Goal: Task Accomplishment & Management: Manage account settings

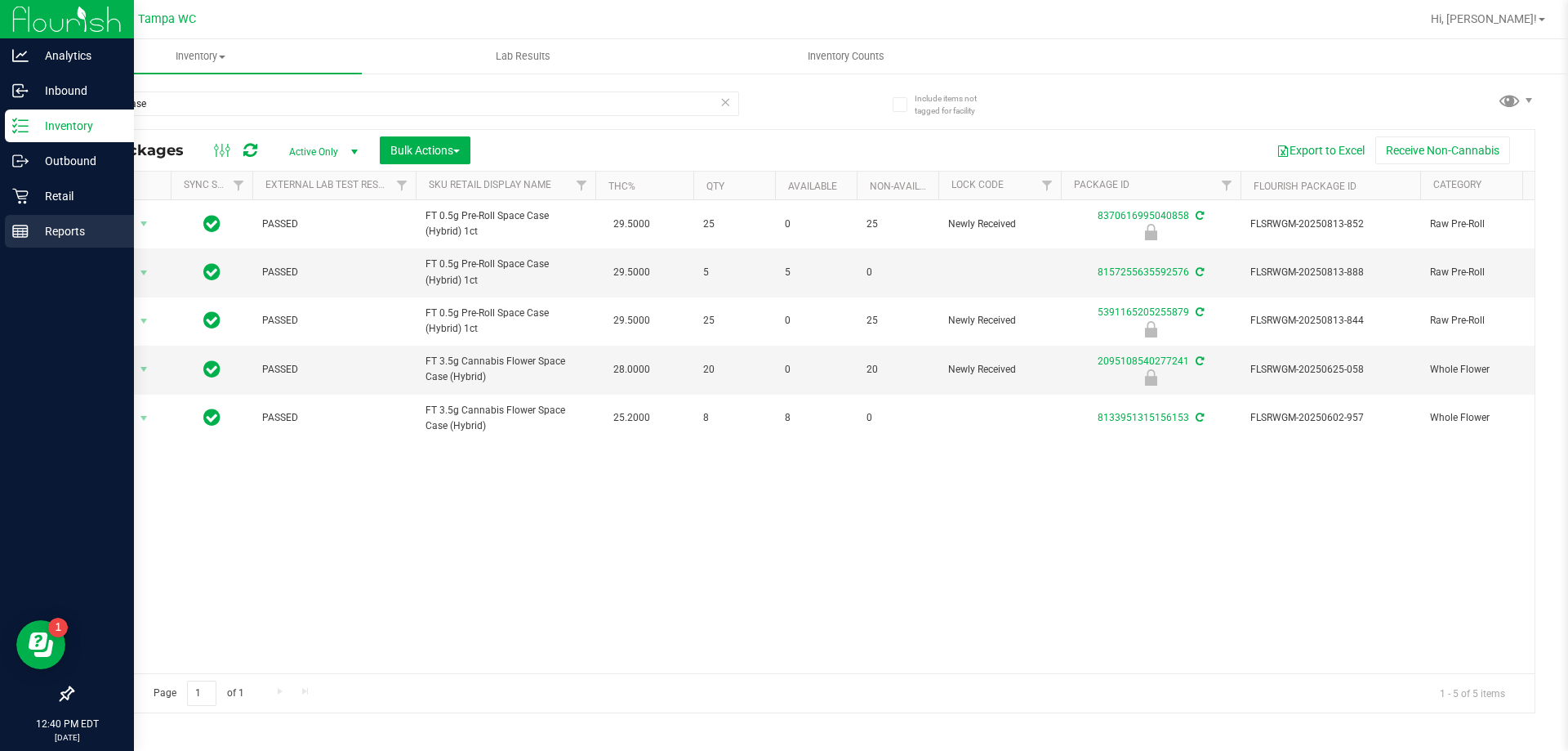
click at [45, 234] on p "Reports" at bounding box center [77, 230] width 98 height 20
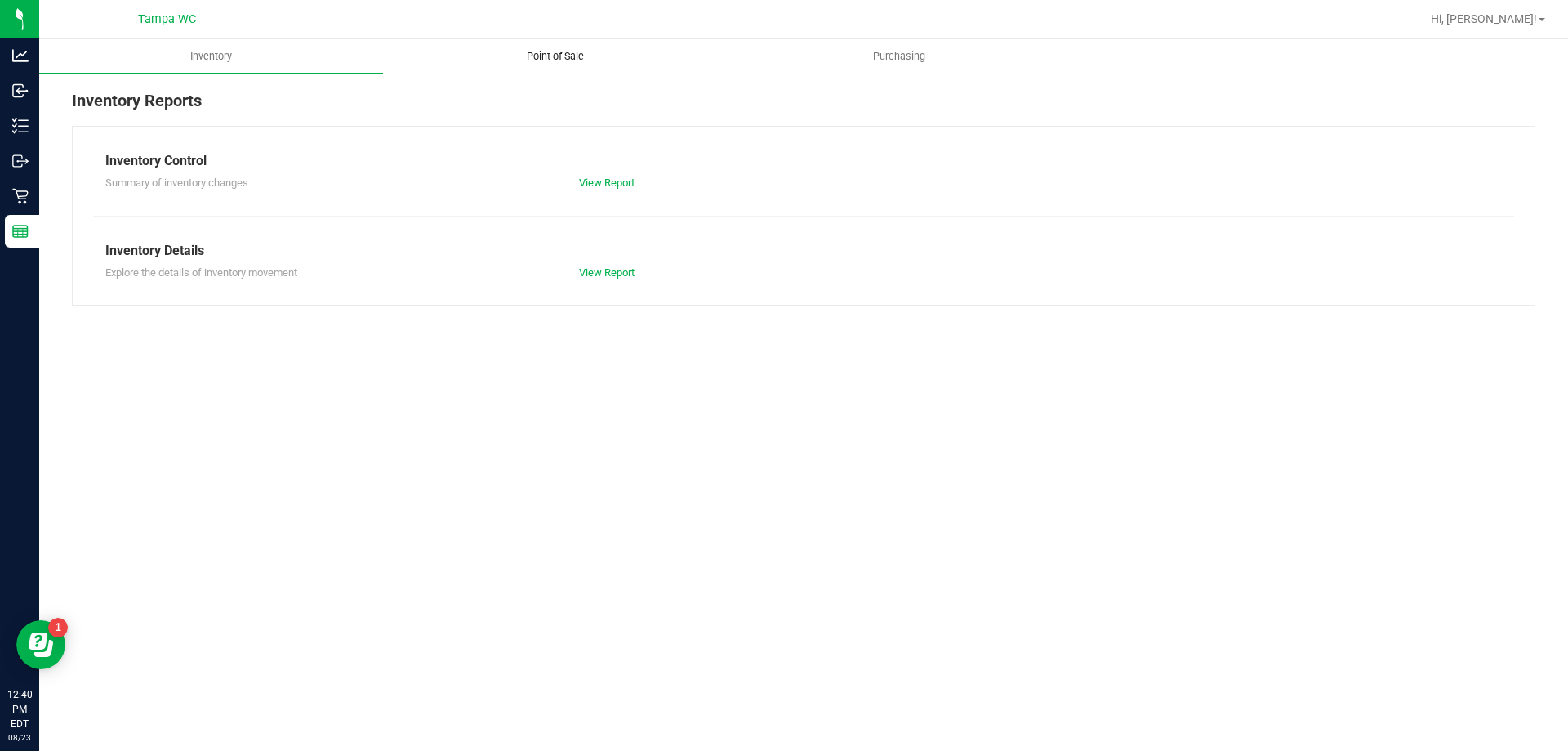
click at [520, 56] on span "Point of Sale" at bounding box center [555, 57] width 102 height 15
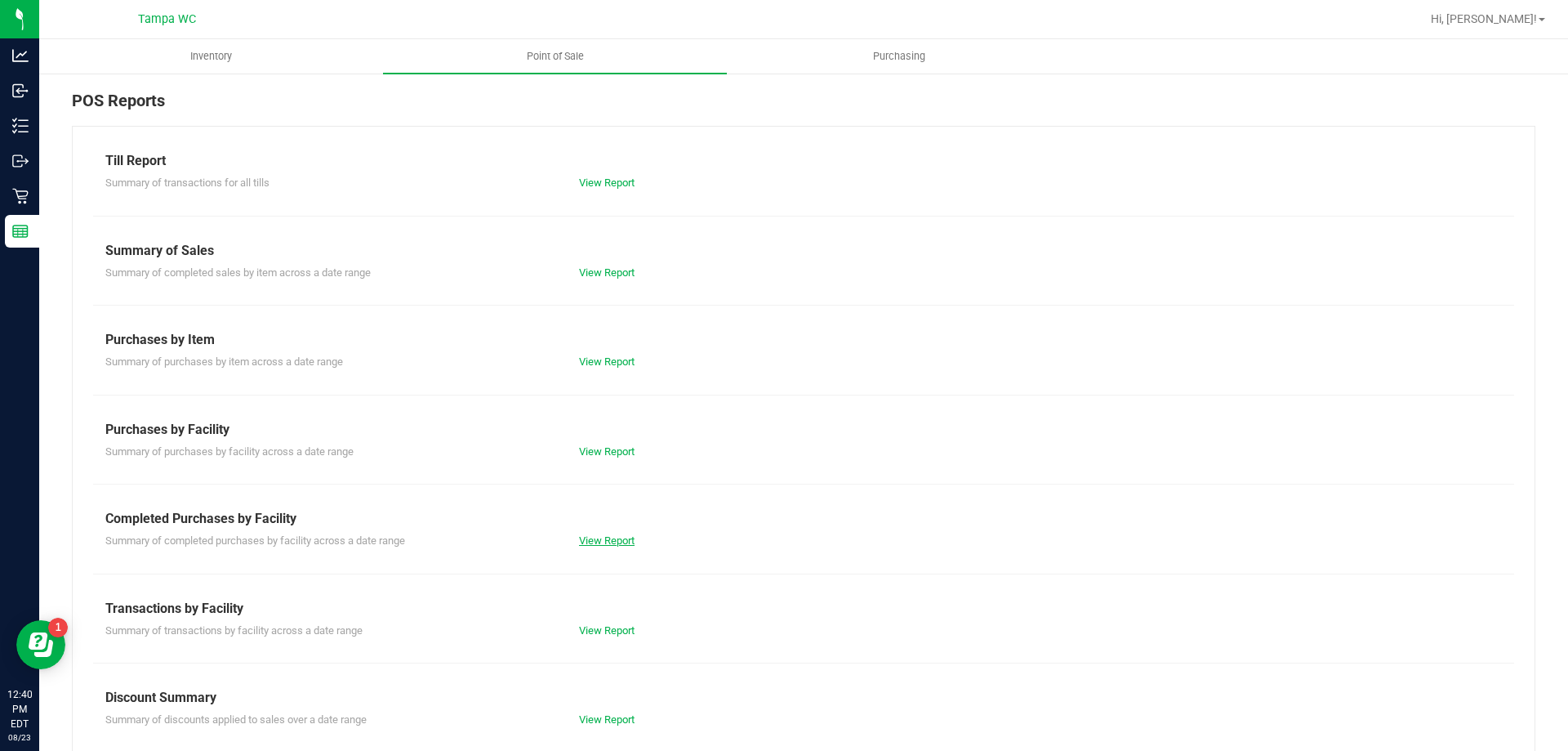
click at [618, 542] on link "View Report" at bounding box center [607, 540] width 56 height 12
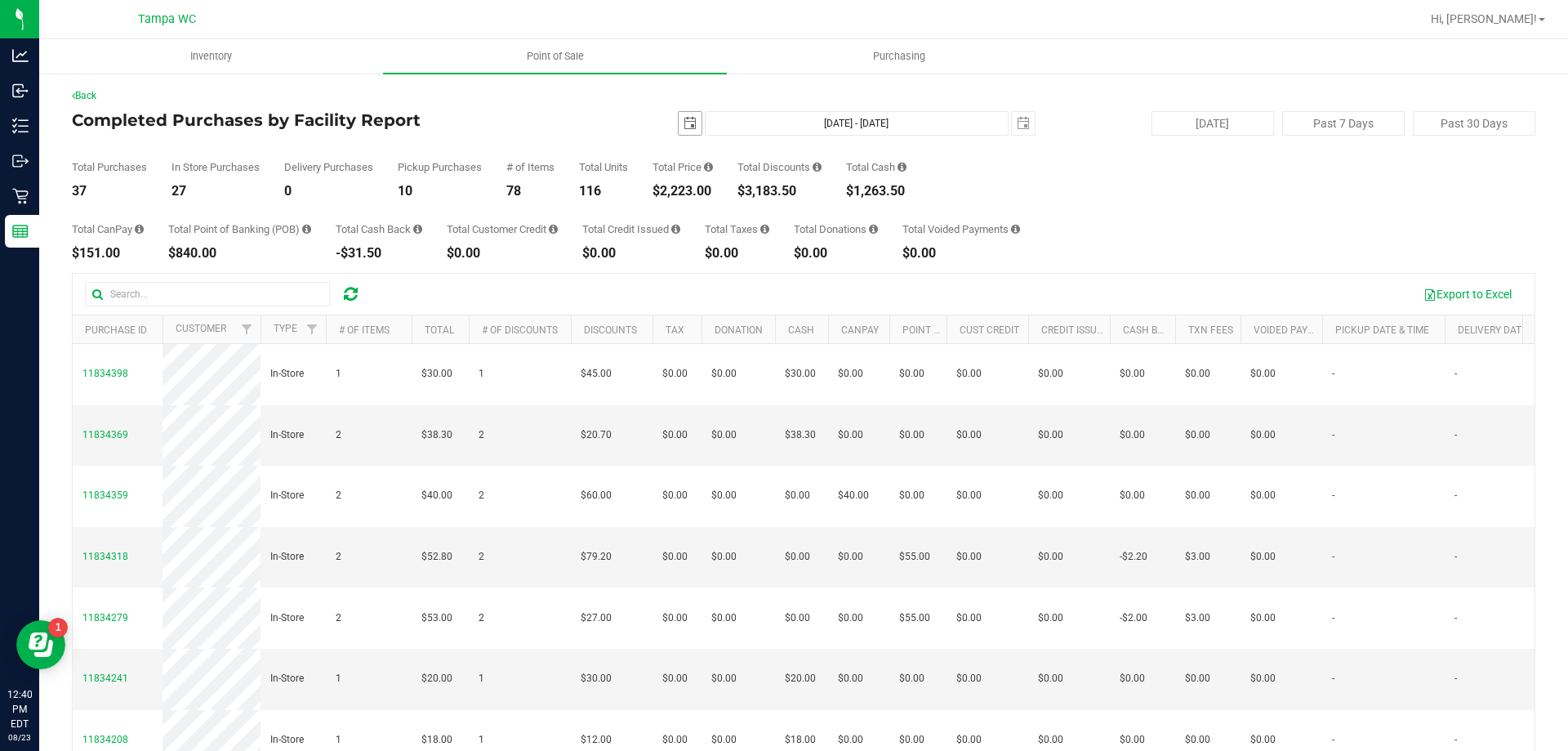
click at [688, 126] on span "select" at bounding box center [690, 123] width 23 height 23
click at [237, 289] on input "text" at bounding box center [207, 294] width 245 height 24
paste input "MICHAEL GULLO"
click at [686, 124] on span "select" at bounding box center [690, 123] width 13 height 13
type input "MICHAEL GULLO"
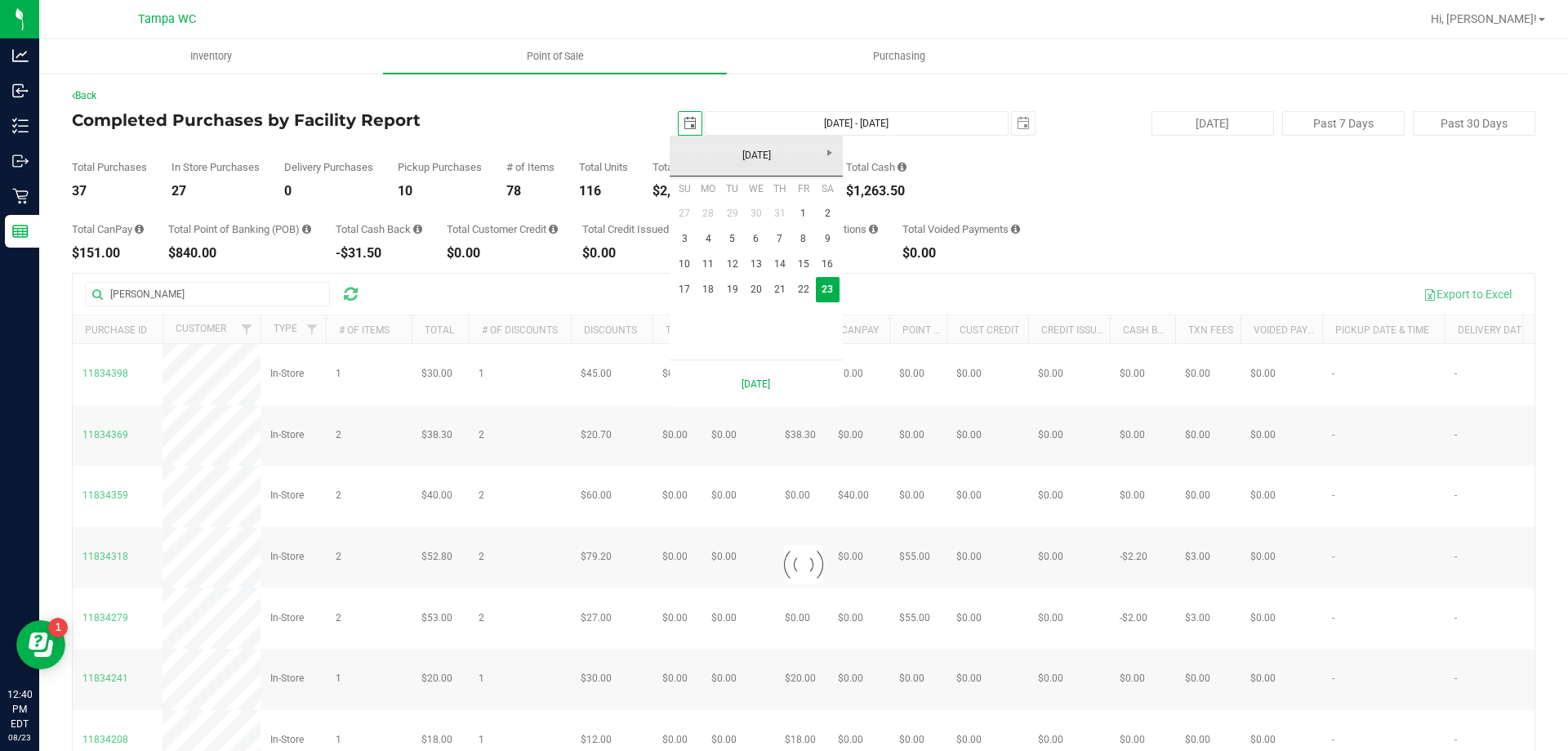
scroll to position [0, 41]
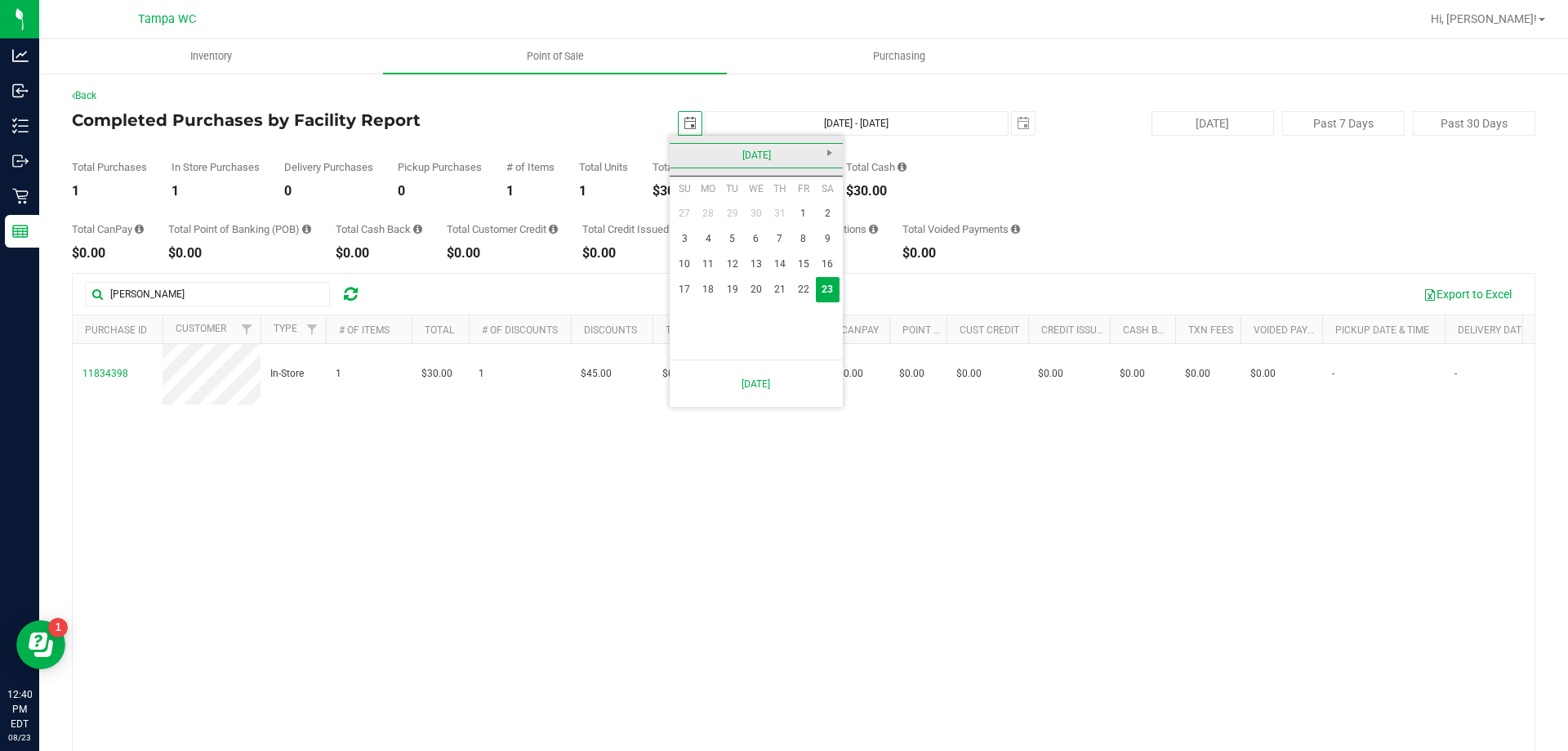
click at [683, 156] on link "[DATE]" at bounding box center [756, 155] width 175 height 25
click at [728, 155] on link "[DATE]-[DATE]" at bounding box center [756, 155] width 175 height 25
click at [721, 202] on link "2000 - 2009" at bounding box center [735, 200] width 42 height 42
click at [725, 216] on link "2000" at bounding box center [735, 200] width 42 height 42
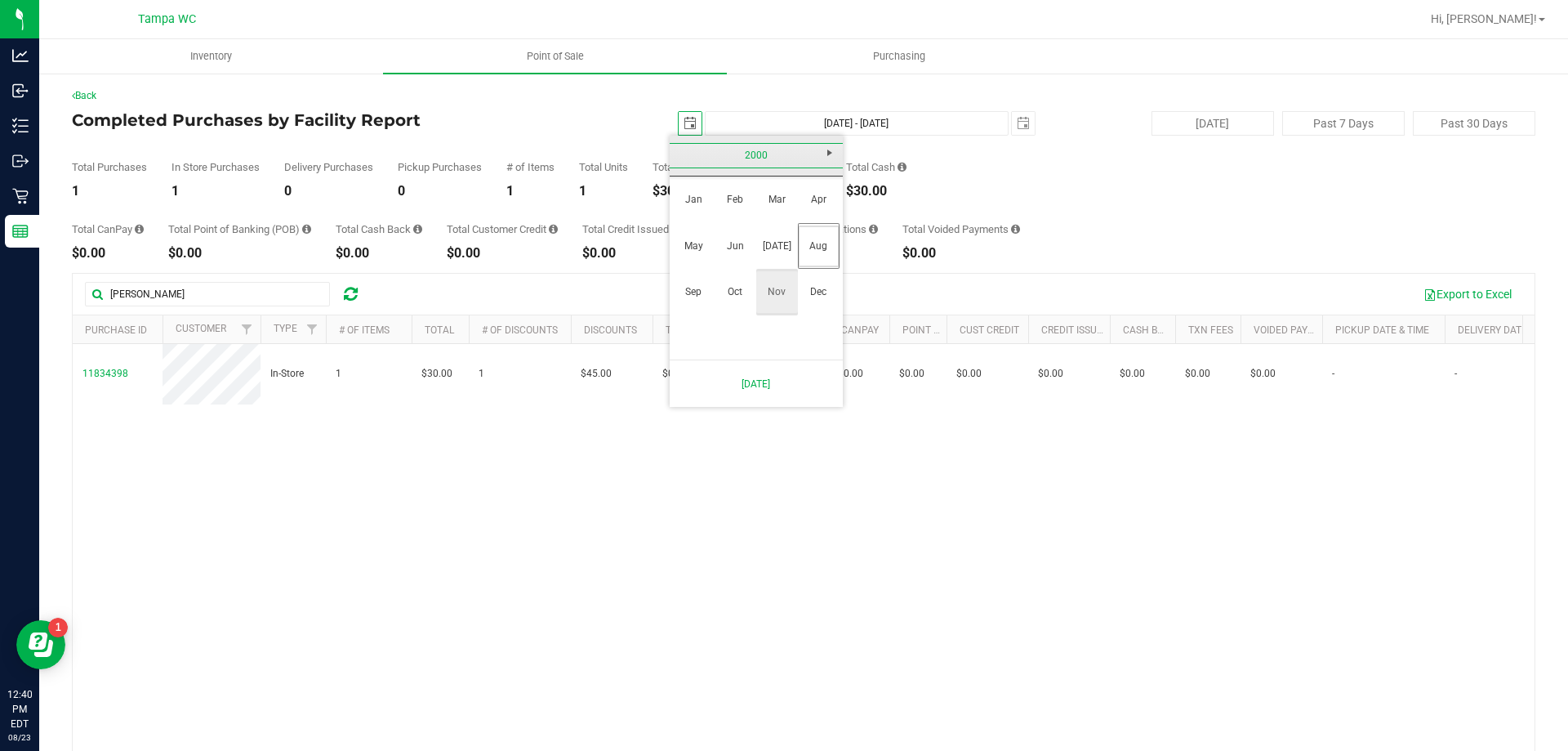
click at [824, 297] on link "Dec" at bounding box center [818, 292] width 42 height 42
click at [760, 251] on link "6" at bounding box center [756, 239] width 23 height 25
type input "2000-12-06"
type input "Dec 6, 2000 - Aug 23, 2025"
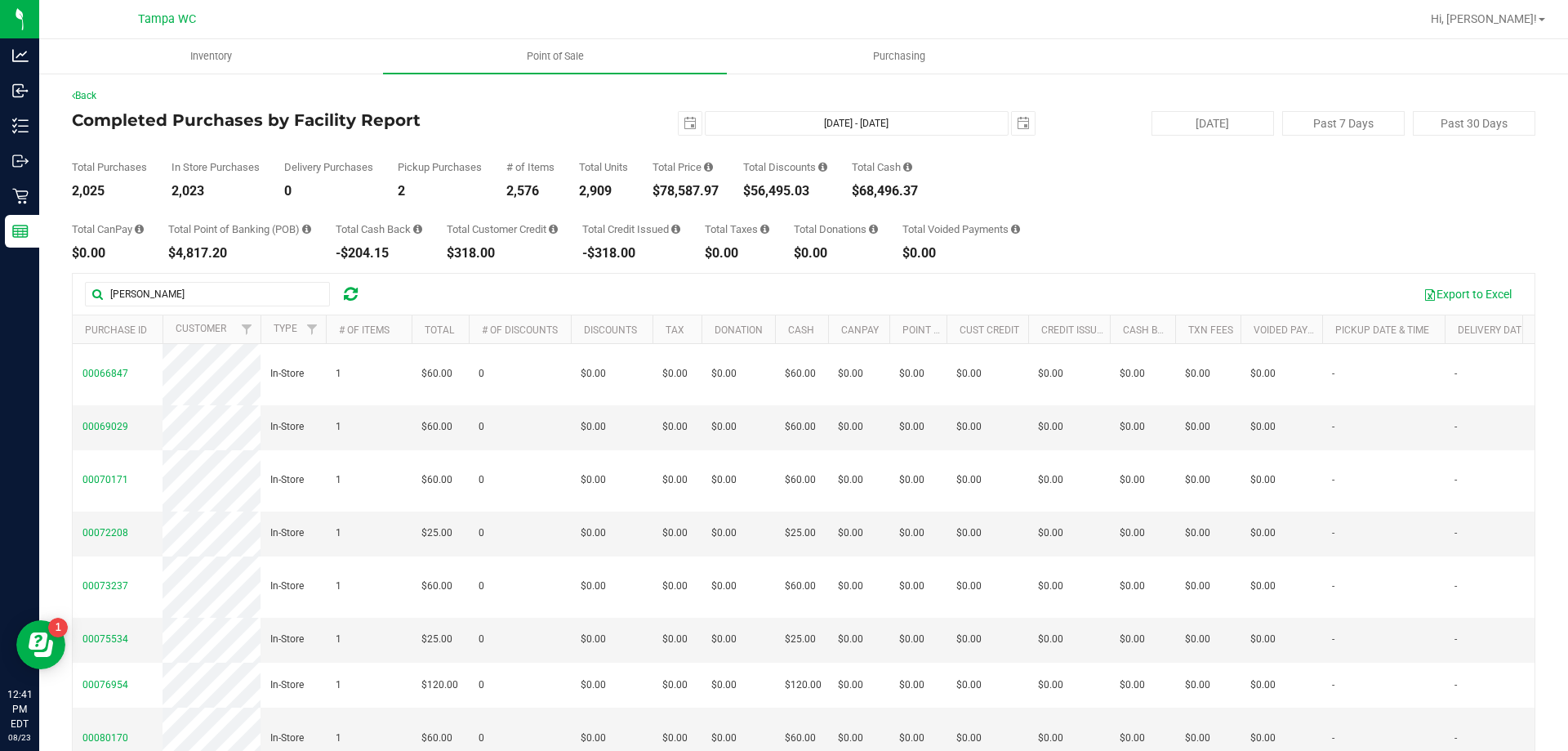
click at [76, 192] on div "2,025" at bounding box center [109, 191] width 76 height 13
click at [86, 202] on div "Total CanPay $0.00 Total Point of Banking (POB) $4,817.20 Total Cash Back -$204…" at bounding box center [803, 229] width 1464 height 63
click at [84, 98] on link "Back" at bounding box center [84, 95] width 24 height 11
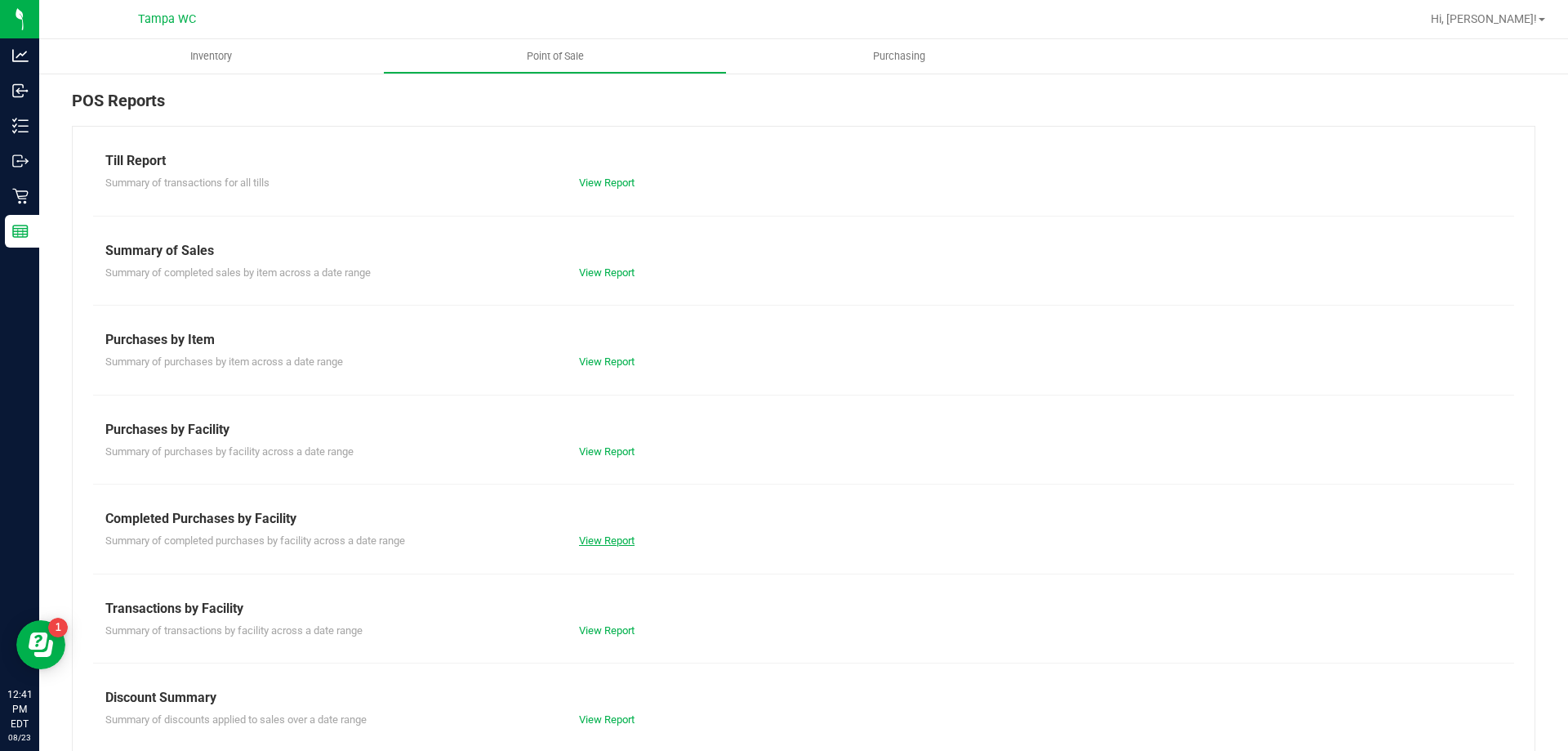
click at [598, 546] on link "View Report" at bounding box center [607, 540] width 56 height 12
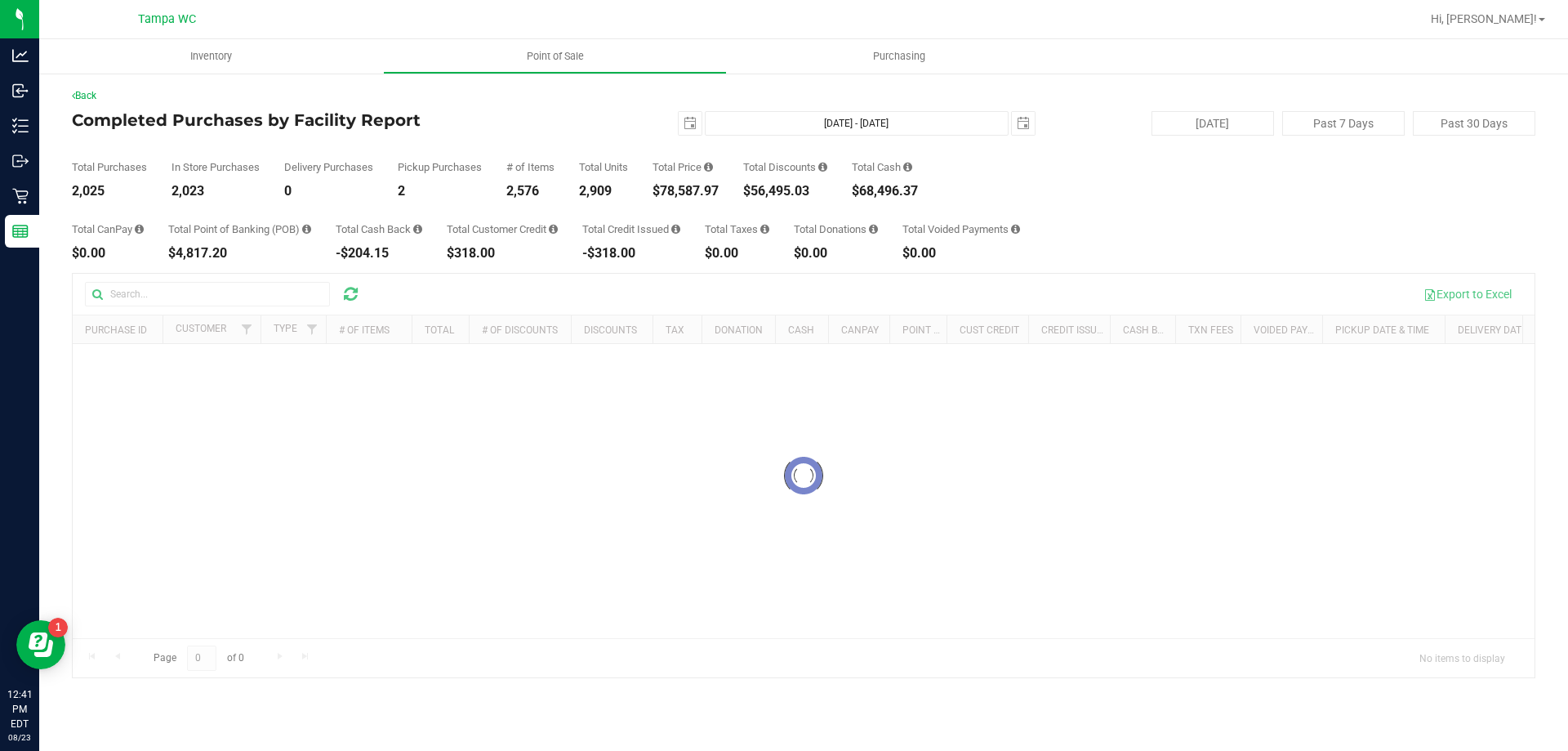
drag, startPoint x: 215, startPoint y: 295, endPoint x: 146, endPoint y: 295, distance: 69.0
click at [146, 295] on div at bounding box center [803, 475] width 1462 height 403
click at [162, 292] on div at bounding box center [803, 475] width 1462 height 403
click at [154, 289] on div at bounding box center [803, 475] width 1462 height 403
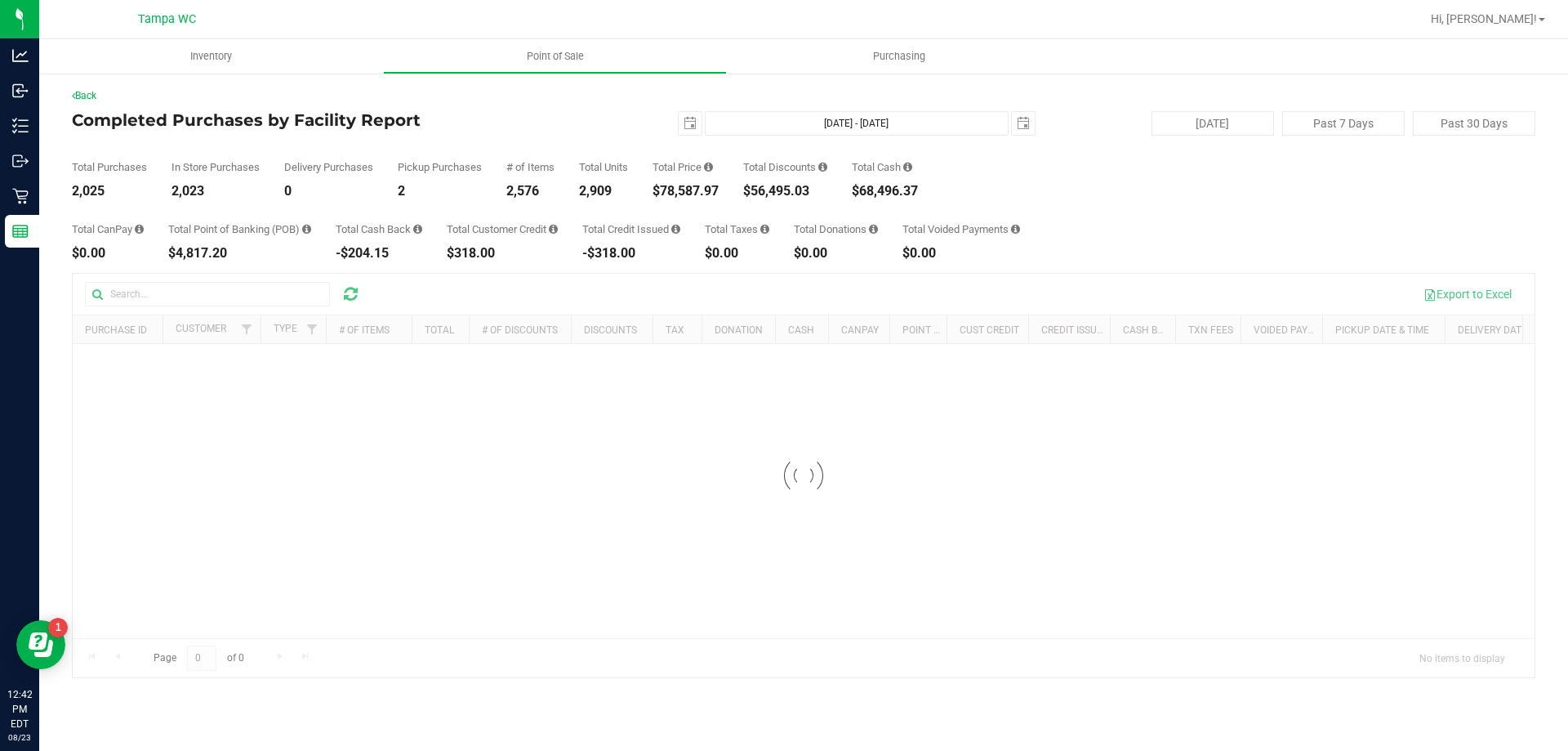
click at [256, 300] on div at bounding box center [803, 475] width 1462 height 403
click at [253, 299] on div at bounding box center [803, 475] width 1462 height 403
click at [1191, 117] on button "[DATE]" at bounding box center [1212, 123] width 122 height 24
type input "[DATE] - [DATE]"
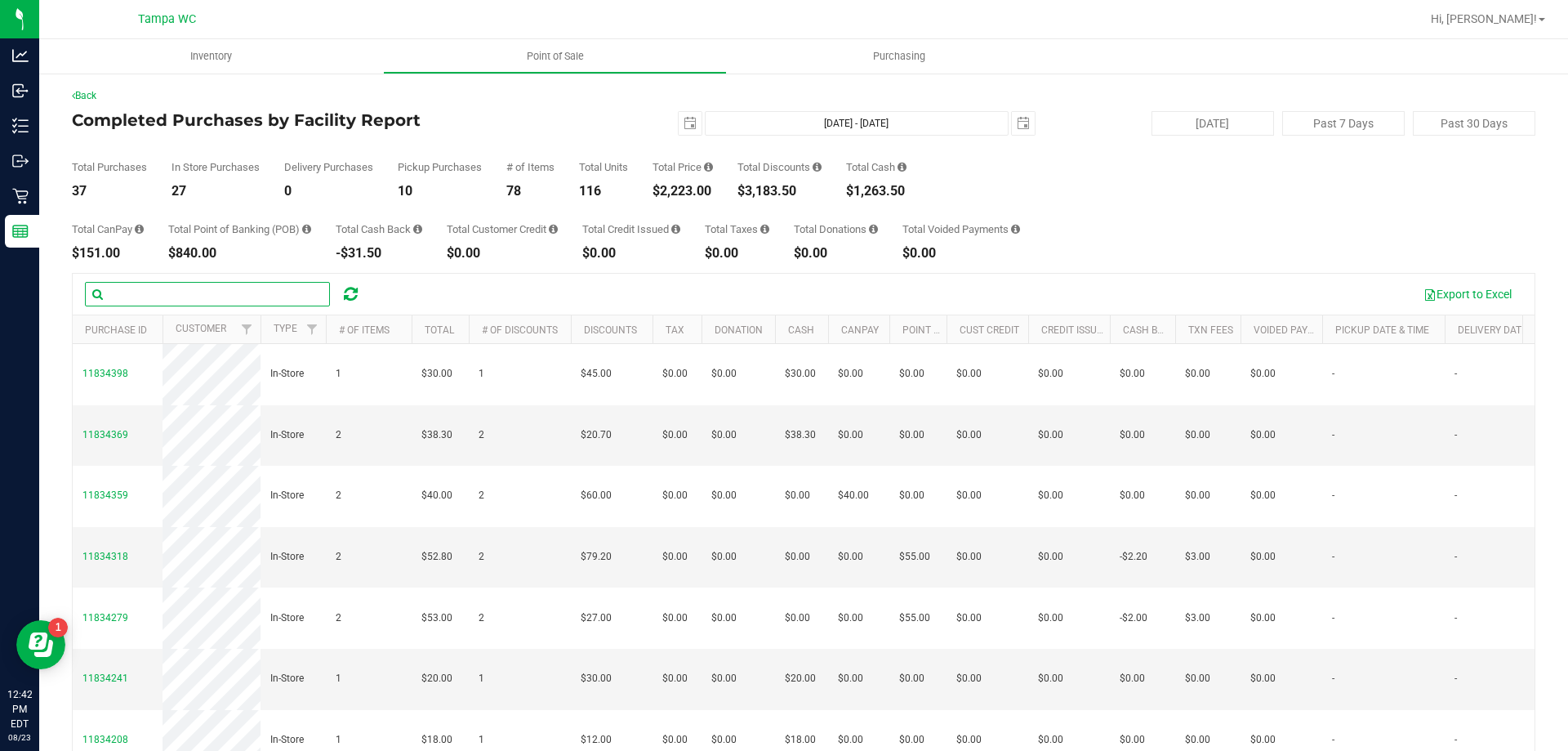
click at [146, 289] on input "text" at bounding box center [207, 294] width 245 height 24
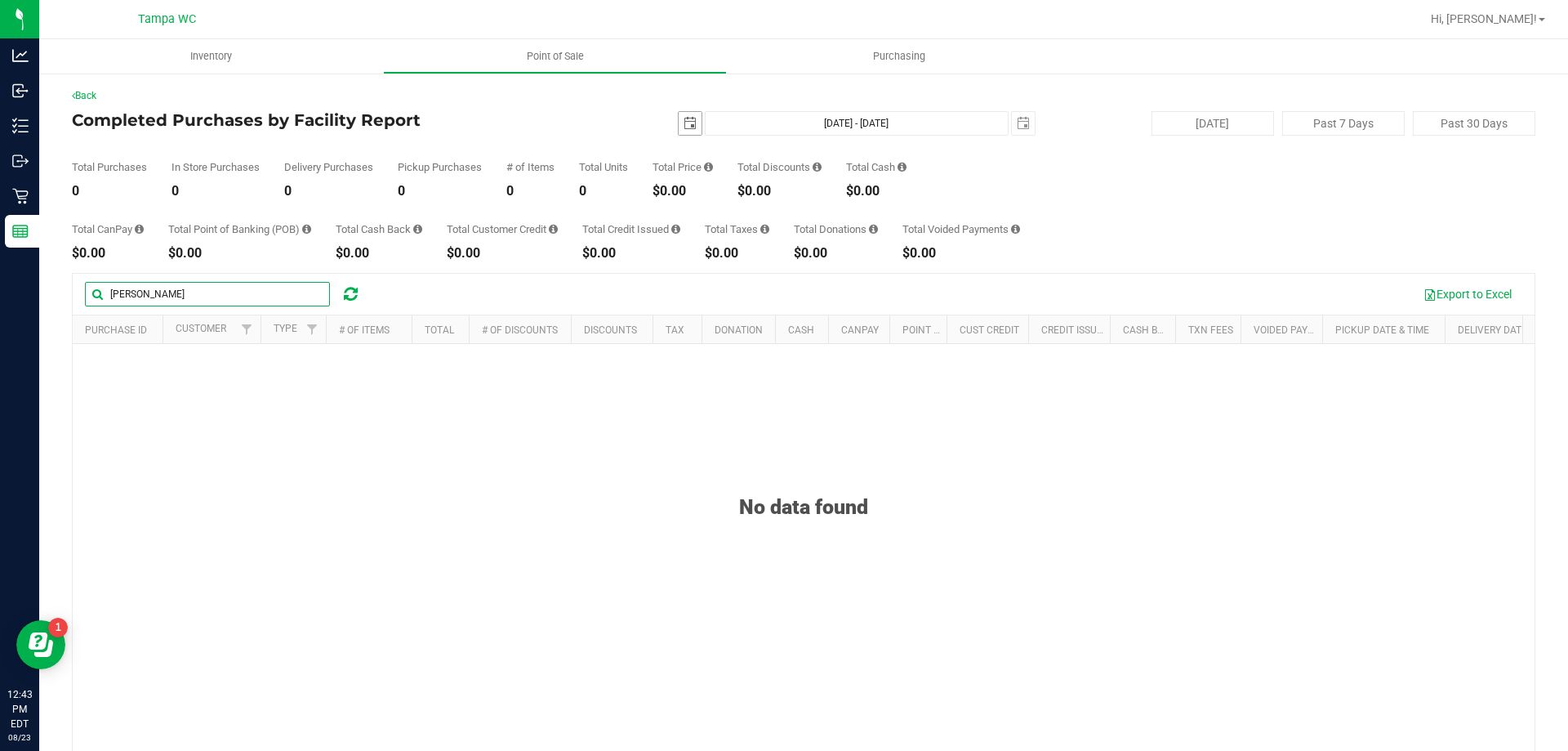
click at [679, 131] on span "select" at bounding box center [690, 123] width 23 height 23
type input "[PERSON_NAME]"
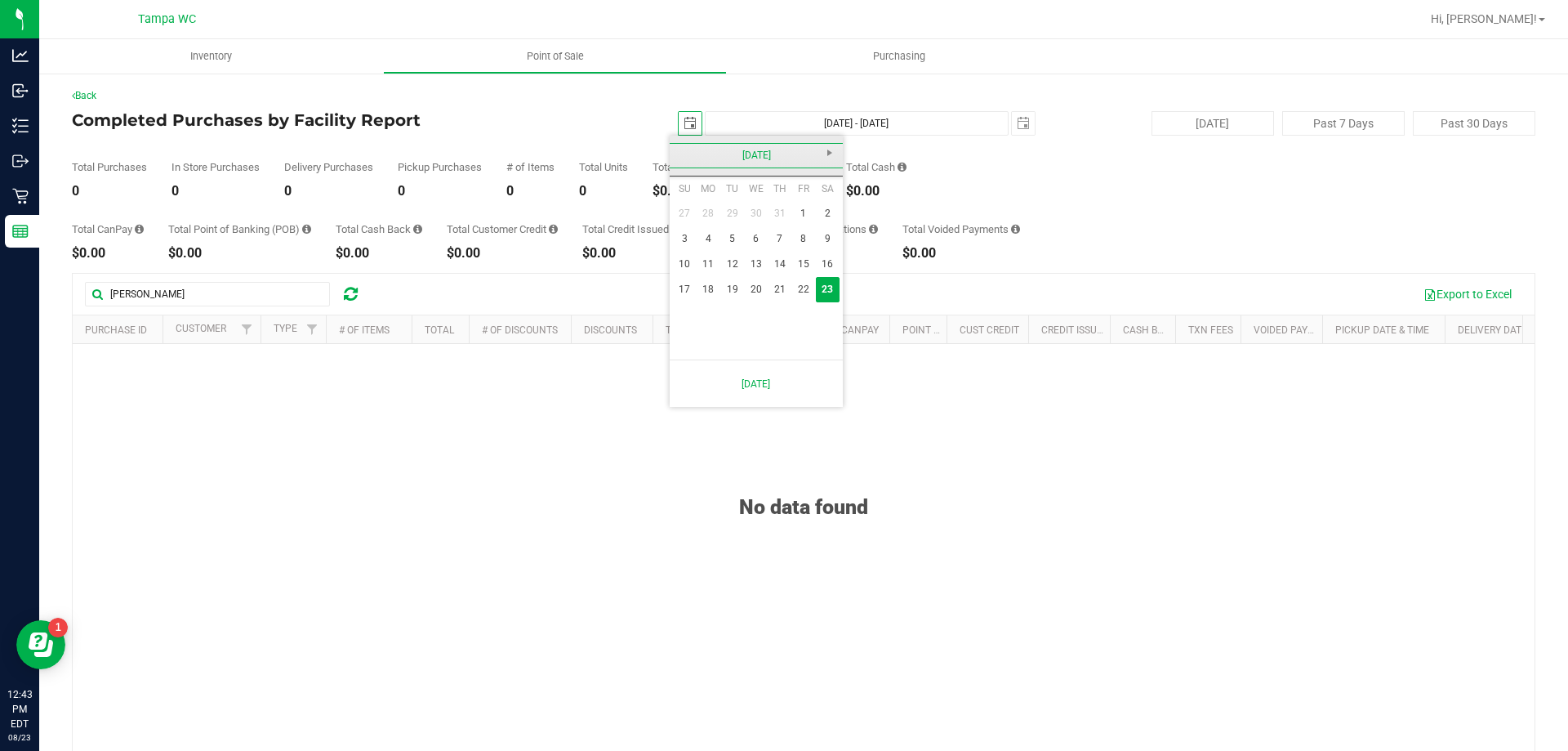
click at [751, 160] on link "[DATE]" at bounding box center [756, 155] width 175 height 25
click at [683, 154] on link "2025" at bounding box center [756, 155] width 175 height 25
click at [737, 206] on link "2020" at bounding box center [735, 200] width 42 height 42
click at [699, 202] on link "Jan" at bounding box center [693, 200] width 42 height 42
click at [760, 206] on link "1" at bounding box center [756, 213] width 23 height 25
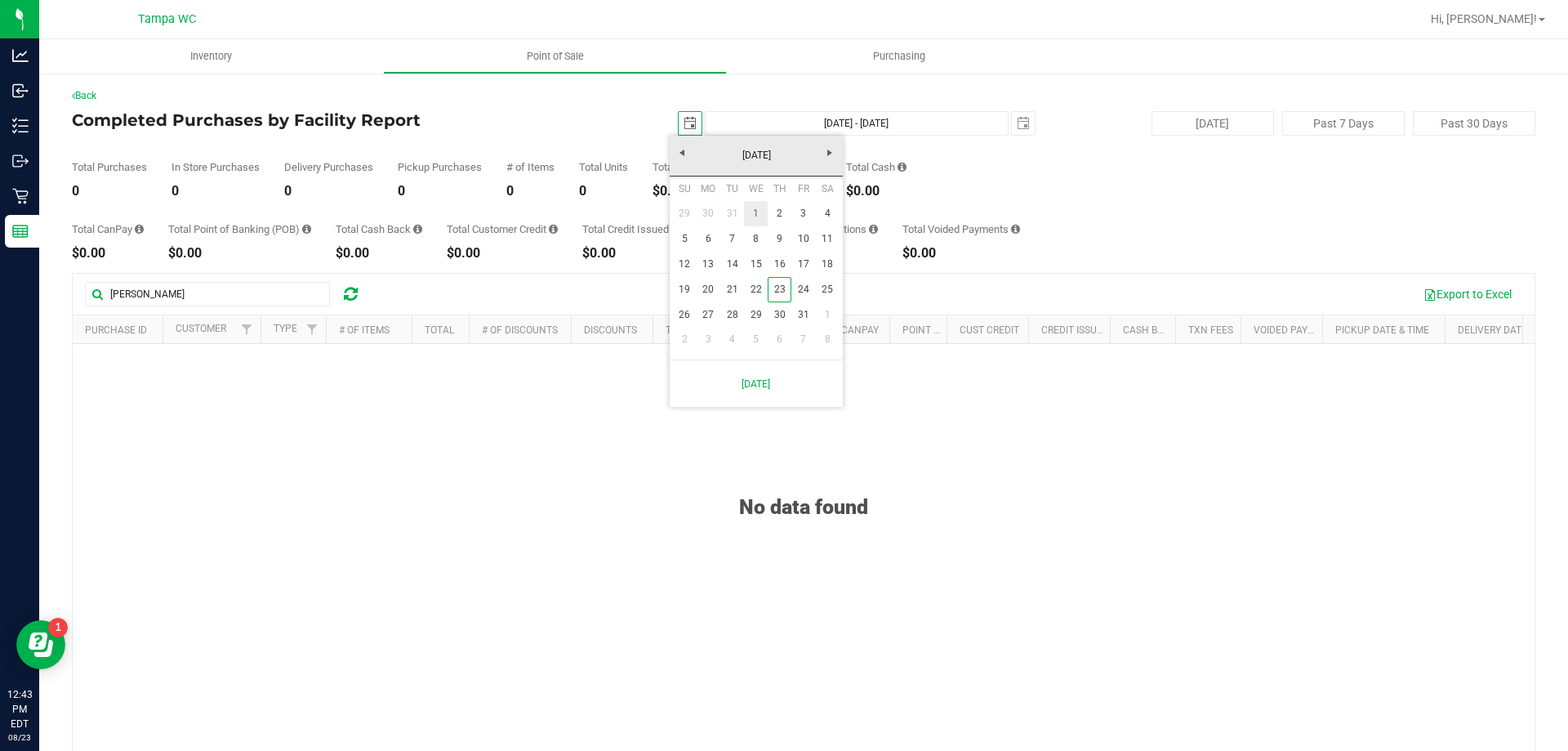
type input "[DATE]"
type input "[DATE] - [DATE]"
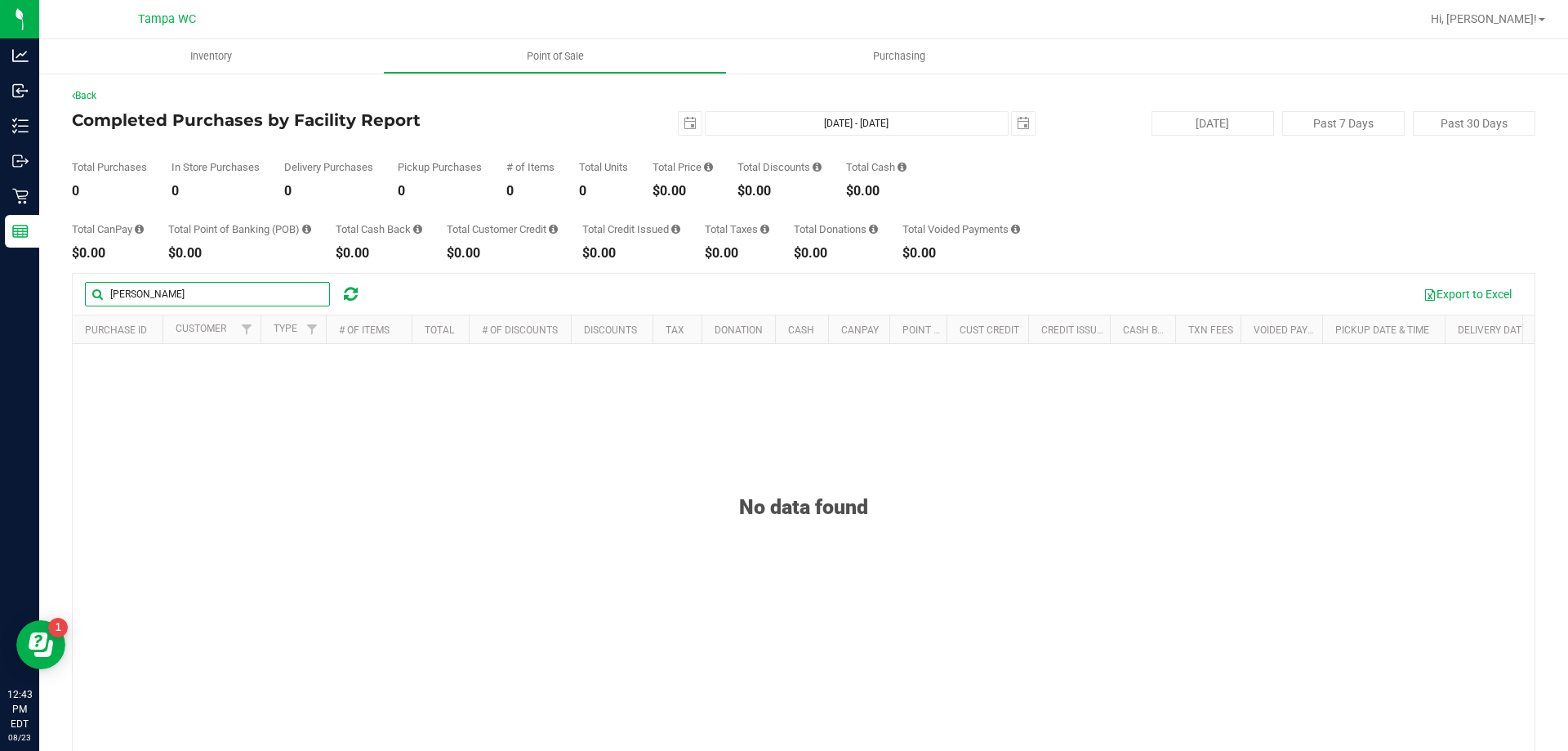
drag, startPoint x: 239, startPoint y: 289, endPoint x: 67, endPoint y: 313, distance: 173.7
click at [108, 314] on div "[PERSON_NAME] Export to Excel Purchase ID Customer Type # of Items Total # of D…" at bounding box center [803, 564] width 1464 height 584
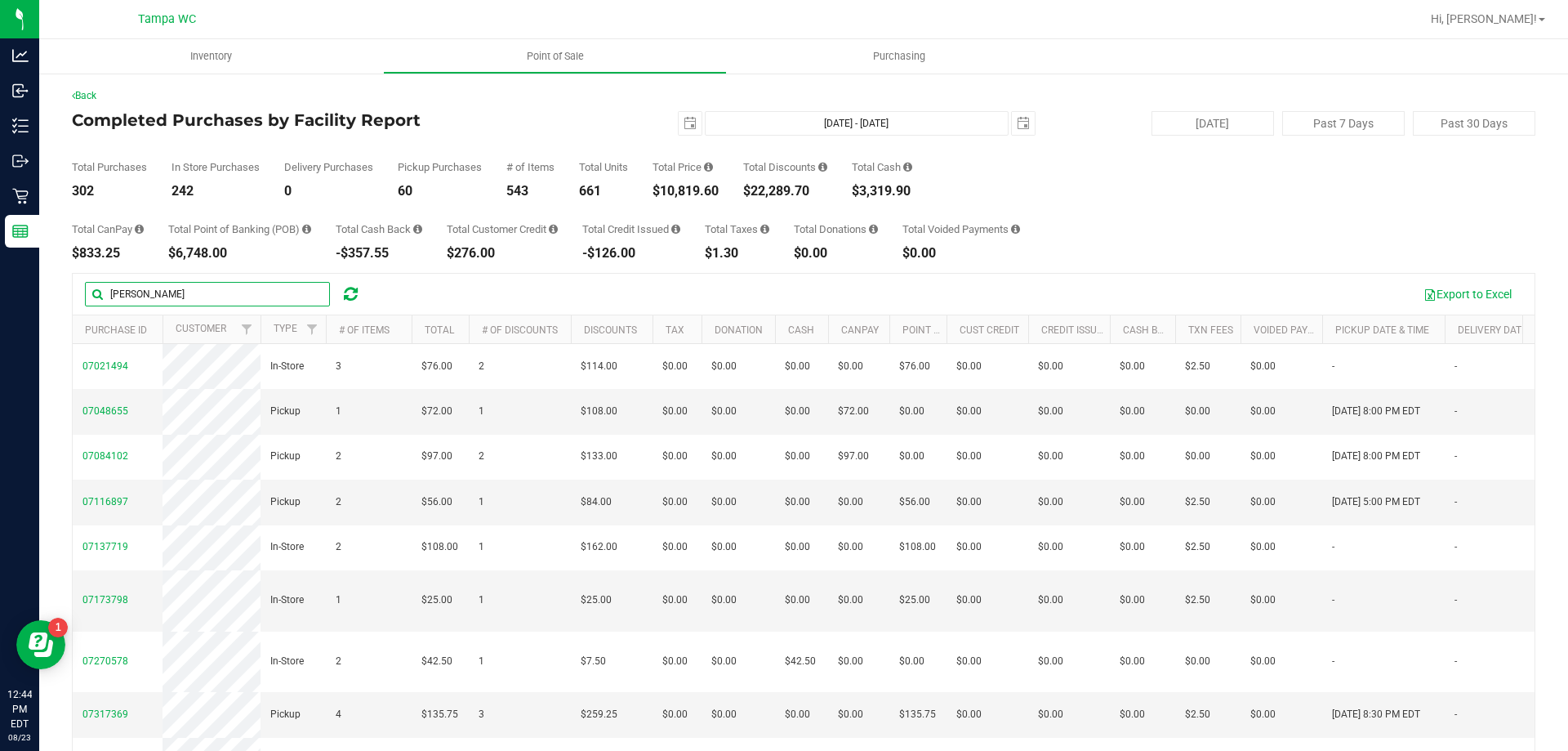
drag, startPoint x: 173, startPoint y: 291, endPoint x: 81, endPoint y: 280, distance: 92.7
click at [81, 280] on div "[PERSON_NAME] Export to Excel" at bounding box center [803, 294] width 1462 height 41
type input "[PERSON_NAME]"
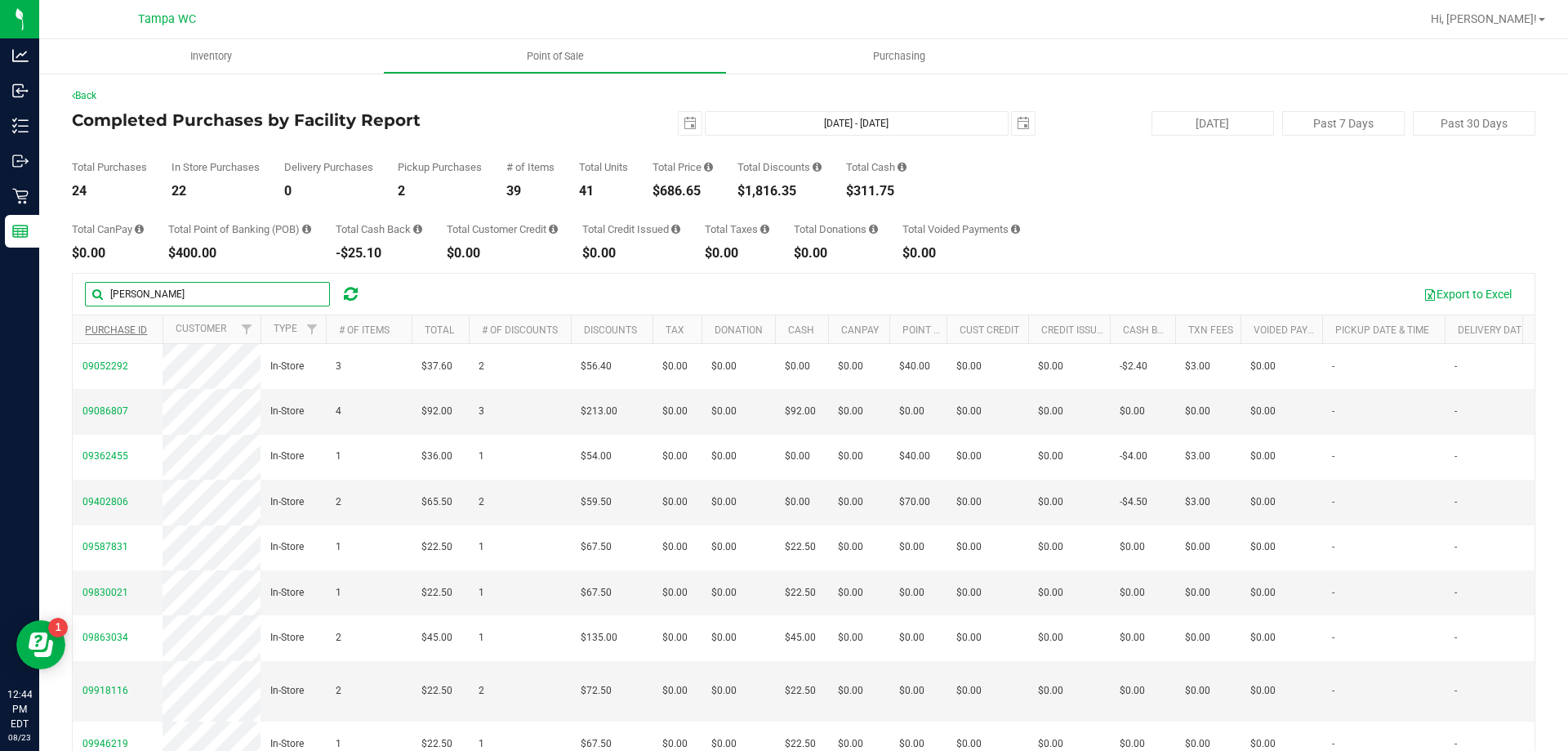
drag, startPoint x: 203, startPoint y: 299, endPoint x: 100, endPoint y: 333, distance: 108.5
click at [100, 333] on div "[PERSON_NAME] Export to Excel Purchase ID Customer Type # of Items Total # of D…" at bounding box center [803, 564] width 1464 height 584
type input "[PERSON_NAME]"
click at [352, 289] on div at bounding box center [803, 564] width 1462 height 582
click at [367, 307] on div at bounding box center [803, 564] width 1462 height 582
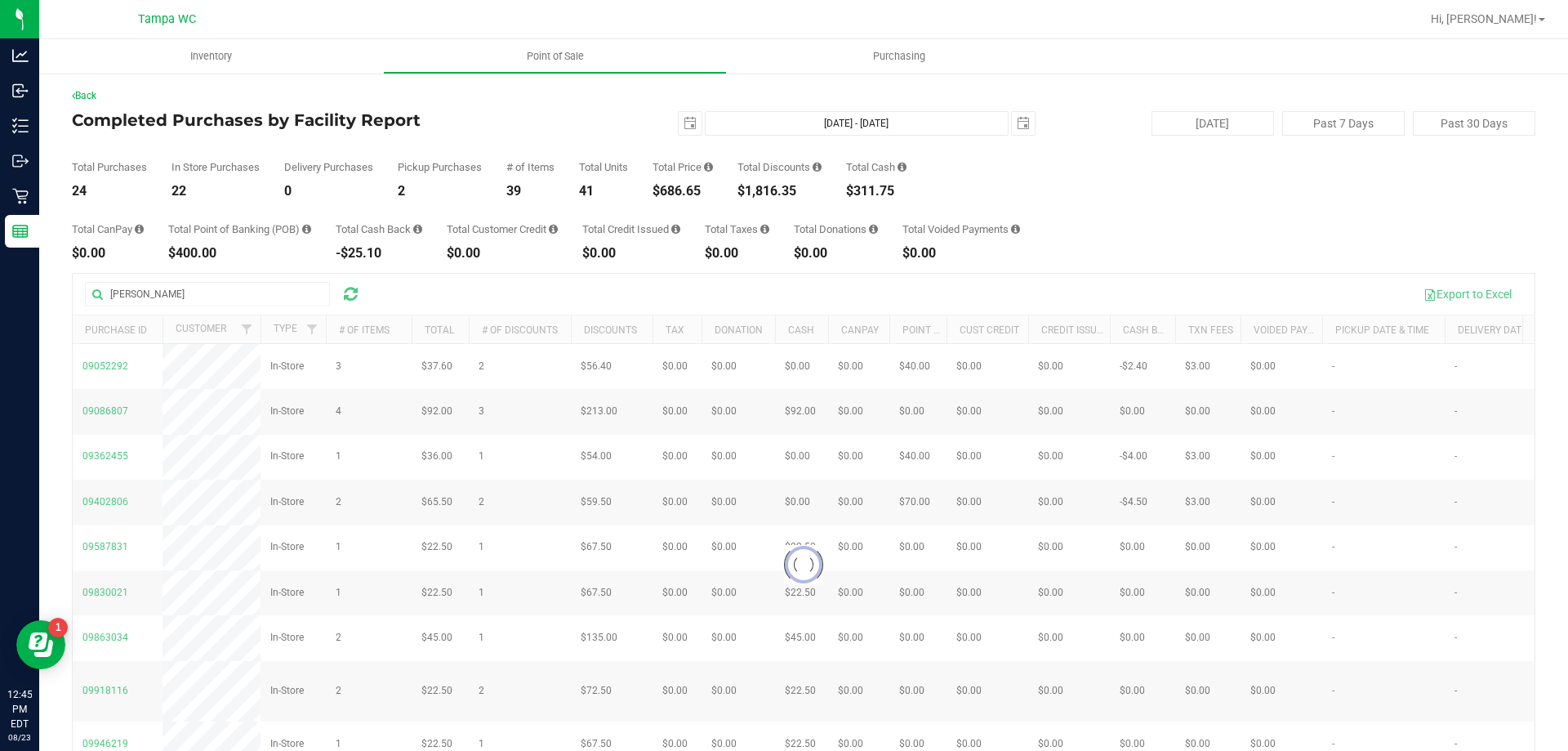
click at [181, 299] on div at bounding box center [803, 564] width 1462 height 582
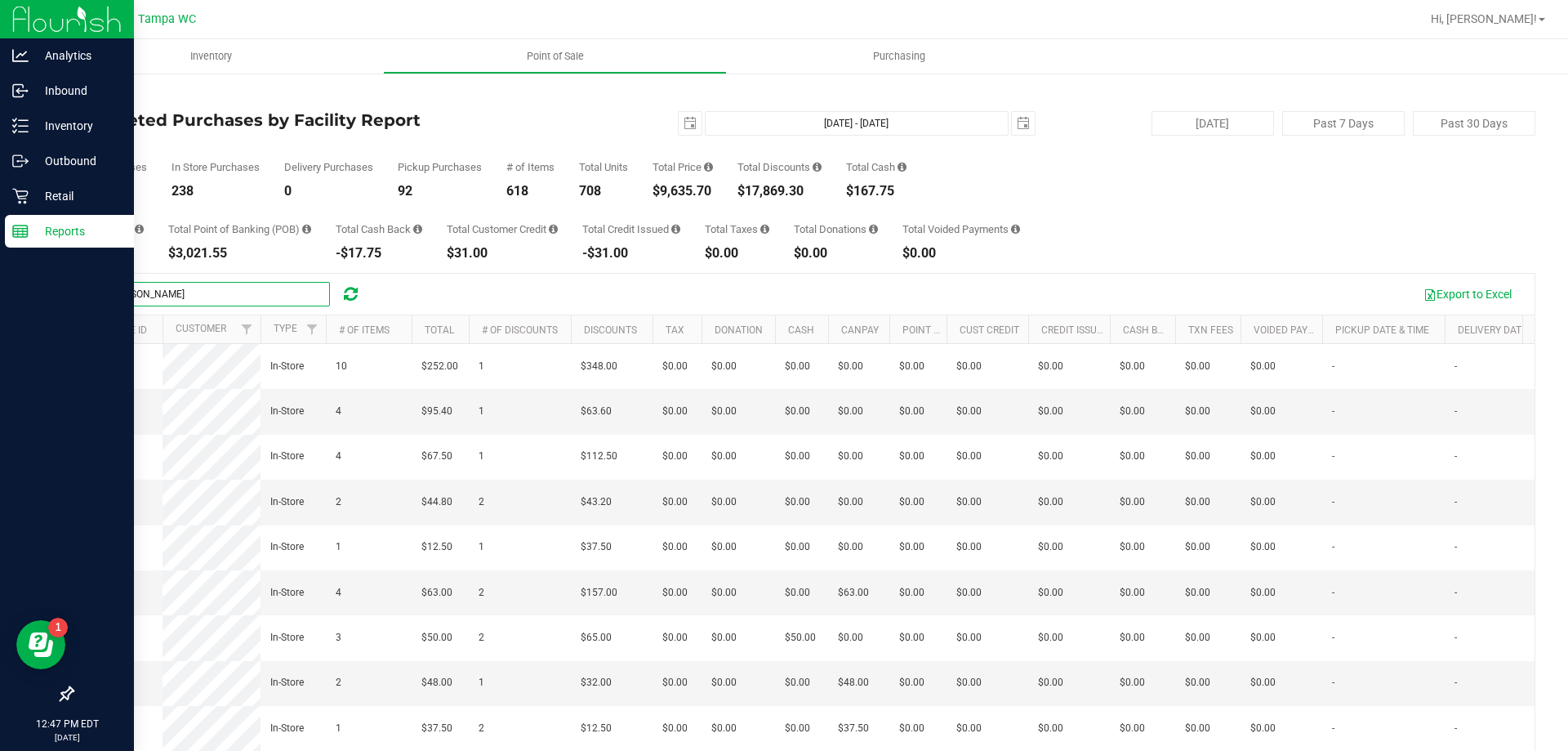
drag, startPoint x: 0, startPoint y: 374, endPoint x: 90, endPoint y: 464, distance: 127.3
click at [0, 467] on div "Analytics Inbound Inventory Outbound Retail Reports 12:47 PM EDT [DATE] 08/23 T…" at bounding box center [784, 375] width 1568 height 751
click at [41, 188] on p "Retail" at bounding box center [77, 196] width 98 height 20
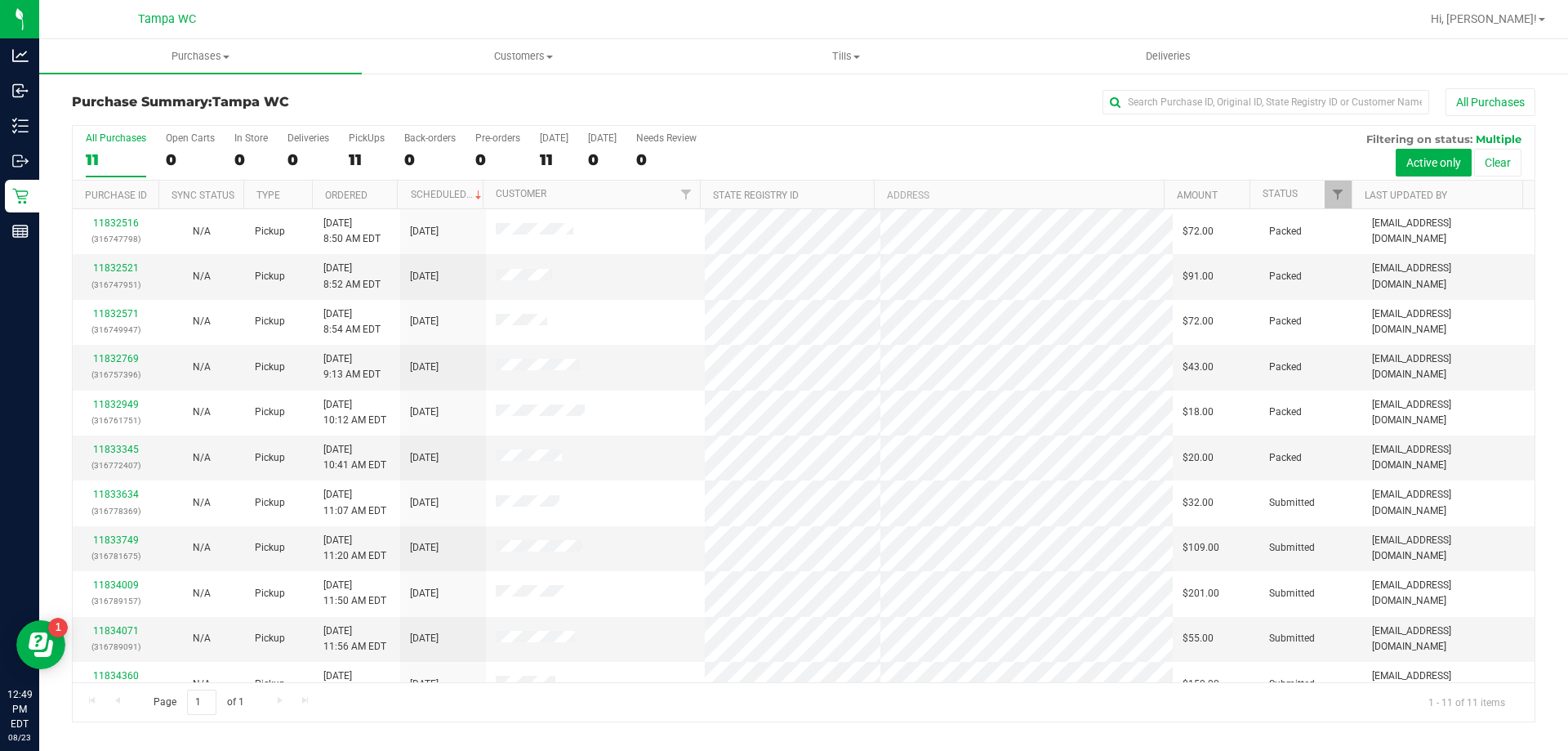
click at [1340, 176] on div "All Purchases 11 Open Carts 0 In Store 0 Deliveries 0 PickUps 11 Back-orders 0 …" at bounding box center [803, 153] width 1462 height 55
click at [1343, 201] on span "Filter" at bounding box center [1338, 194] width 13 height 13
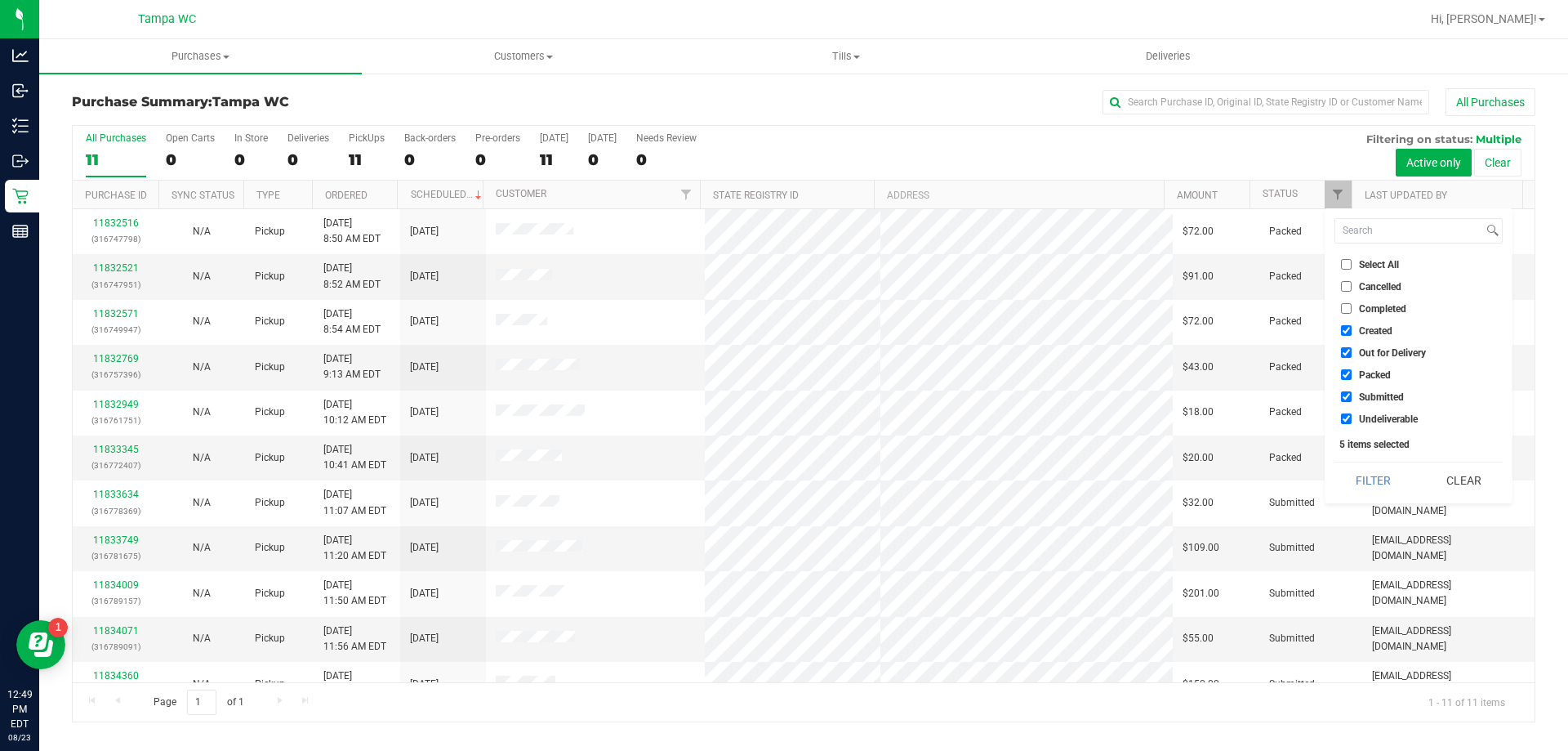
click at [1343, 419] on input "Undeliverable" at bounding box center [1346, 418] width 10 height 10
checkbox input "false"
click at [1352, 380] on label "Packed" at bounding box center [1366, 374] width 49 height 10
click at [1352, 380] on input "Packed" at bounding box center [1346, 374] width 10 height 10
checkbox input "false"
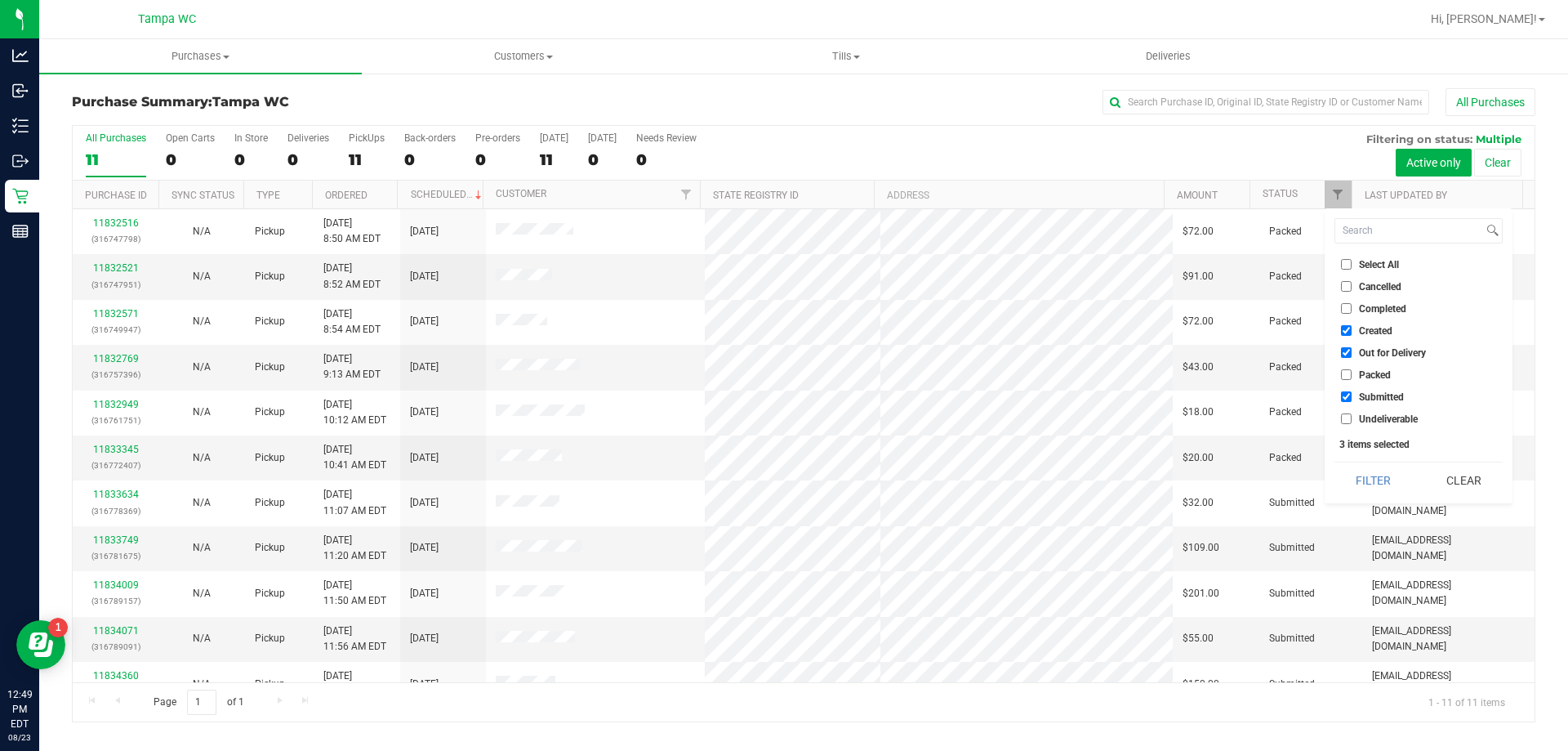
click at [1360, 353] on span "Out for Delivery" at bounding box center [1393, 353] width 67 height 10
click at [1352, 353] on input "Out for Delivery" at bounding box center [1346, 352] width 10 height 10
checkbox input "false"
click at [1369, 335] on span "Created" at bounding box center [1376, 330] width 34 height 10
click at [1352, 335] on input "Created" at bounding box center [1346, 329] width 10 height 10
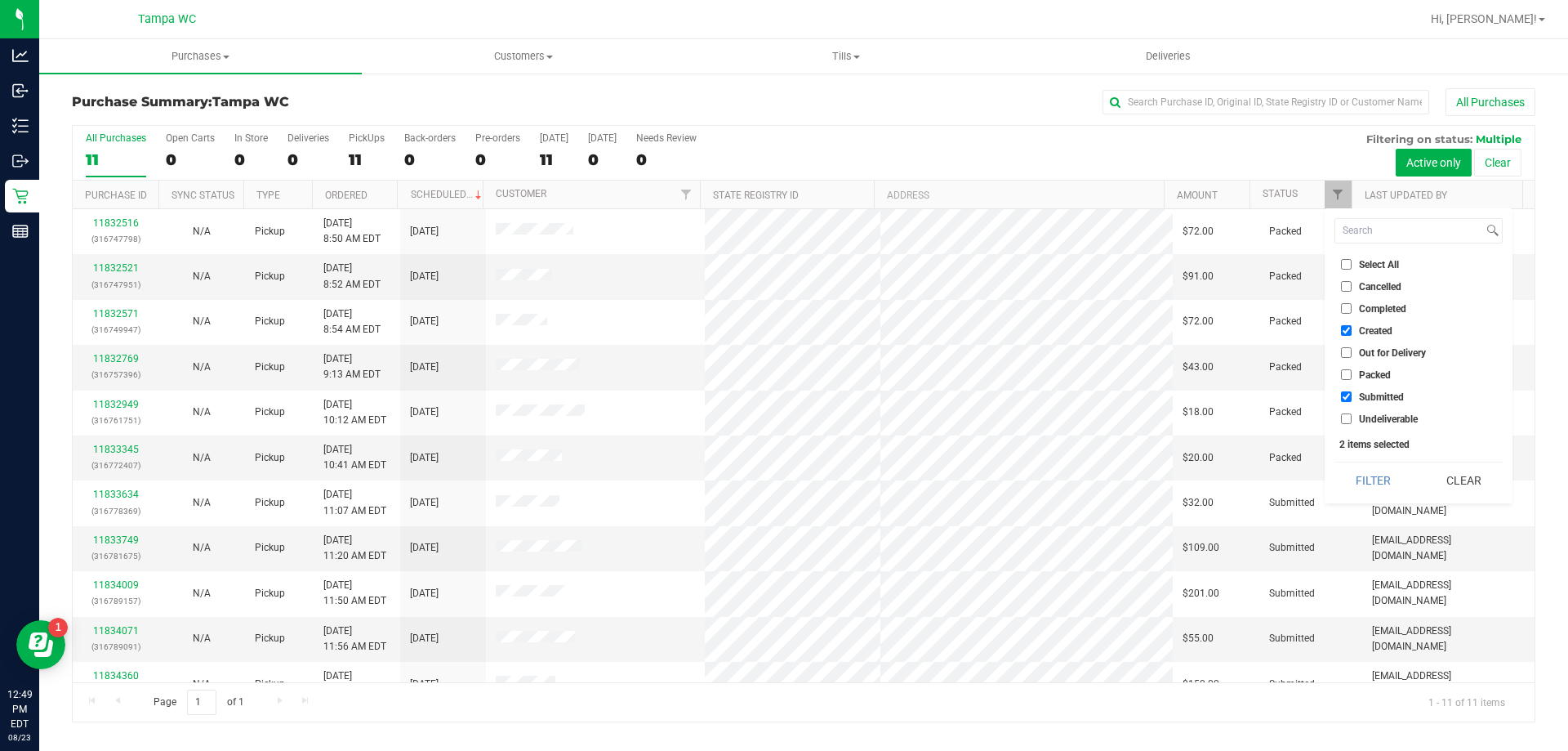
checkbox input "false"
click at [1376, 482] on button "Filter" at bounding box center [1374, 480] width 78 height 36
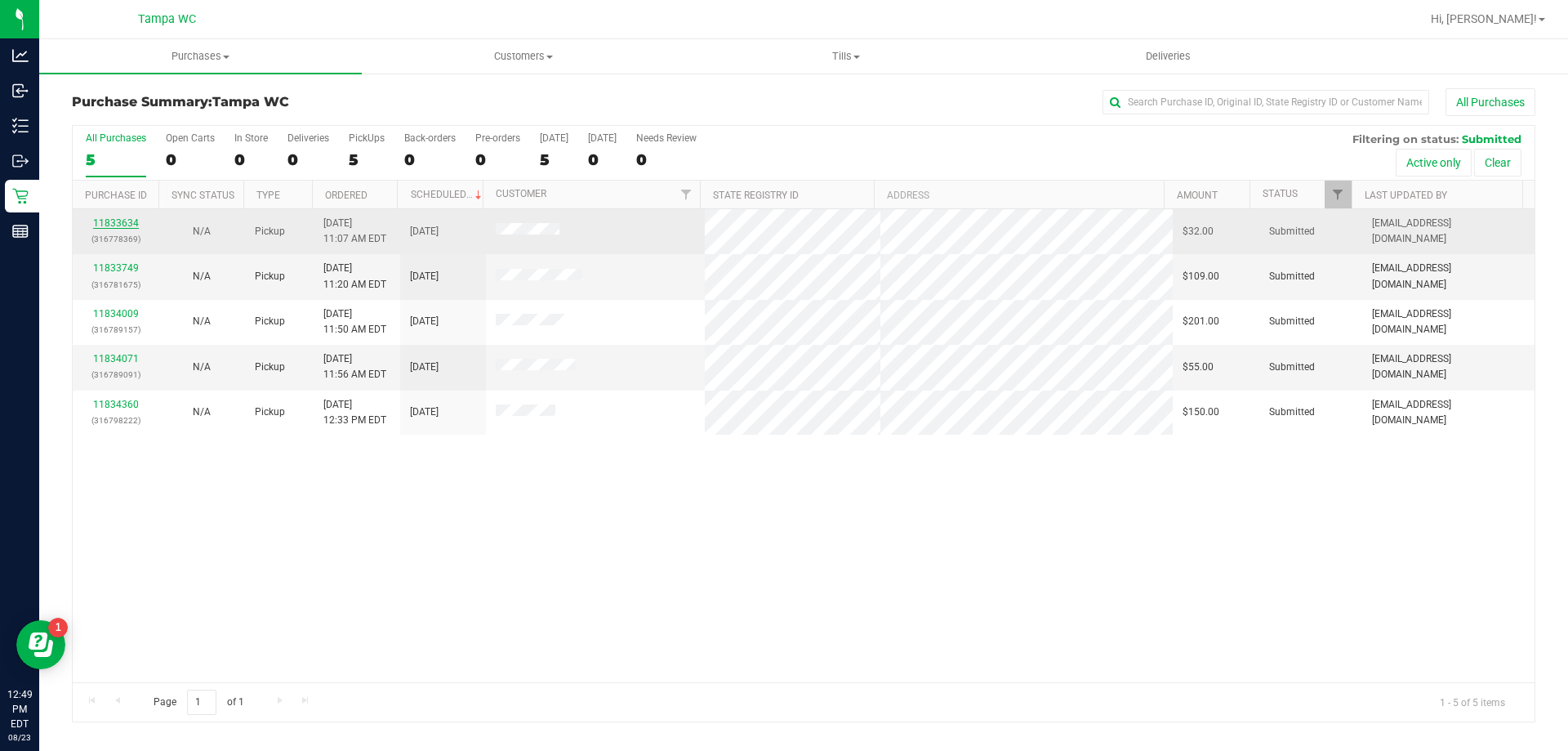
click at [132, 227] on link "11833634" at bounding box center [116, 223] width 46 height 11
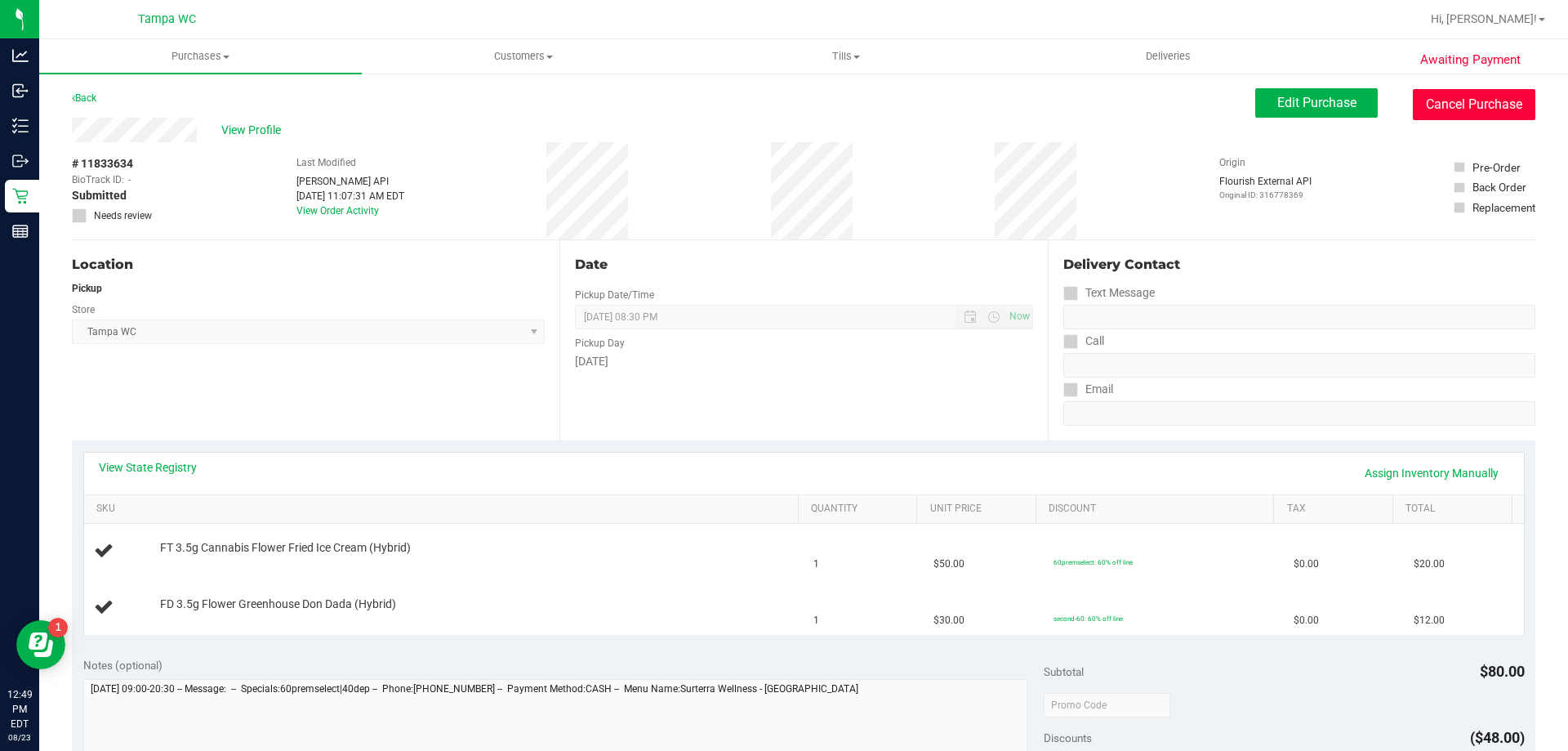
click at [1425, 115] on button "Cancel Purchase" at bounding box center [1474, 104] width 122 height 31
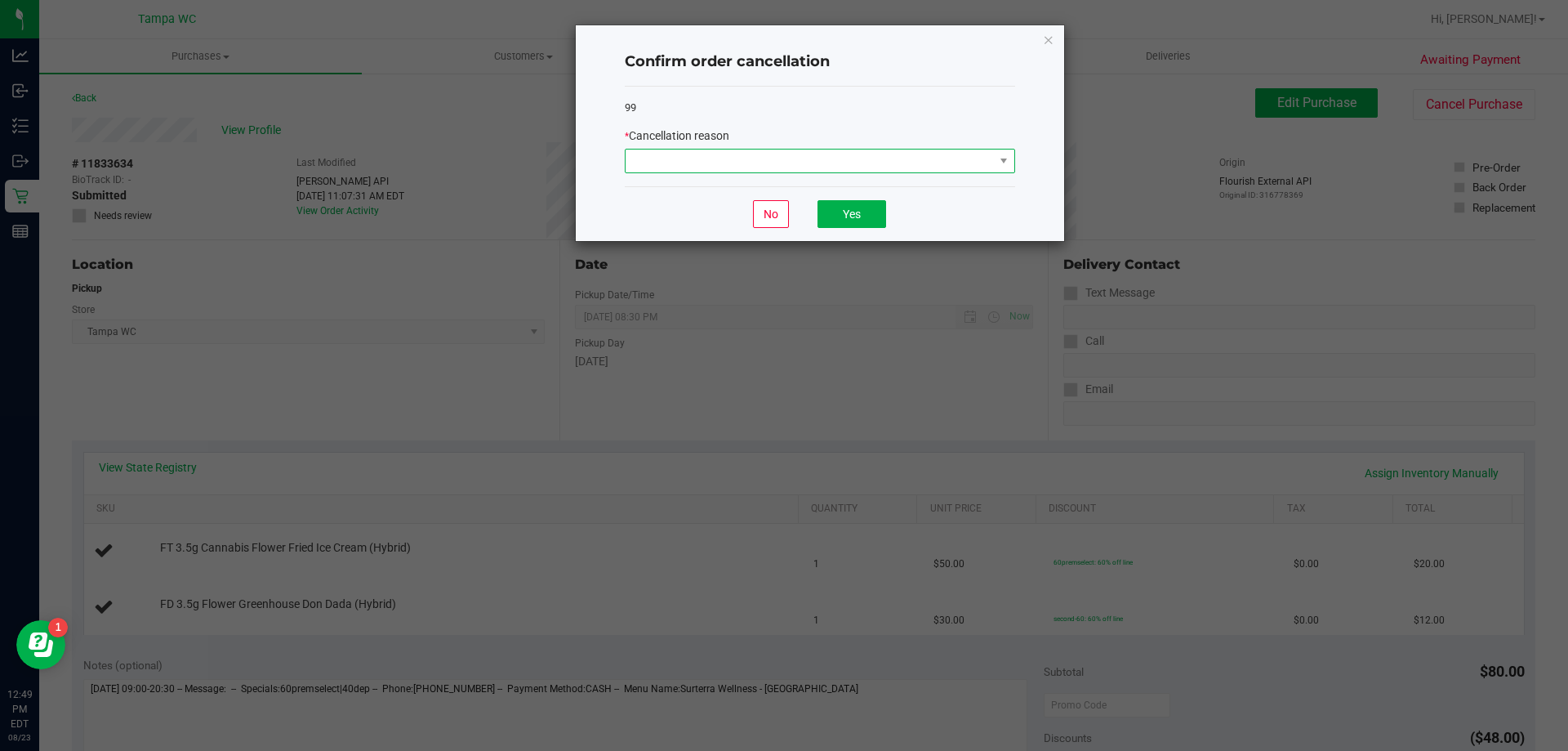
click at [749, 157] on span at bounding box center [810, 160] width 368 height 23
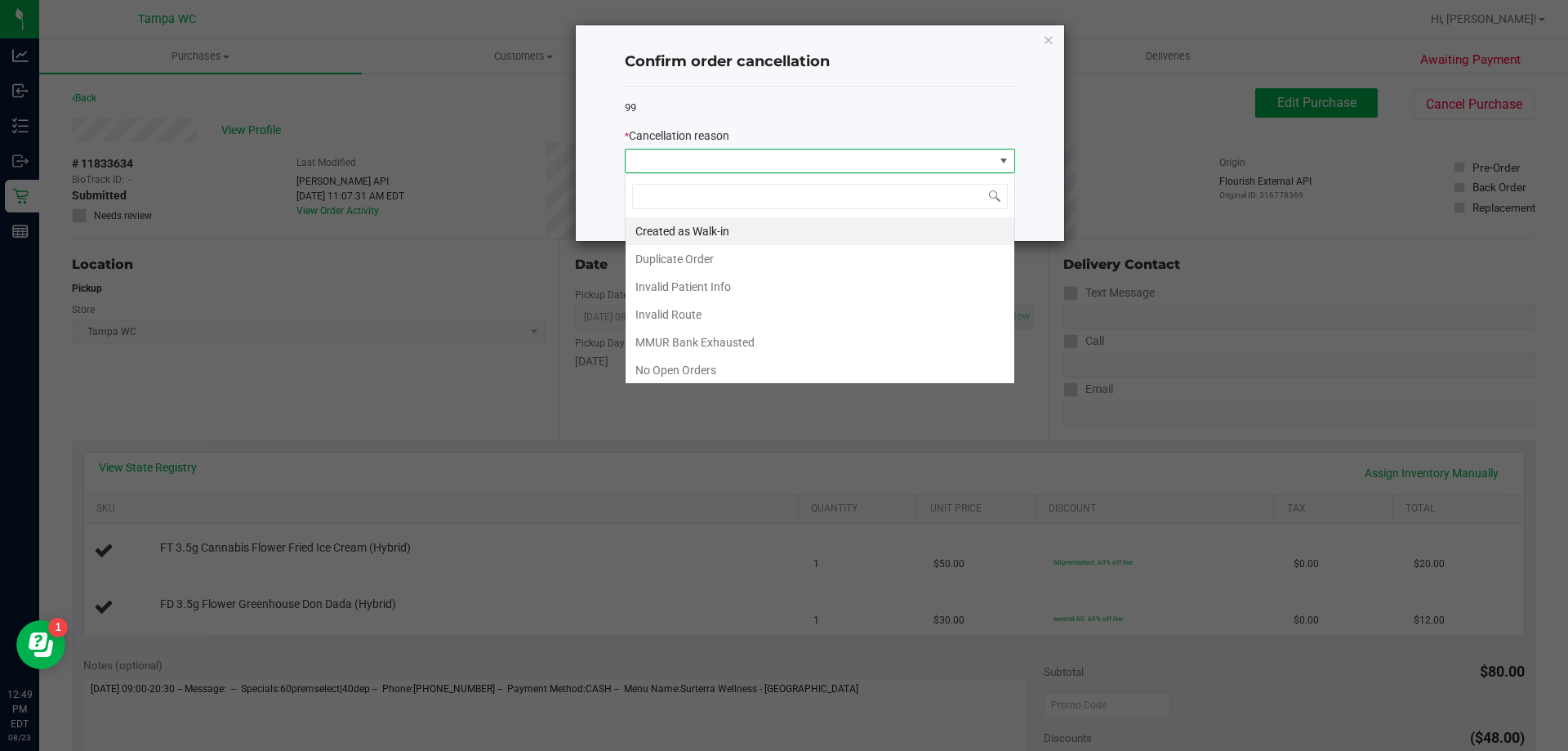
scroll to position [24, 390]
click at [756, 232] on li "Created as Walk-in" at bounding box center [820, 231] width 389 height 28
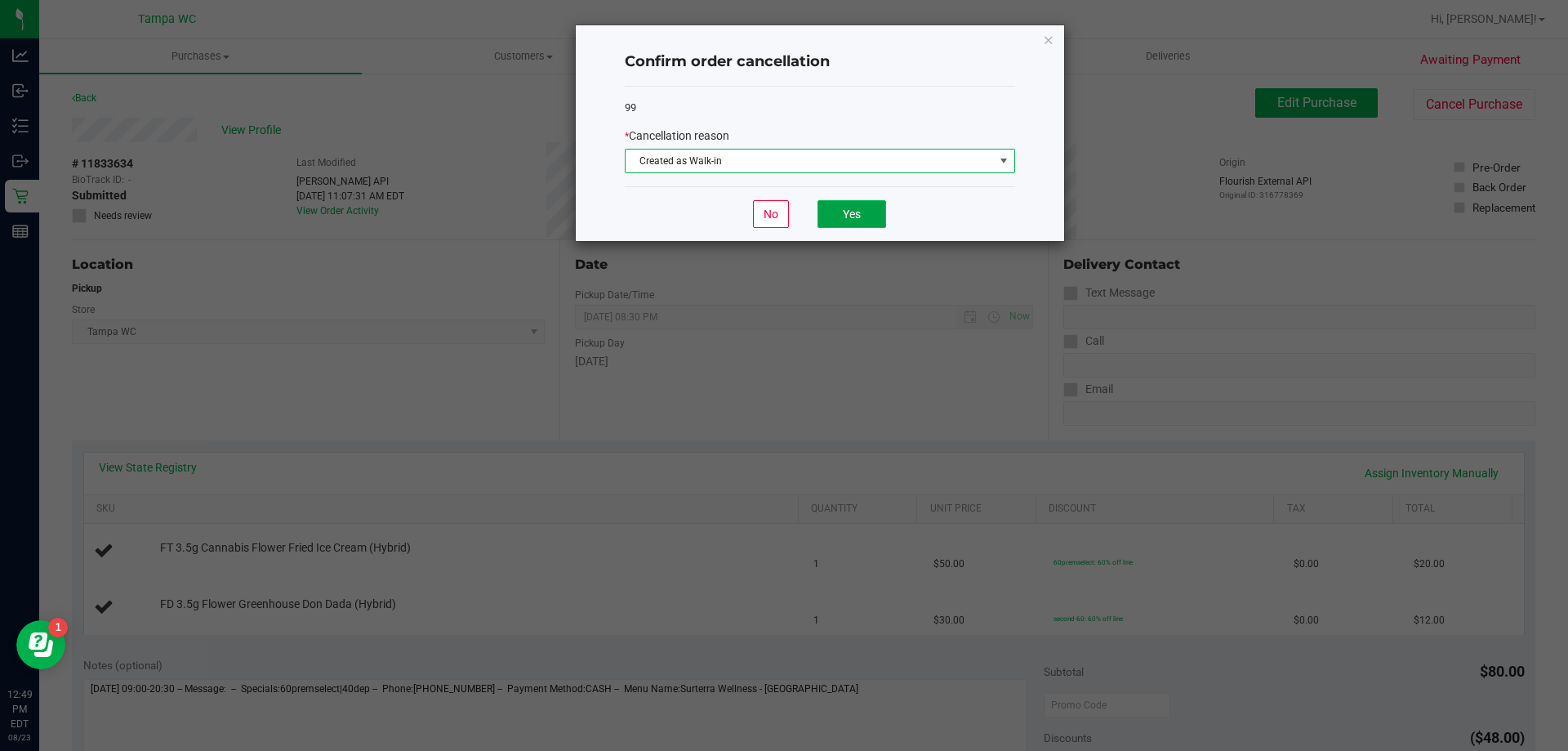
click at [858, 212] on button "Yes" at bounding box center [852, 214] width 69 height 28
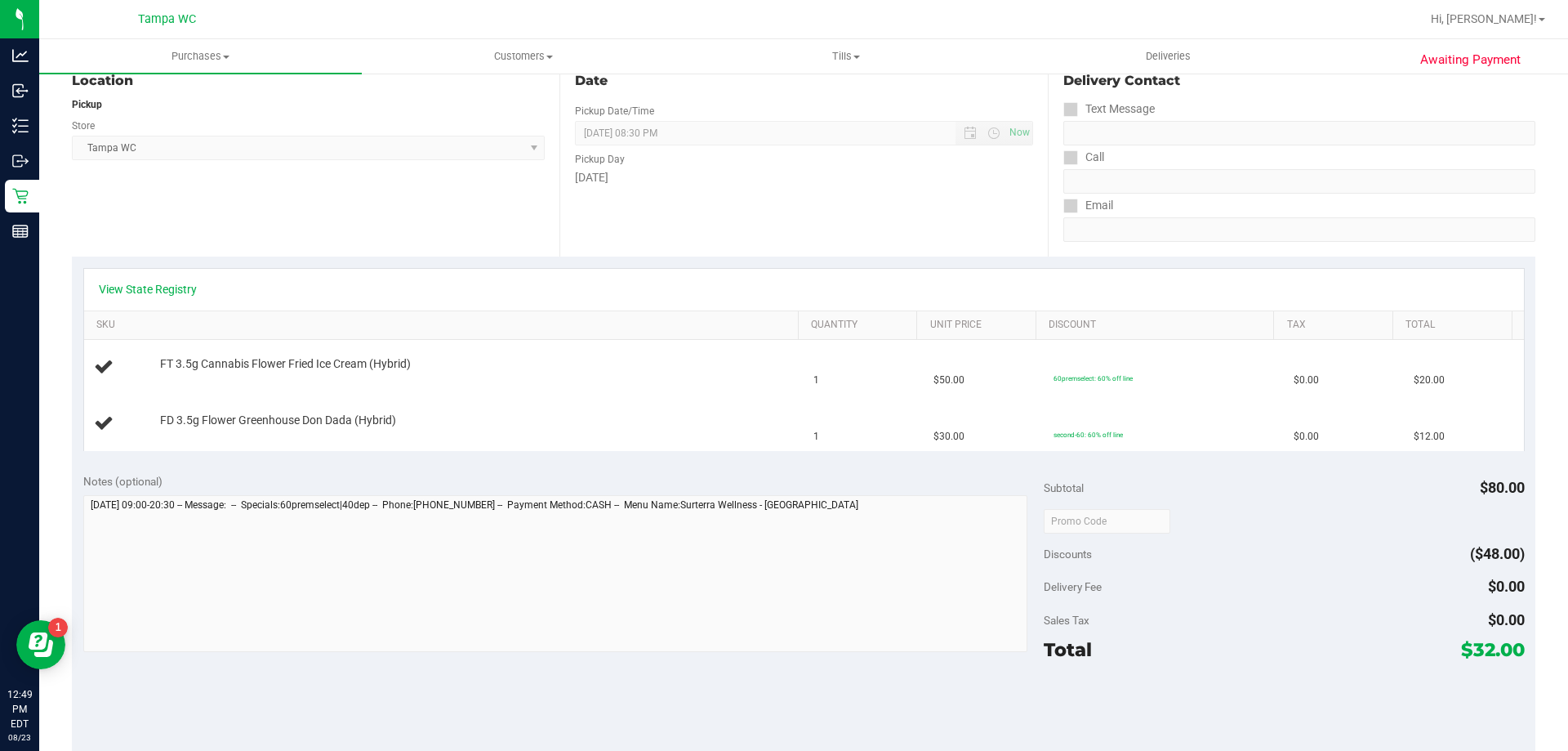
scroll to position [163, 0]
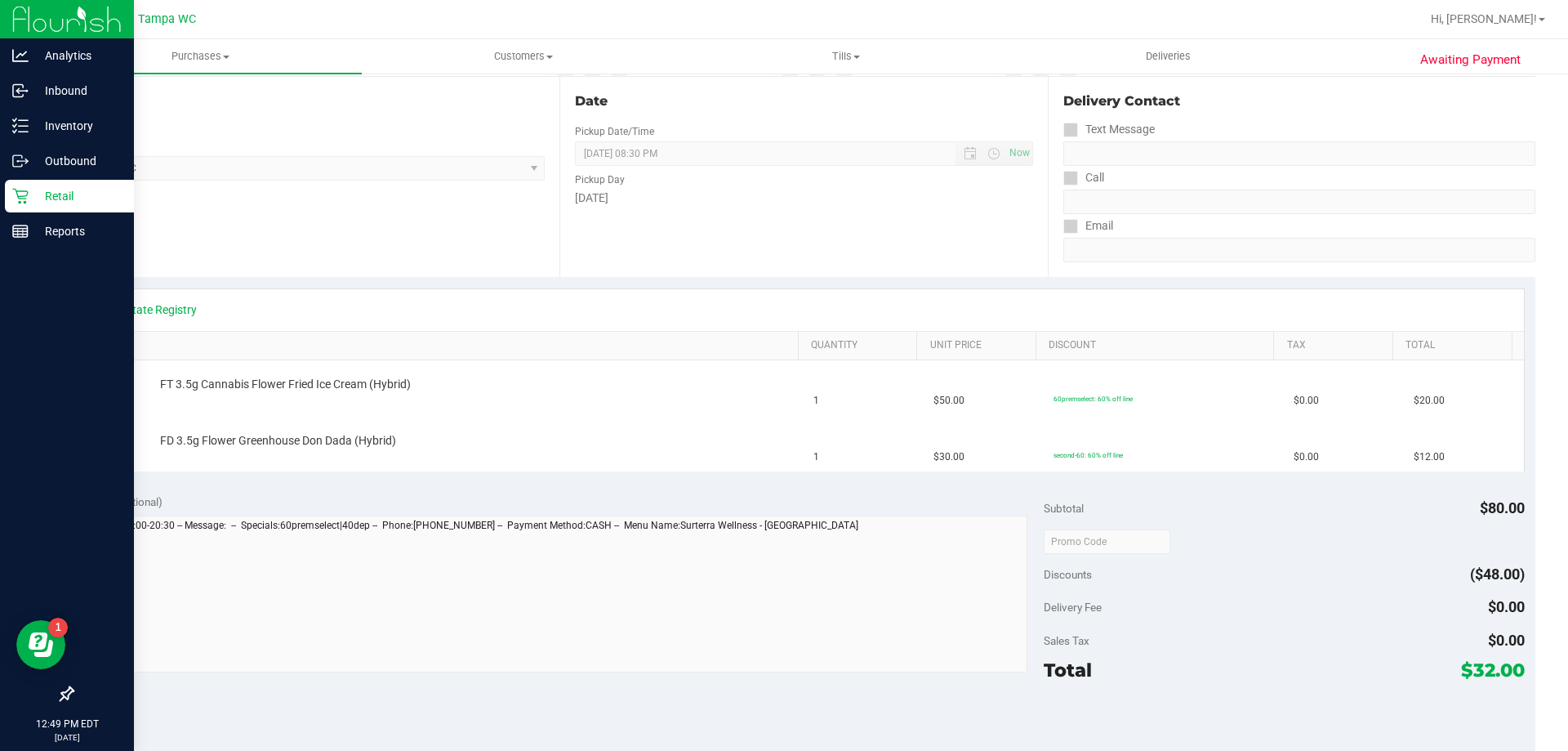
click at [39, 194] on p "Retail" at bounding box center [77, 196] width 98 height 20
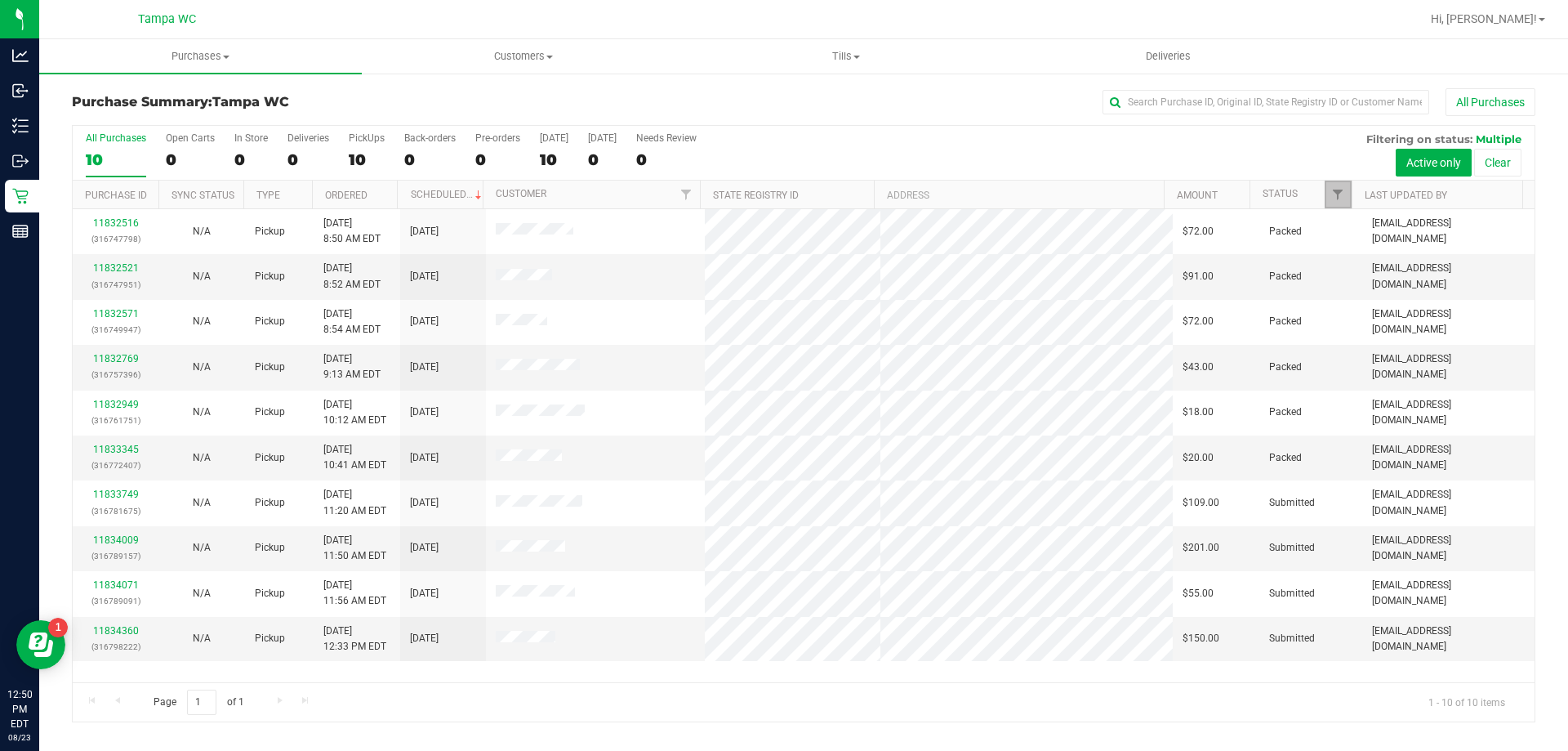
click at [1326, 186] on link "Filter" at bounding box center [1338, 194] width 27 height 28
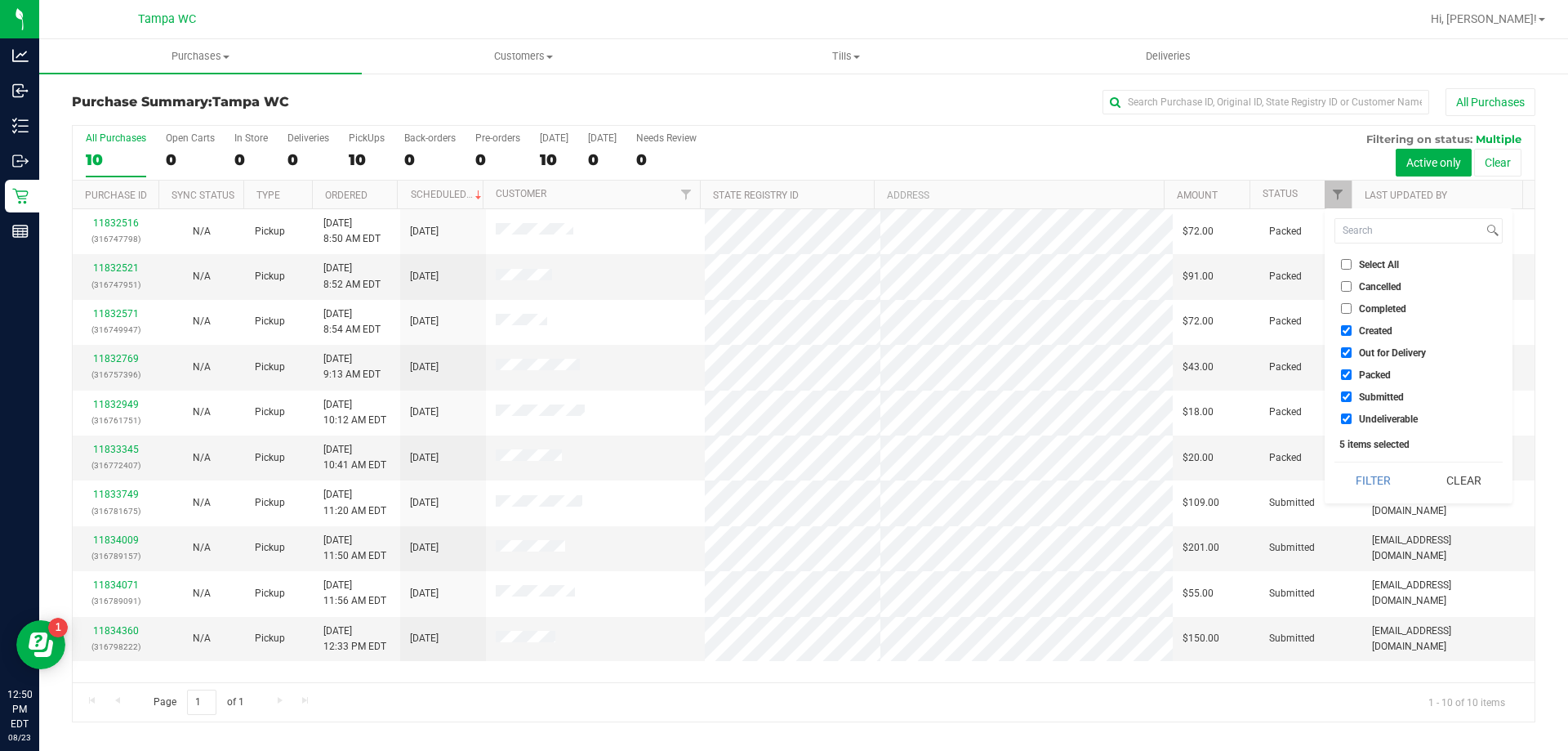
click at [1395, 410] on li "Undeliverable" at bounding box center [1419, 418] width 168 height 17
click at [1376, 370] on span "Packed" at bounding box center [1375, 375] width 32 height 10
click at [1352, 369] on input "Packed" at bounding box center [1346, 374] width 10 height 10
checkbox input "false"
click at [1383, 342] on ul "Select All Cancelled Completed Created Out for Delivery Packed Submitted Undeli…" at bounding box center [1419, 341] width 168 height 172
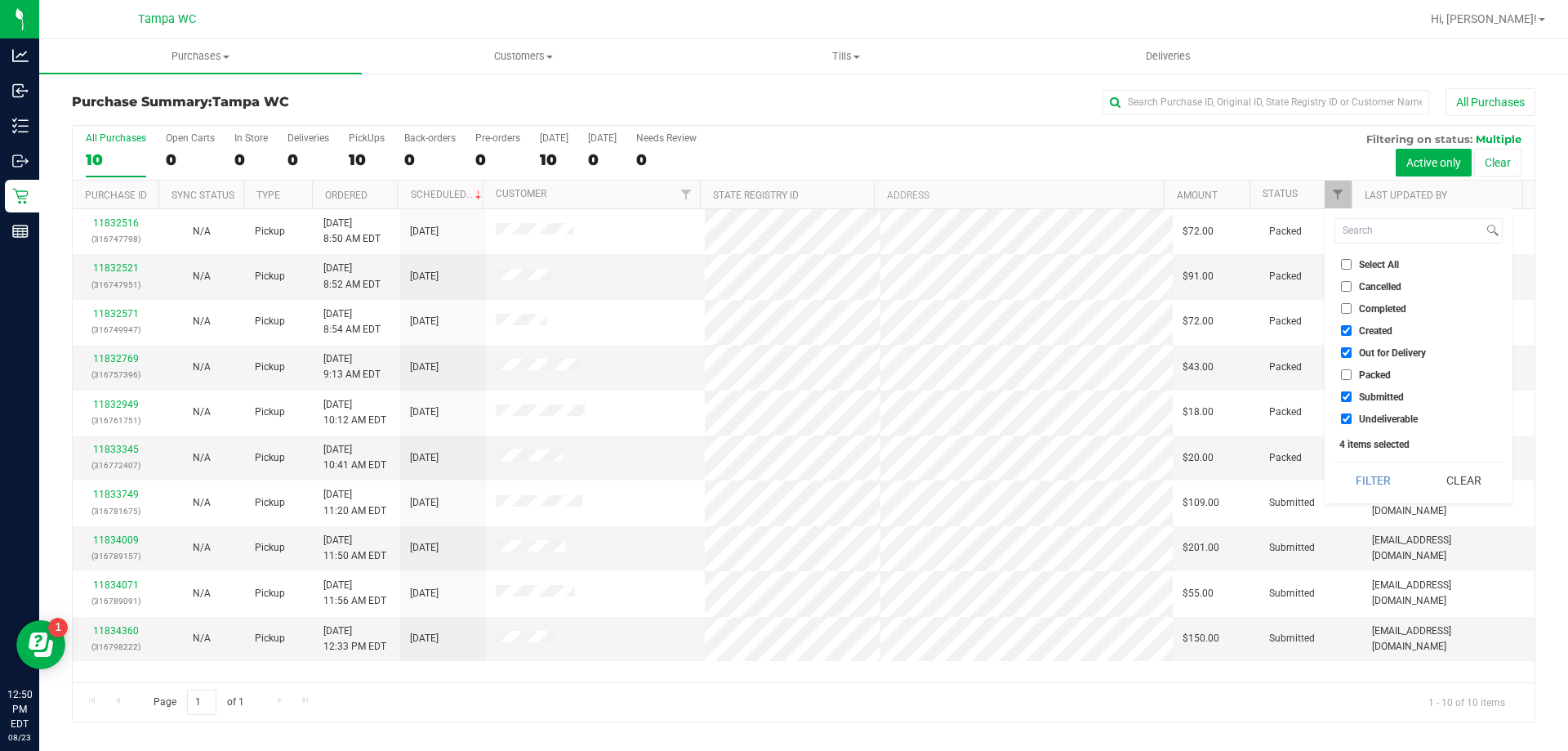
click at [1387, 348] on span "Out for Delivery" at bounding box center [1393, 353] width 67 height 10
click at [1352, 347] on input "Out for Delivery" at bounding box center [1346, 352] width 10 height 10
checkbox input "false"
click at [1392, 328] on span "Created" at bounding box center [1376, 330] width 34 height 10
click at [1352, 328] on input "Created" at bounding box center [1346, 329] width 10 height 10
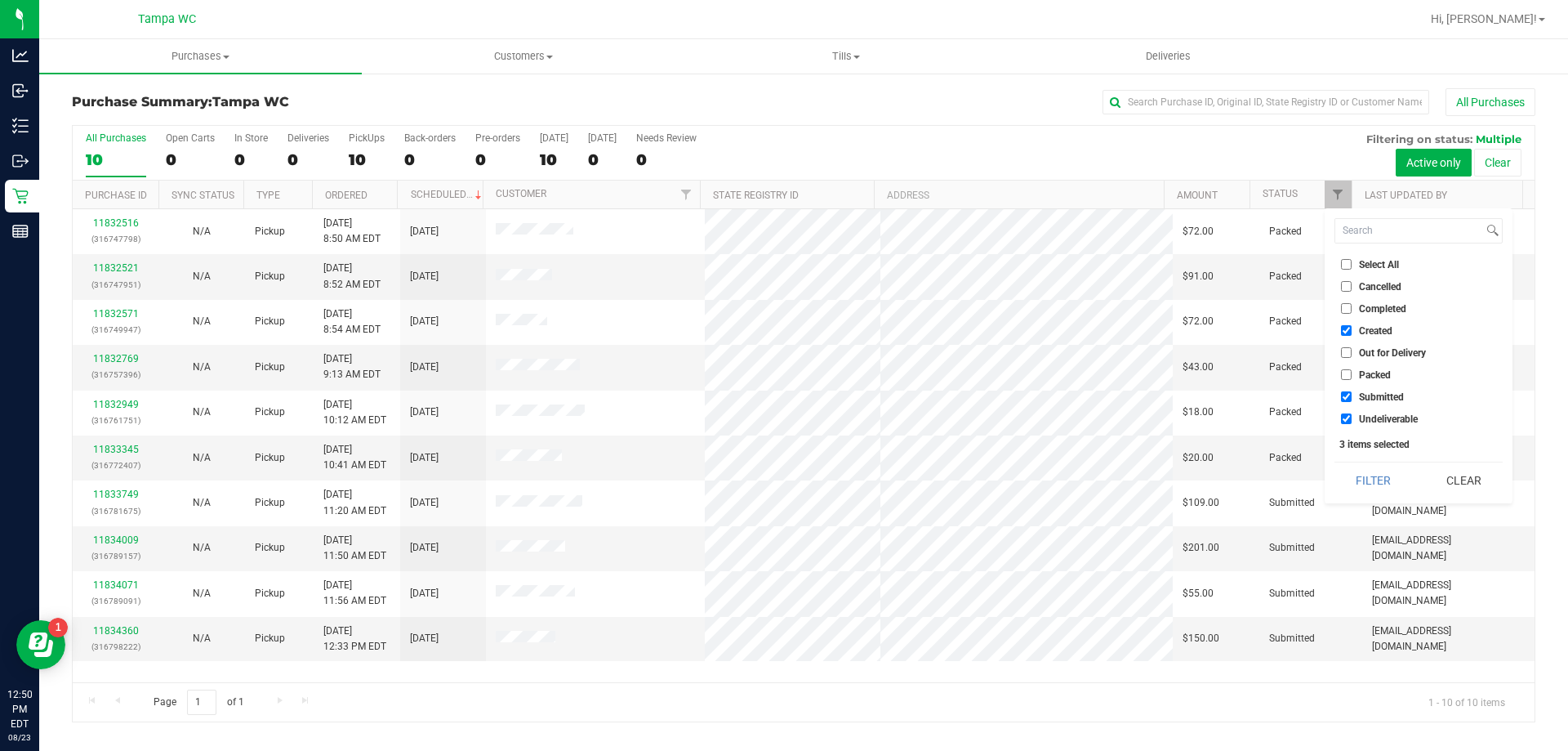
checkbox input "false"
click at [1388, 418] on span "Undeliverable" at bounding box center [1388, 419] width 59 height 10
click at [1352, 418] on input "Undeliverable" at bounding box center [1346, 418] width 10 height 10
checkbox input "false"
click at [1381, 475] on button "Filter" at bounding box center [1374, 480] width 78 height 36
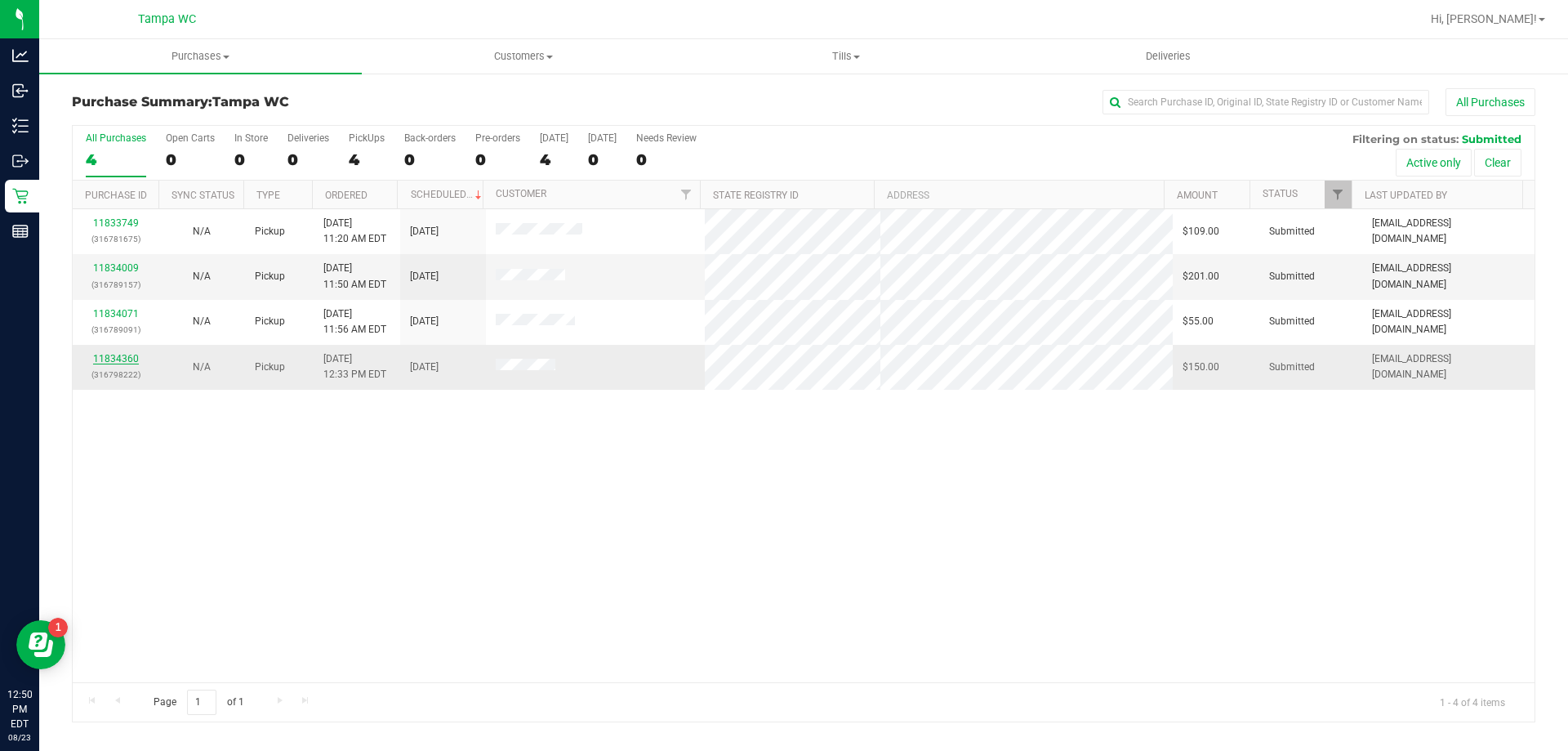
click at [102, 360] on link "11834360" at bounding box center [116, 358] width 46 height 11
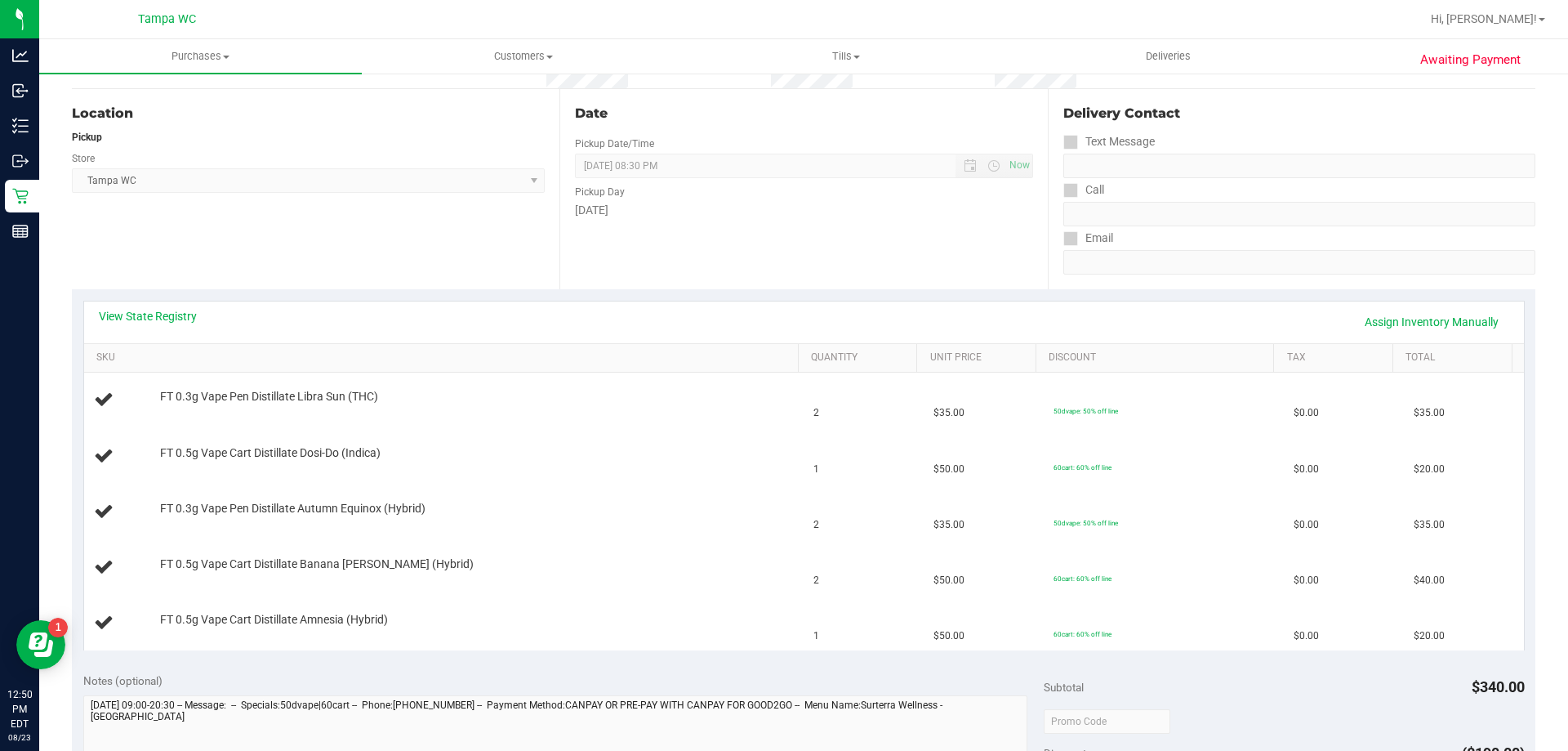
scroll to position [245, 0]
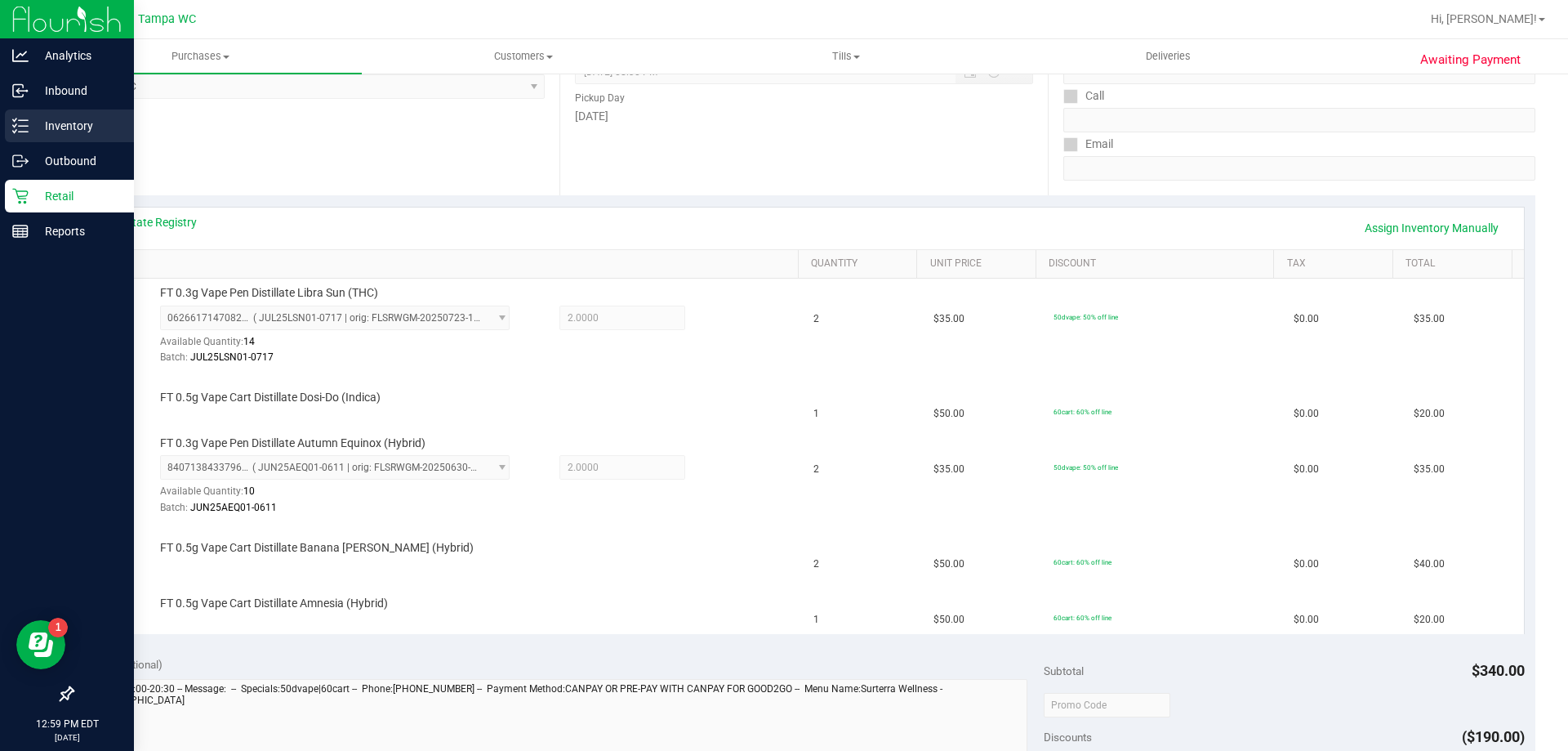
click at [57, 139] on div "Inventory" at bounding box center [69, 125] width 129 height 33
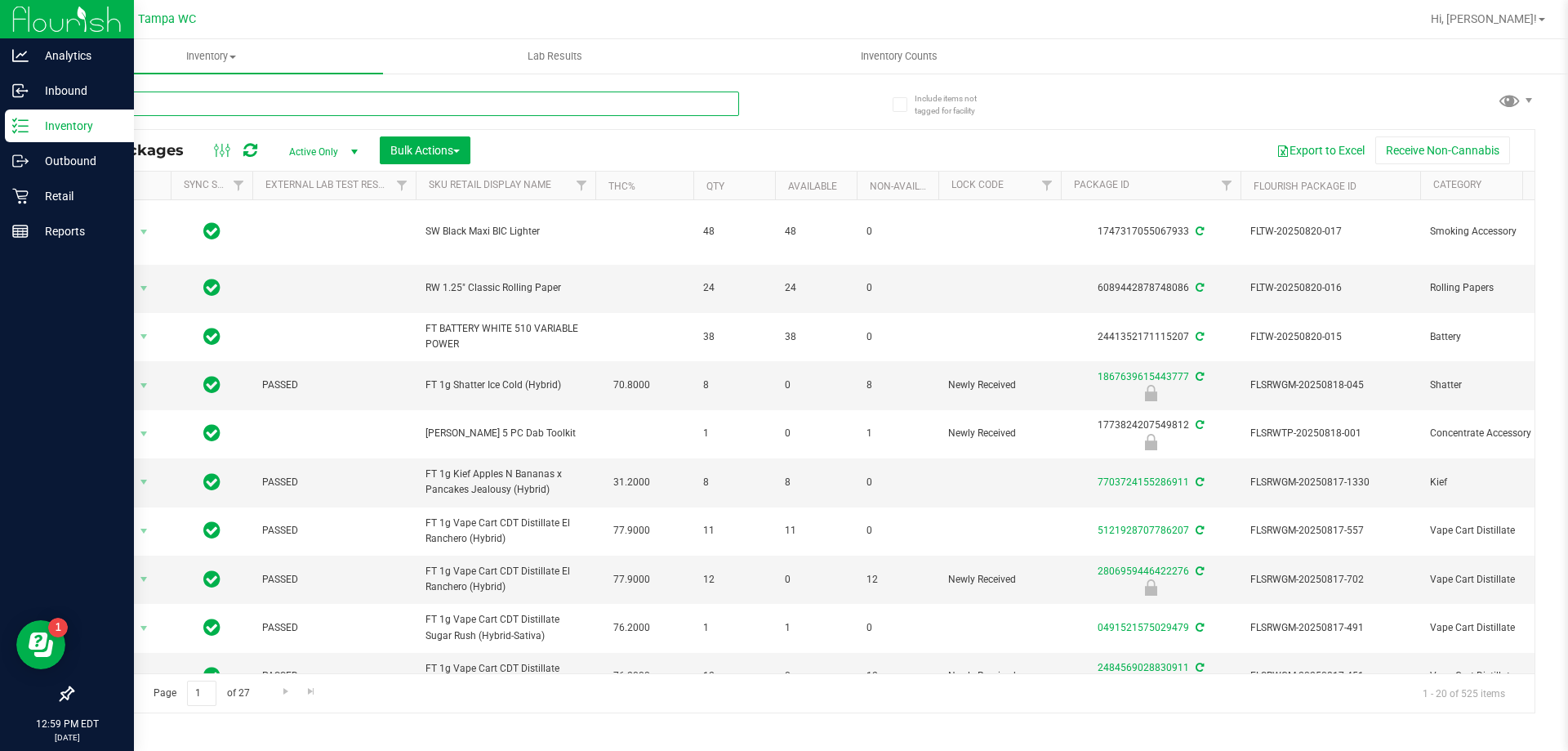
click at [269, 108] on input "text" at bounding box center [405, 104] width 667 height 24
type input "brz"
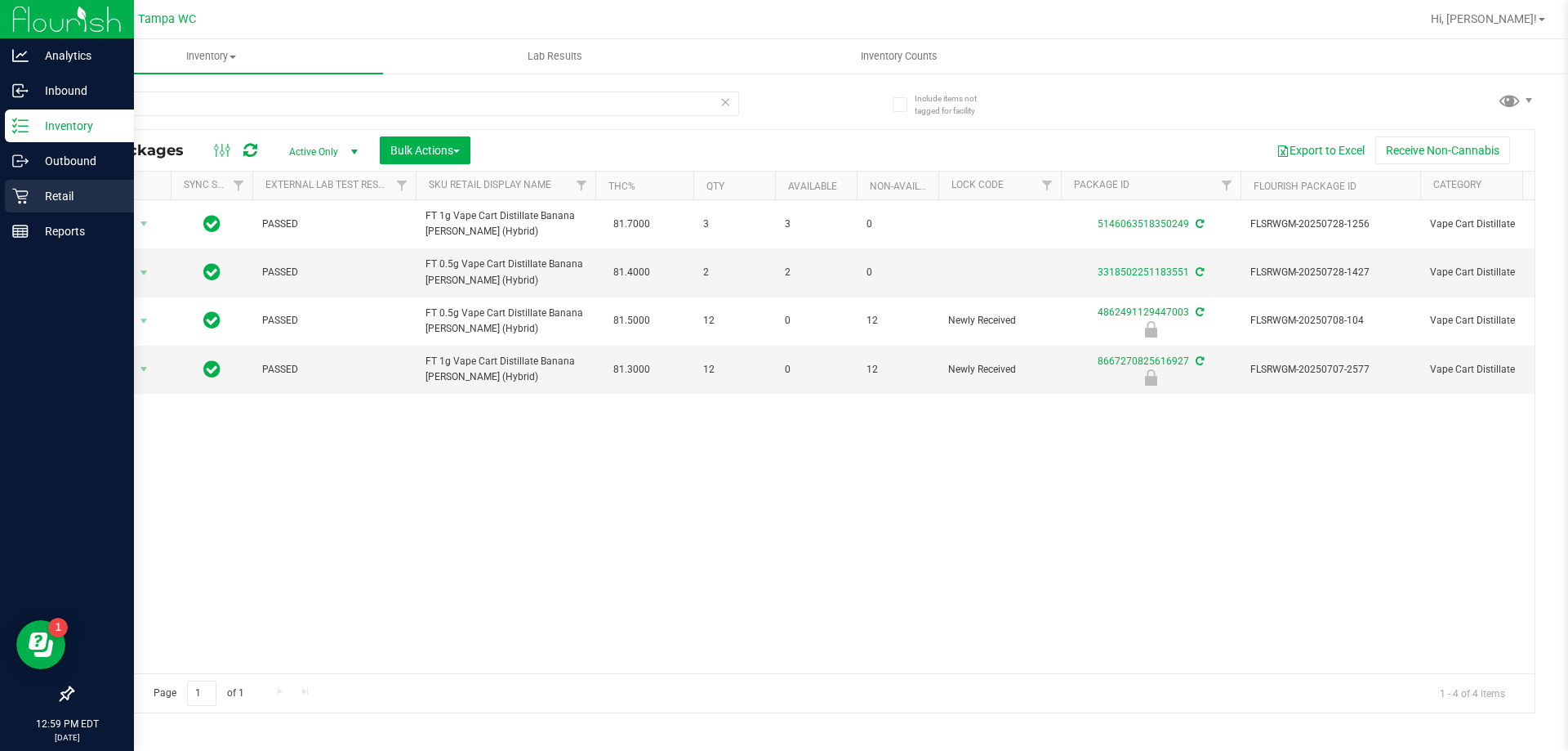
click at [45, 201] on p "Retail" at bounding box center [77, 196] width 98 height 20
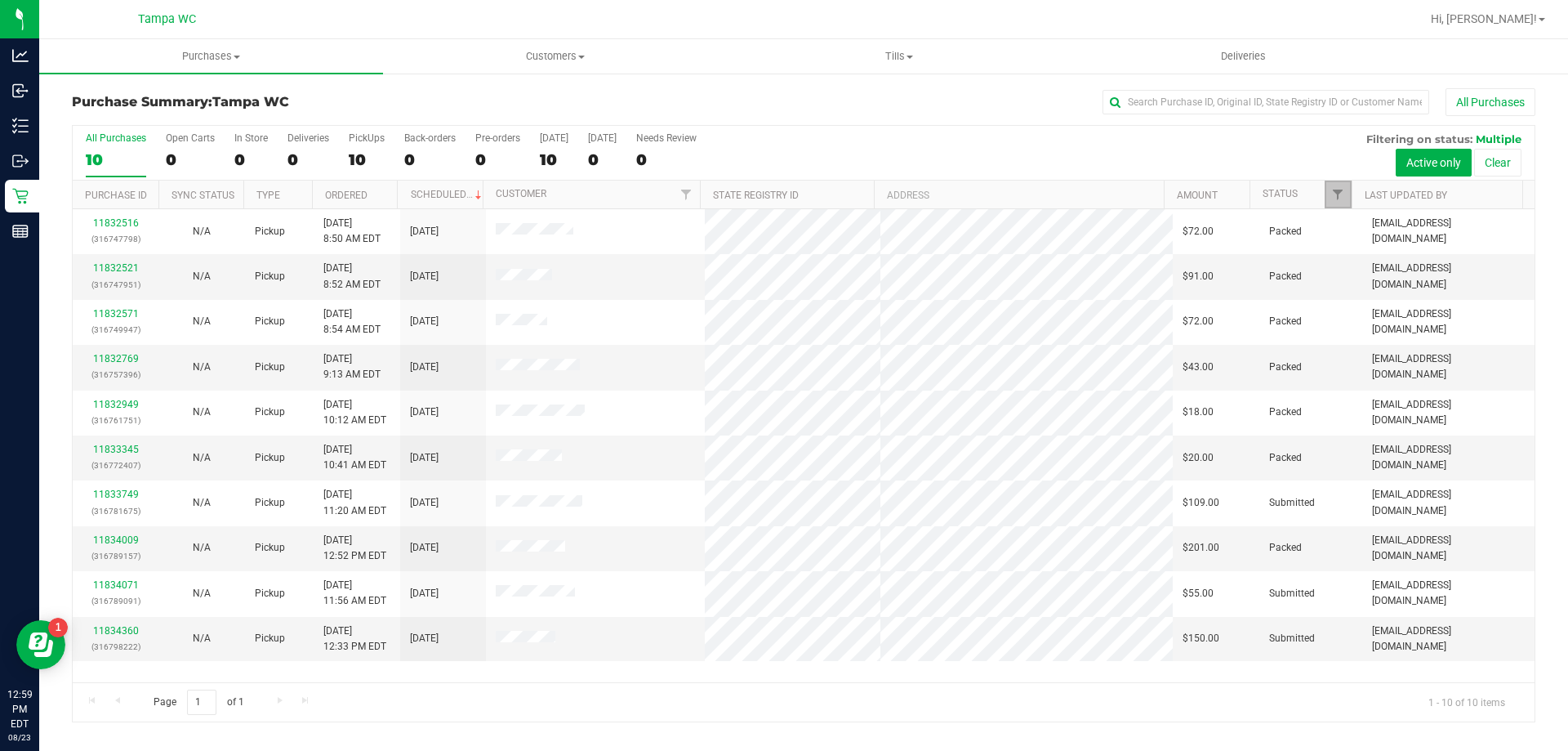
click at [1333, 187] on link "Filter" at bounding box center [1338, 194] width 27 height 28
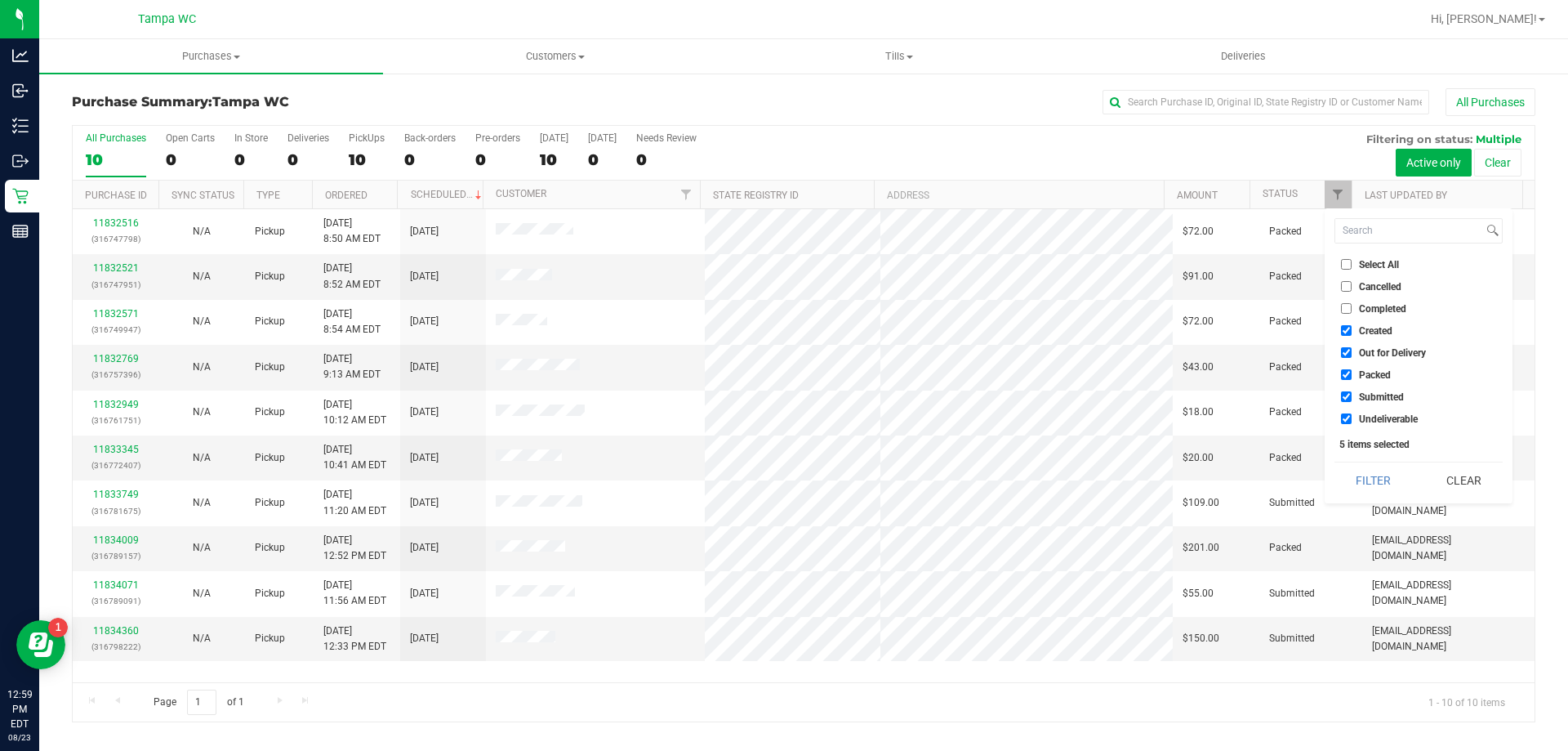
click at [1378, 422] on span "Undeliverable" at bounding box center [1388, 419] width 59 height 10
click at [1352, 422] on input "Undeliverable" at bounding box center [1346, 418] width 10 height 10
checkbox input "false"
click at [1381, 370] on span "Packed" at bounding box center [1375, 375] width 32 height 10
click at [1352, 370] on input "Packed" at bounding box center [1346, 374] width 10 height 10
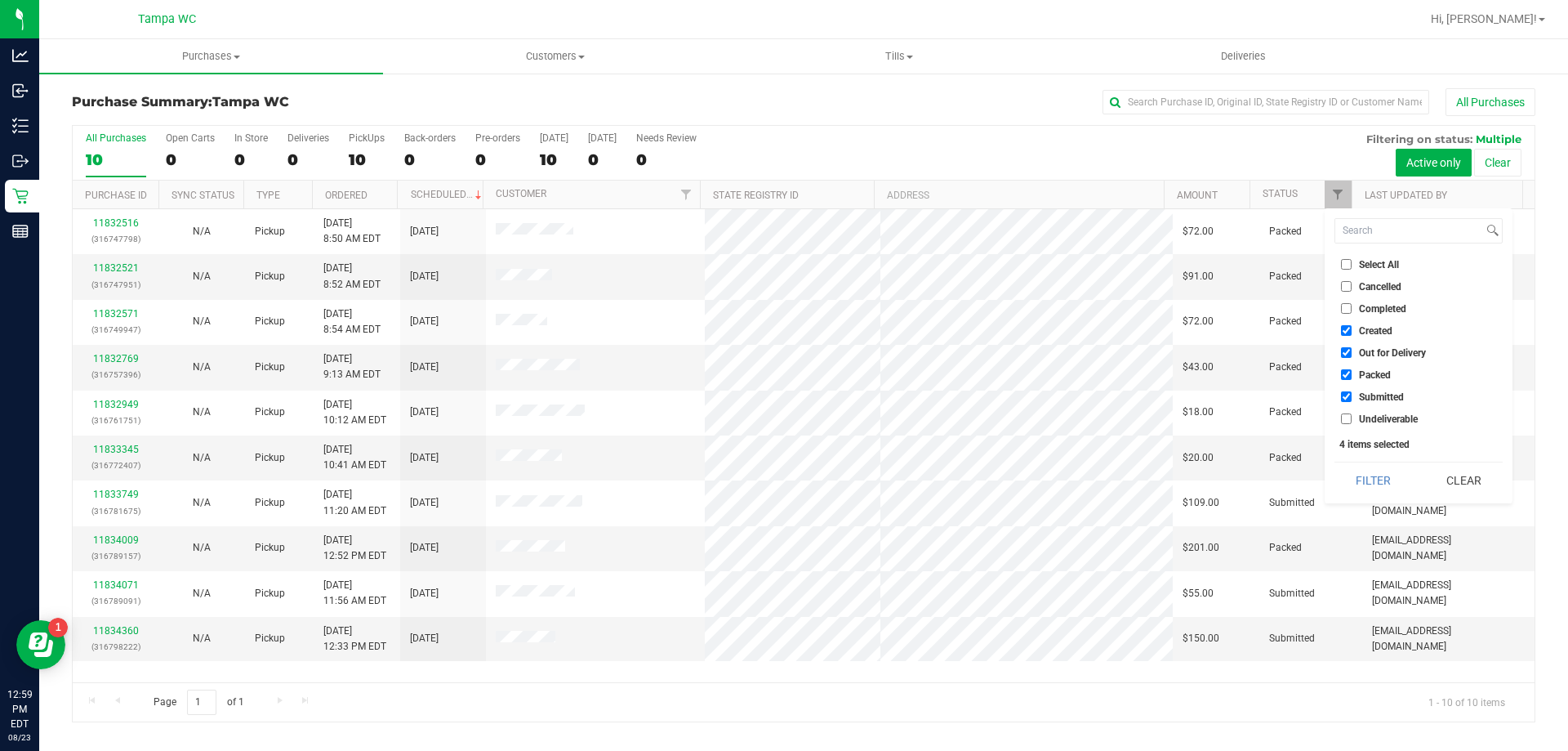
checkbox input "false"
drag, startPoint x: 1382, startPoint y: 351, endPoint x: 1384, endPoint y: 325, distance: 26.1
click at [1382, 350] on span "Out for Delivery" at bounding box center [1393, 353] width 67 height 10
click at [1352, 350] on input "Out for Delivery" at bounding box center [1346, 352] width 10 height 10
checkbox input "false"
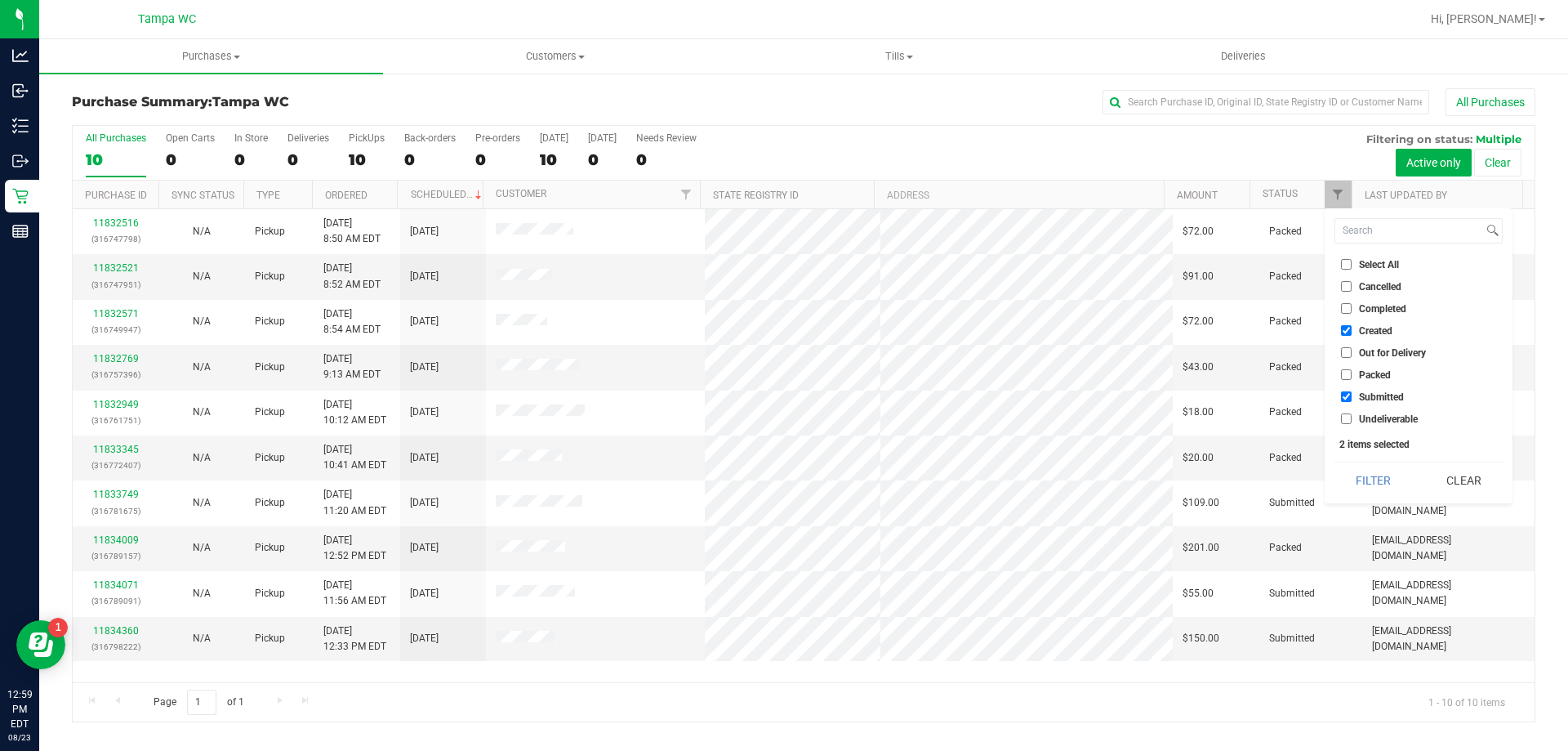
click at [1384, 322] on li "Created" at bounding box center [1419, 330] width 168 height 17
click at [1367, 329] on span "Created" at bounding box center [1376, 330] width 34 height 10
click at [1352, 329] on input "Created" at bounding box center [1346, 329] width 10 height 10
checkbox input "false"
click at [1363, 469] on button "Filter" at bounding box center [1374, 480] width 78 height 36
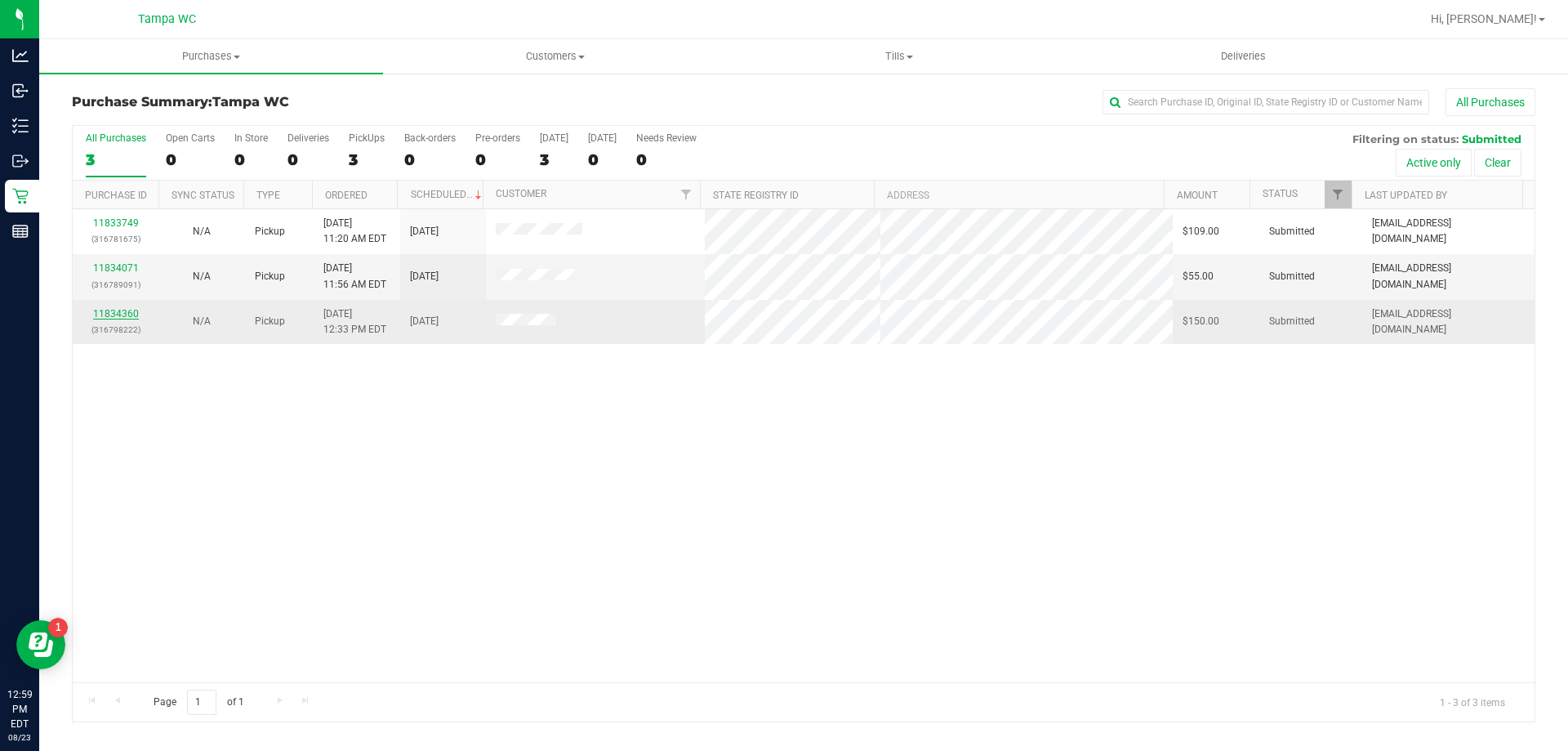
click at [108, 308] on link "11834360" at bounding box center [116, 313] width 46 height 11
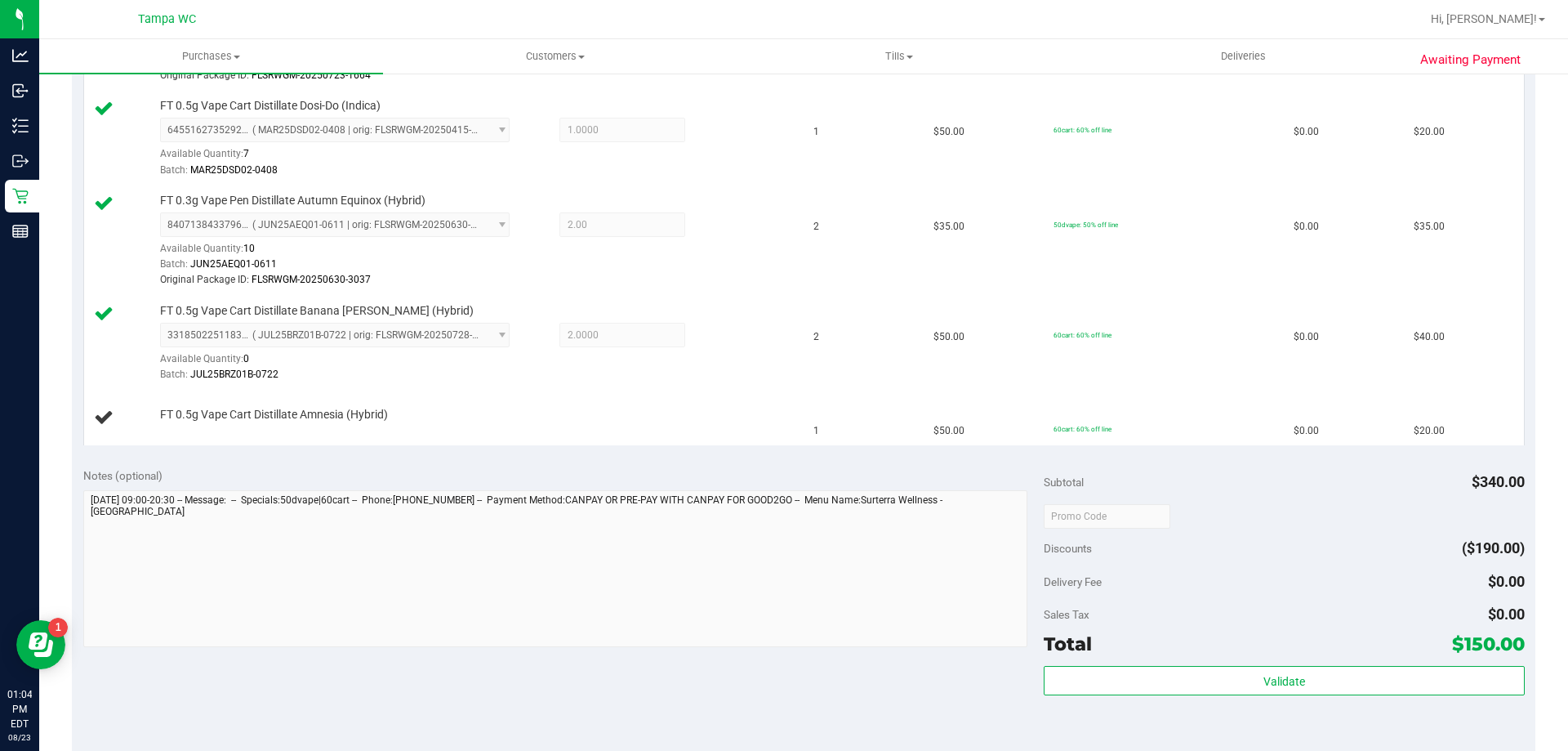
scroll to position [572, 0]
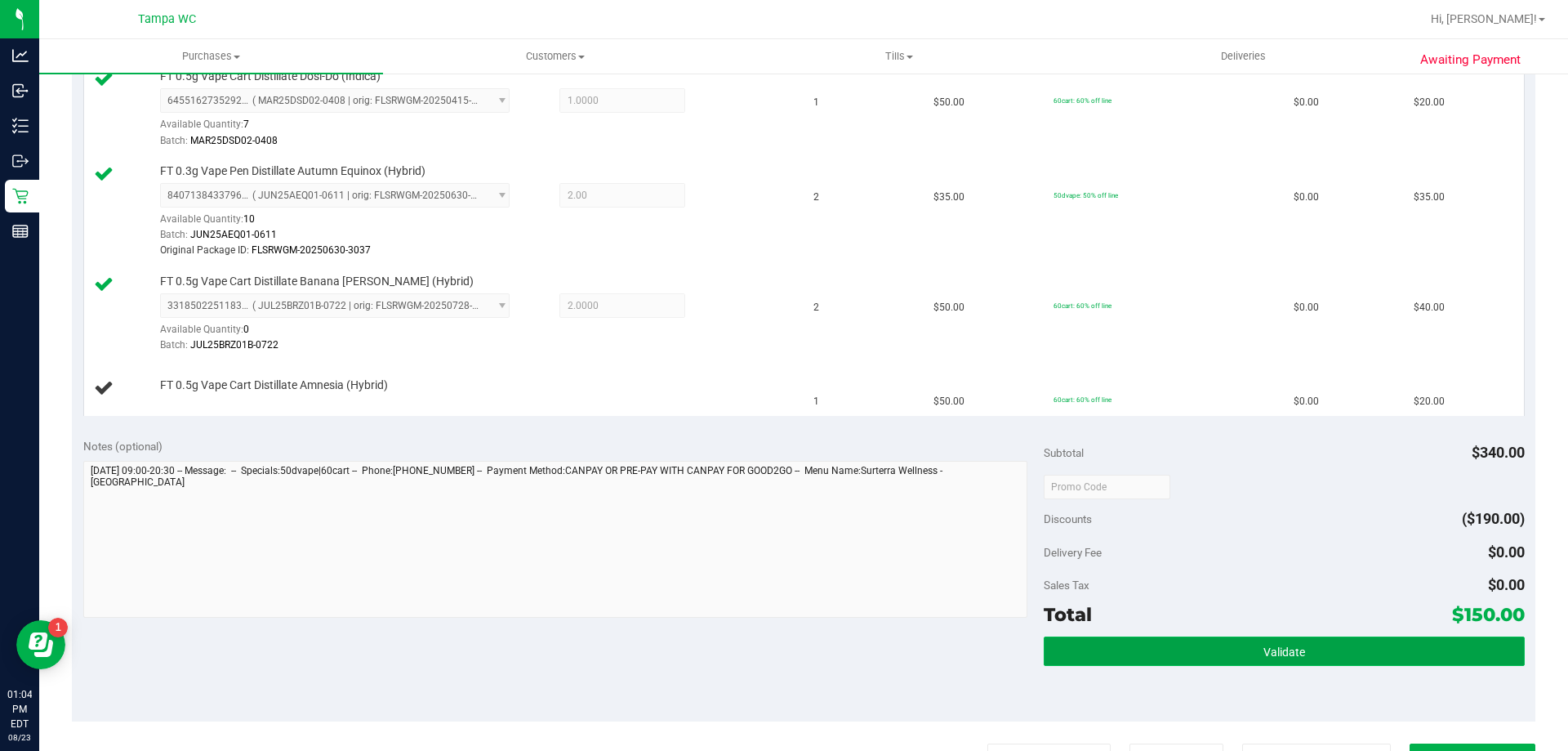
click at [1166, 654] on button "Validate" at bounding box center [1284, 651] width 480 height 30
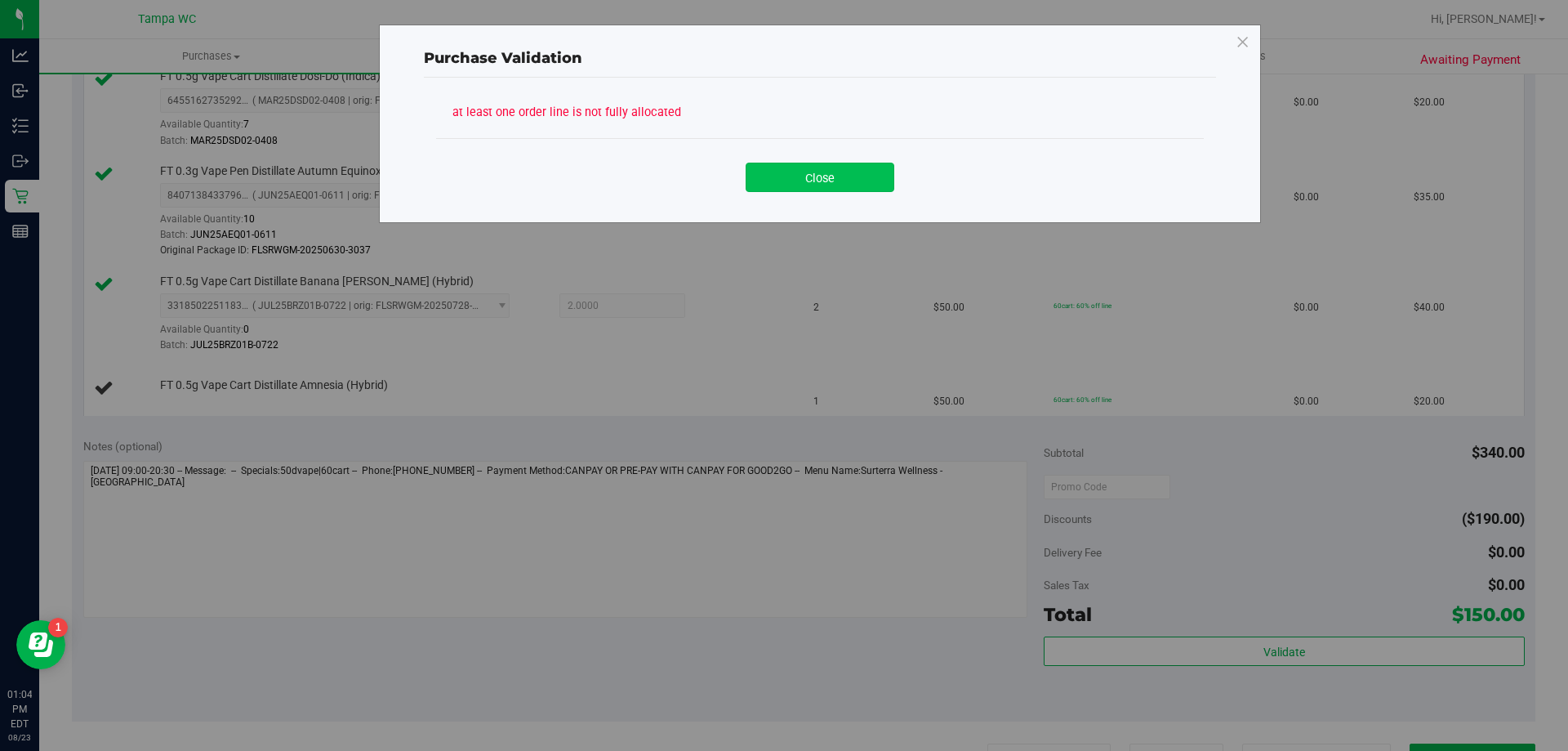
click at [803, 174] on button "Close" at bounding box center [819, 177] width 148 height 30
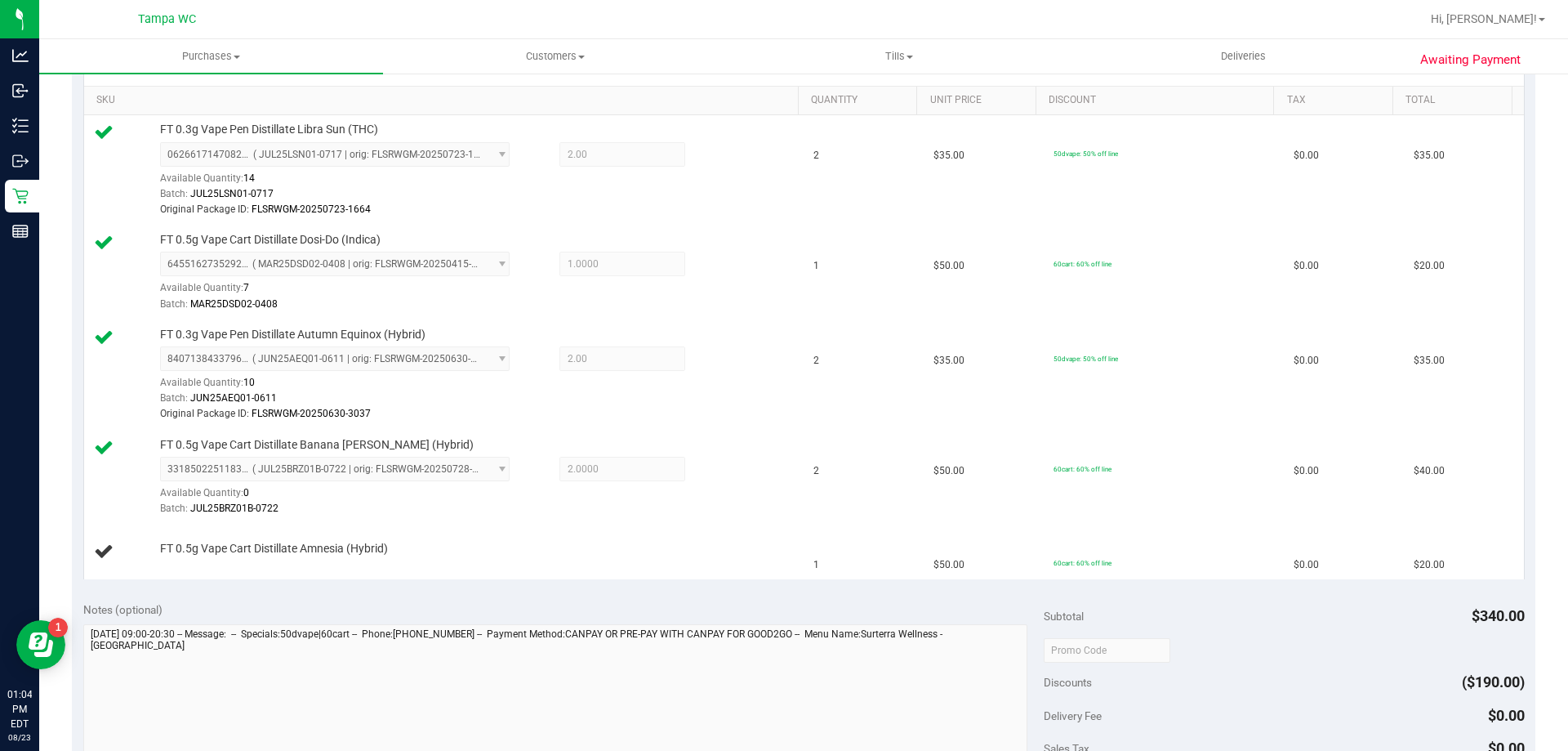
scroll to position [327, 0]
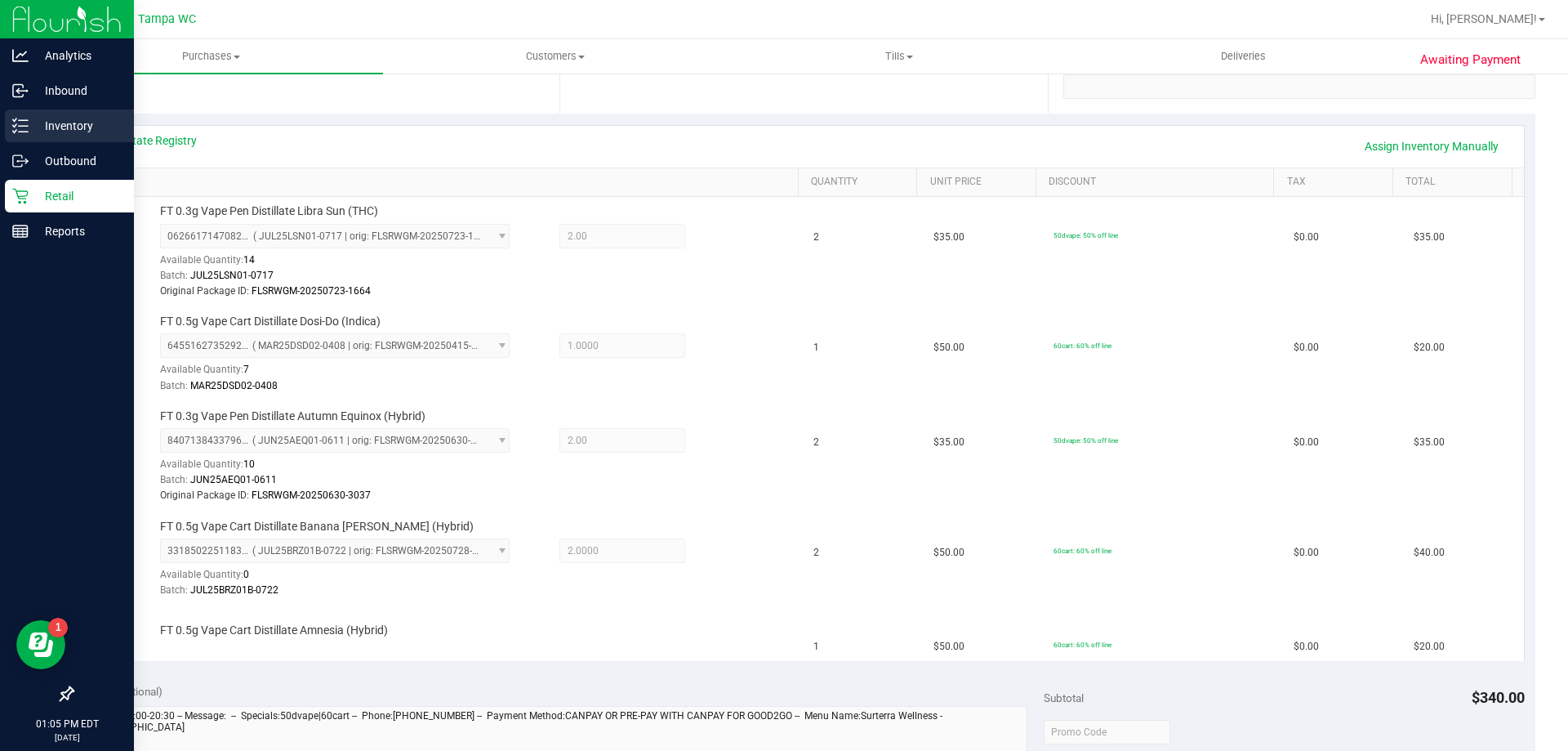
click at [25, 132] on line at bounding box center [23, 132] width 9 height 0
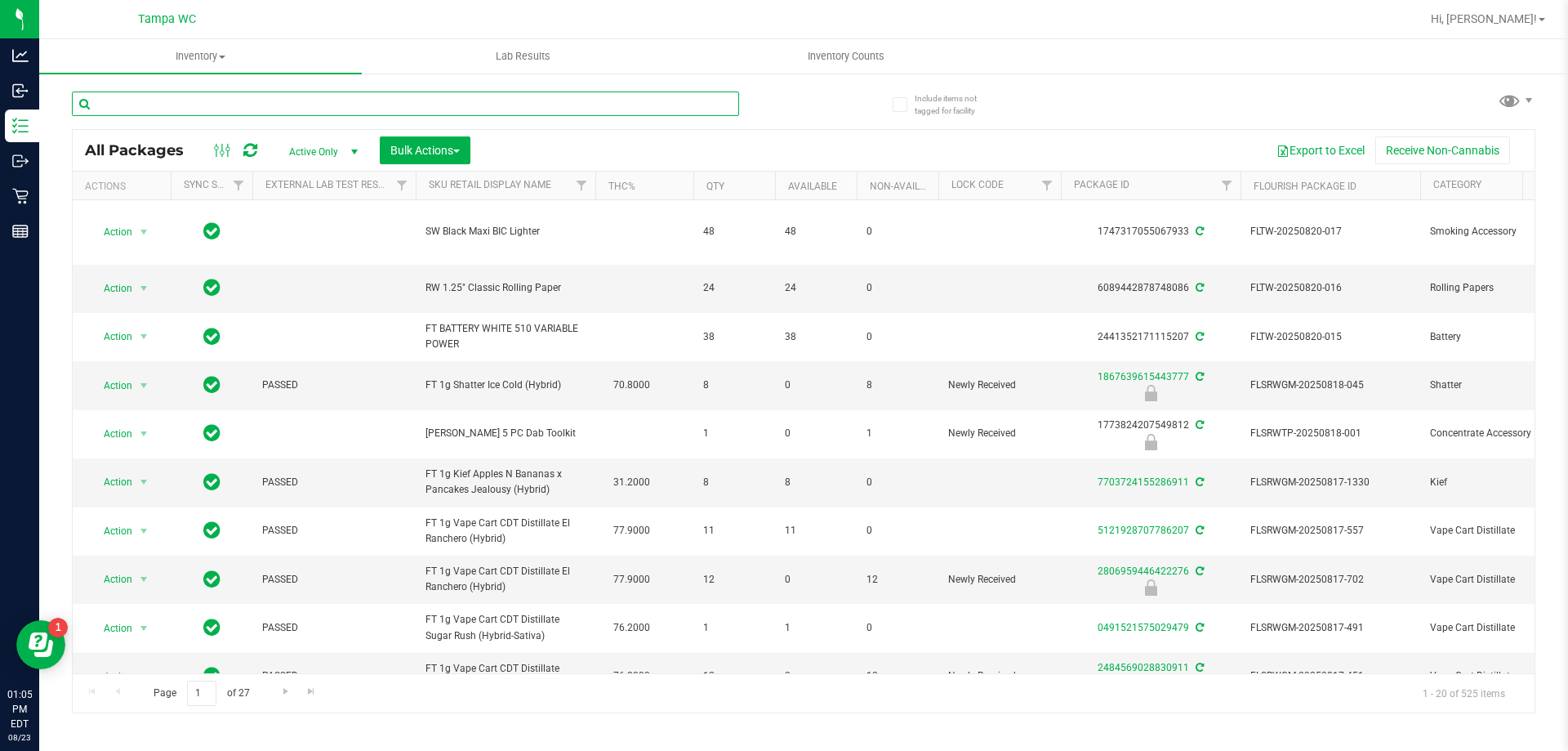
click at [464, 102] on input "text" at bounding box center [405, 104] width 667 height 24
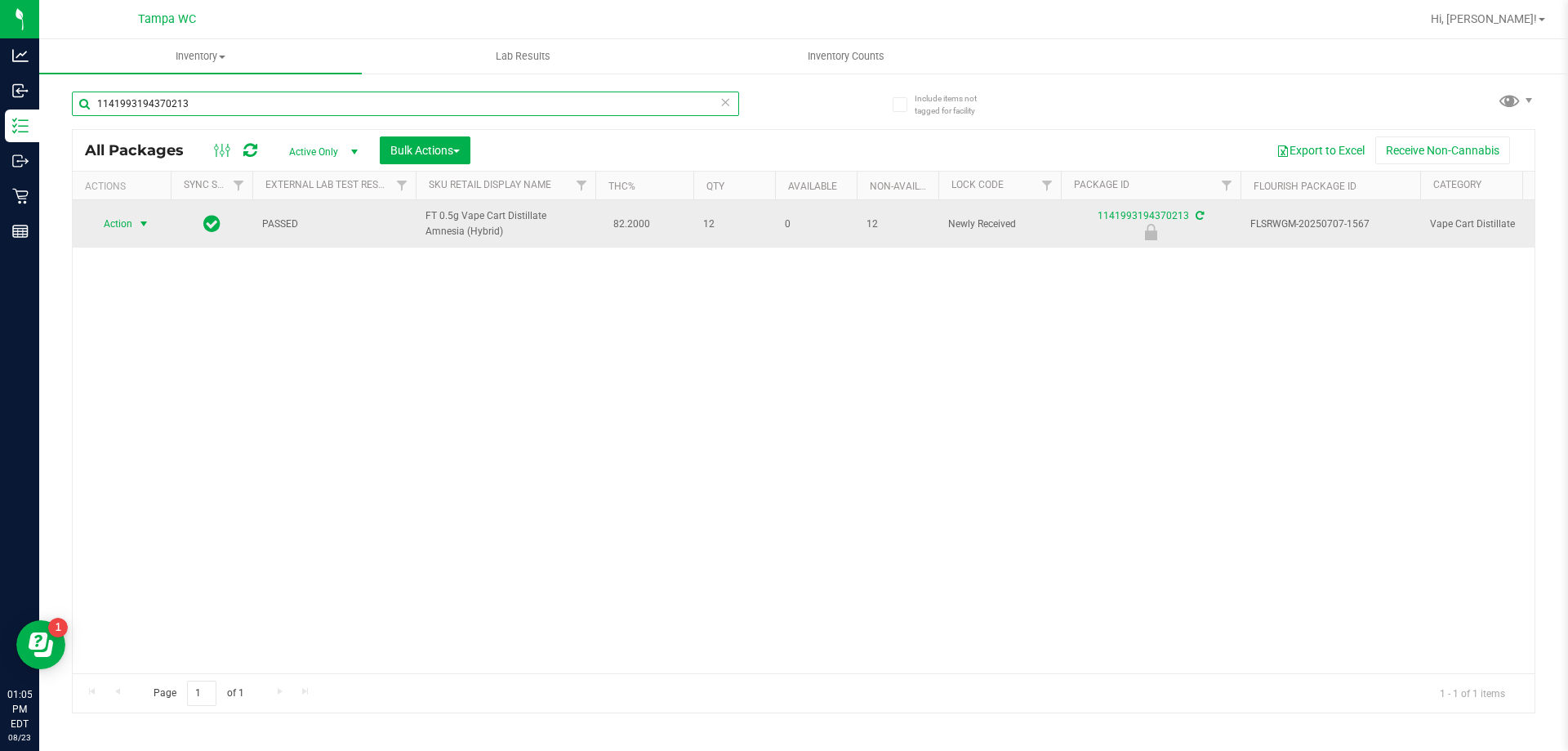
type input "1141993194370213"
click at [144, 232] on span "select" at bounding box center [145, 224] width 21 height 23
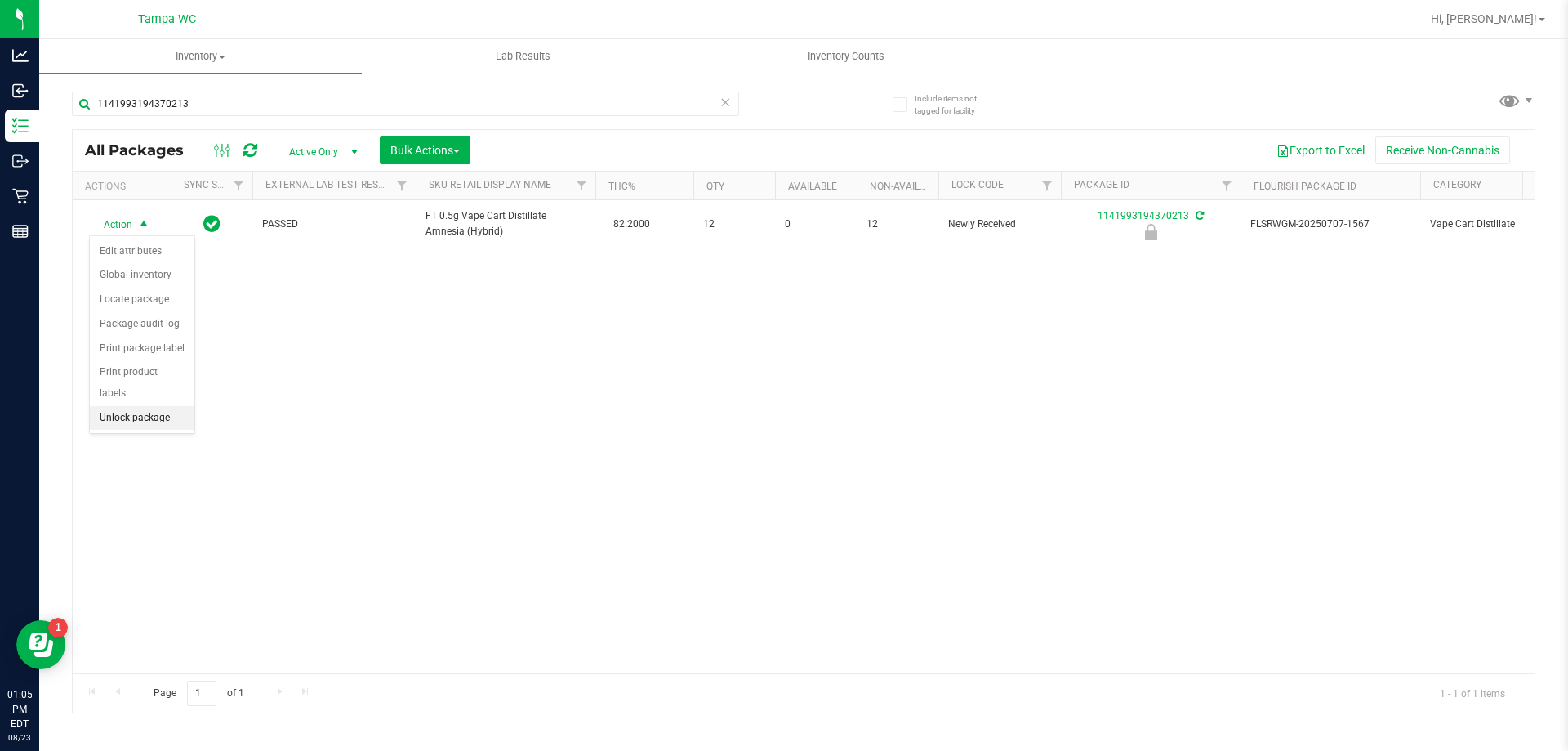
click at [146, 406] on li "Unlock package" at bounding box center [142, 418] width 104 height 24
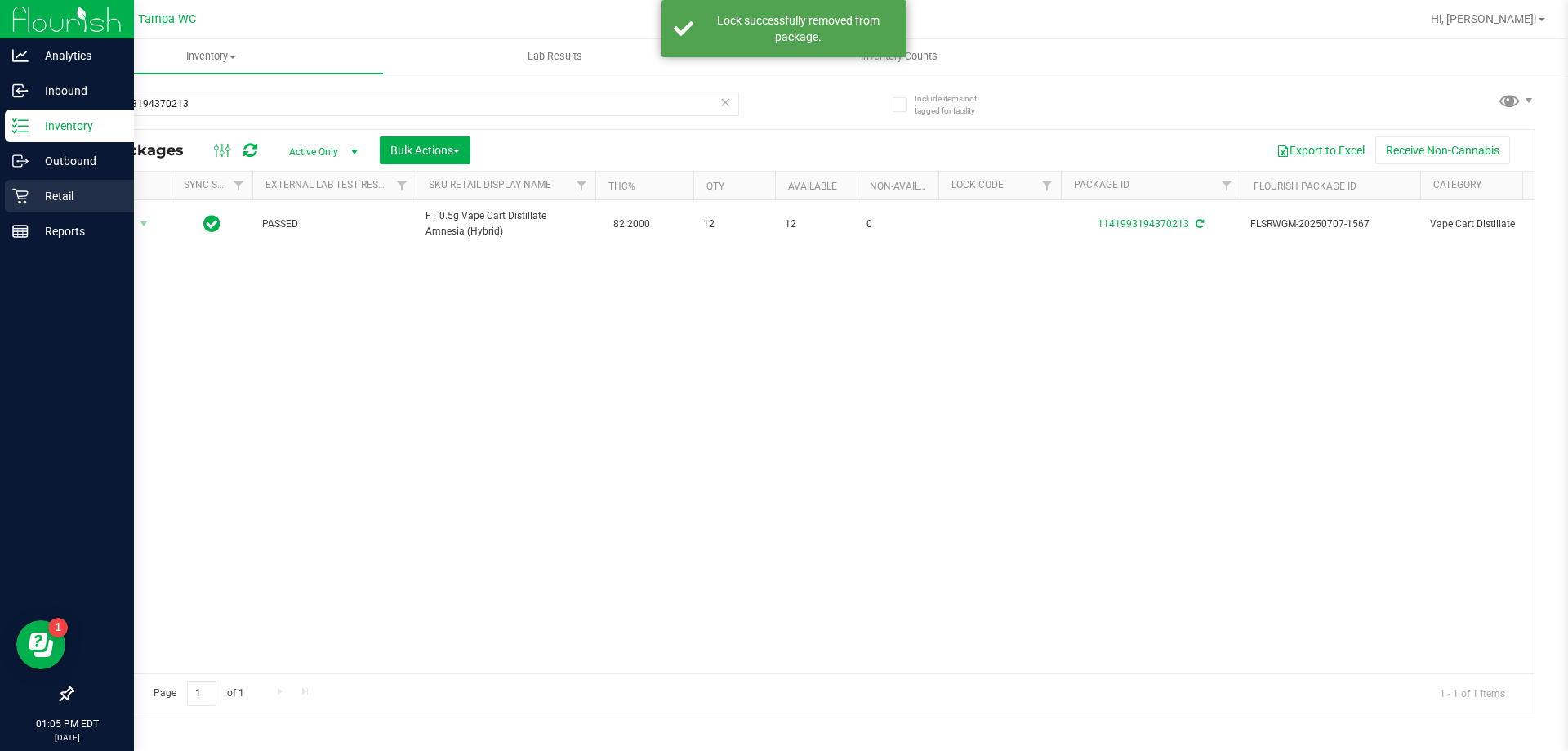
click at [30, 199] on p "Retail" at bounding box center [77, 196] width 98 height 20
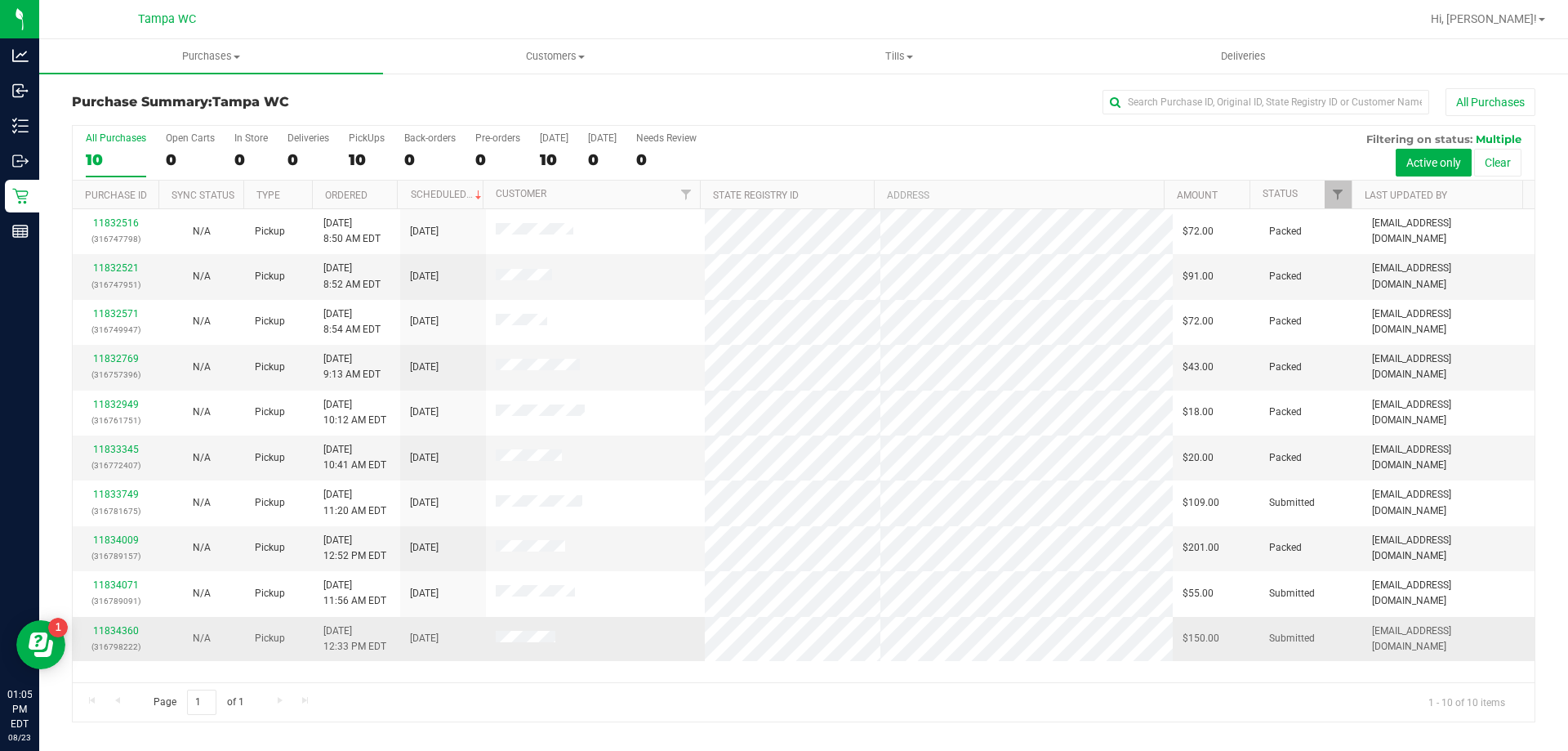
click at [96, 624] on div "11834360 (316798222)" at bounding box center [115, 638] width 66 height 31
click at [106, 632] on link "11834360" at bounding box center [116, 631] width 46 height 11
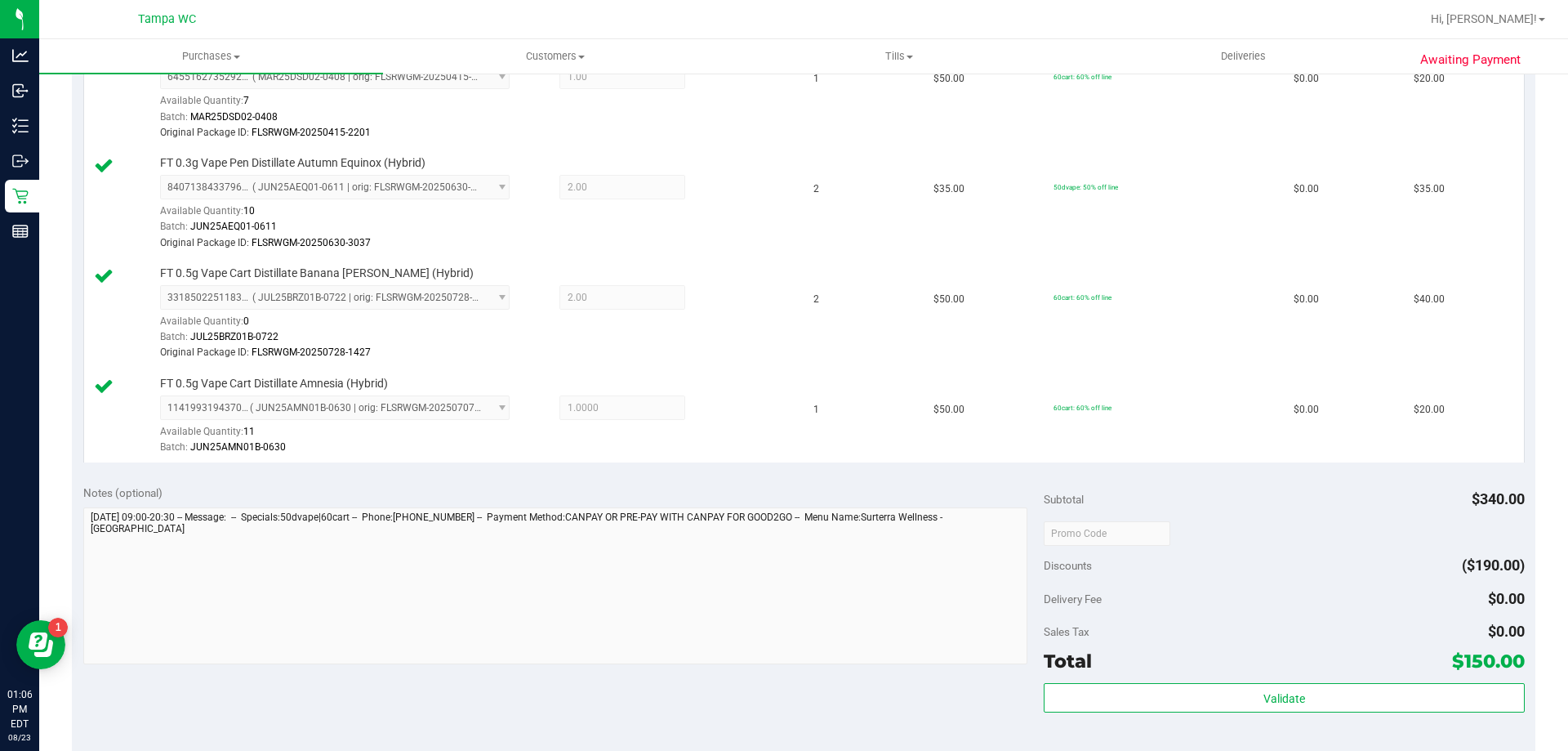
scroll to position [816, 0]
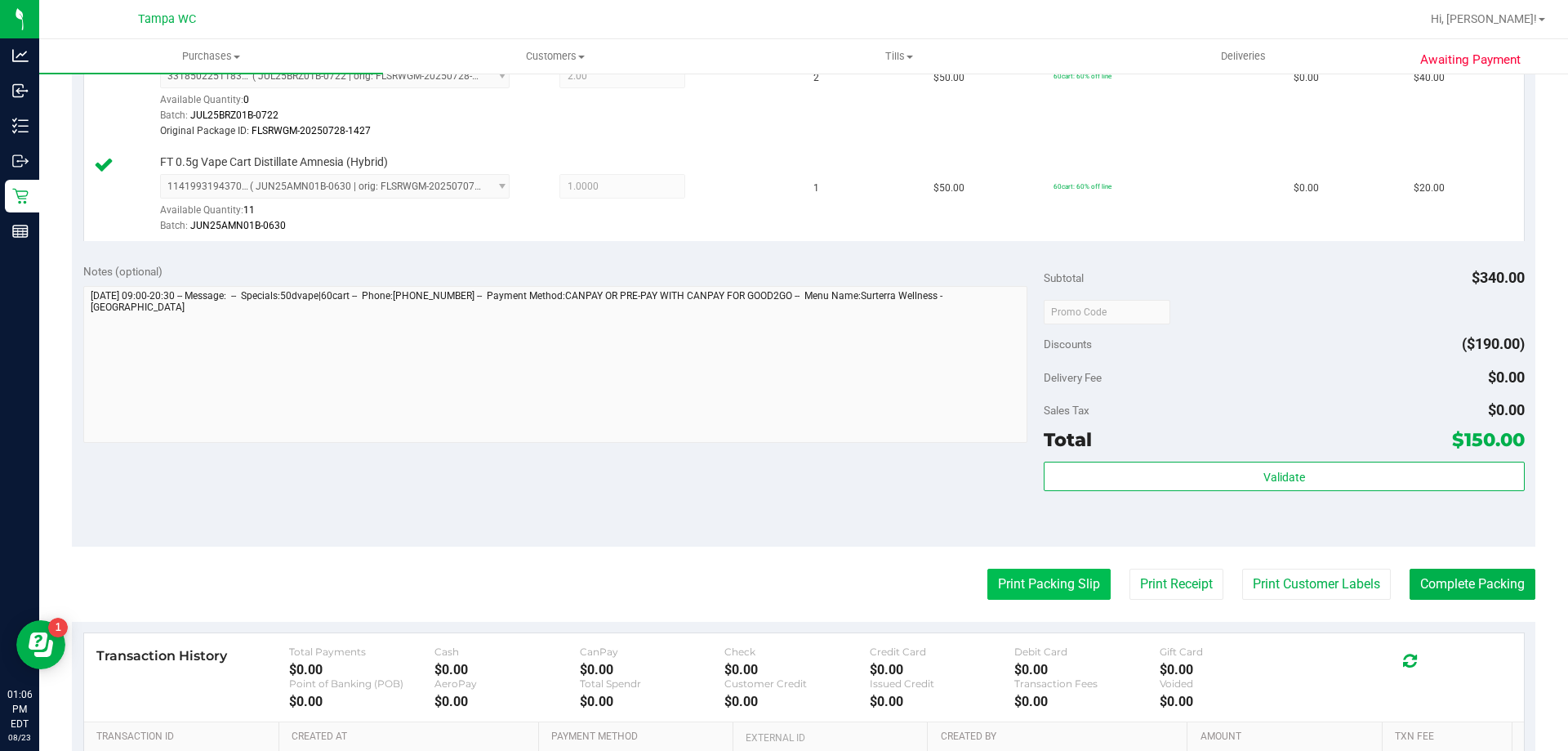
click at [1036, 580] on button "Print Packing Slip" at bounding box center [1048, 583] width 123 height 31
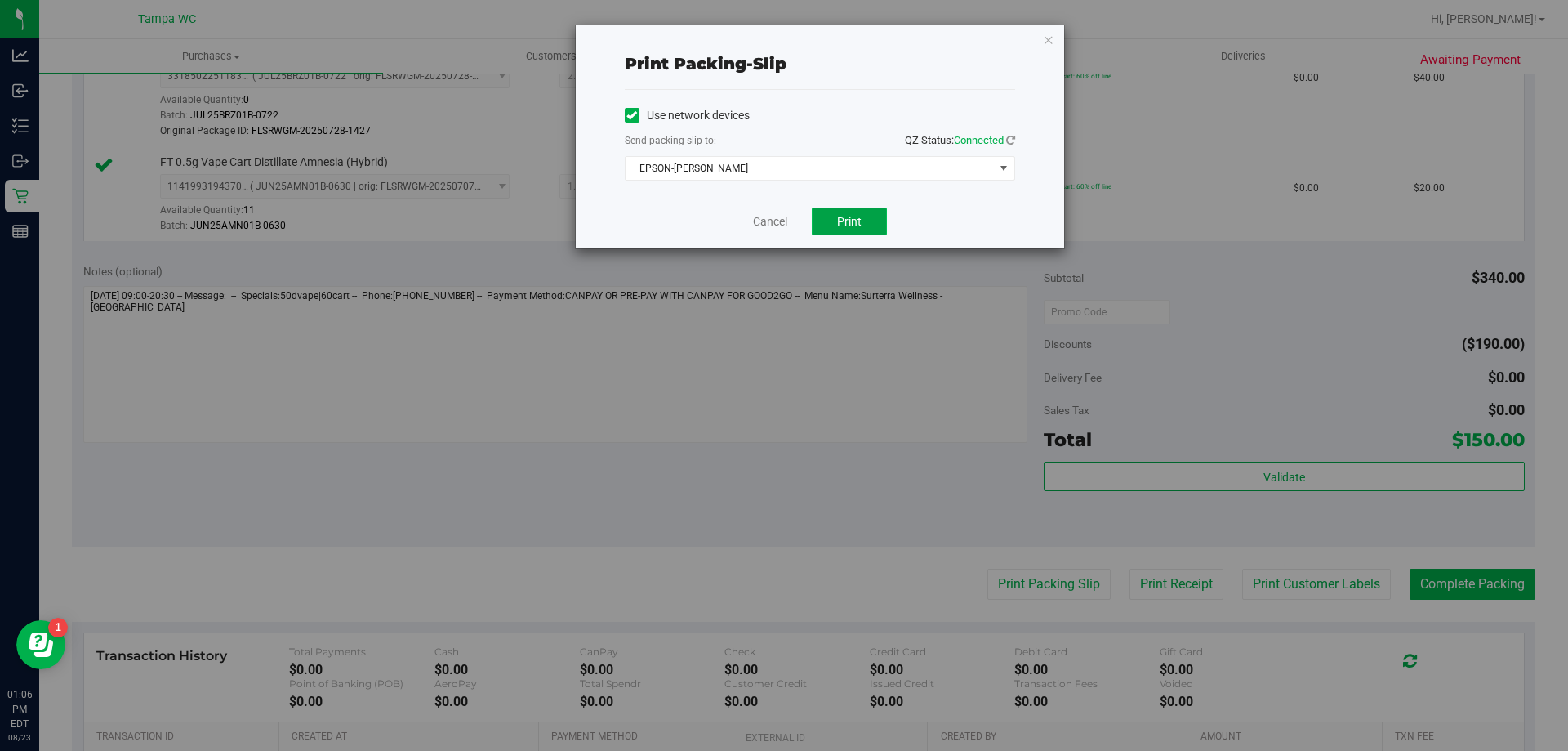
click at [823, 216] on button "Print" at bounding box center [849, 221] width 76 height 28
click at [766, 221] on link "Cancel" at bounding box center [770, 222] width 35 height 17
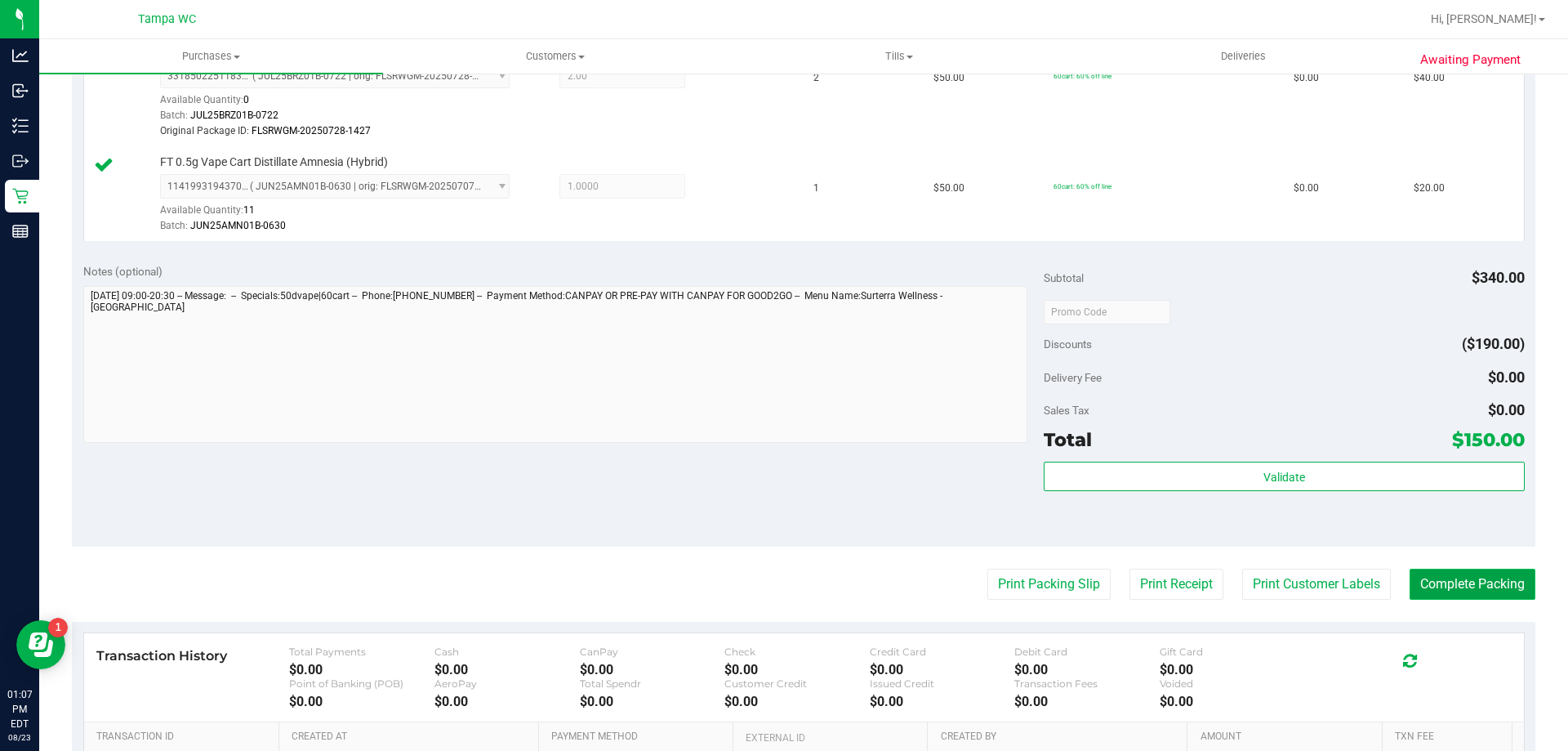
click at [1477, 598] on button "Complete Packing" at bounding box center [1472, 583] width 126 height 31
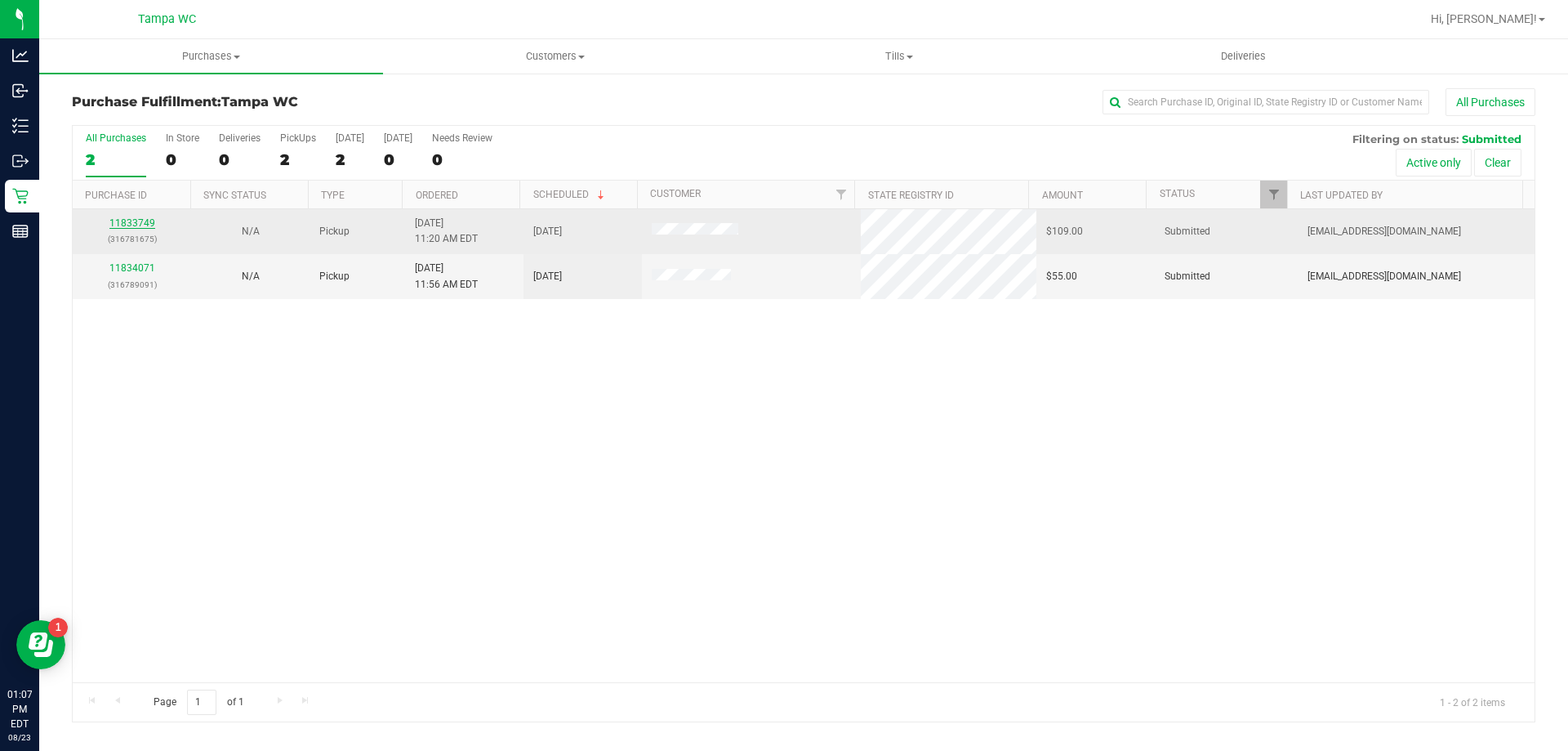
click at [125, 218] on link "11833749" at bounding box center [132, 223] width 46 height 11
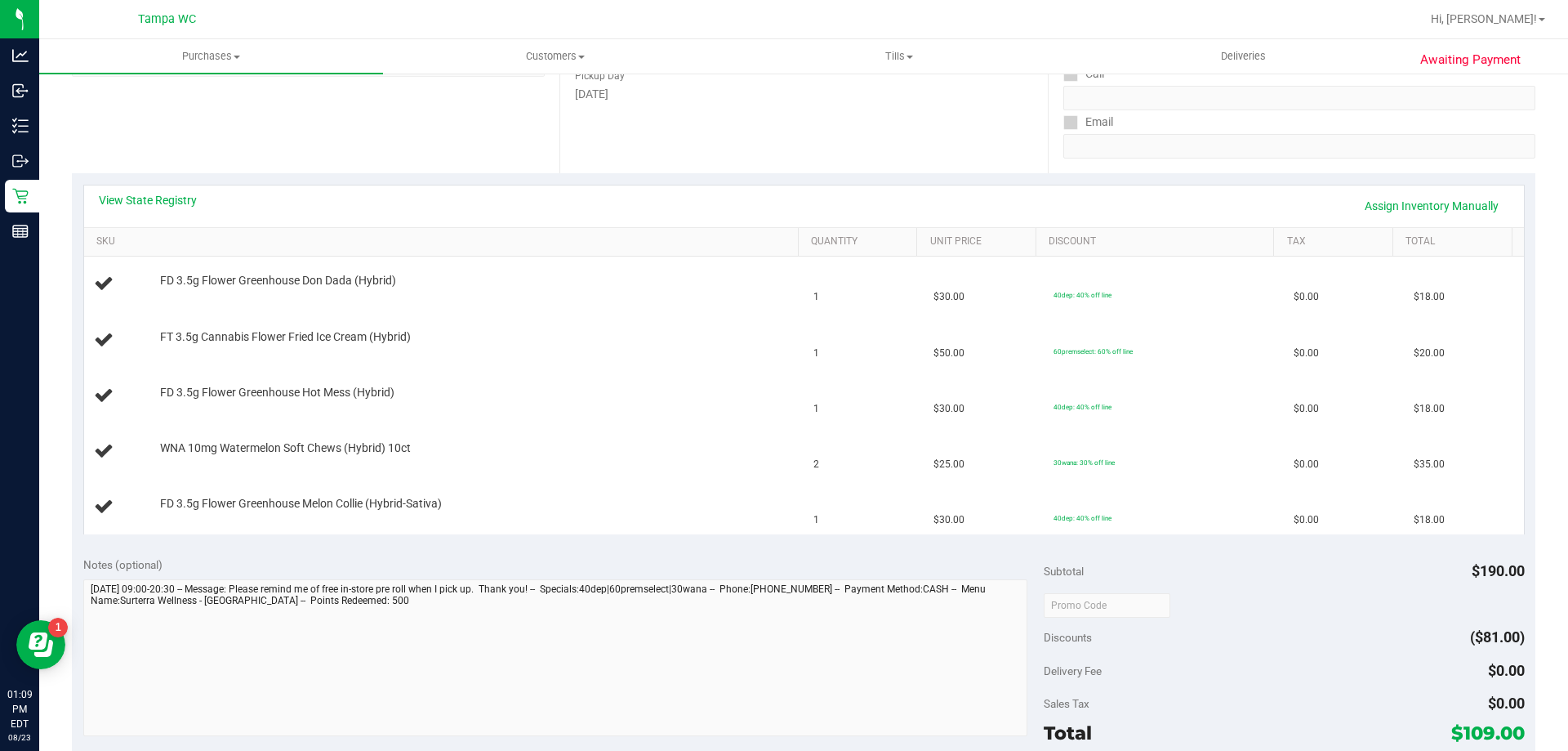
scroll to position [409, 0]
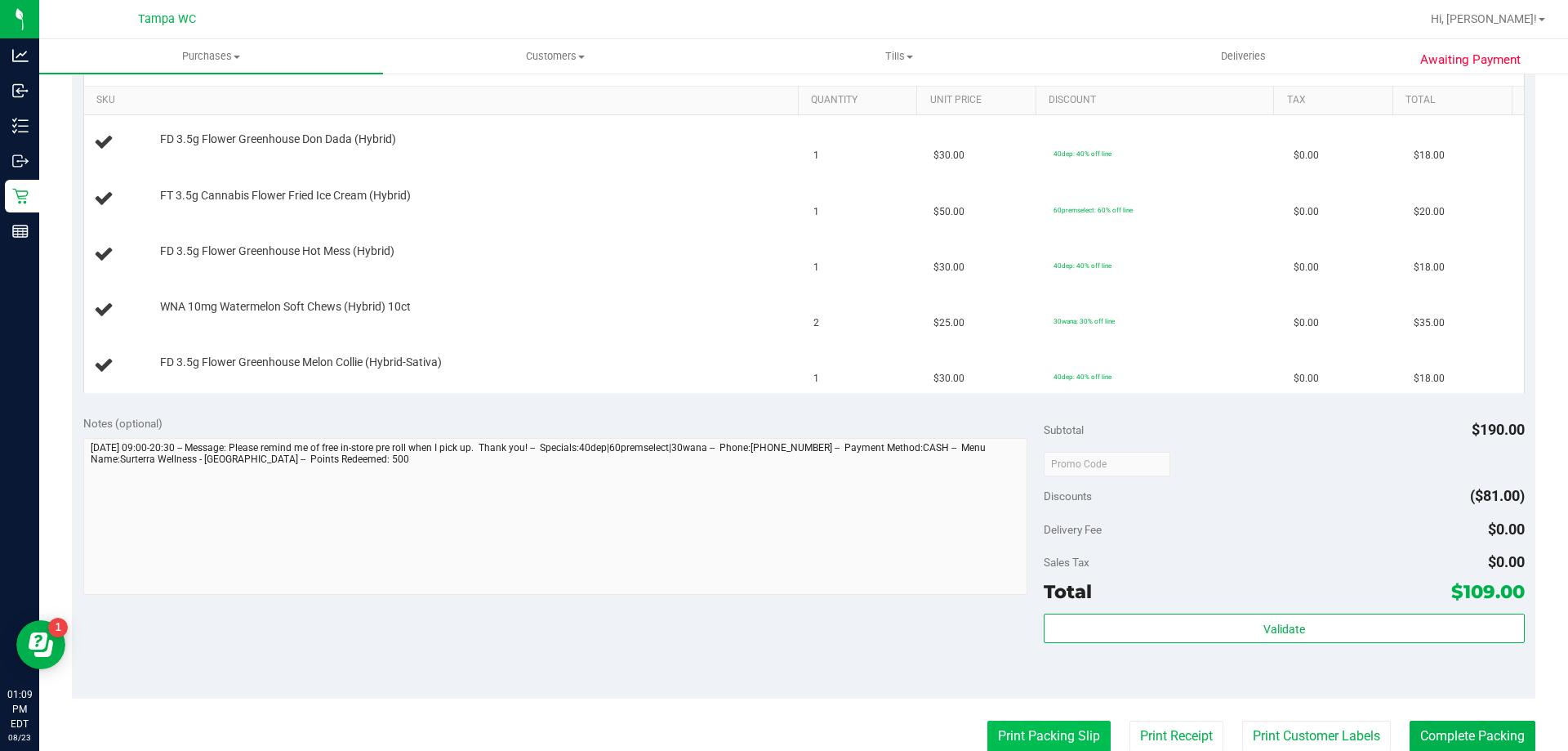
click at [1049, 720] on button "Print Packing Slip" at bounding box center [1048, 735] width 123 height 31
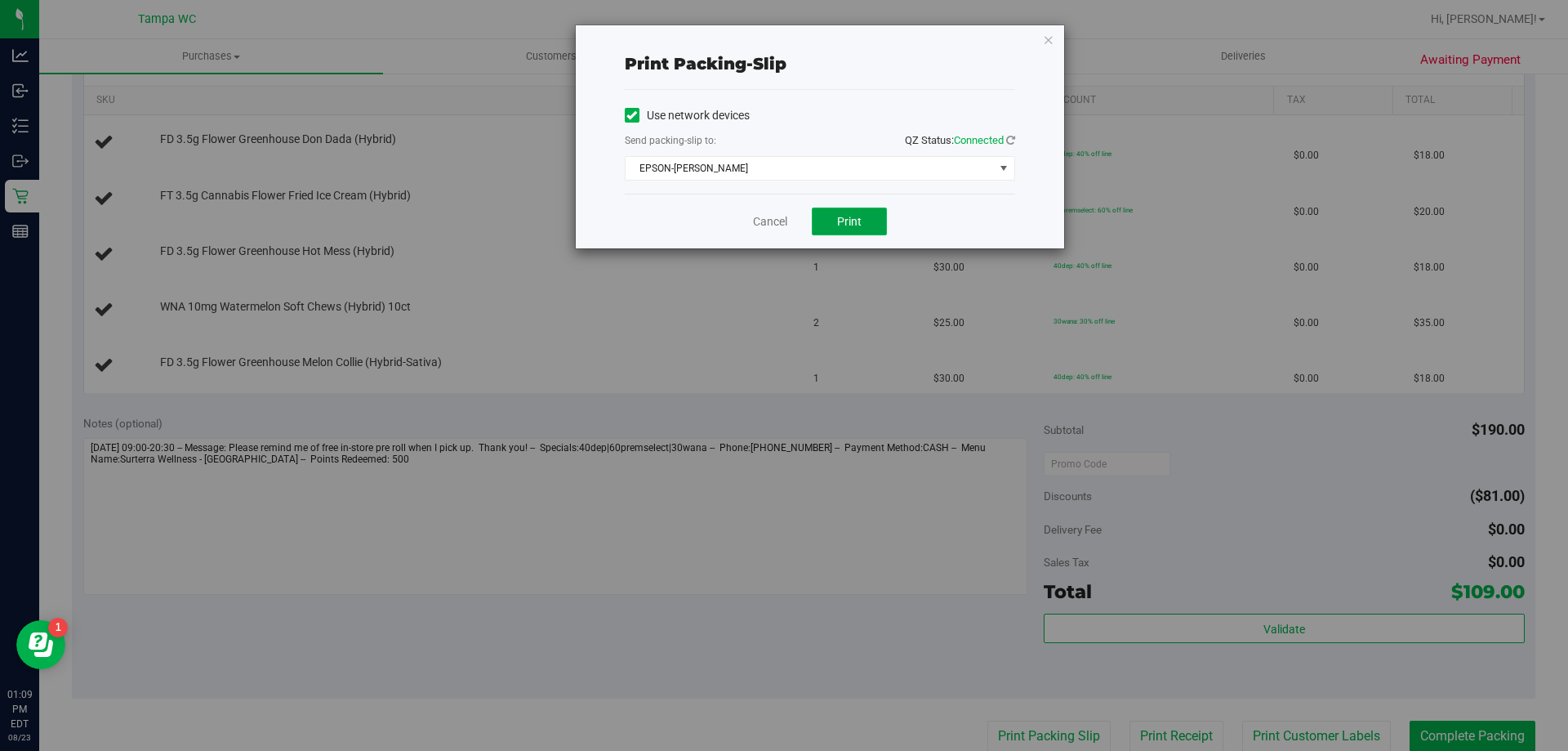
click at [869, 219] on button "Print" at bounding box center [849, 221] width 76 height 28
click at [764, 216] on link "Cancel" at bounding box center [770, 222] width 35 height 17
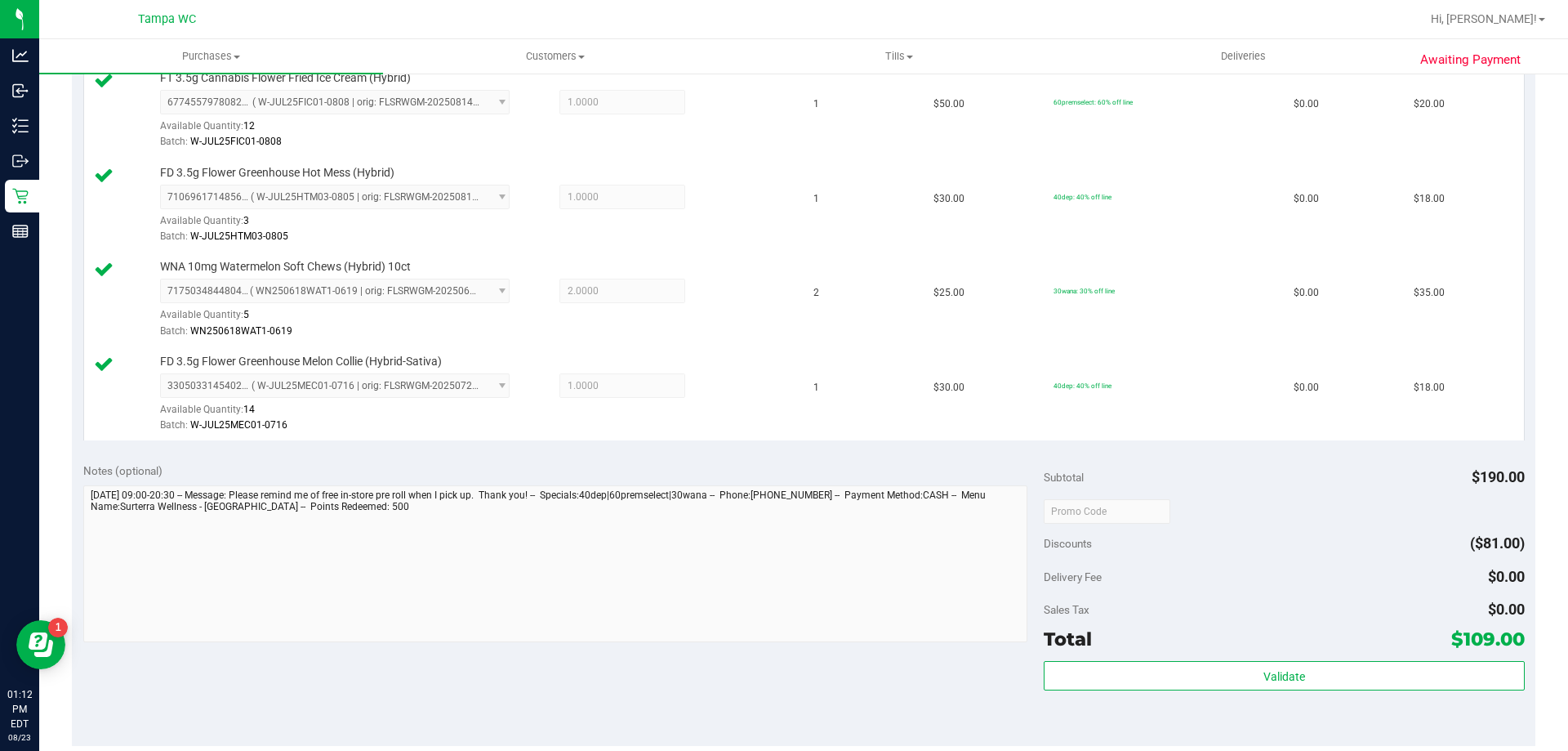
scroll to position [736, 0]
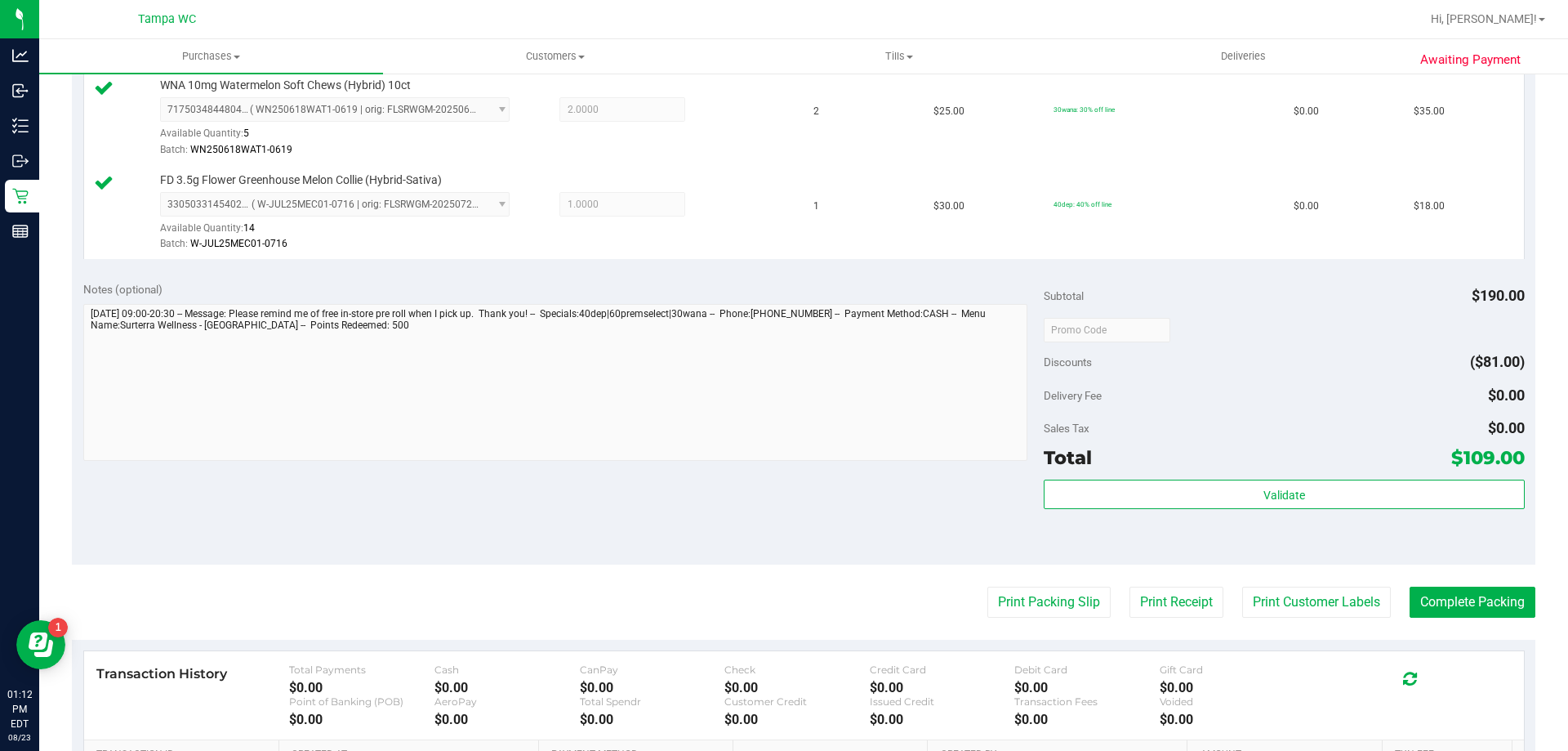
click at [1445, 621] on purchase-details "Back Edit Purchase Cancel Purchase View Profile # 11833749 BioTrack ID: - Submi…" at bounding box center [803, 148] width 1464 height 1592
click at [1455, 611] on button "Complete Packing" at bounding box center [1472, 602] width 126 height 31
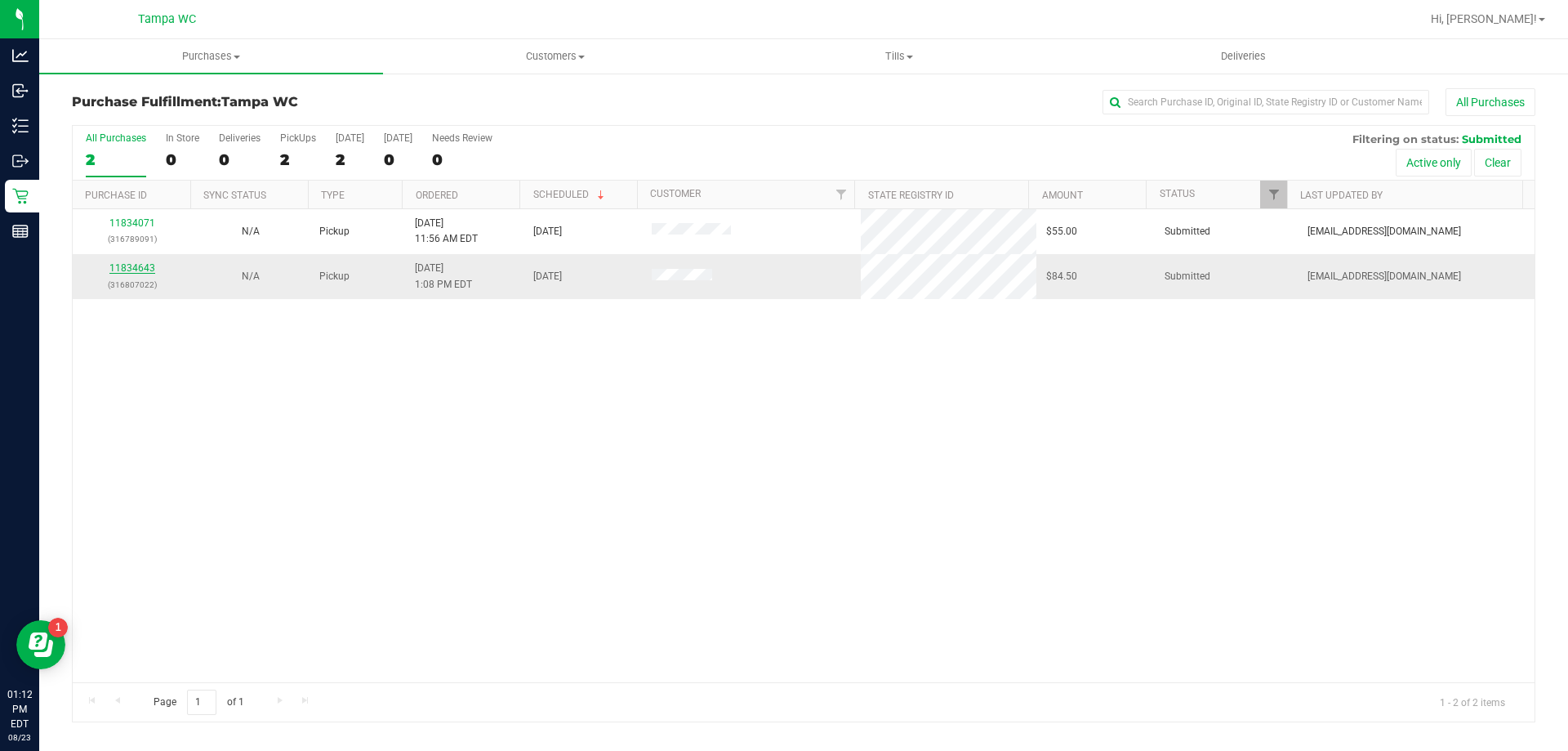
click at [141, 266] on link "11834643" at bounding box center [132, 268] width 46 height 11
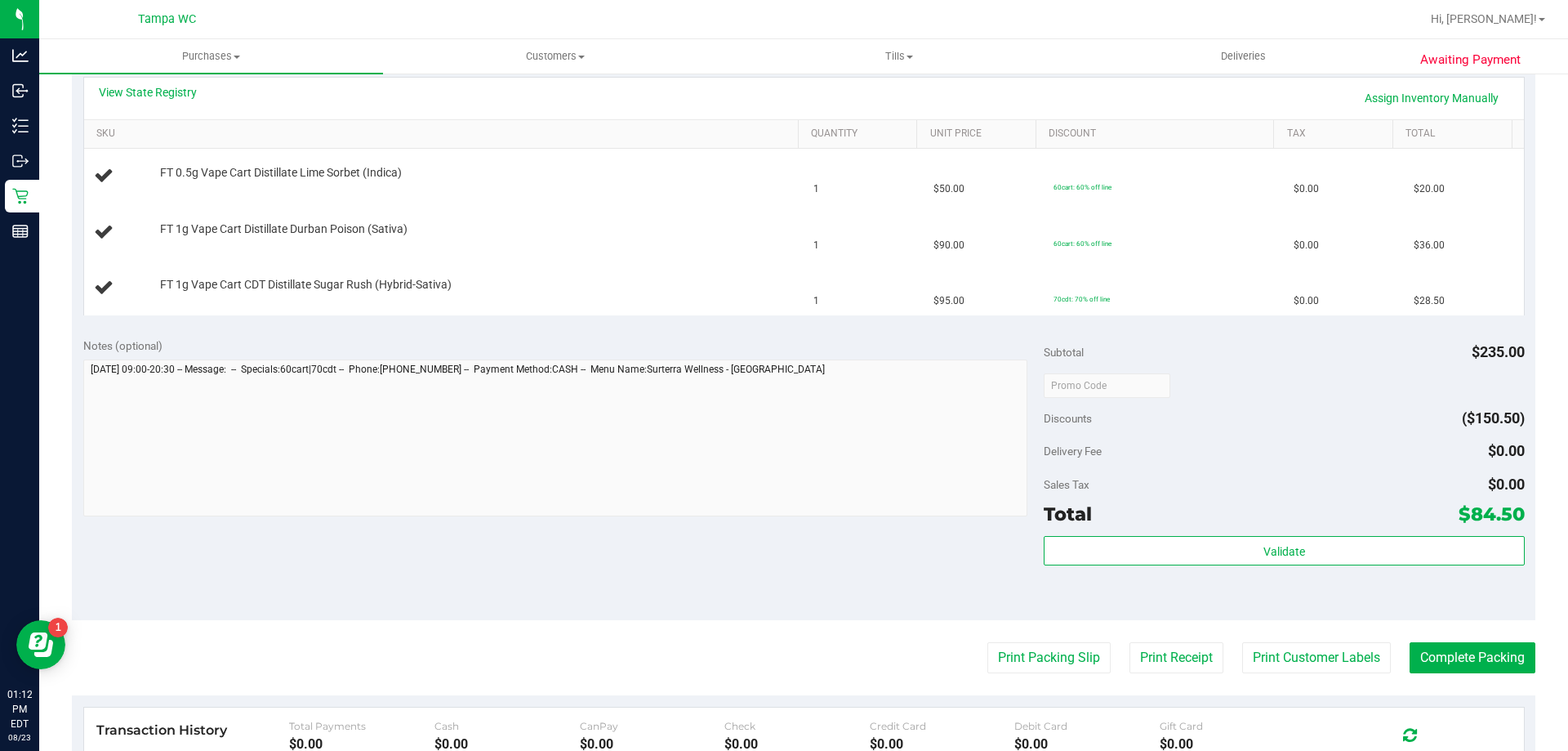
scroll to position [653, 0]
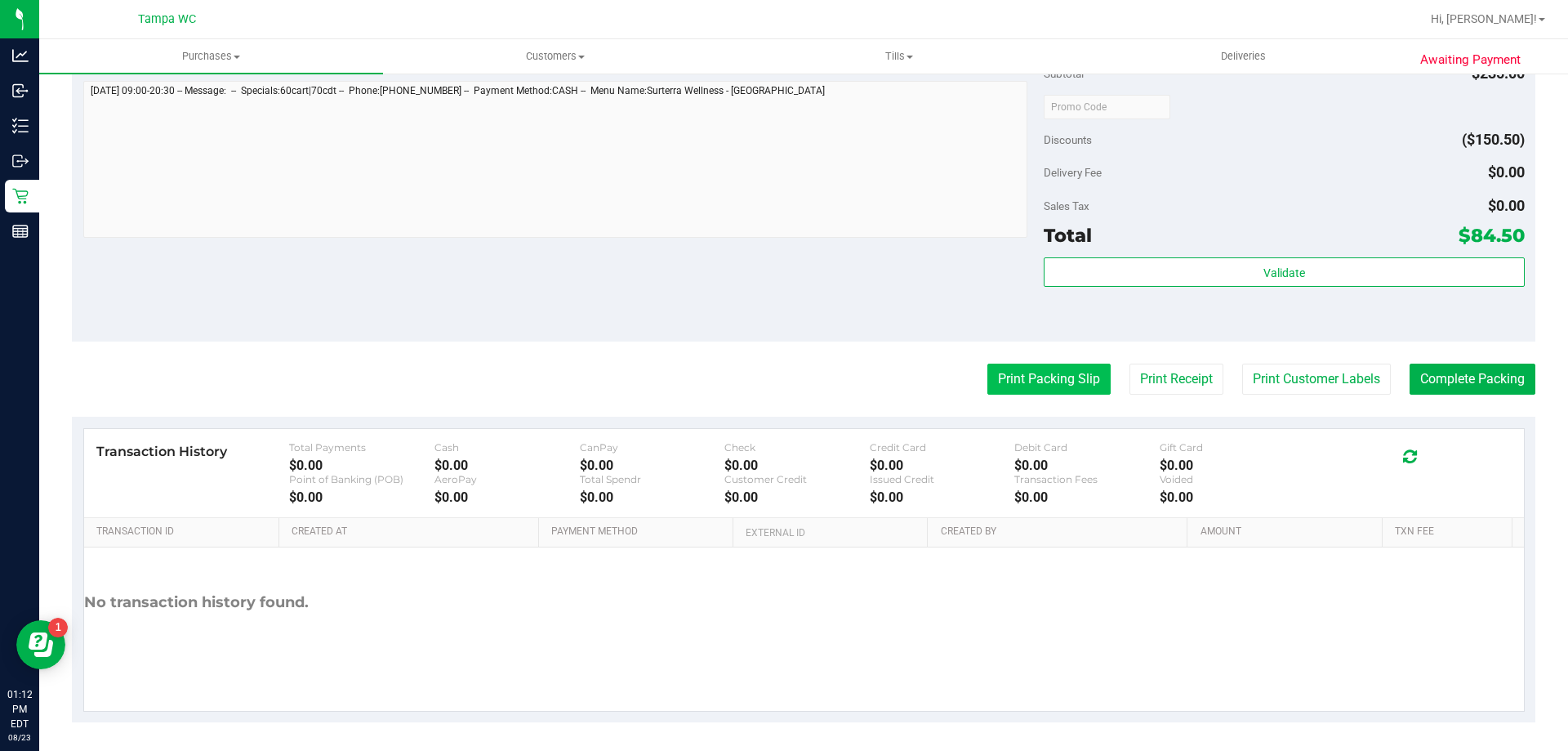
click at [1086, 384] on button "Print Packing Slip" at bounding box center [1048, 379] width 123 height 31
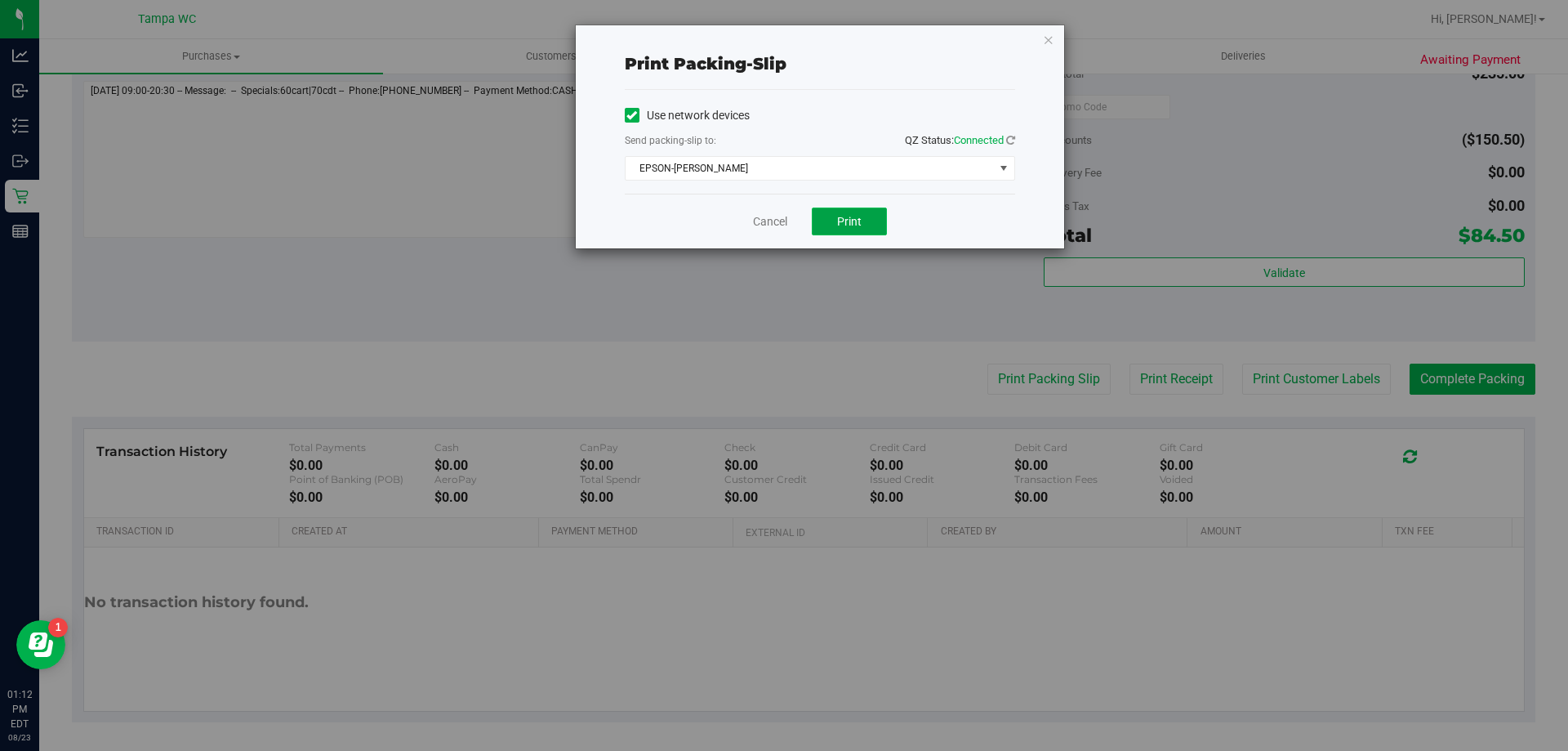
click at [873, 229] on button "Print" at bounding box center [849, 221] width 76 height 28
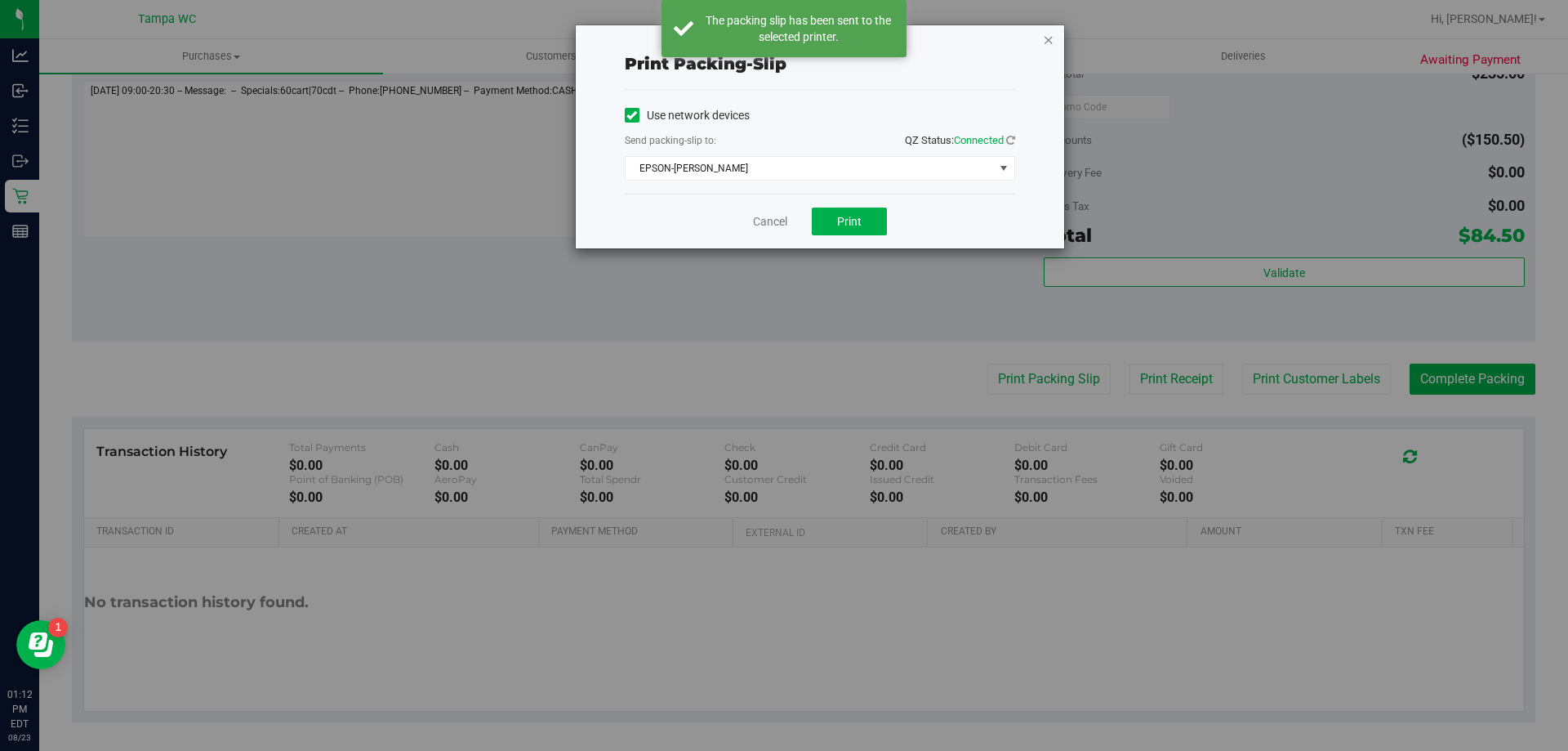
click at [1046, 41] on icon "button" at bounding box center [1048, 39] width 11 height 20
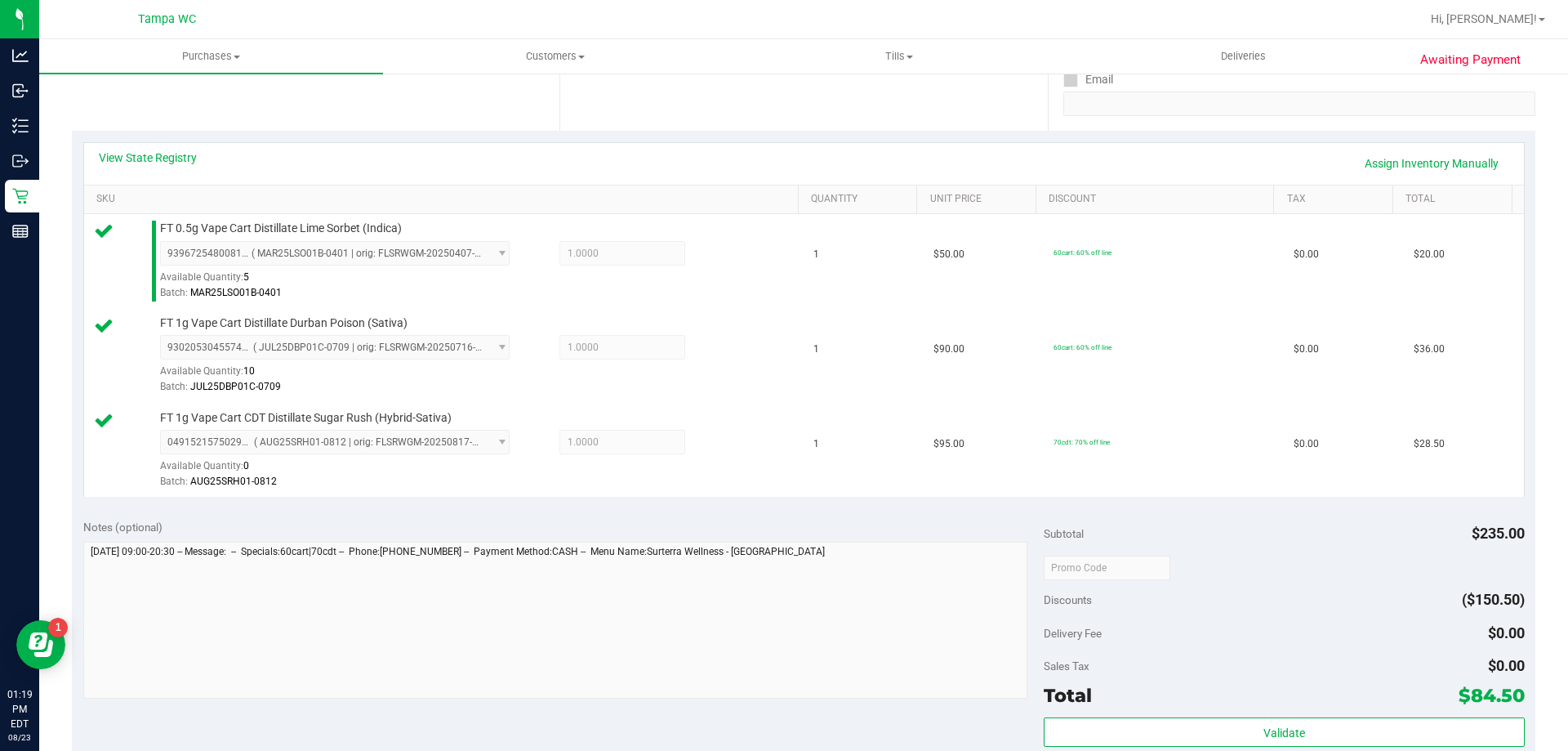
scroll to position [409, 0]
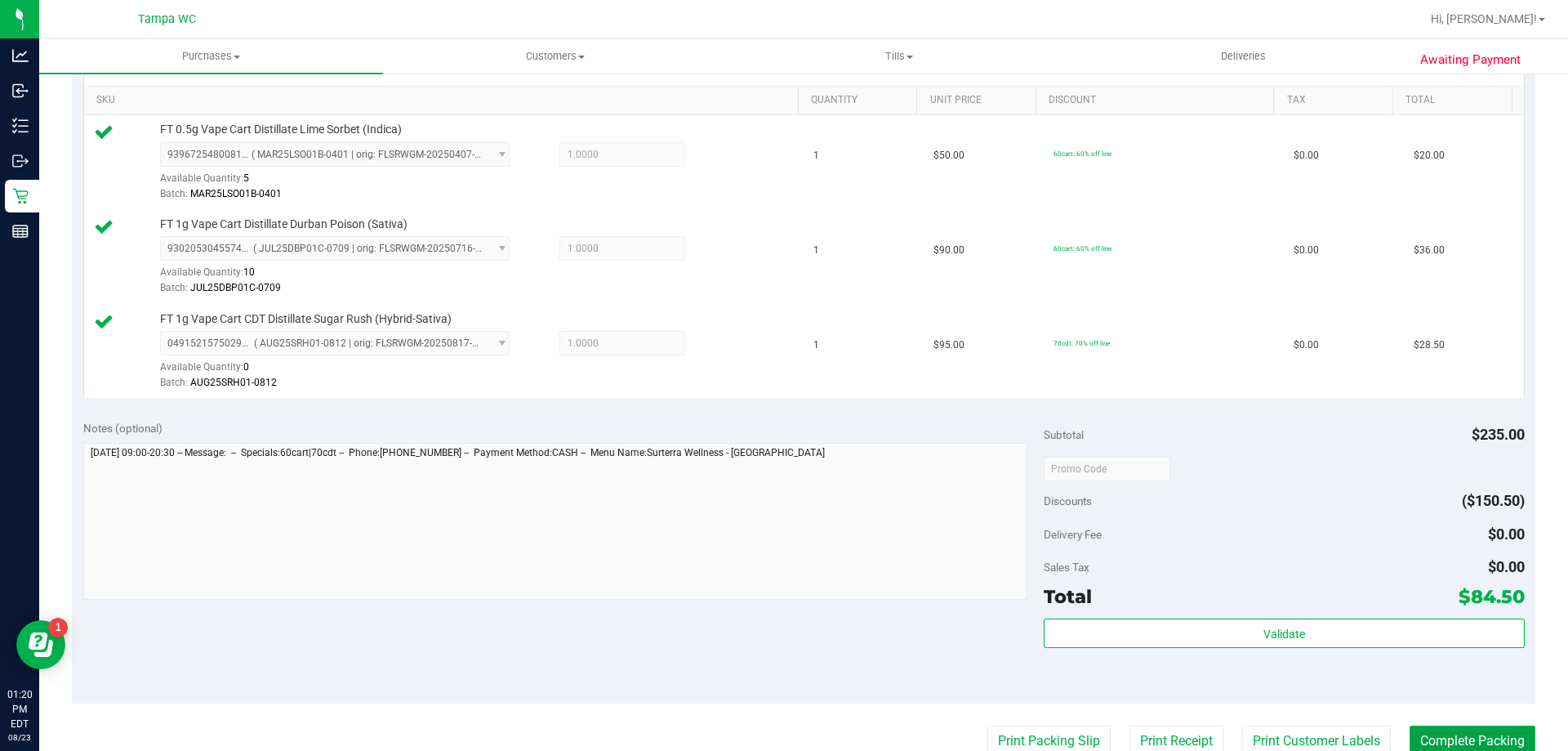
click at [1438, 736] on button "Complete Packing" at bounding box center [1472, 740] width 126 height 31
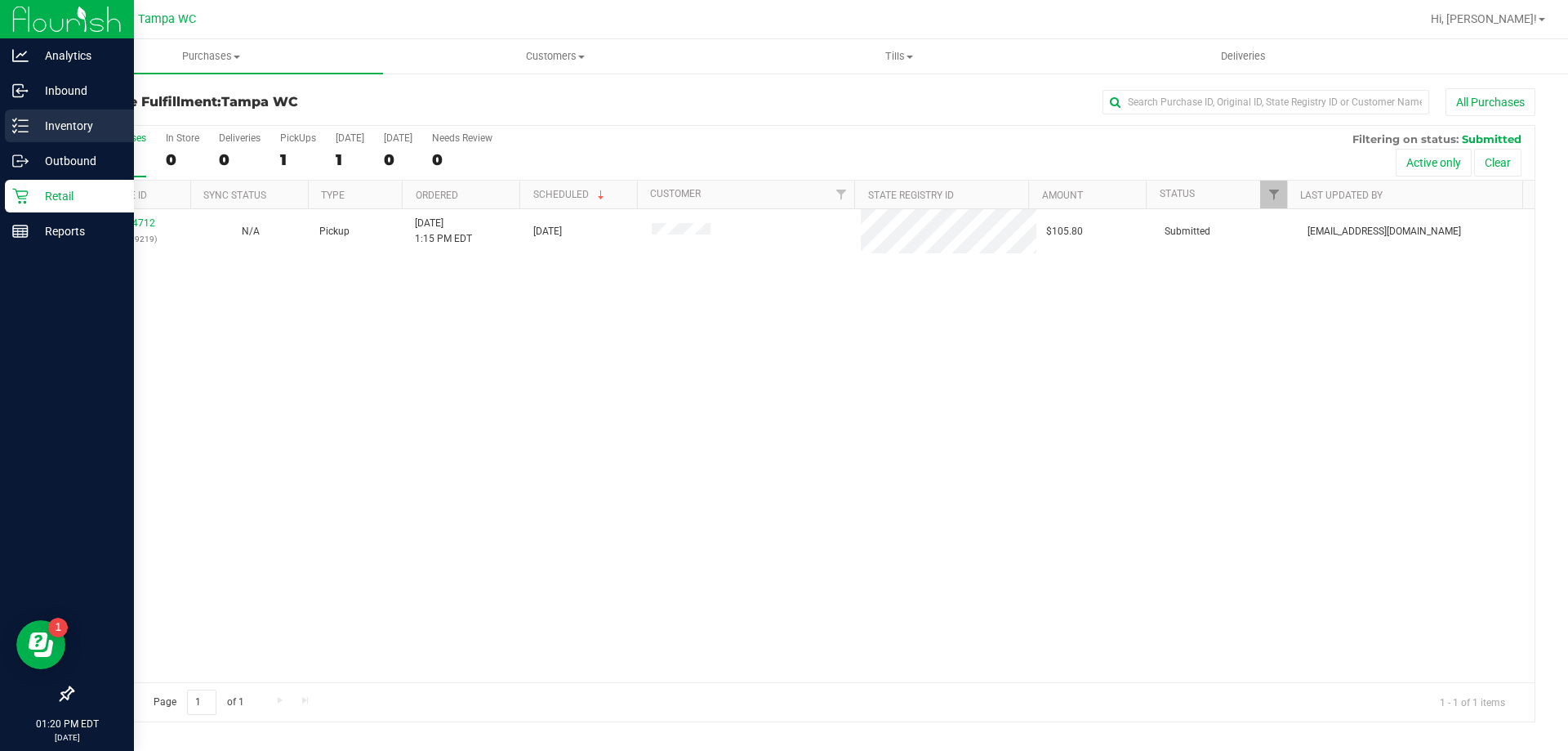
click at [68, 132] on p "Inventory" at bounding box center [77, 125] width 98 height 20
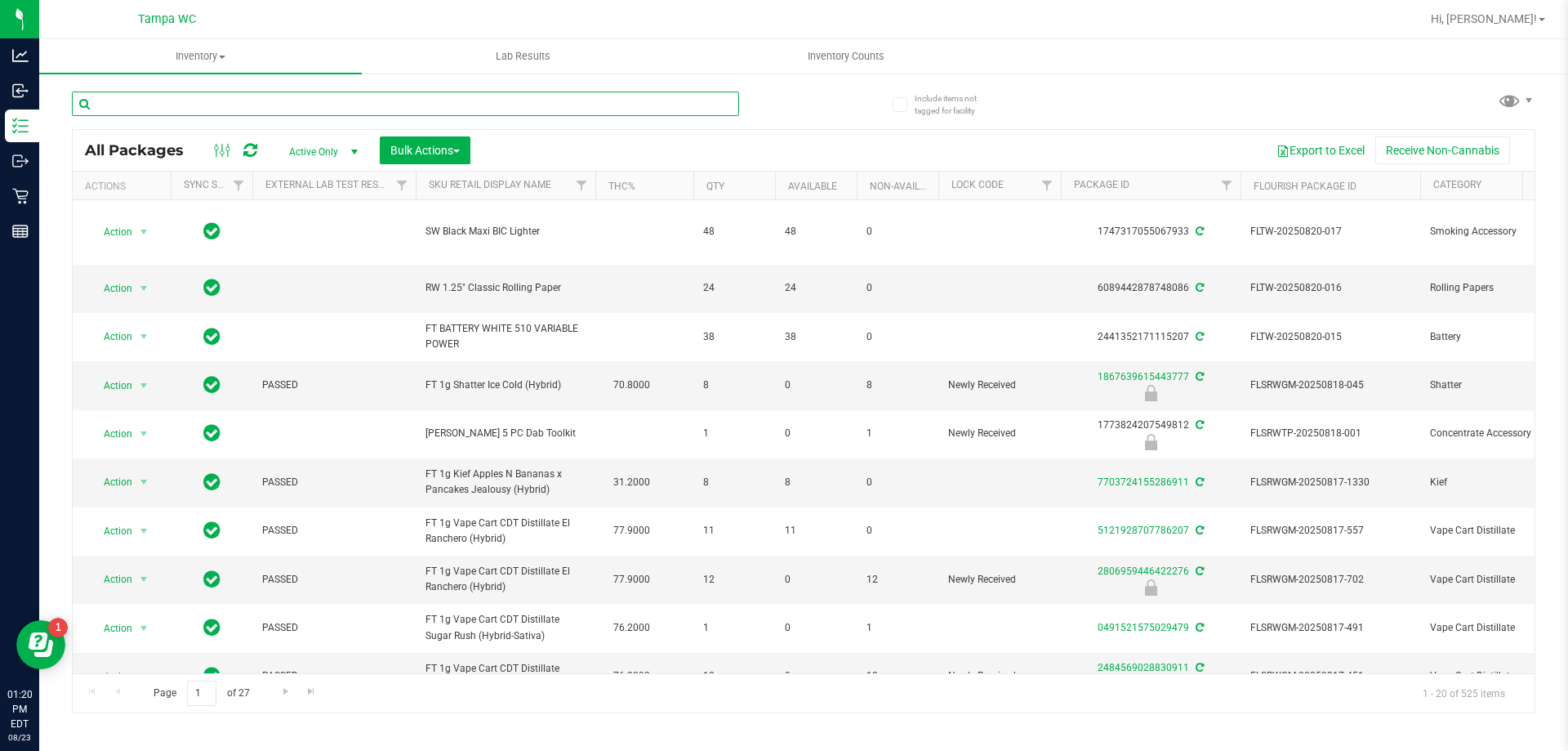
click at [628, 98] on input "text" at bounding box center [405, 104] width 667 height 24
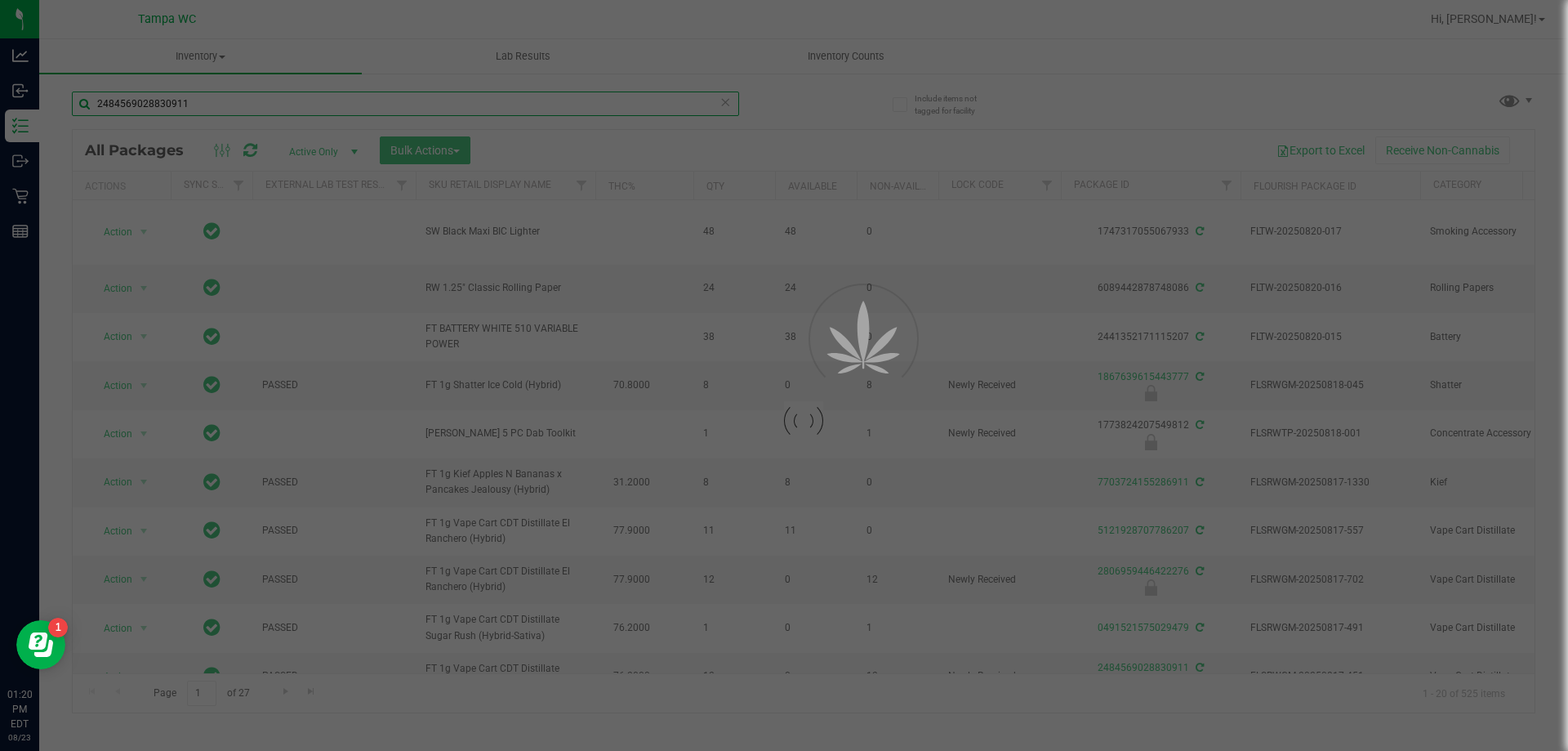
type input "2484569028830911"
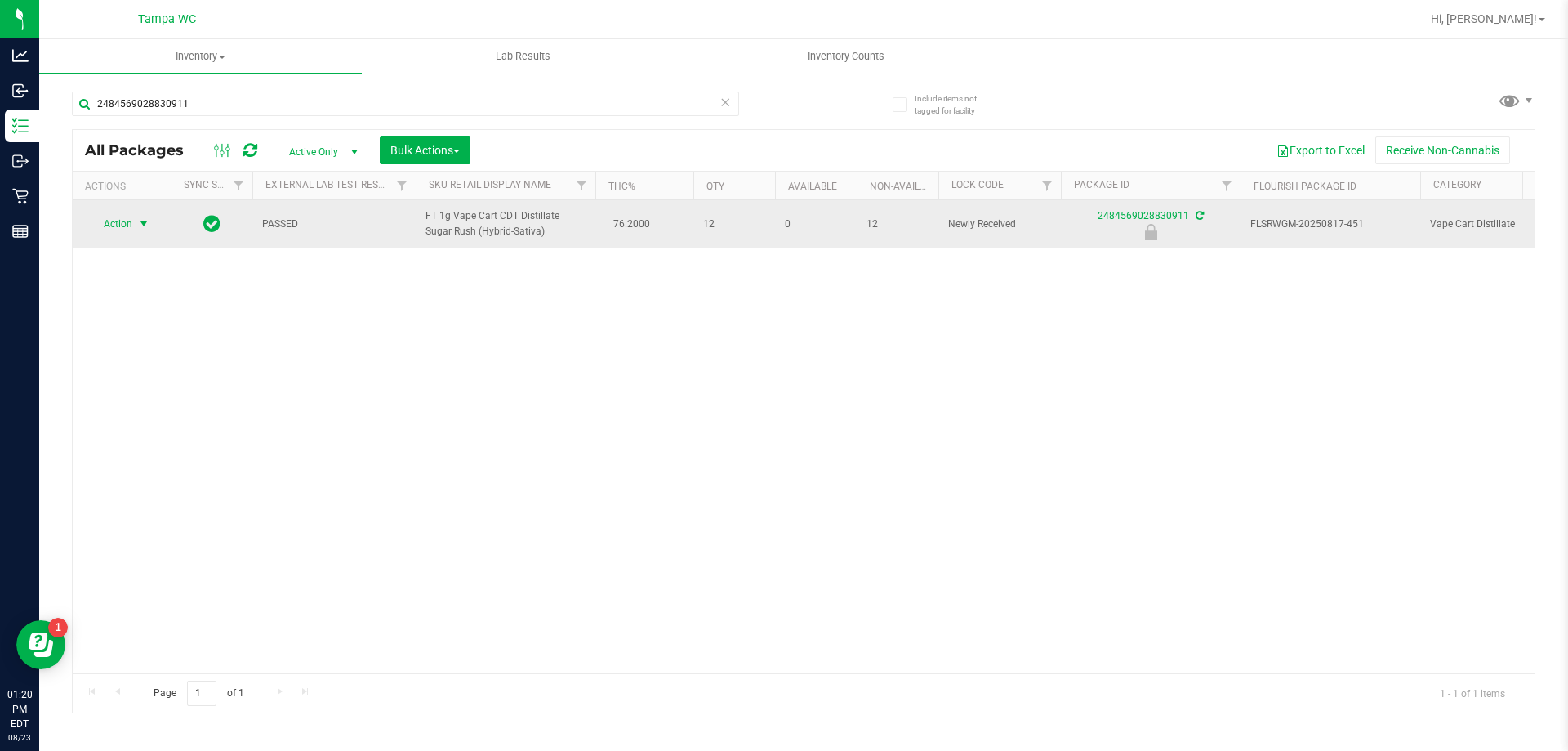
click at [148, 228] on span "select" at bounding box center [144, 224] width 13 height 13
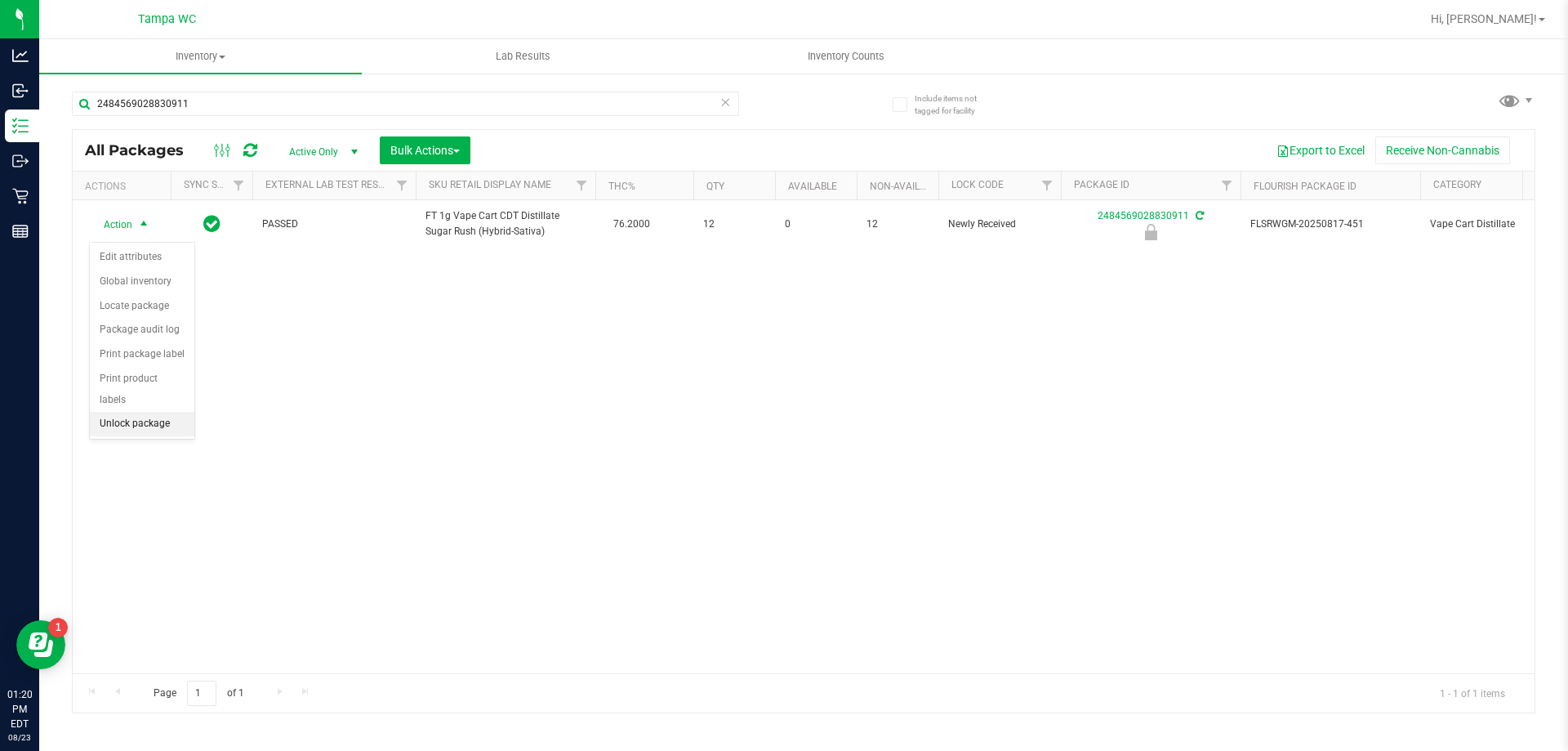
click at [147, 411] on li "Unlock package" at bounding box center [142, 424] width 104 height 24
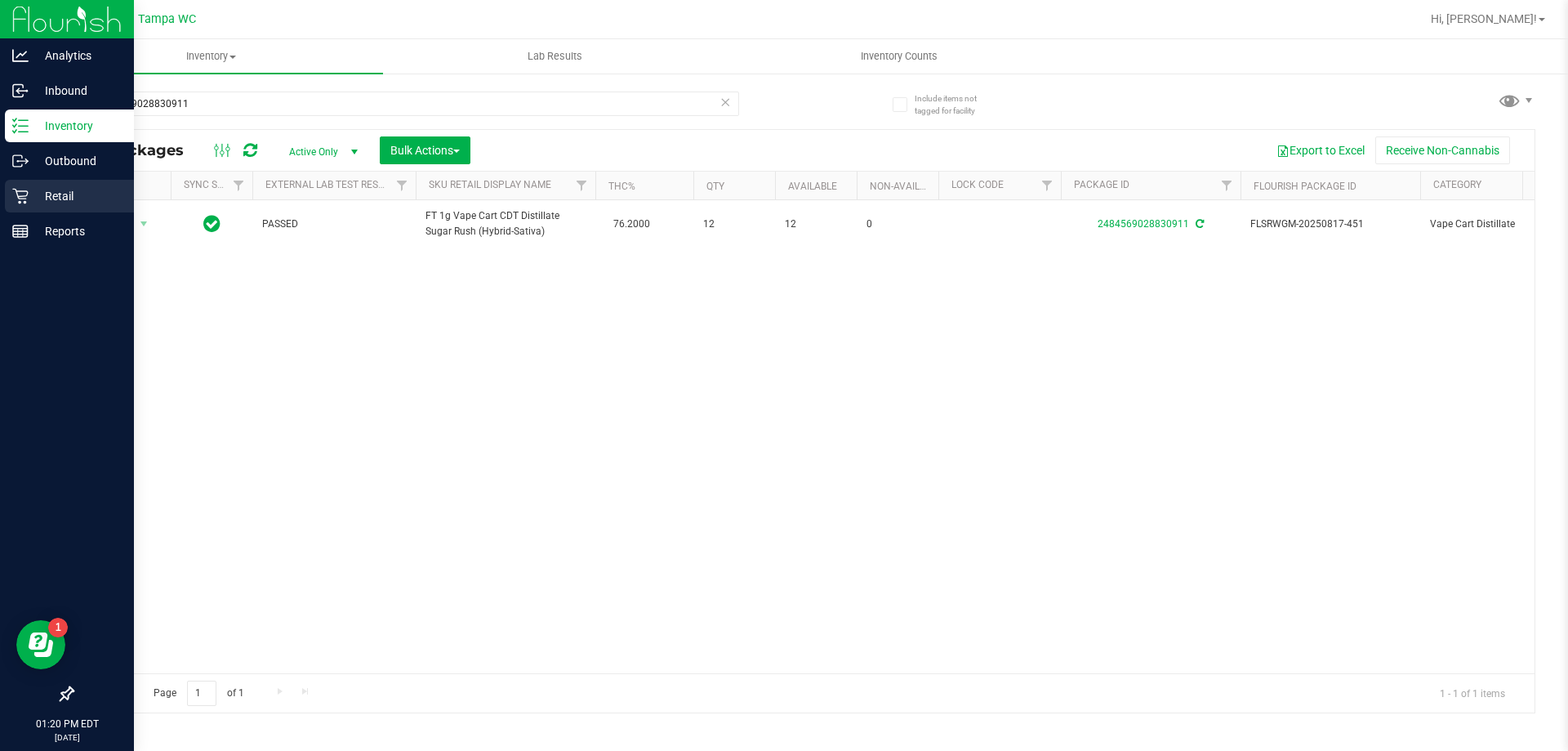
click at [28, 185] on div "Retail" at bounding box center [69, 196] width 129 height 33
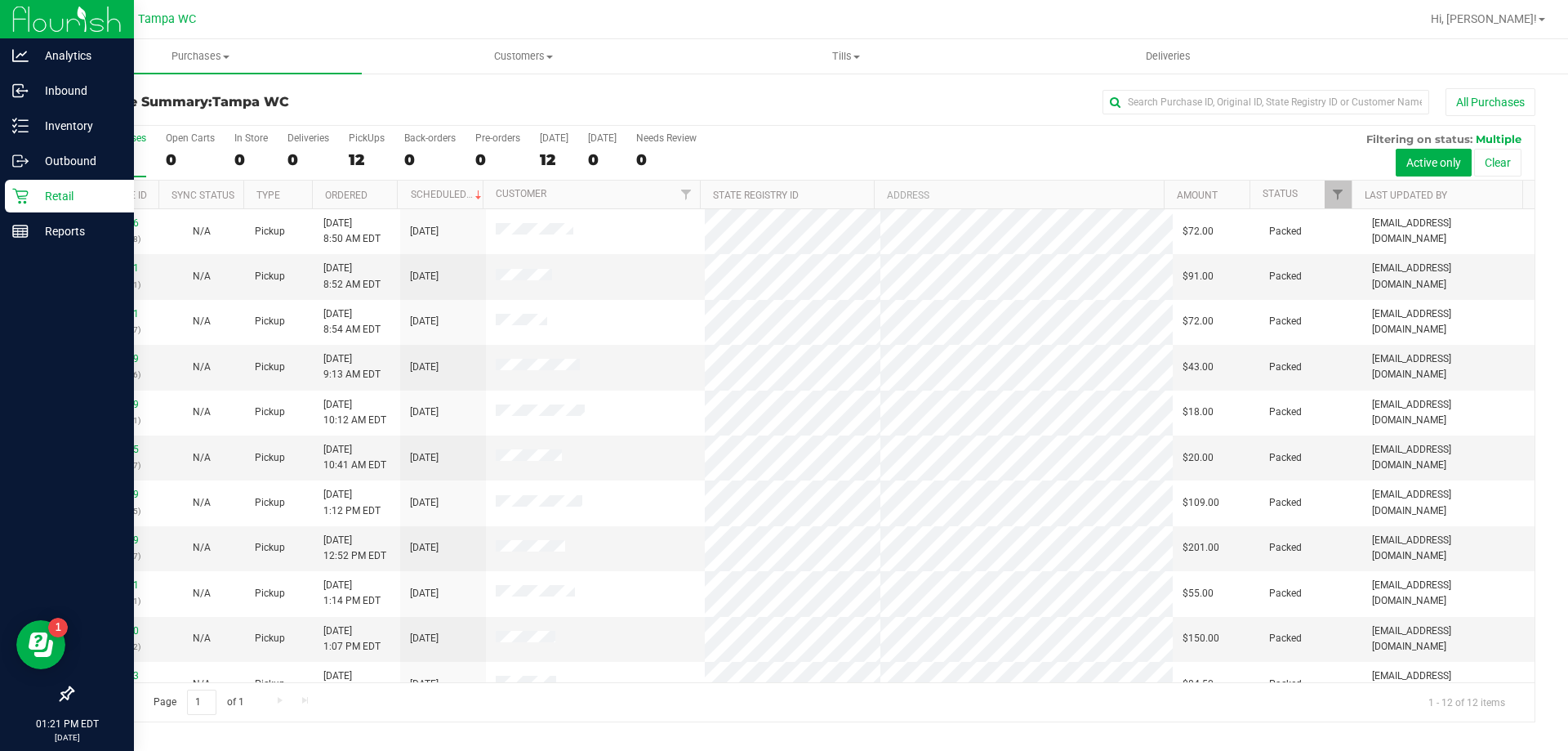
click at [56, 187] on p "Retail" at bounding box center [77, 196] width 98 height 20
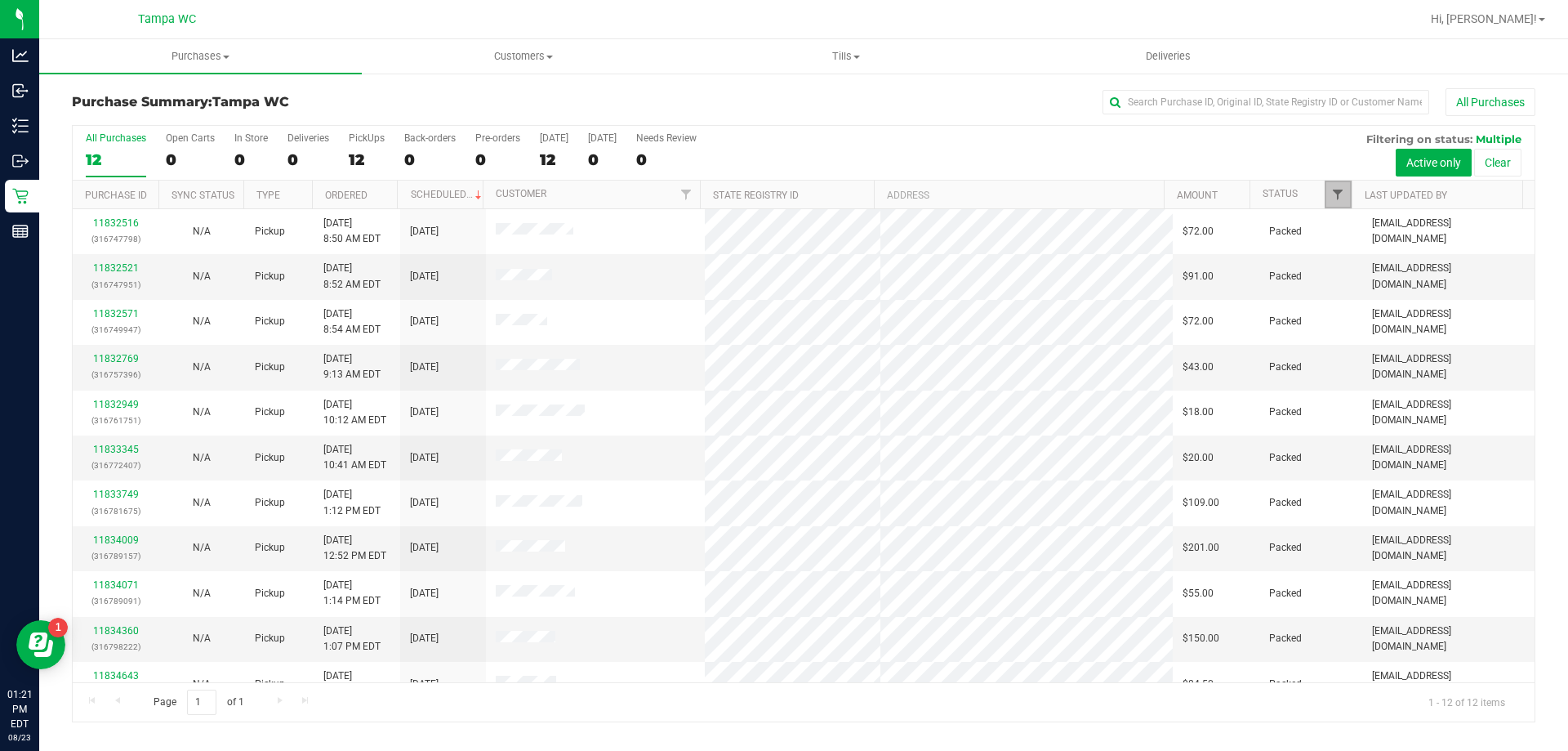
click at [1340, 188] on span "Filter" at bounding box center [1338, 194] width 13 height 13
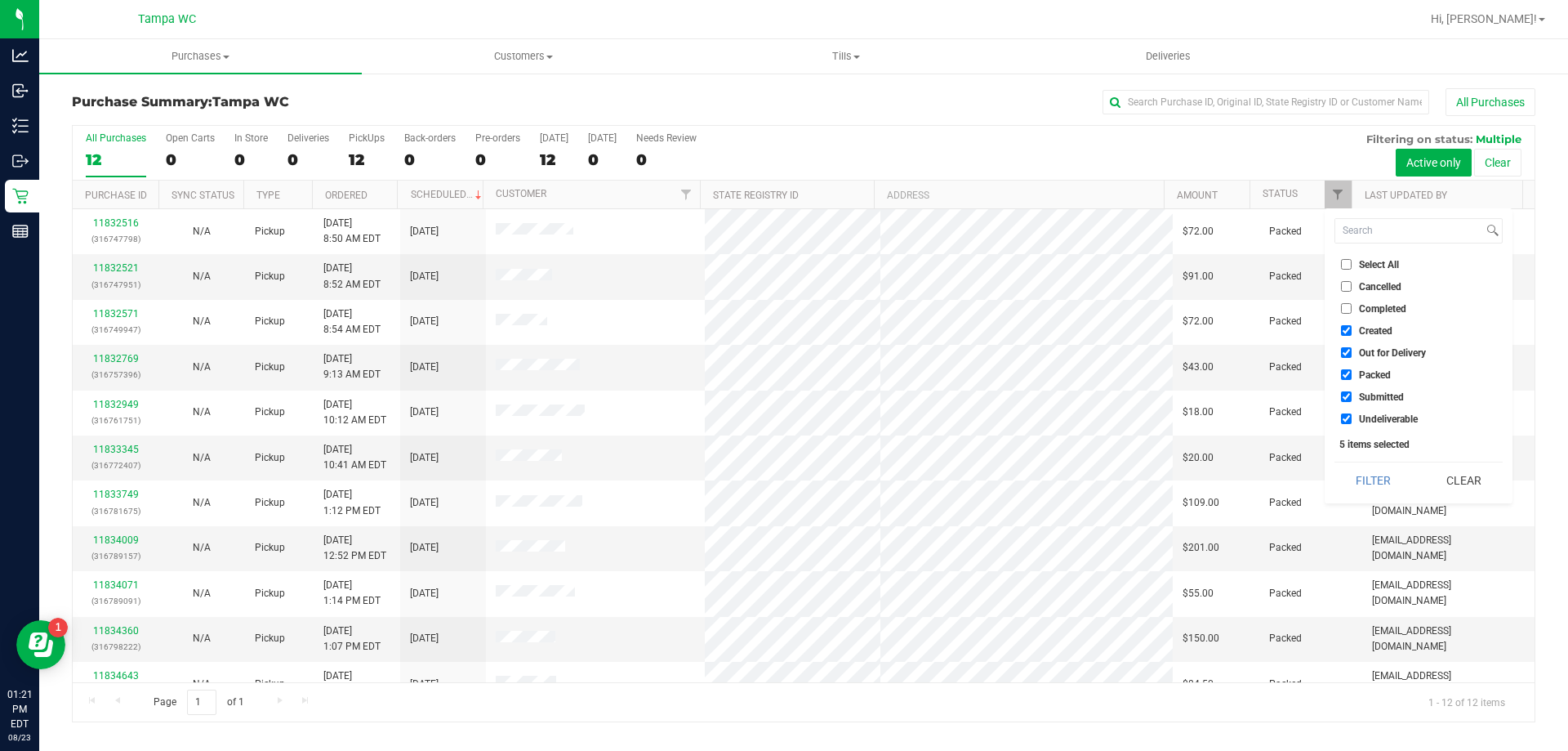
click at [1390, 423] on span "Undeliverable" at bounding box center [1388, 419] width 59 height 10
click at [1352, 423] on input "Undeliverable" at bounding box center [1346, 418] width 10 height 10
checkbox input "false"
click at [1381, 370] on span "Packed" at bounding box center [1375, 375] width 32 height 10
click at [1352, 370] on input "Packed" at bounding box center [1346, 374] width 10 height 10
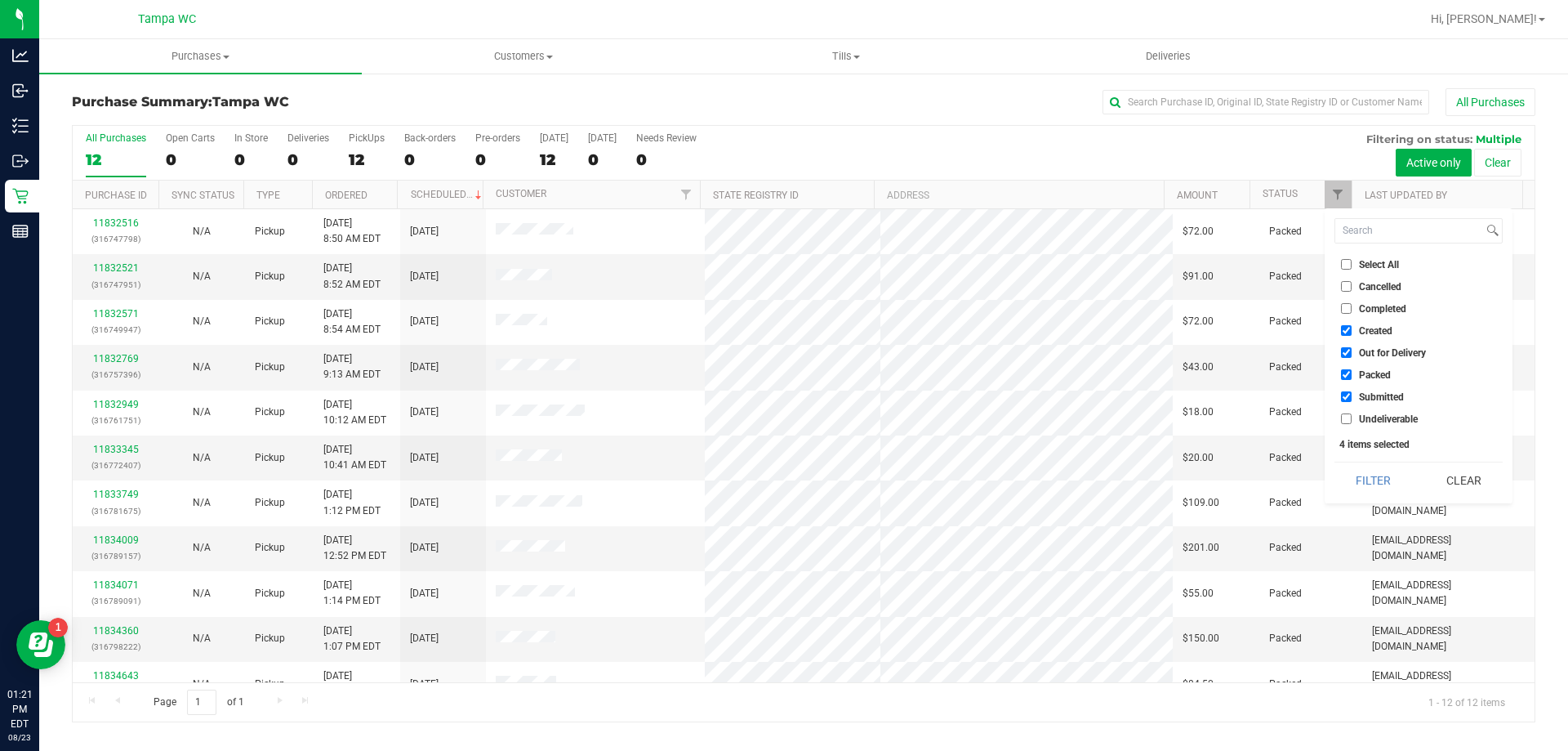
checkbox input "false"
click at [1381, 349] on span "Out for Delivery" at bounding box center [1393, 353] width 67 height 10
click at [1352, 349] on input "Out for Delivery" at bounding box center [1346, 352] width 10 height 10
checkbox input "false"
click at [1381, 311] on span "Completed" at bounding box center [1382, 309] width 48 height 10
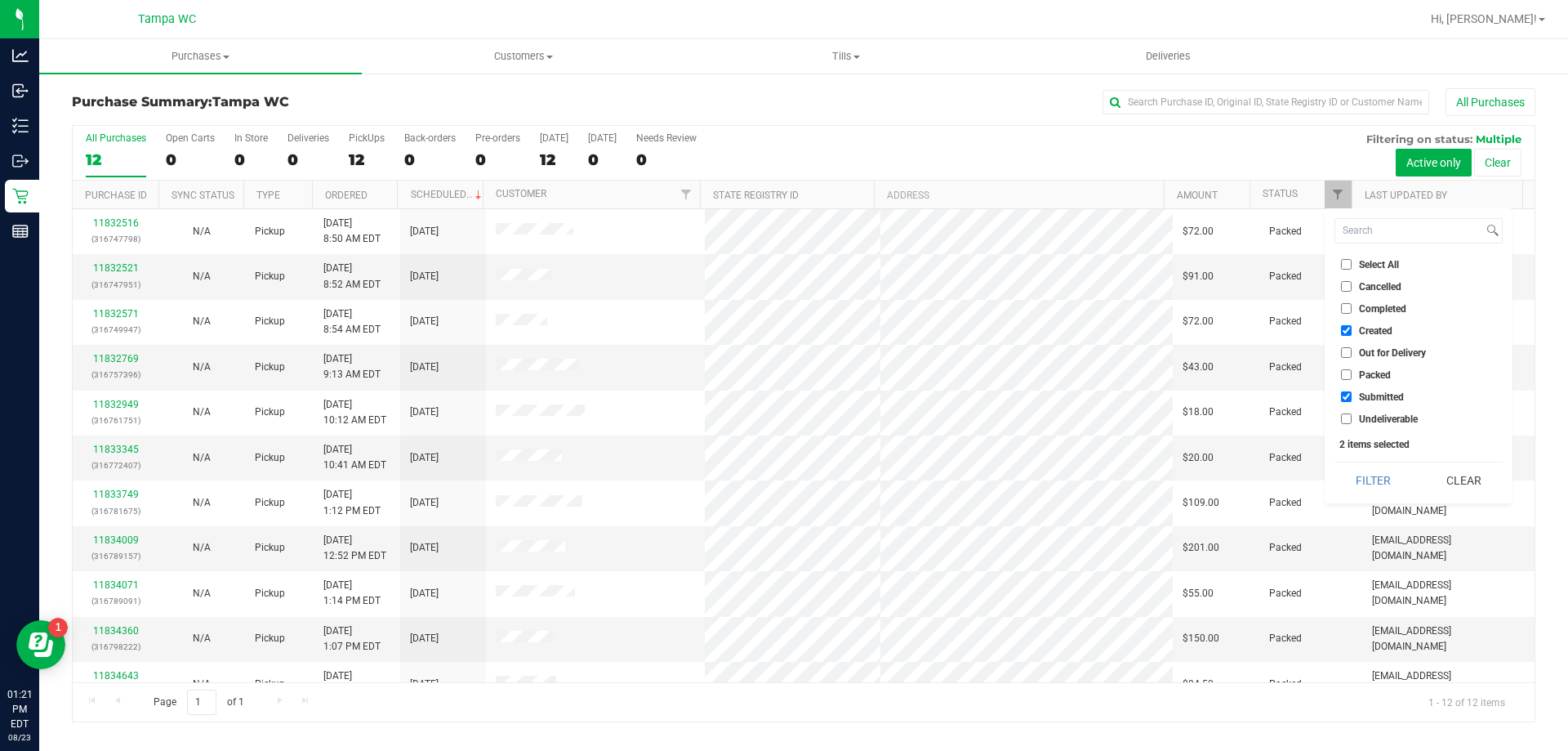
click at [1352, 311] on input "Completed" at bounding box center [1346, 308] width 10 height 10
checkbox input "true"
click at [1374, 319] on ul "Select All Cancelled Completed Created Out for Delivery Packed Submitted Undeli…" at bounding box center [1419, 341] width 168 height 172
click at [1367, 332] on span "Created" at bounding box center [1376, 330] width 34 height 10
click at [1352, 332] on input "Created" at bounding box center [1346, 329] width 10 height 10
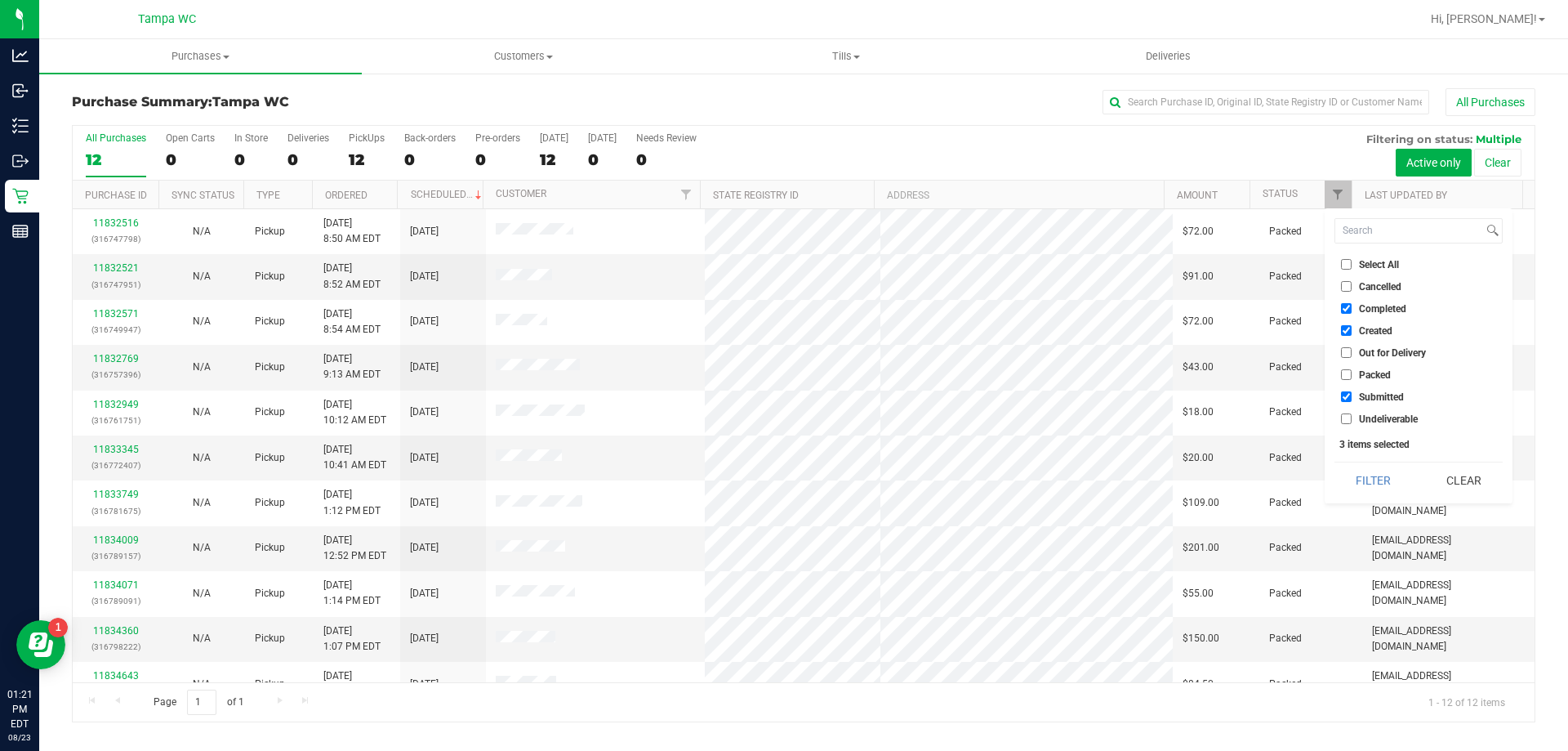
checkbox input "false"
click at [1378, 307] on span "Completed" at bounding box center [1382, 309] width 48 height 10
click at [1352, 307] on input "Completed" at bounding box center [1346, 308] width 10 height 10
checkbox input "false"
click at [1355, 472] on button "Filter" at bounding box center [1374, 480] width 78 height 36
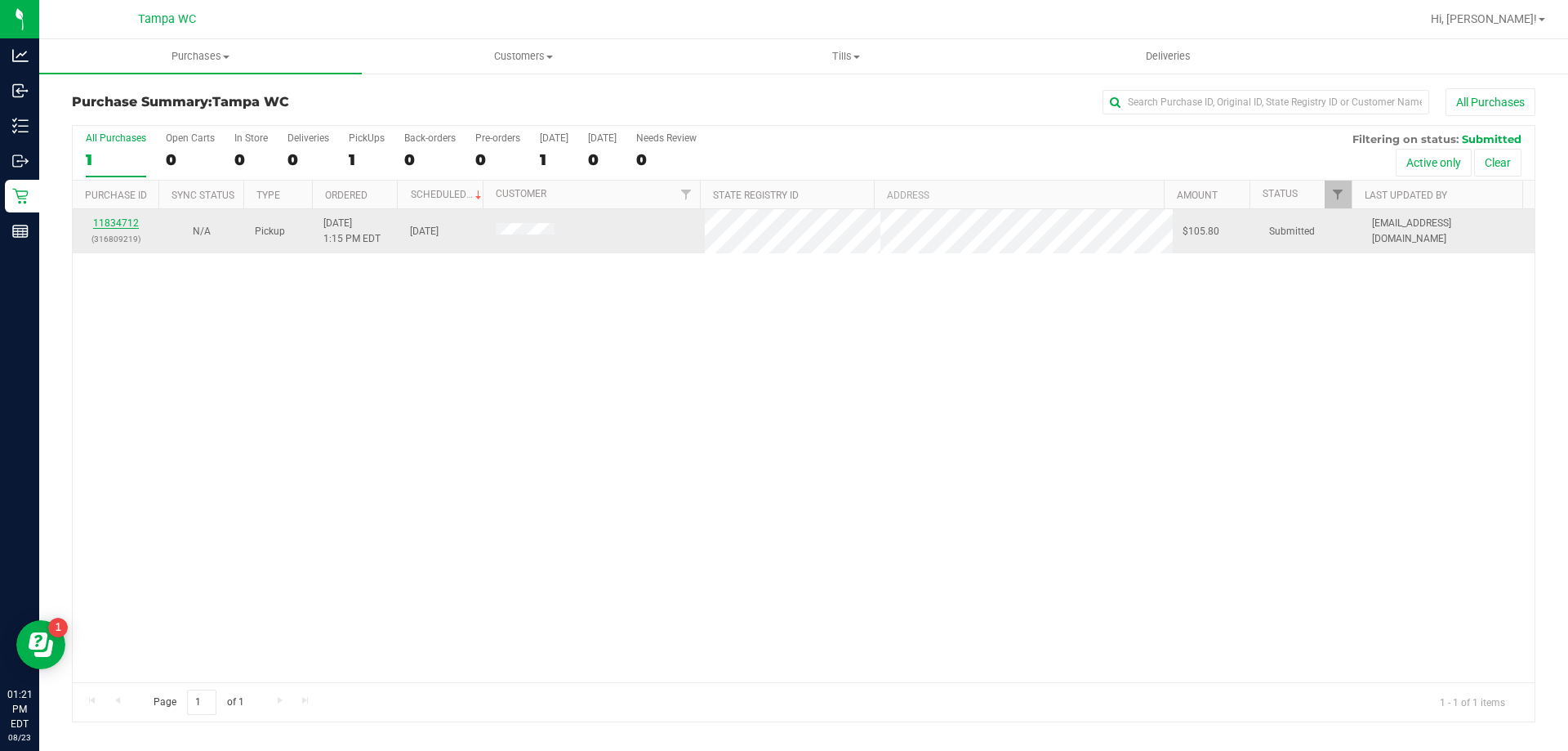
click at [117, 220] on link "11834712" at bounding box center [116, 223] width 46 height 11
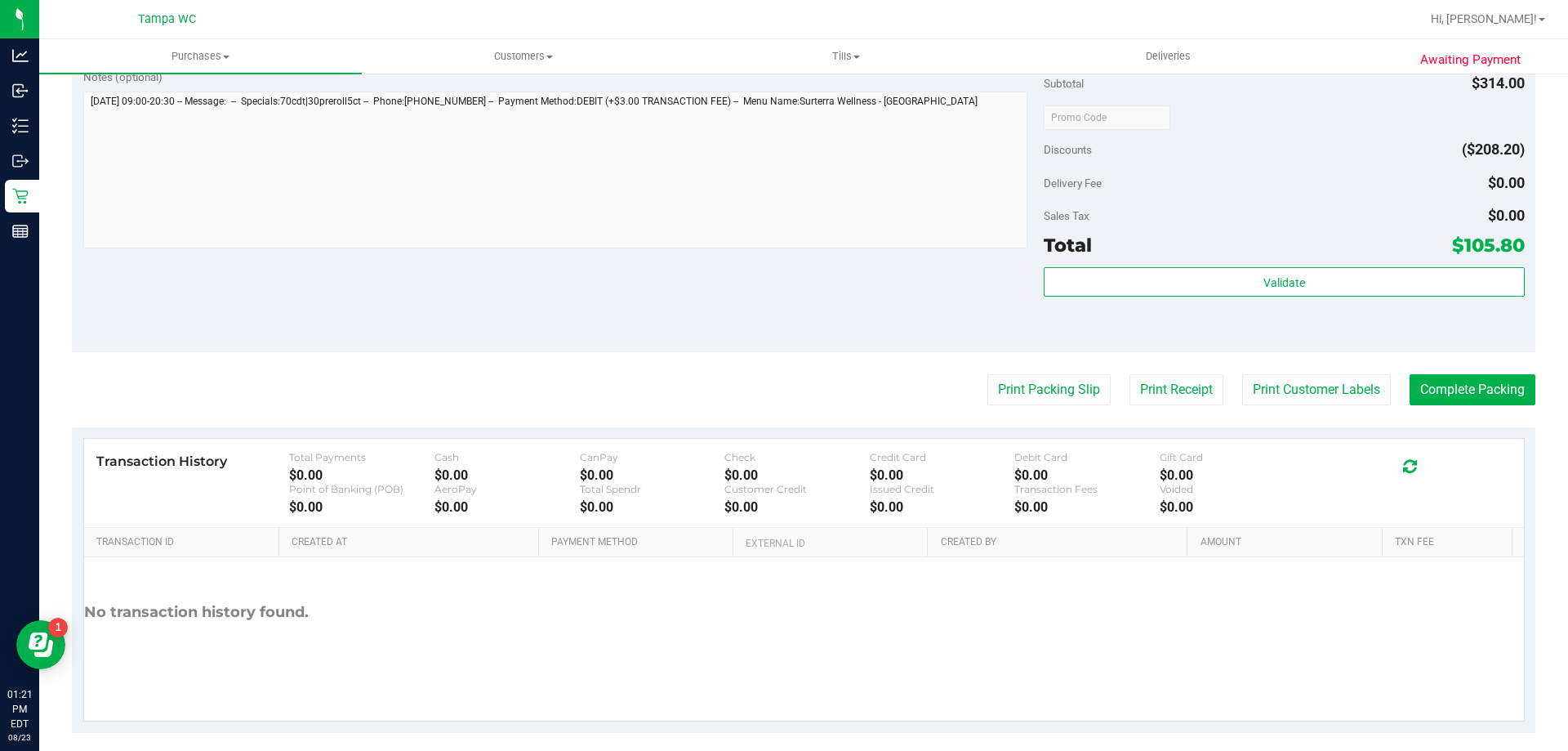
scroll to position [714, 0]
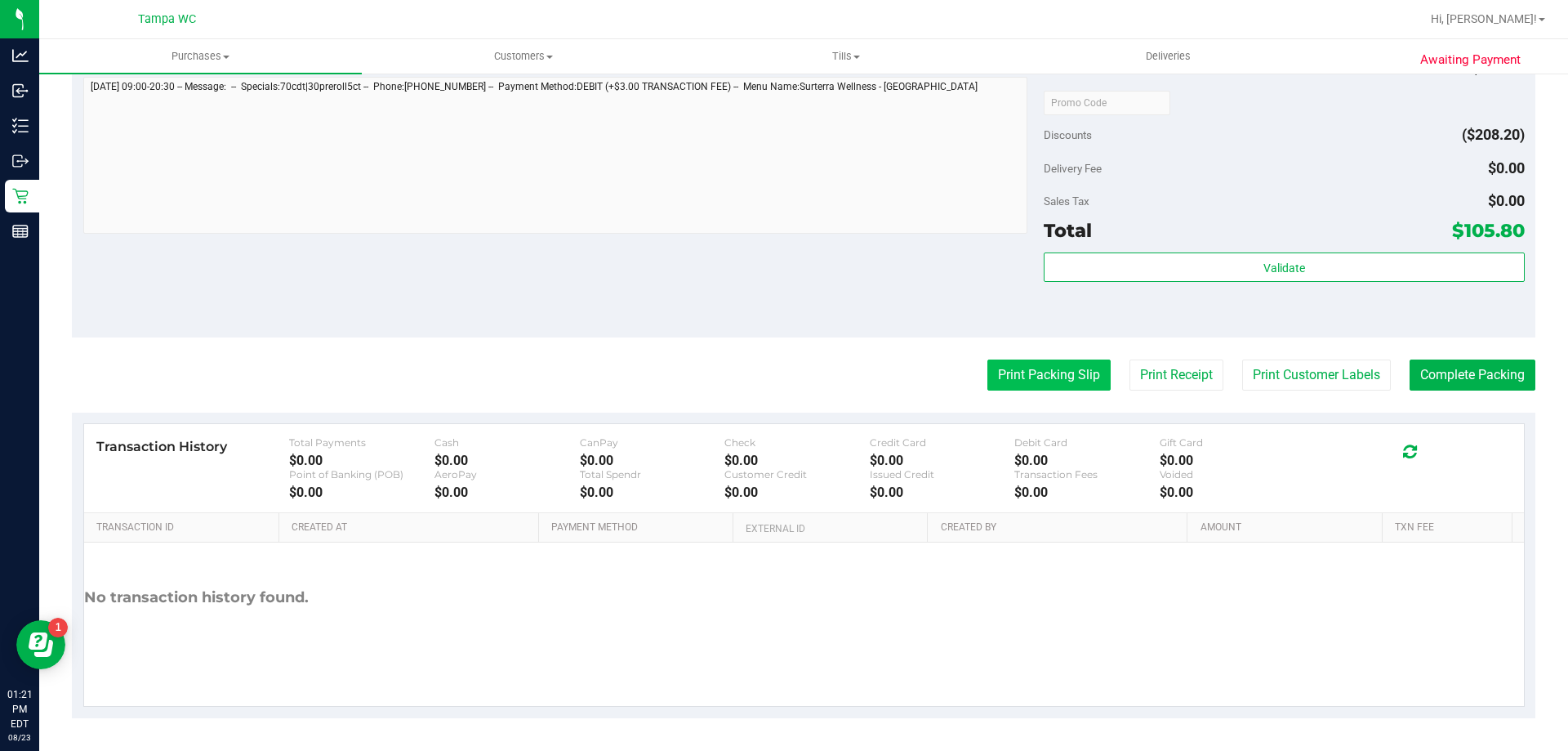
click at [1085, 372] on button "Print Packing Slip" at bounding box center [1048, 374] width 123 height 31
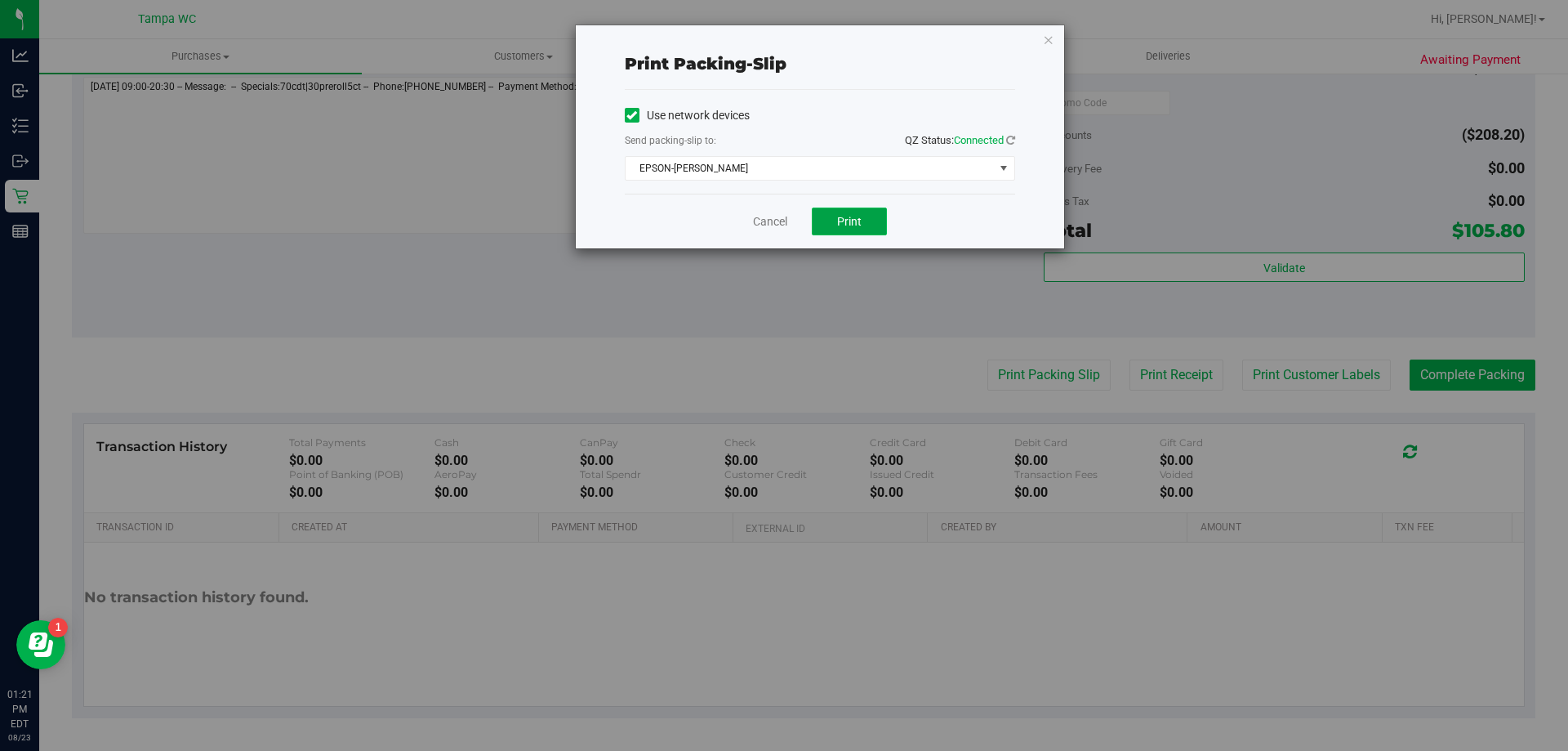
click at [885, 229] on button "Print" at bounding box center [849, 221] width 76 height 28
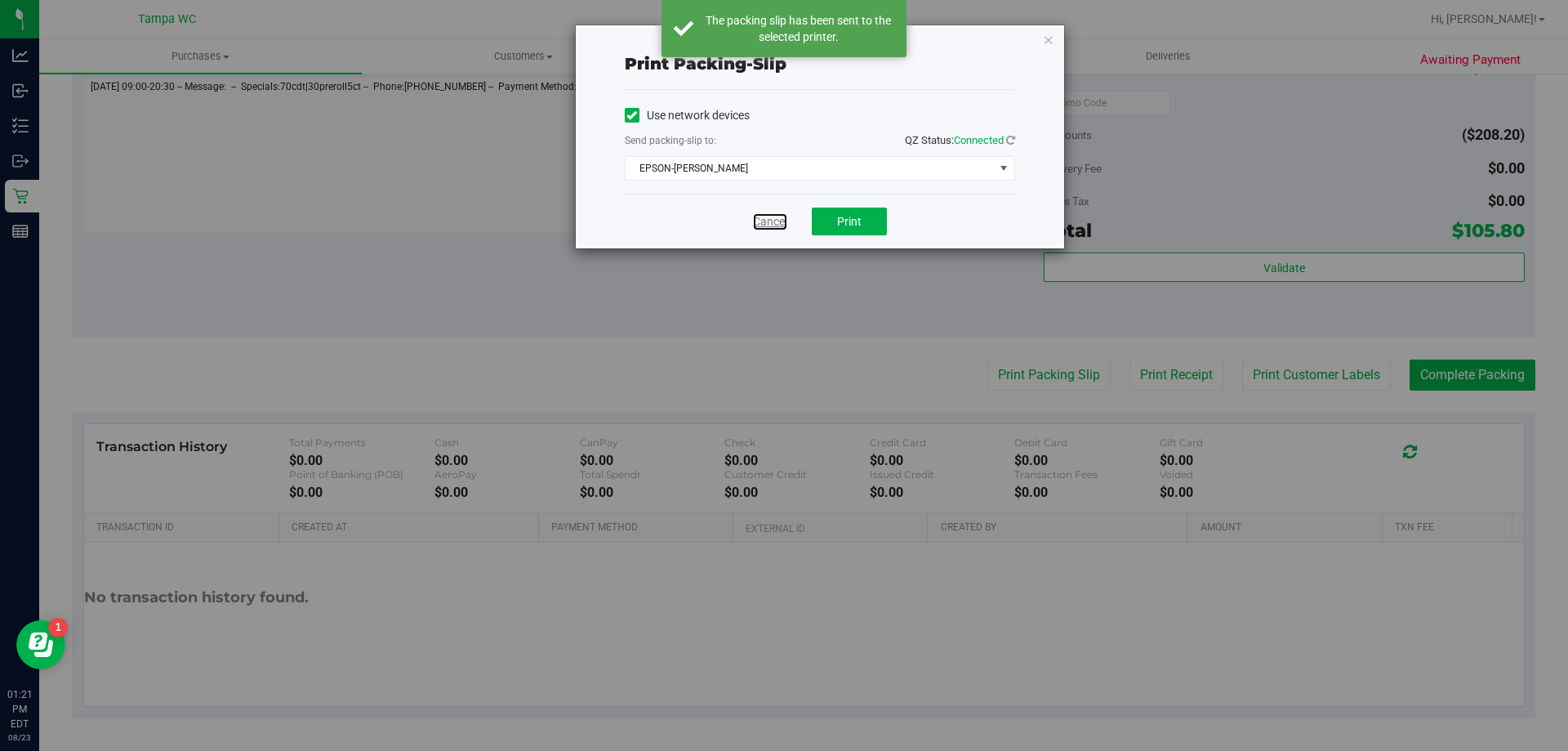
drag, startPoint x: 771, startPoint y: 215, endPoint x: 767, endPoint y: 202, distance: 13.6
click at [772, 215] on link "Cancel" at bounding box center [770, 222] width 35 height 17
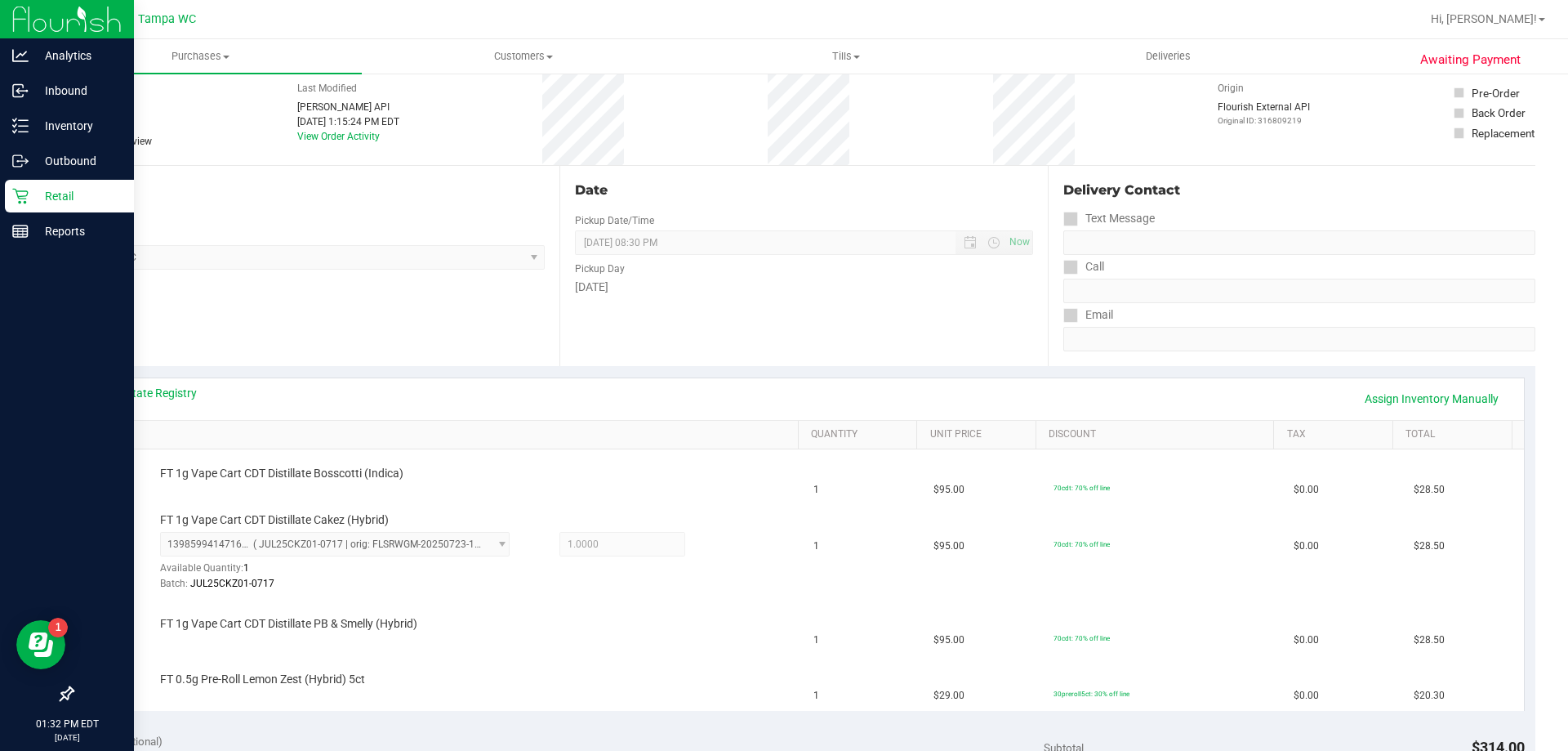
scroll to position [82, 0]
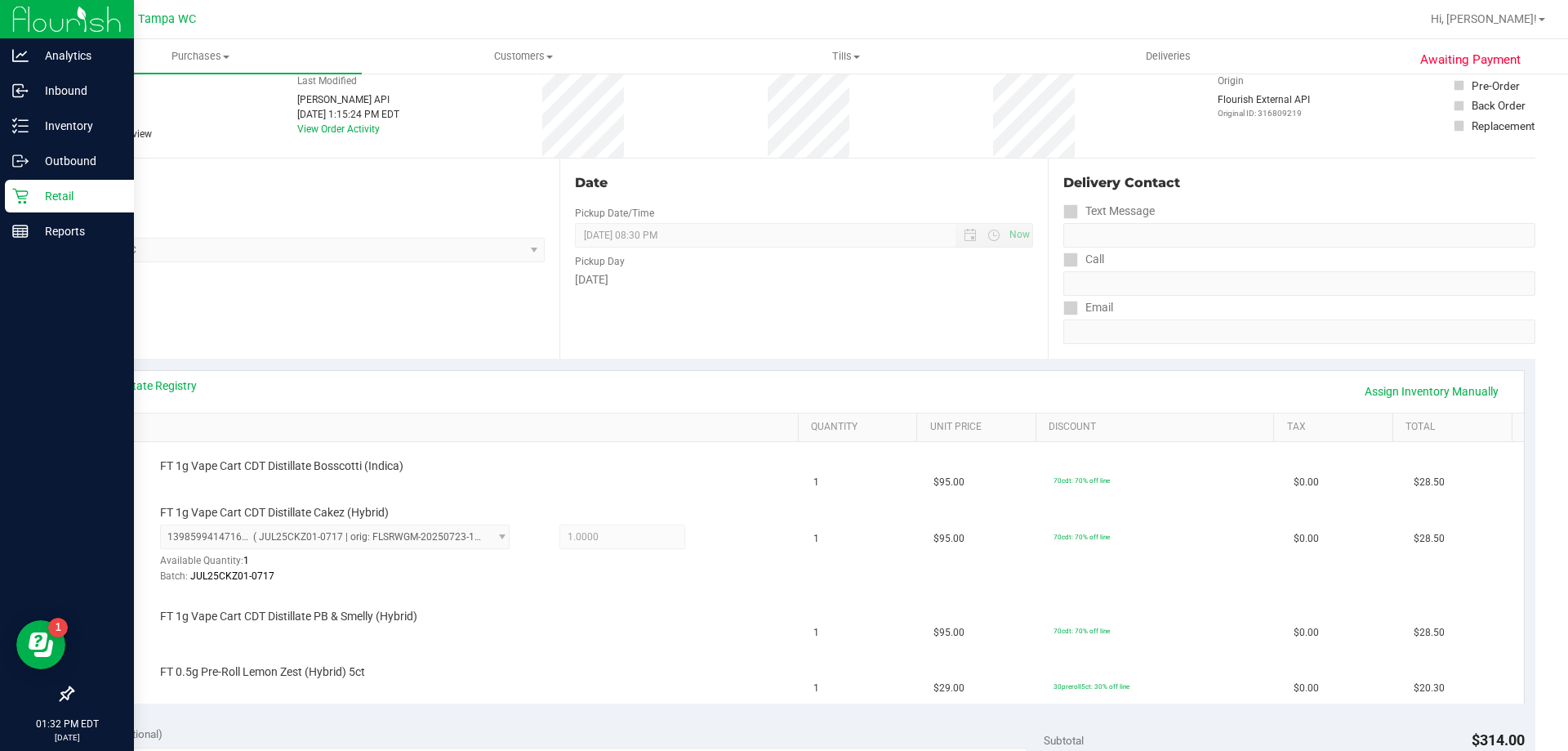
click at [23, 194] on icon at bounding box center [21, 196] width 17 height 17
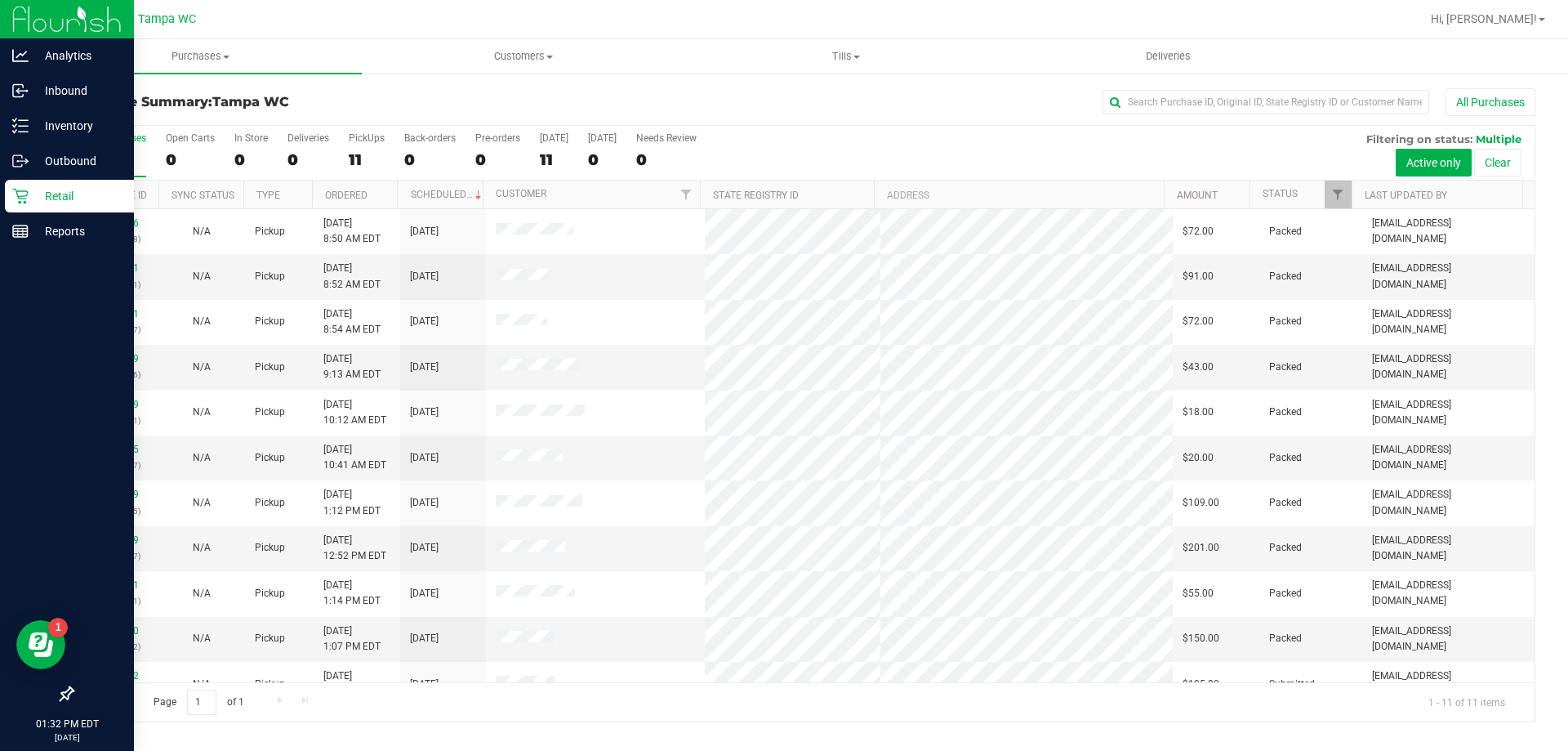
click at [11, 191] on div "Retail" at bounding box center [69, 196] width 129 height 33
click at [22, 91] on icon at bounding box center [21, 90] width 17 height 17
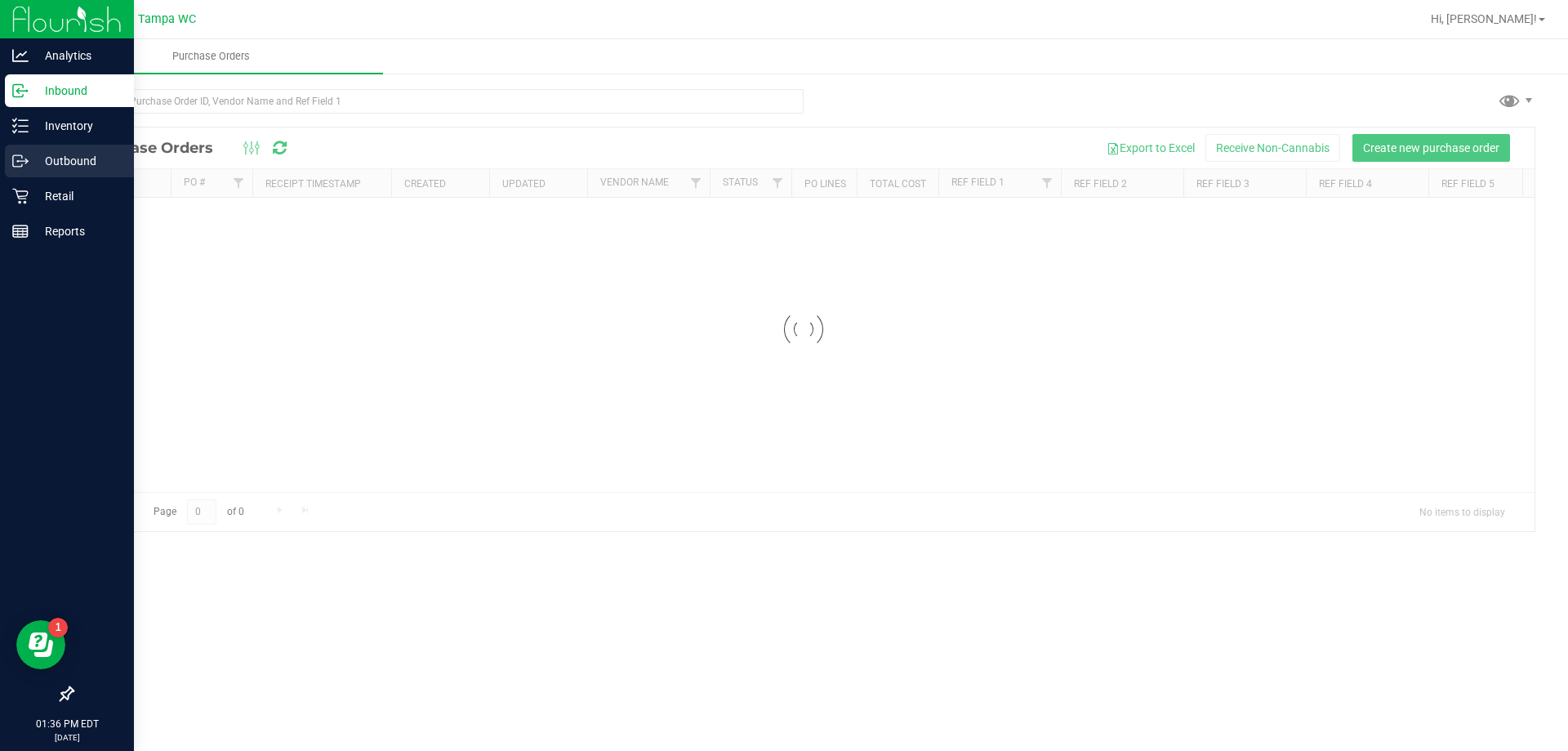
click at [18, 159] on icon at bounding box center [21, 161] width 17 height 17
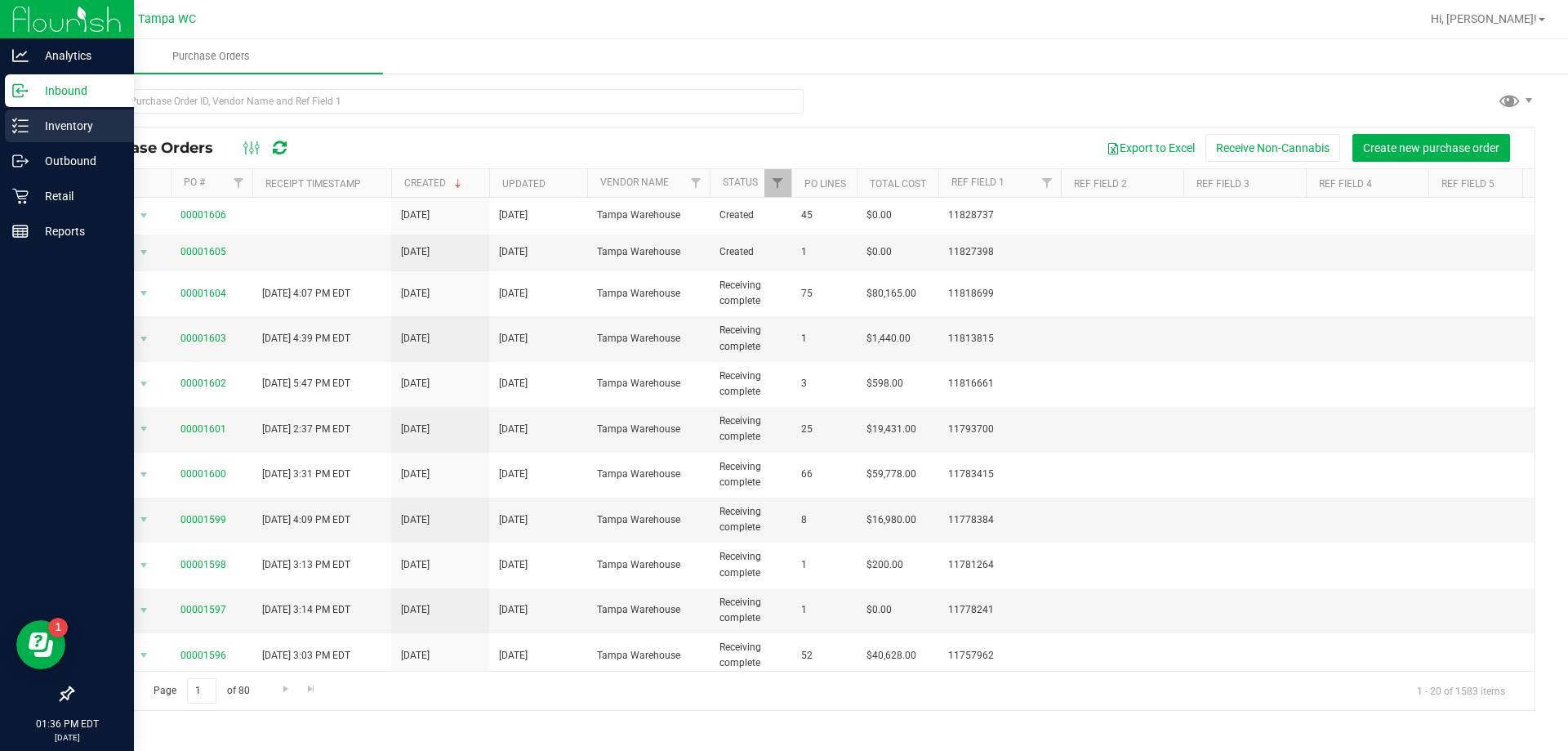
click at [72, 125] on p "Inventory" at bounding box center [77, 125] width 98 height 20
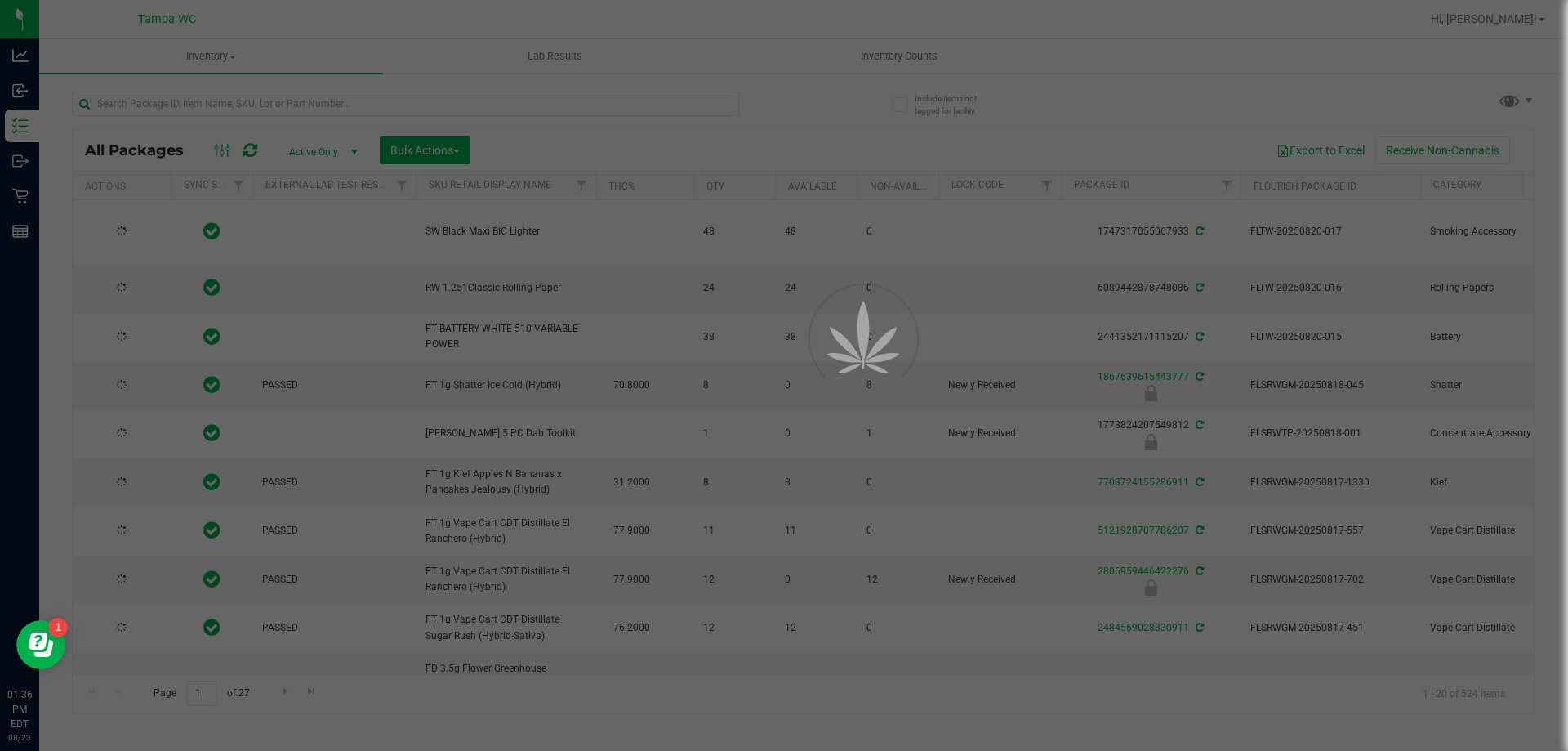
type input "[DATE]"
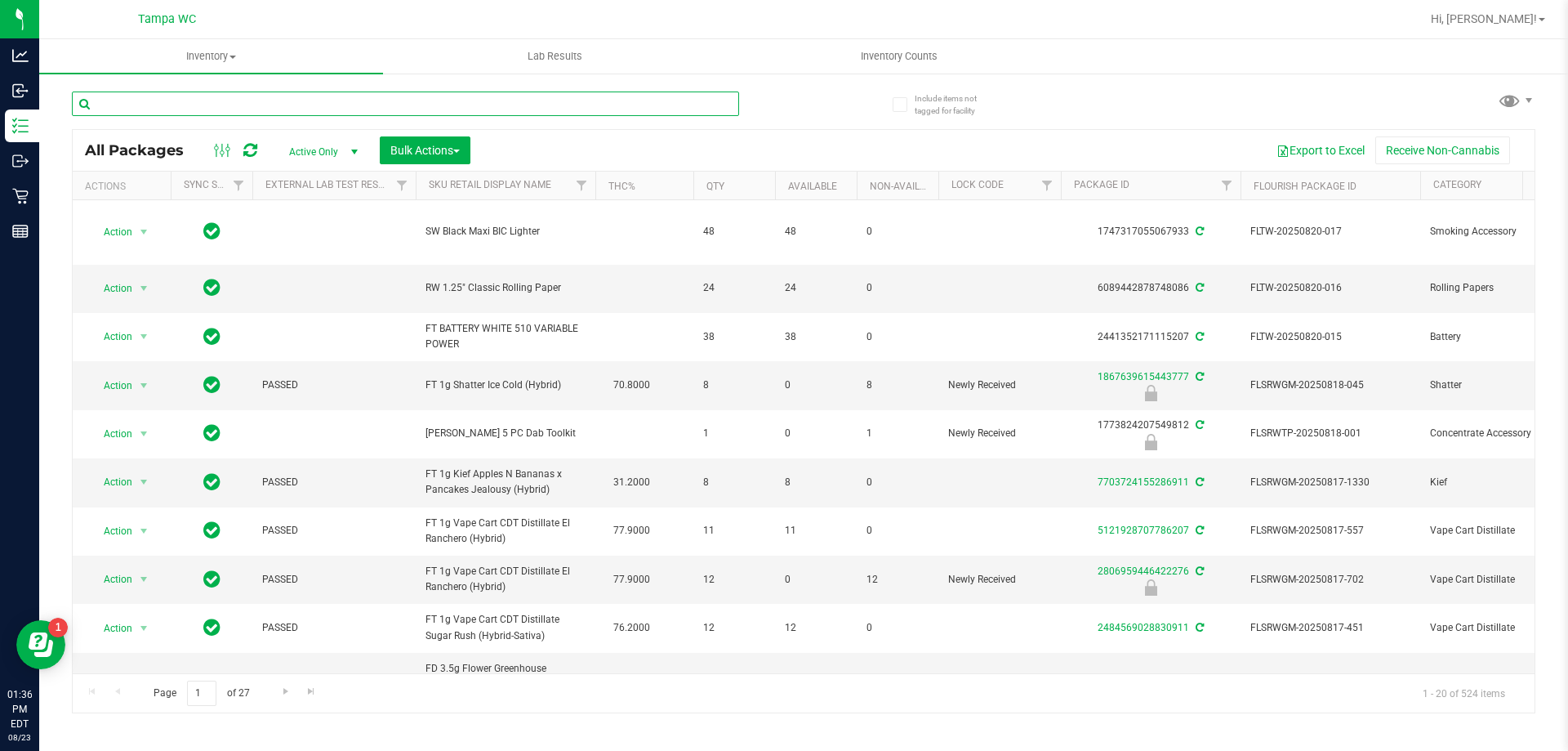
click at [312, 115] on input "text" at bounding box center [405, 104] width 667 height 24
type input "SN250702CM1-0714"
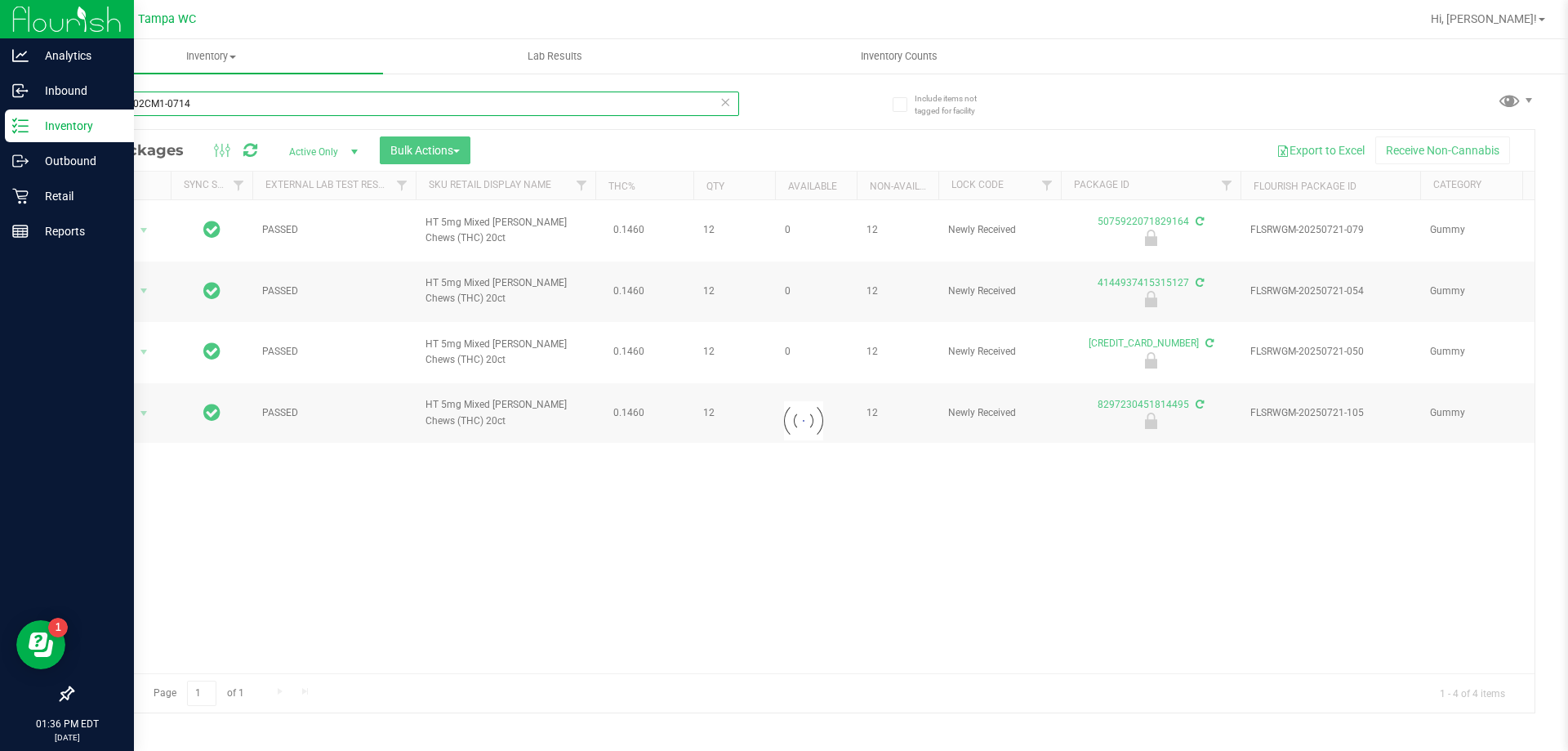
drag, startPoint x: 136, startPoint y: 119, endPoint x: 0, endPoint y: 142, distance: 137.9
click at [0, 142] on div "Analytics Inbound Inventory Outbound Retail Reports 01:36 PM EDT [DATE] 08/23 T…" at bounding box center [784, 375] width 1568 height 751
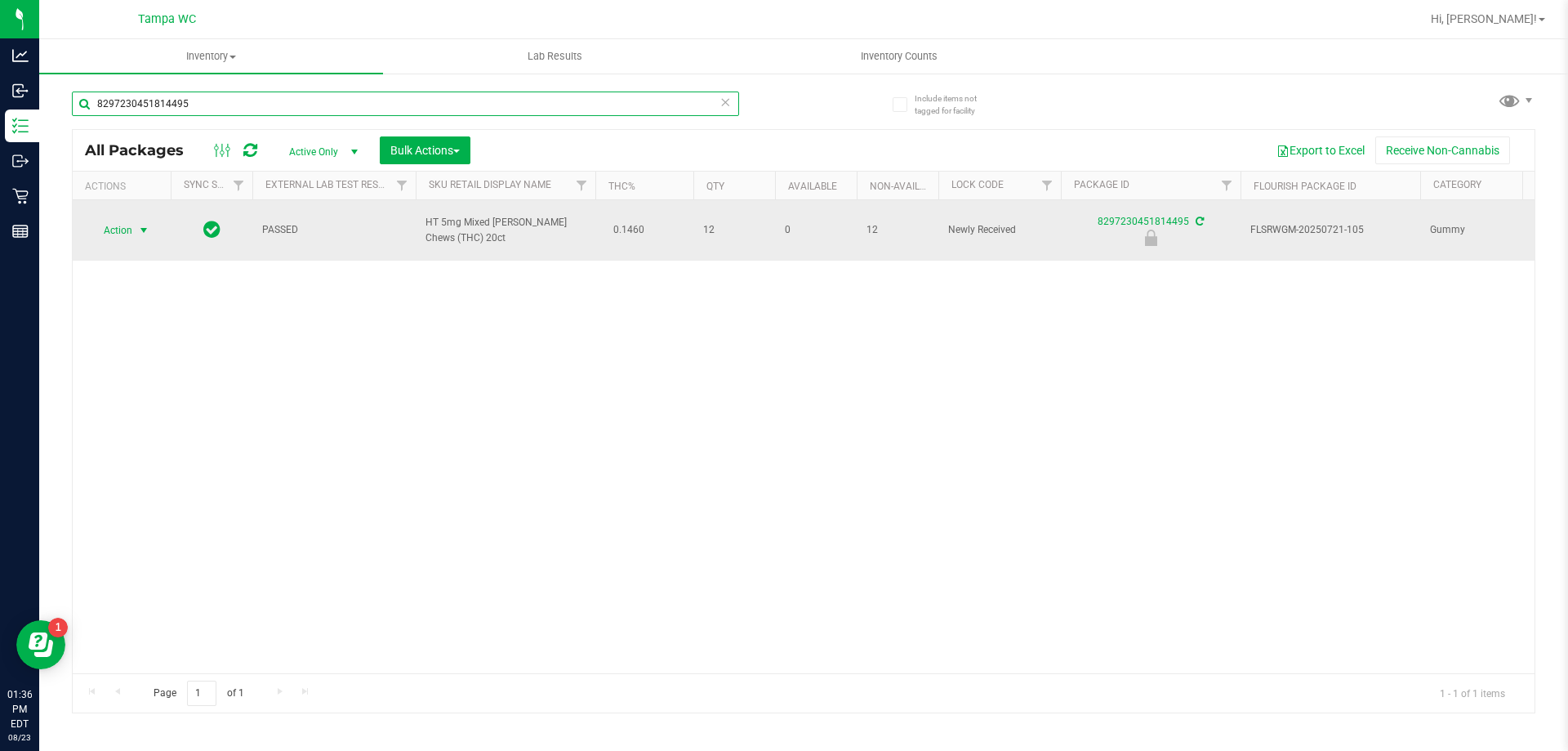
type input "8297230451814495"
click at [109, 222] on span "Action" at bounding box center [110, 230] width 44 height 23
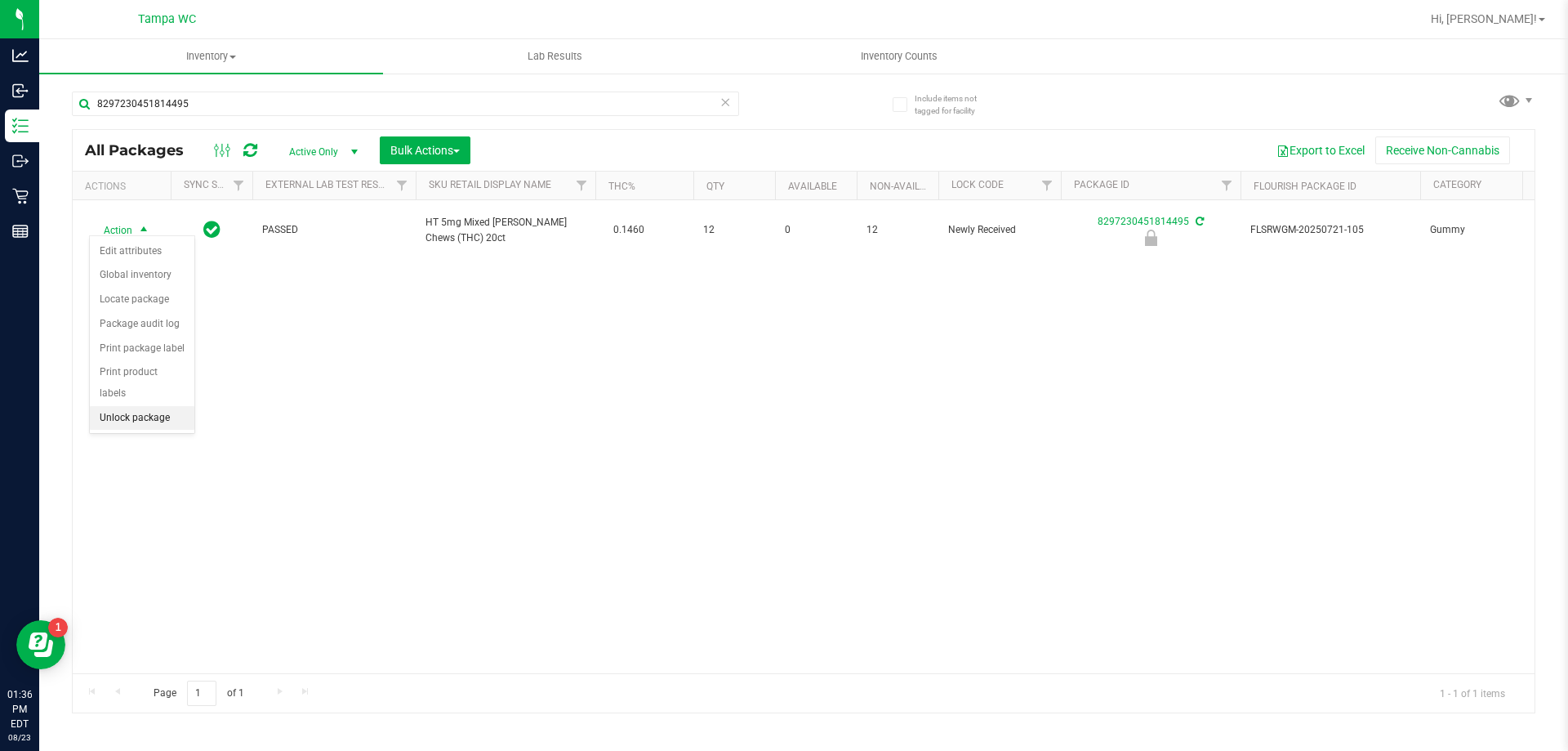
click at [142, 406] on li "Unlock package" at bounding box center [142, 418] width 104 height 24
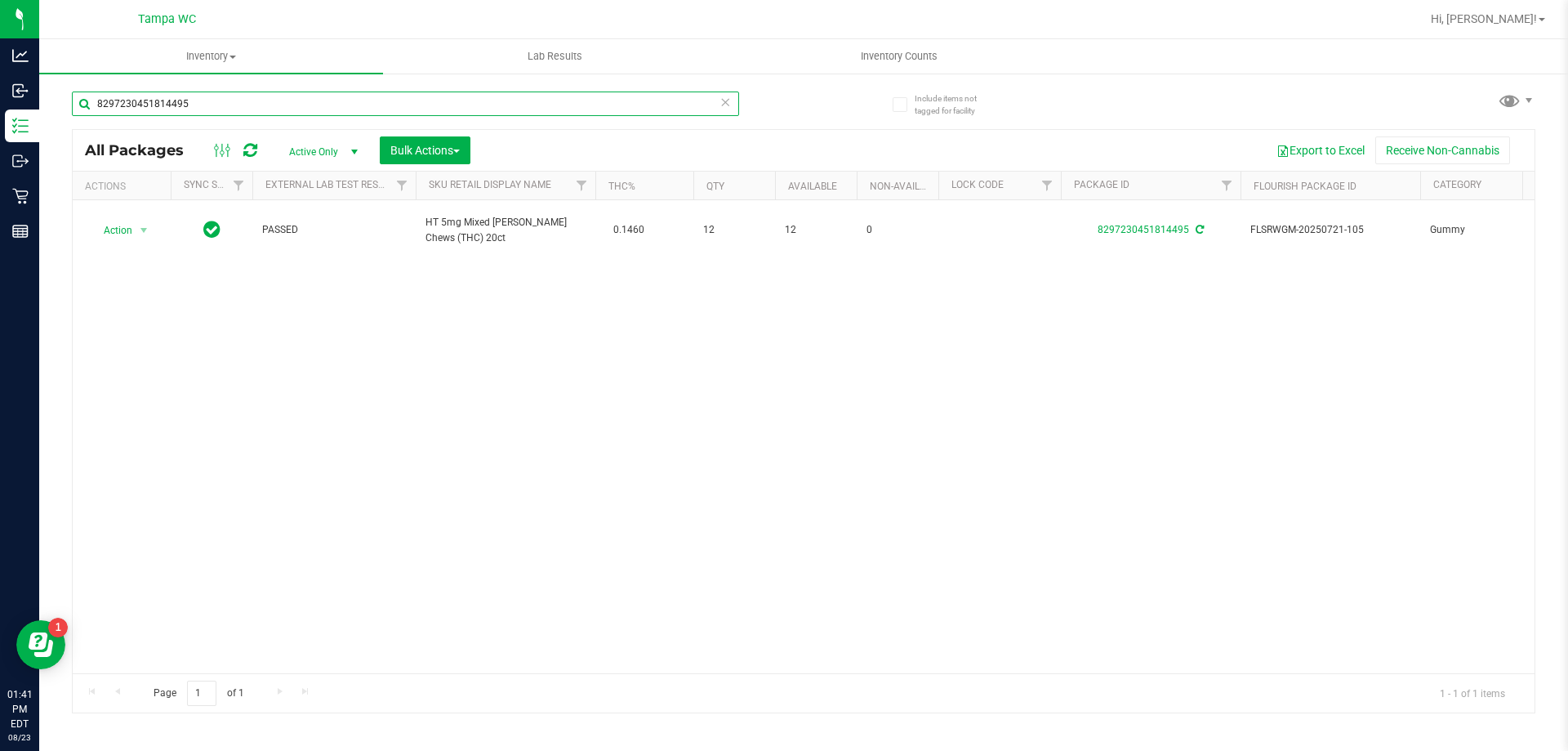
click at [186, 111] on input "8297230451814495" at bounding box center [405, 104] width 667 height 24
click at [726, 113] on input "8297230451814495" at bounding box center [405, 104] width 667 height 24
click at [727, 105] on icon at bounding box center [725, 101] width 11 height 20
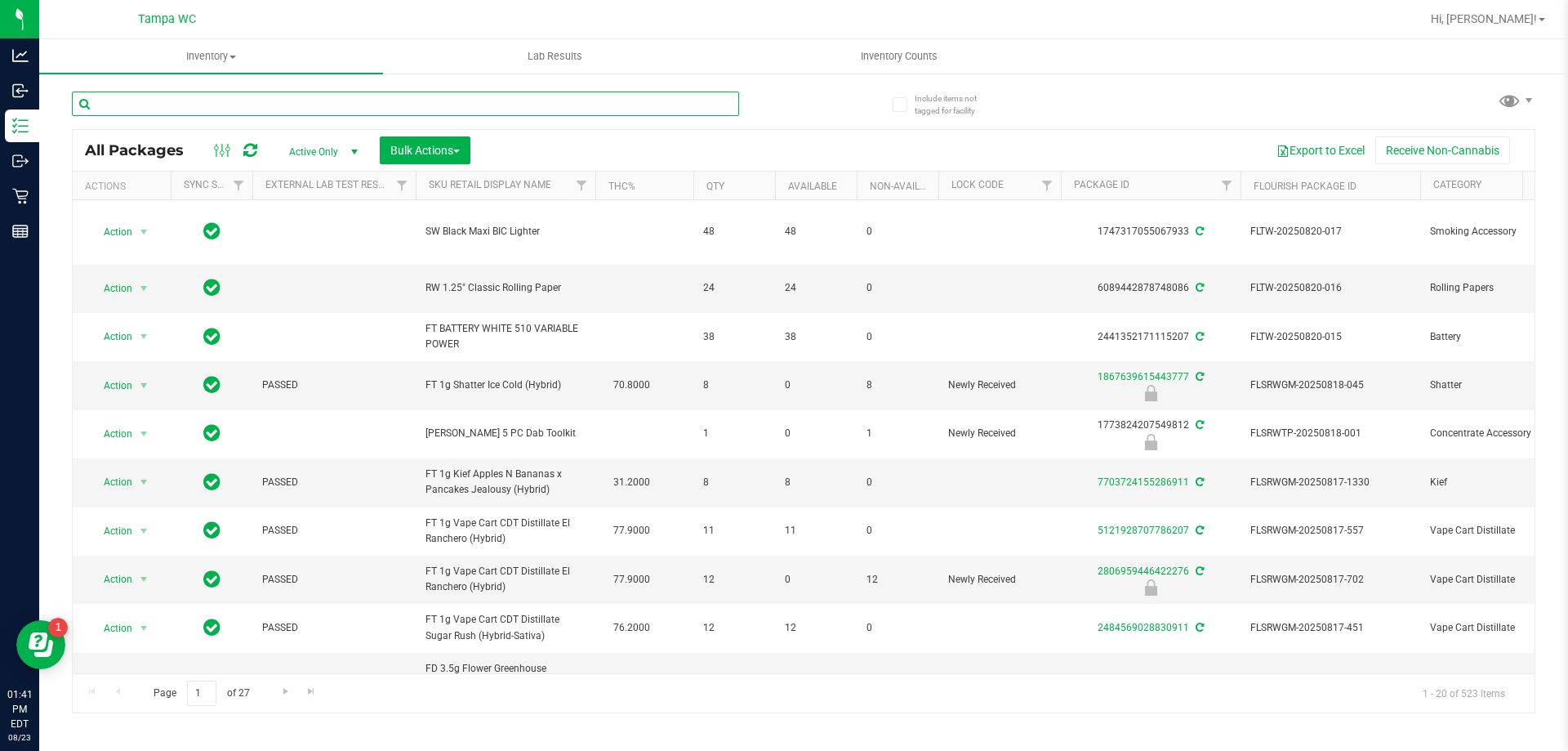
click at [621, 105] on input "text" at bounding box center [405, 104] width 667 height 24
type input "space case"
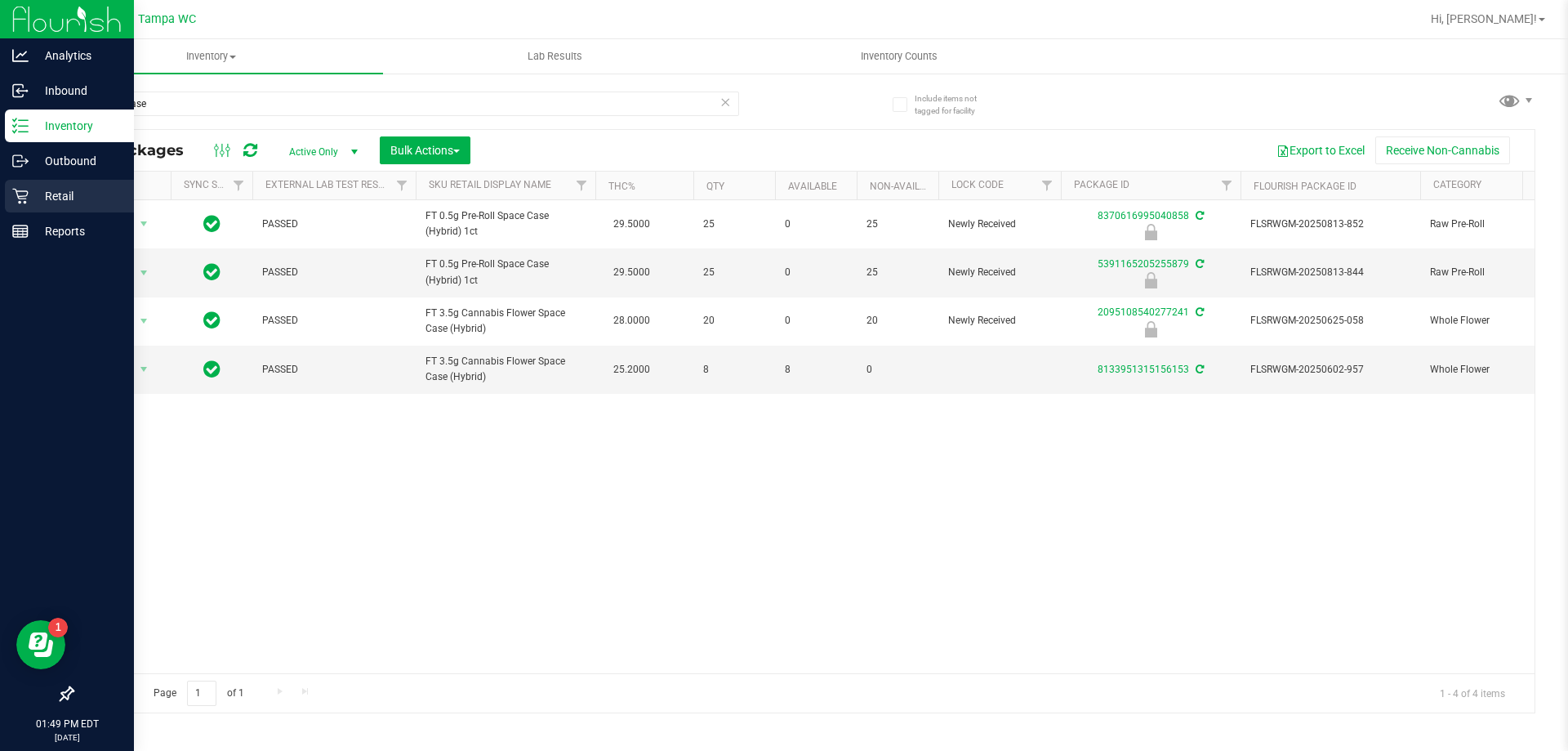
click at [35, 189] on p "Retail" at bounding box center [77, 196] width 98 height 20
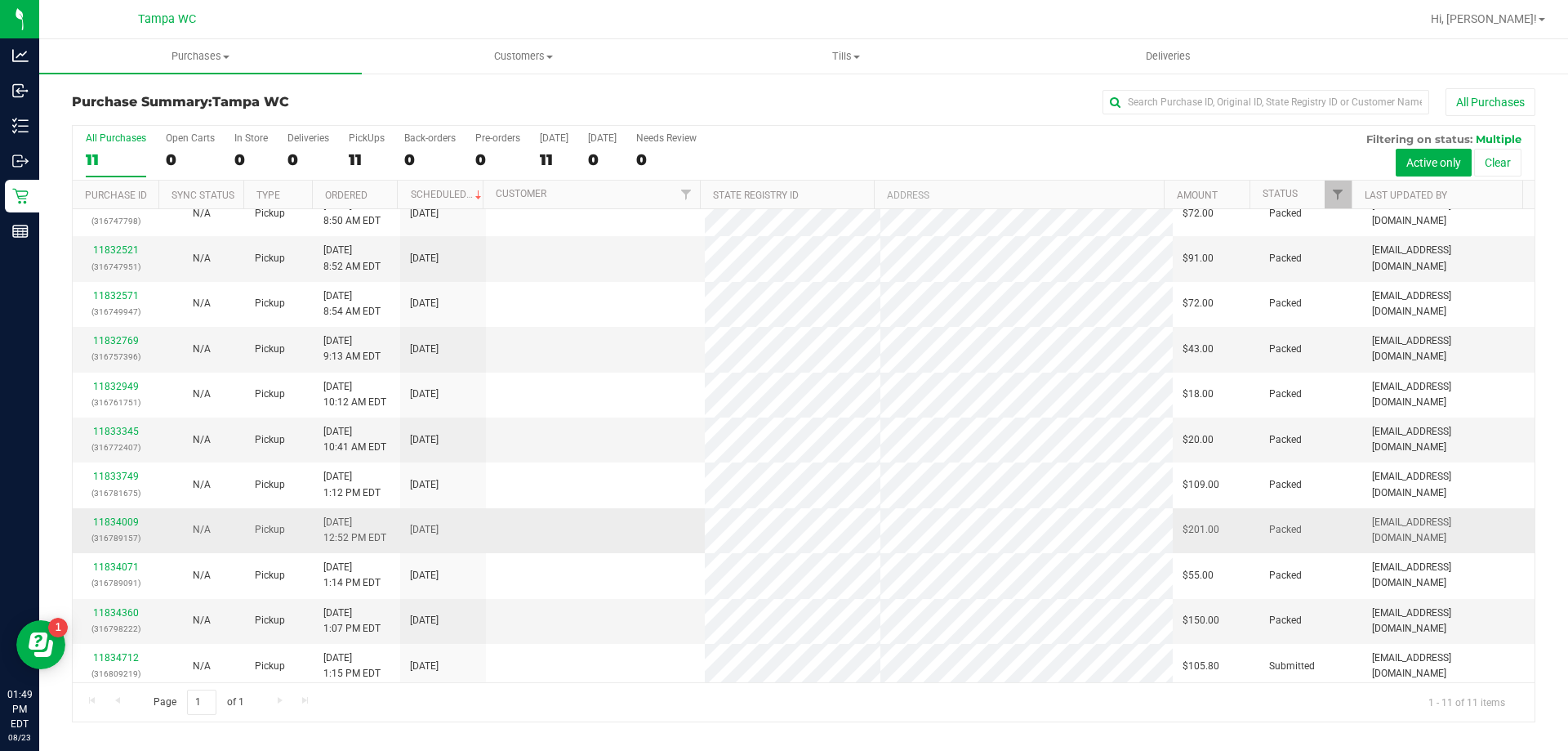
scroll to position [23, 0]
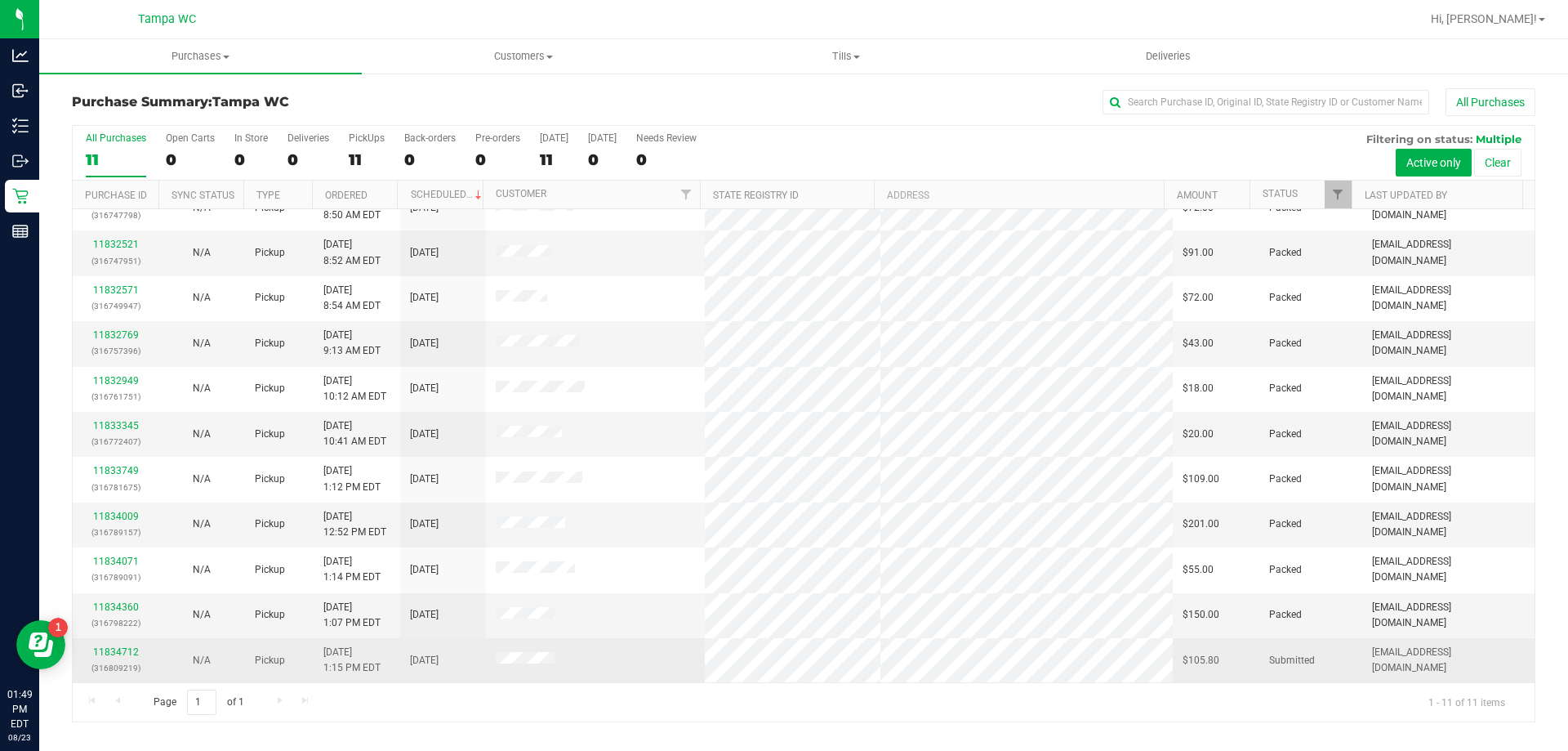
click at [115, 663] on p "(316809219)" at bounding box center [115, 667] width 66 height 16
click at [114, 659] on div "11834712 (316809219)" at bounding box center [115, 660] width 66 height 31
click at [124, 652] on link "11834712" at bounding box center [116, 652] width 46 height 11
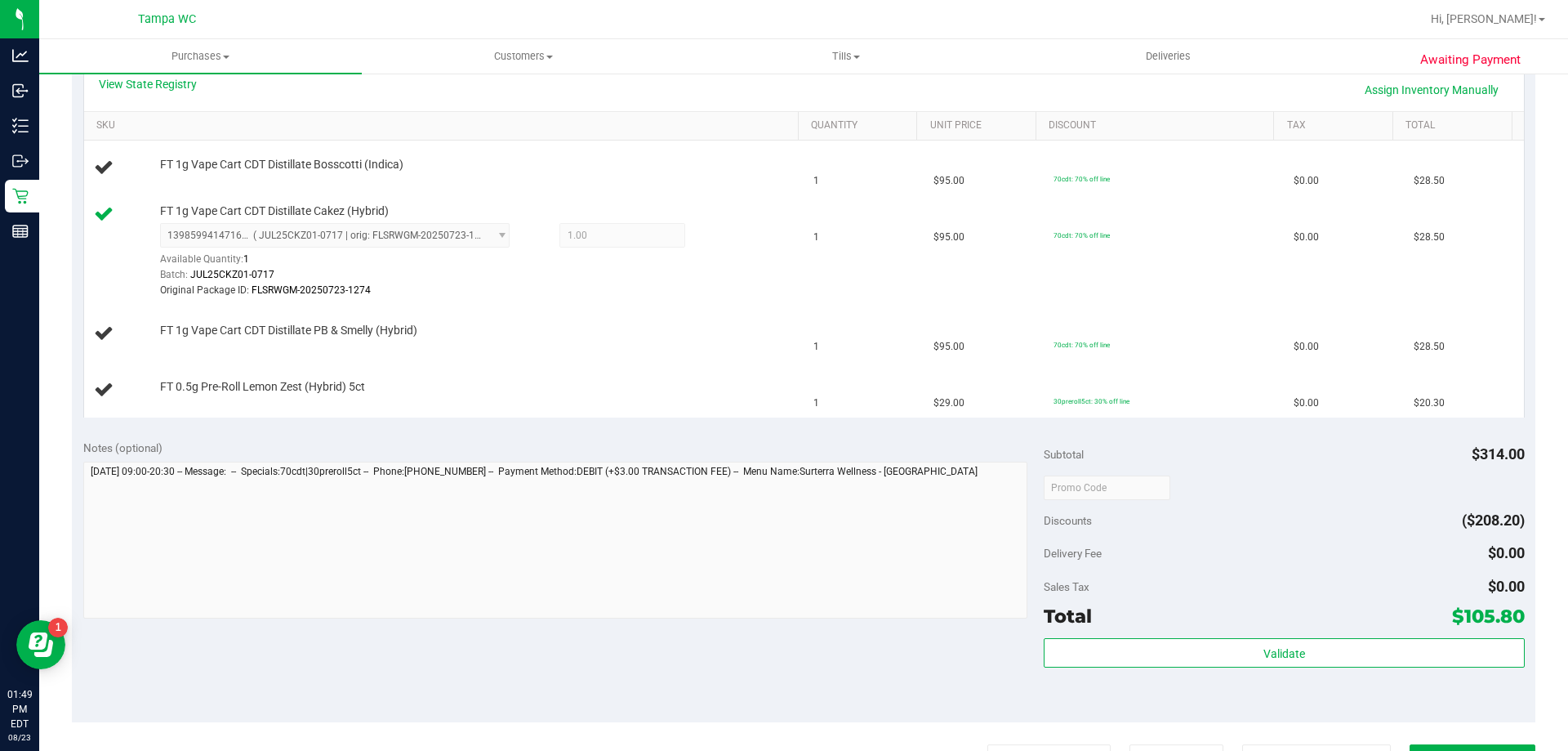
scroll to position [409, 0]
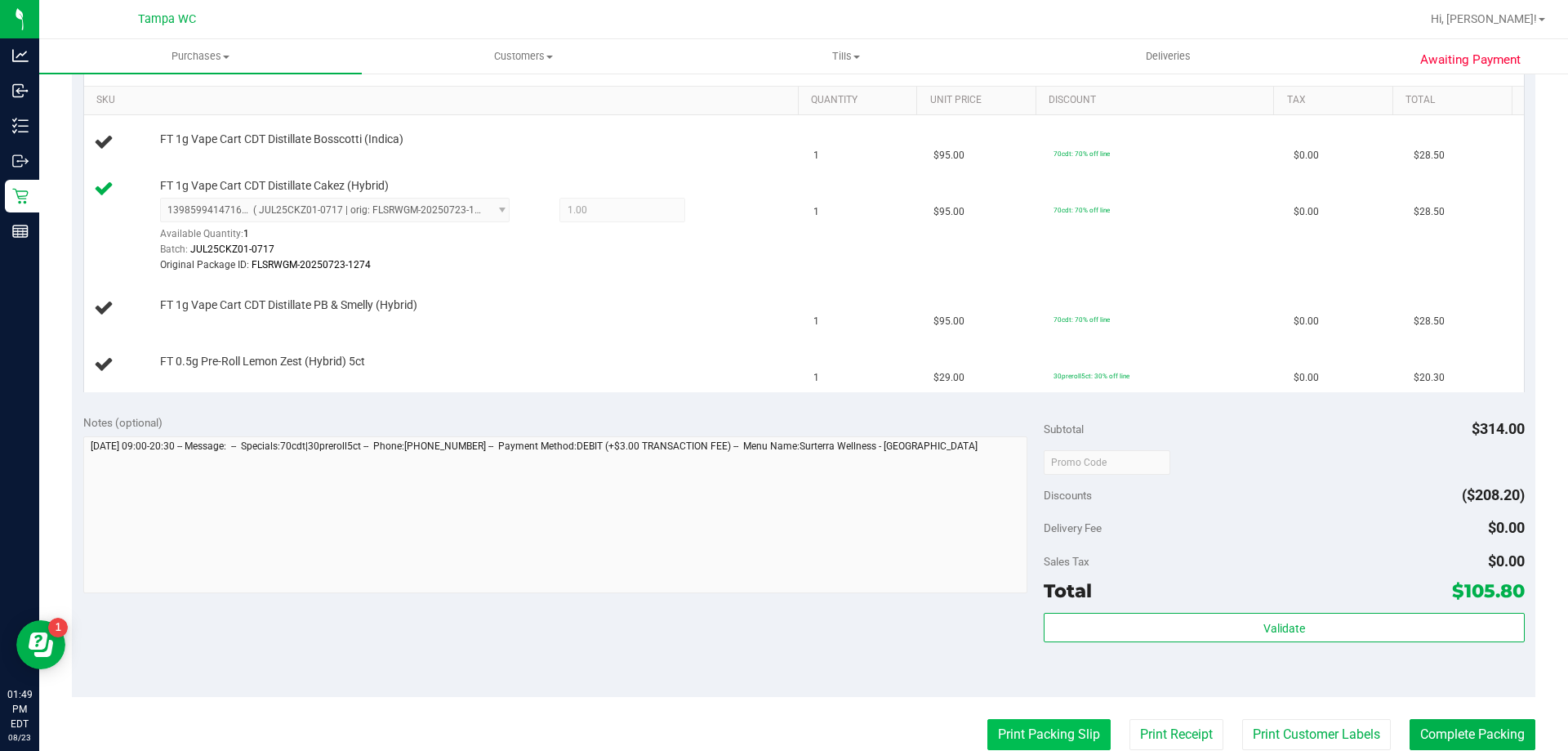
click at [1077, 725] on button "Print Packing Slip" at bounding box center [1048, 733] width 123 height 31
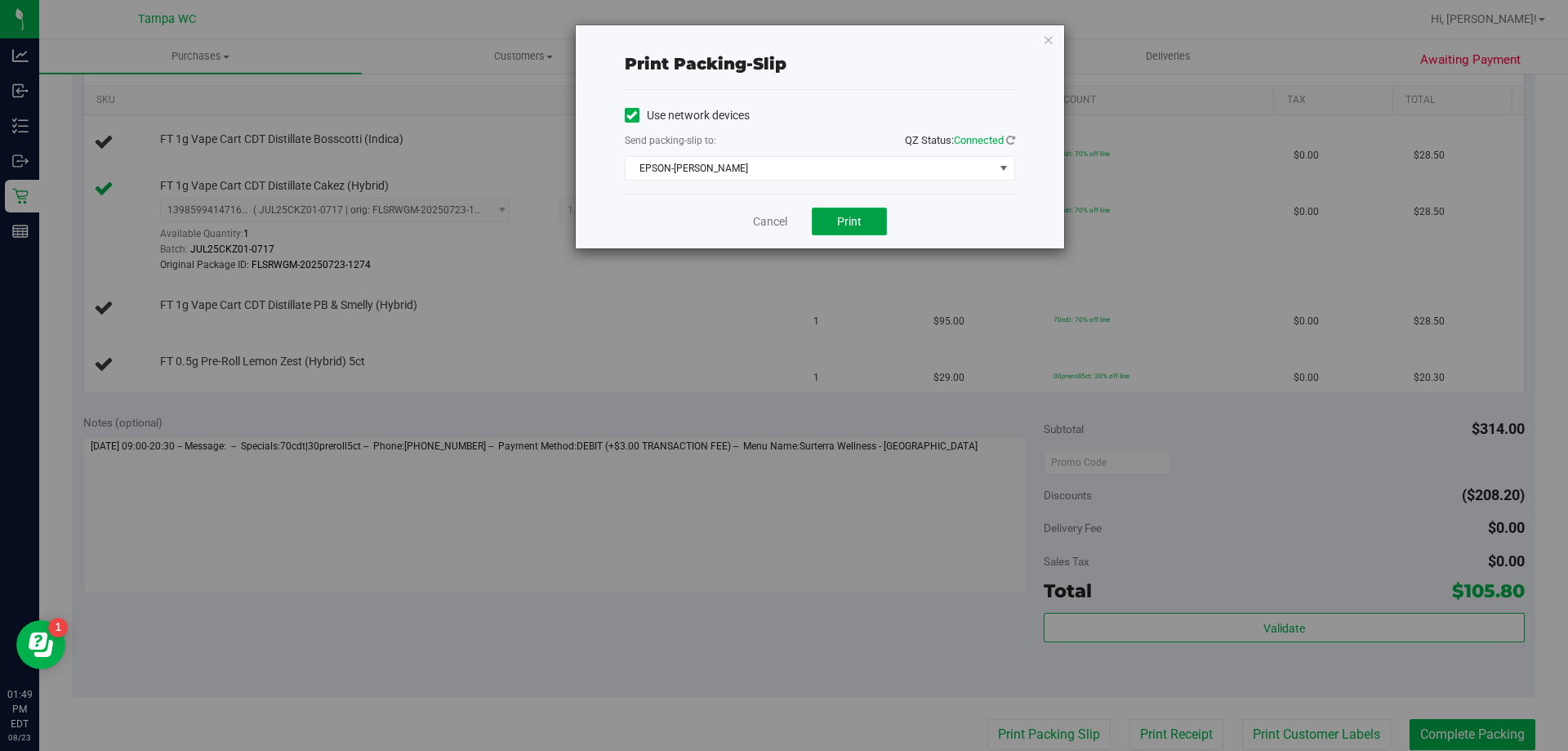
click at [865, 229] on button "Print" at bounding box center [849, 221] width 76 height 28
click at [789, 214] on div "Cancel Print" at bounding box center [820, 220] width 390 height 55
click at [785, 214] on link "Cancel" at bounding box center [770, 222] width 35 height 17
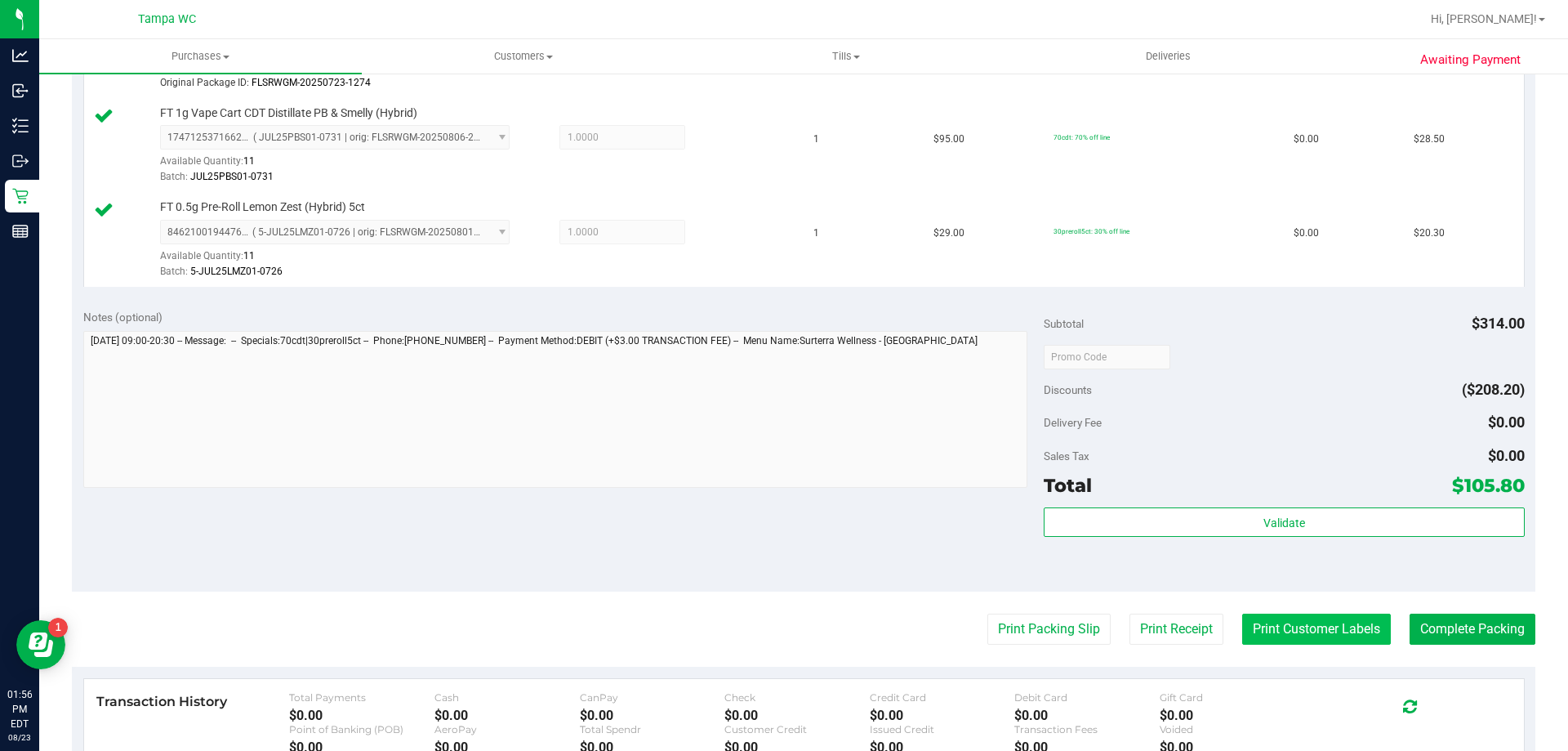
scroll to position [653, 0]
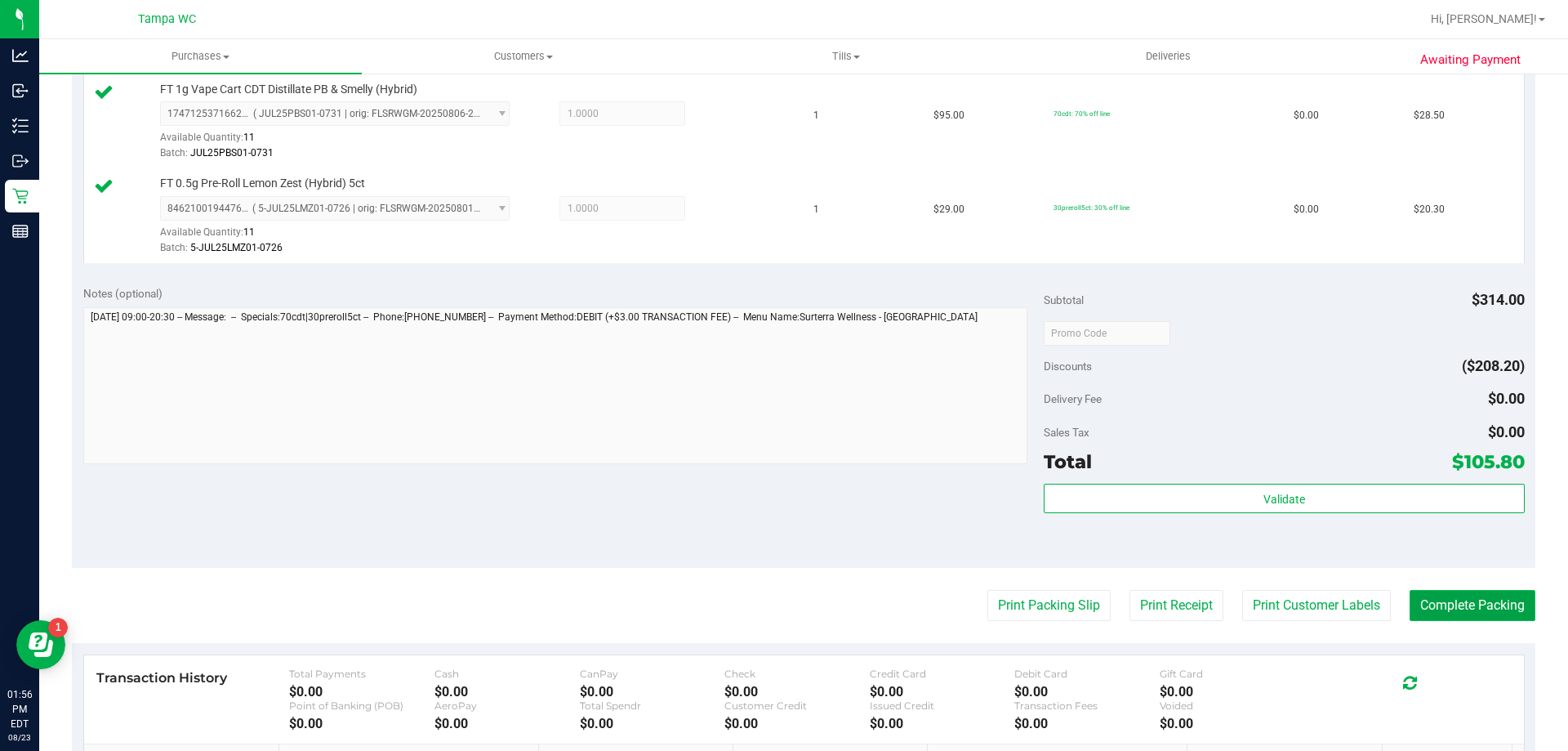
click at [1430, 598] on button "Complete Packing" at bounding box center [1472, 605] width 126 height 31
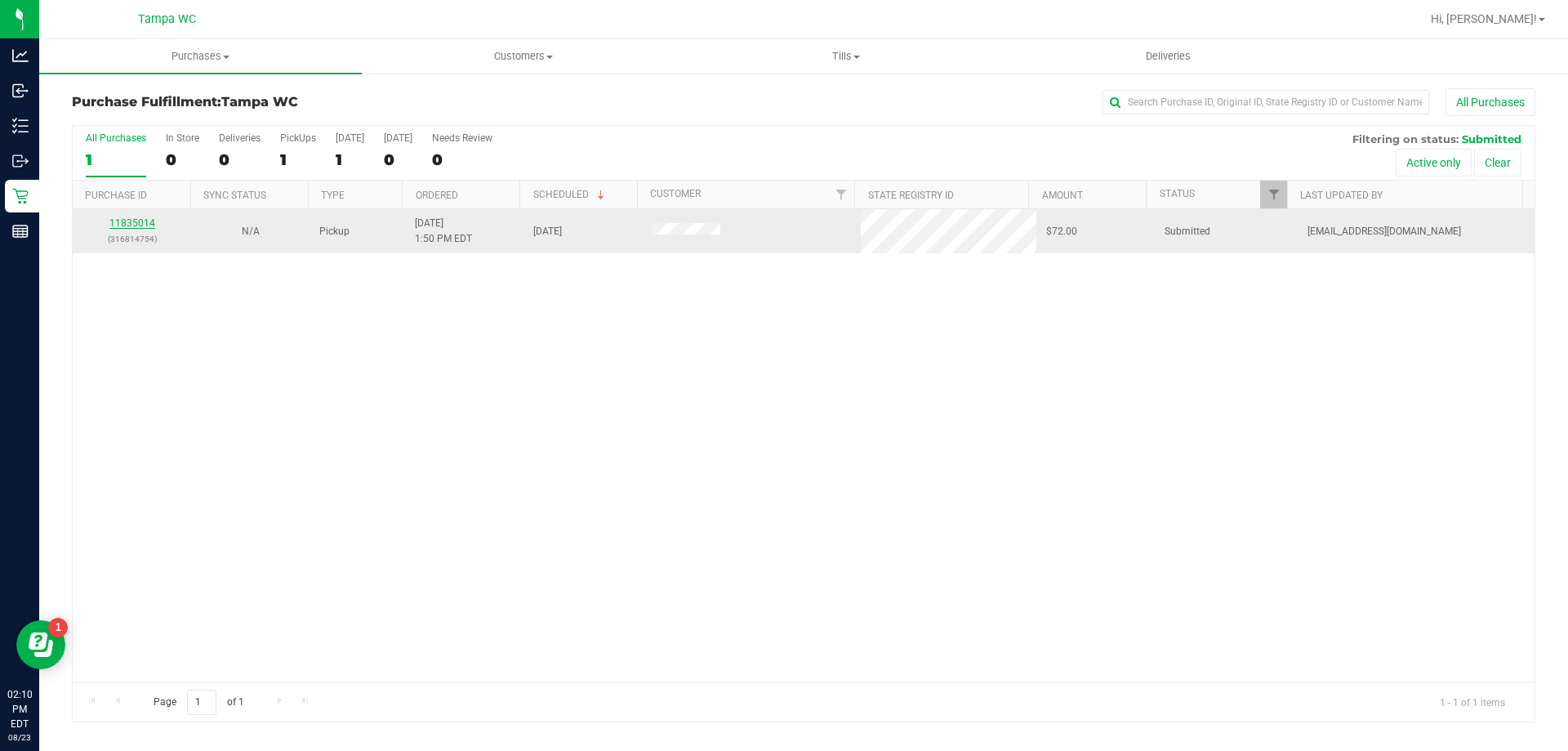
click at [144, 223] on link "11835014" at bounding box center [132, 223] width 46 height 11
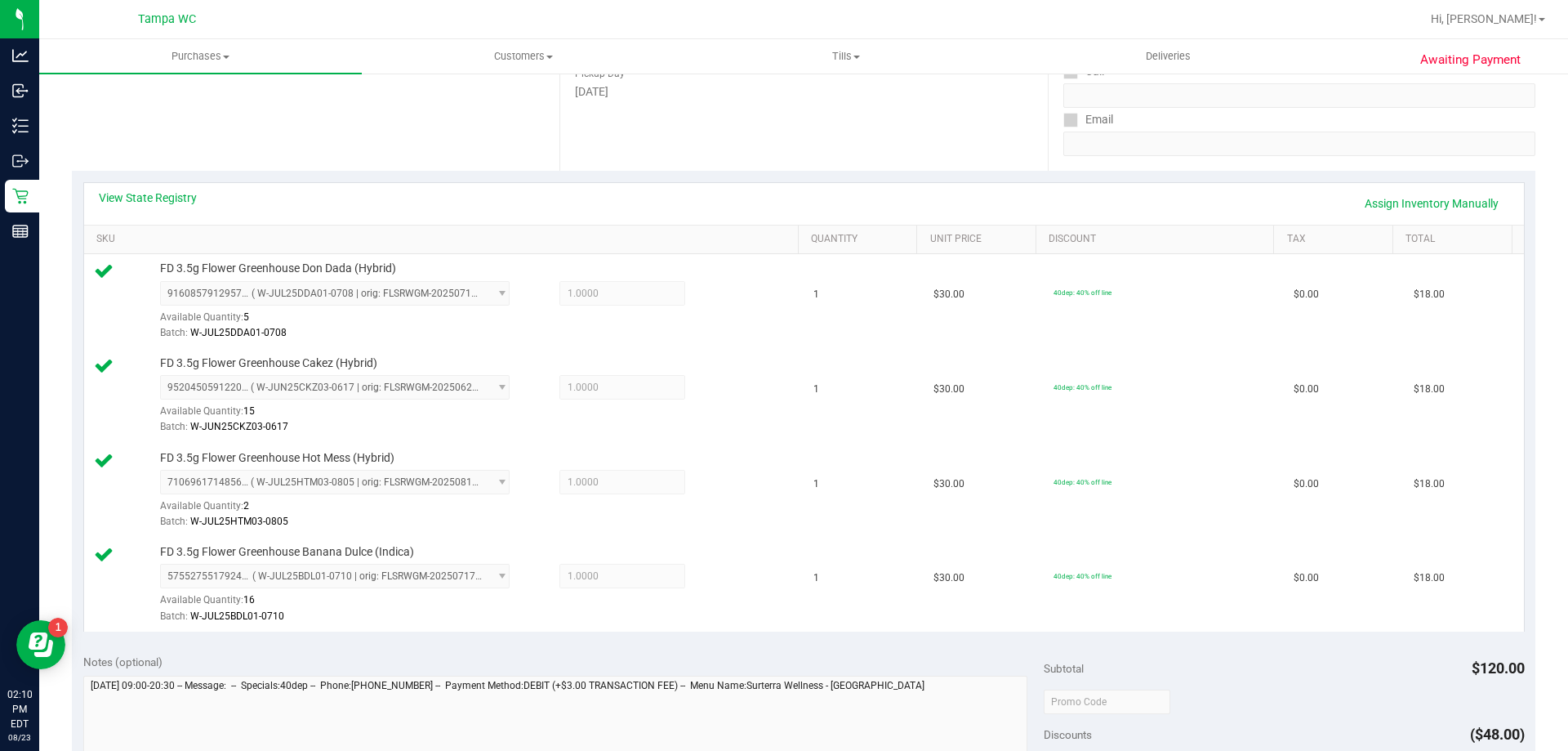
scroll to position [490, 0]
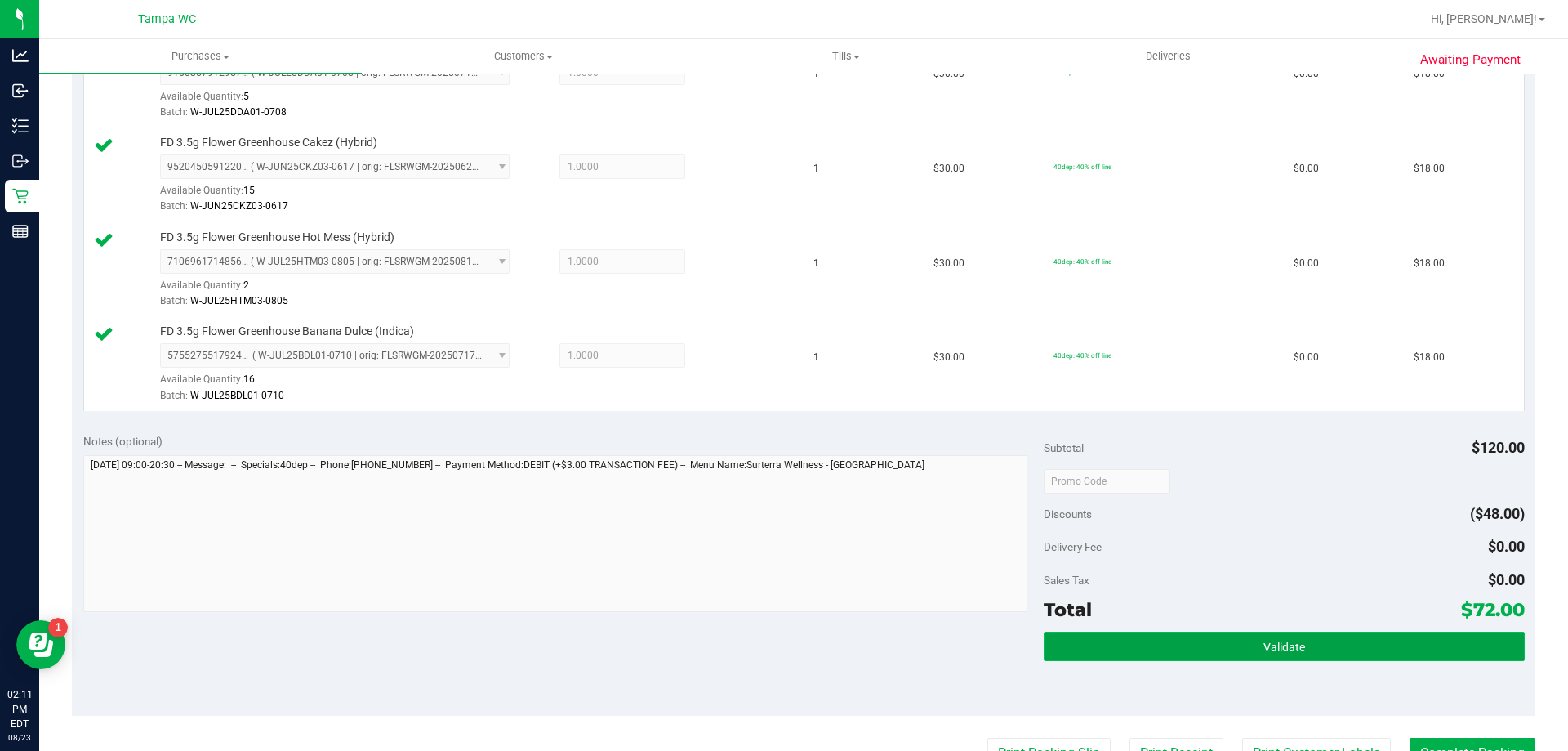
click at [1445, 637] on button "Validate" at bounding box center [1284, 647] width 480 height 30
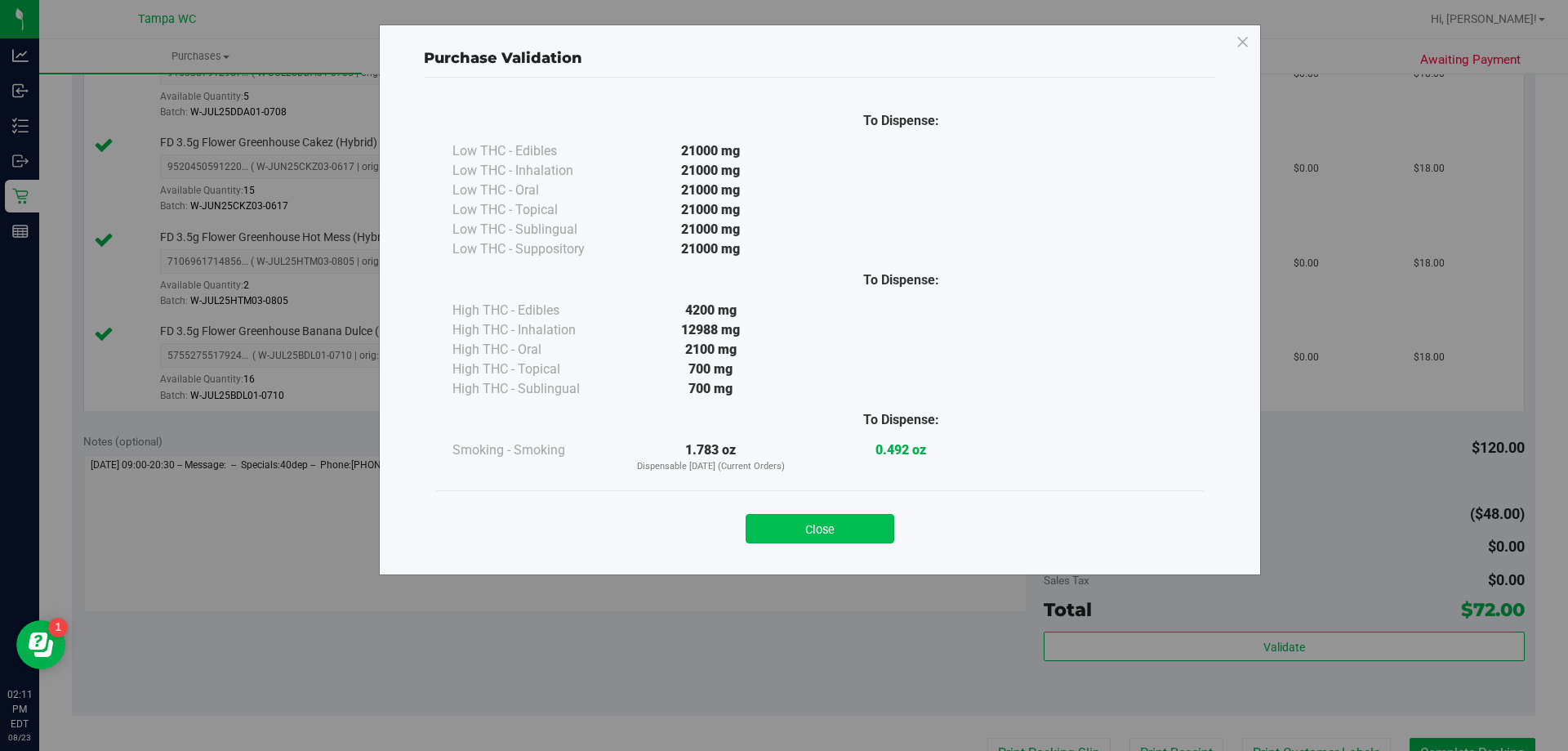
click at [881, 527] on button "Close" at bounding box center [819, 529] width 148 height 30
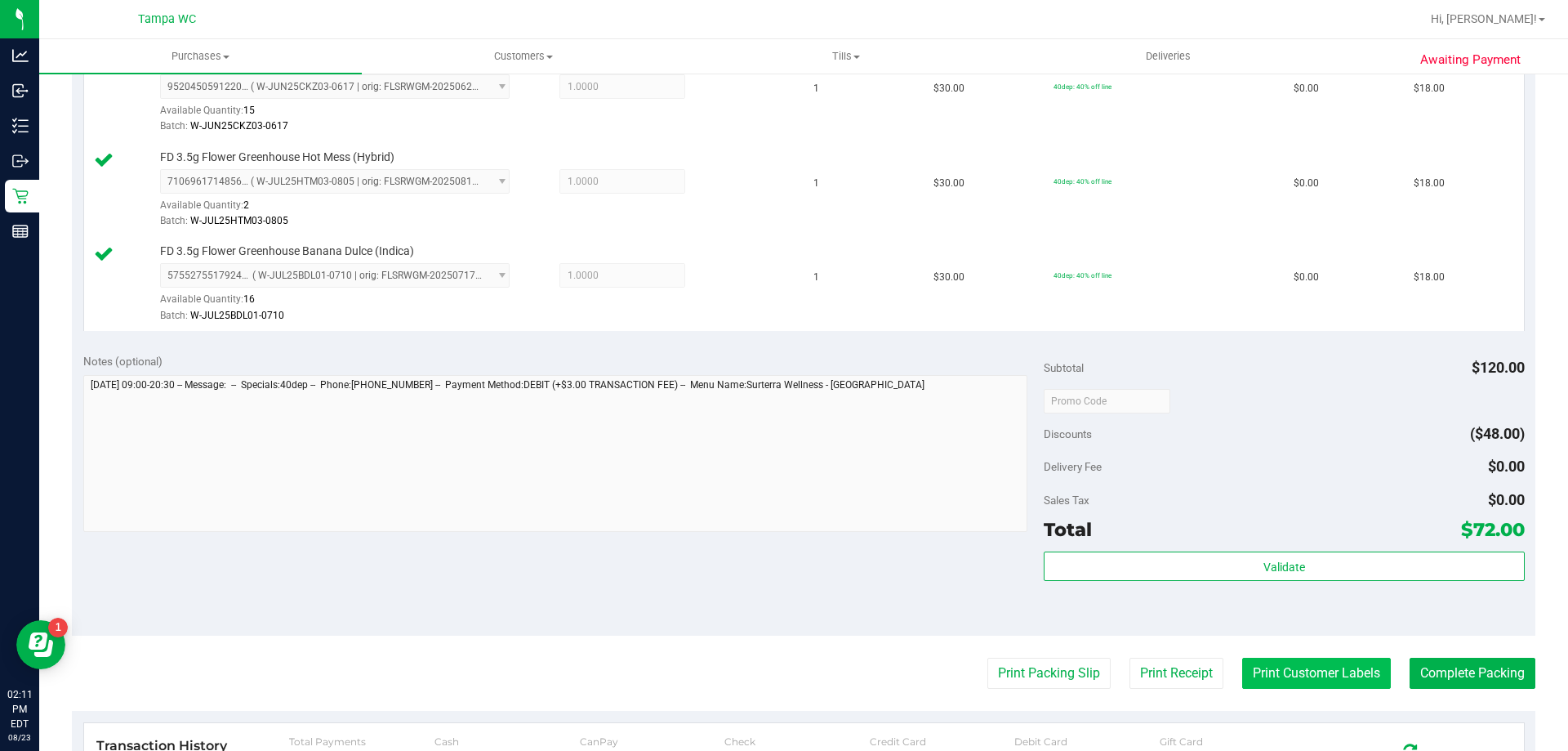
scroll to position [572, 0]
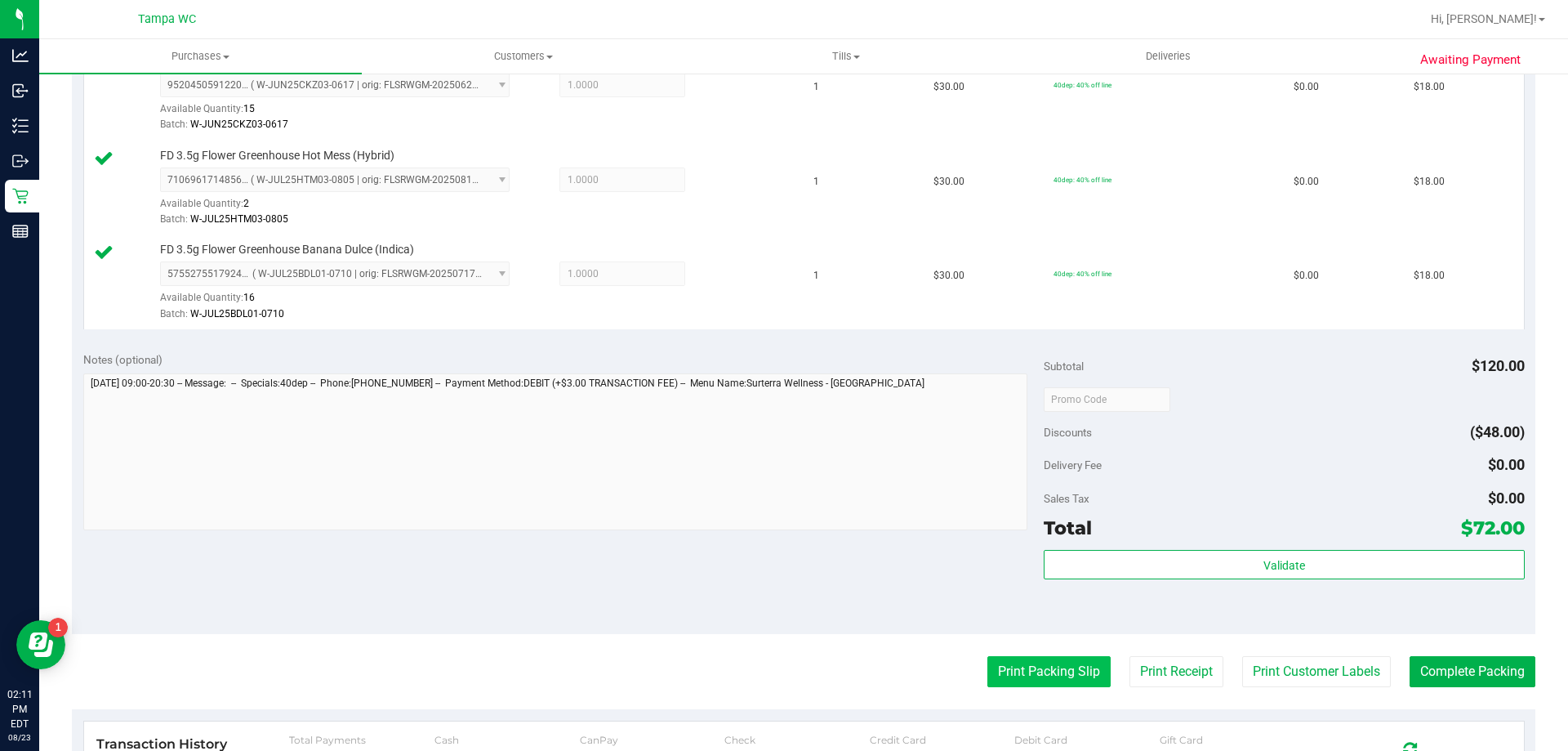
click at [1048, 679] on button "Print Packing Slip" at bounding box center [1048, 671] width 123 height 31
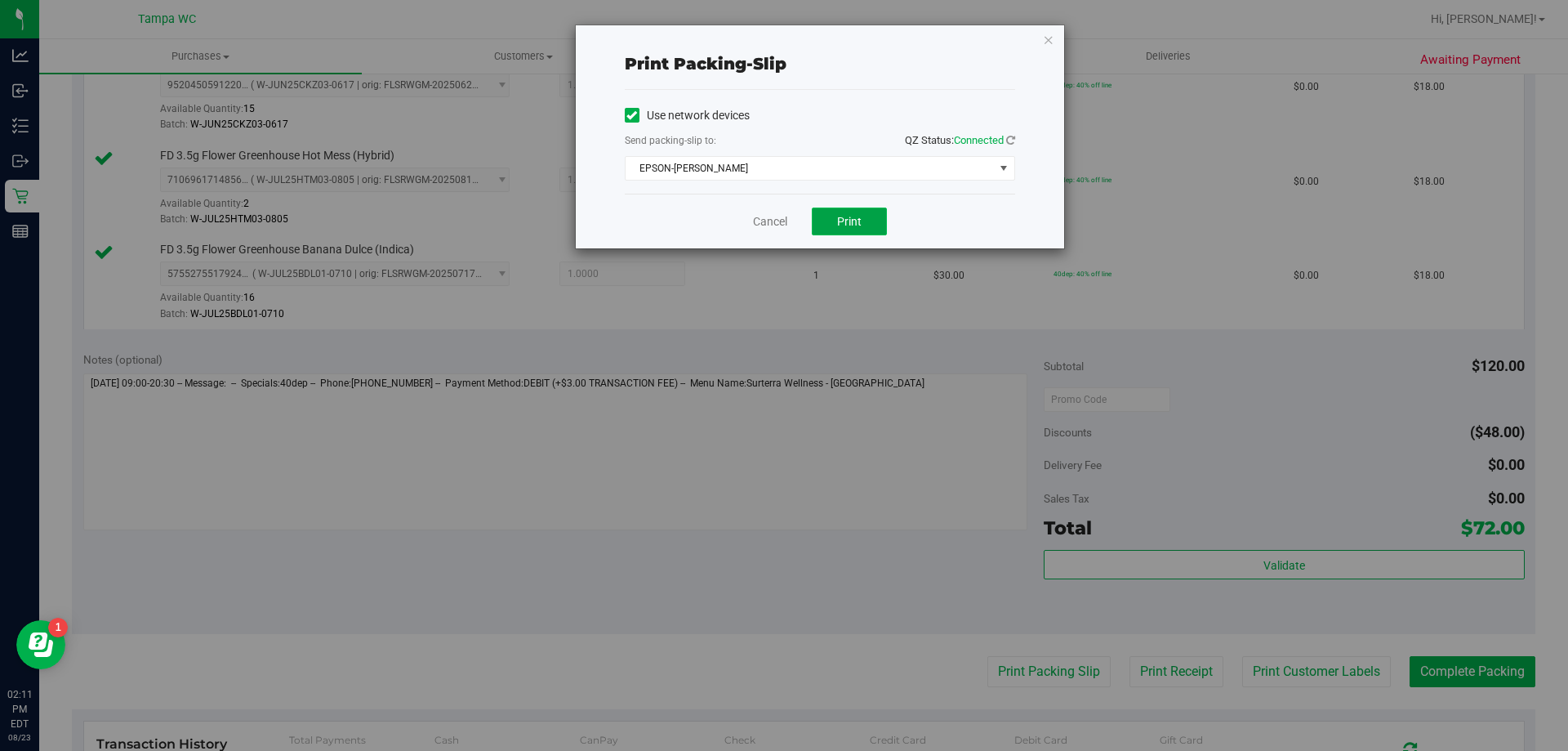
click at [867, 219] on button "Print" at bounding box center [849, 221] width 76 height 28
click at [773, 220] on link "Cancel" at bounding box center [770, 222] width 35 height 17
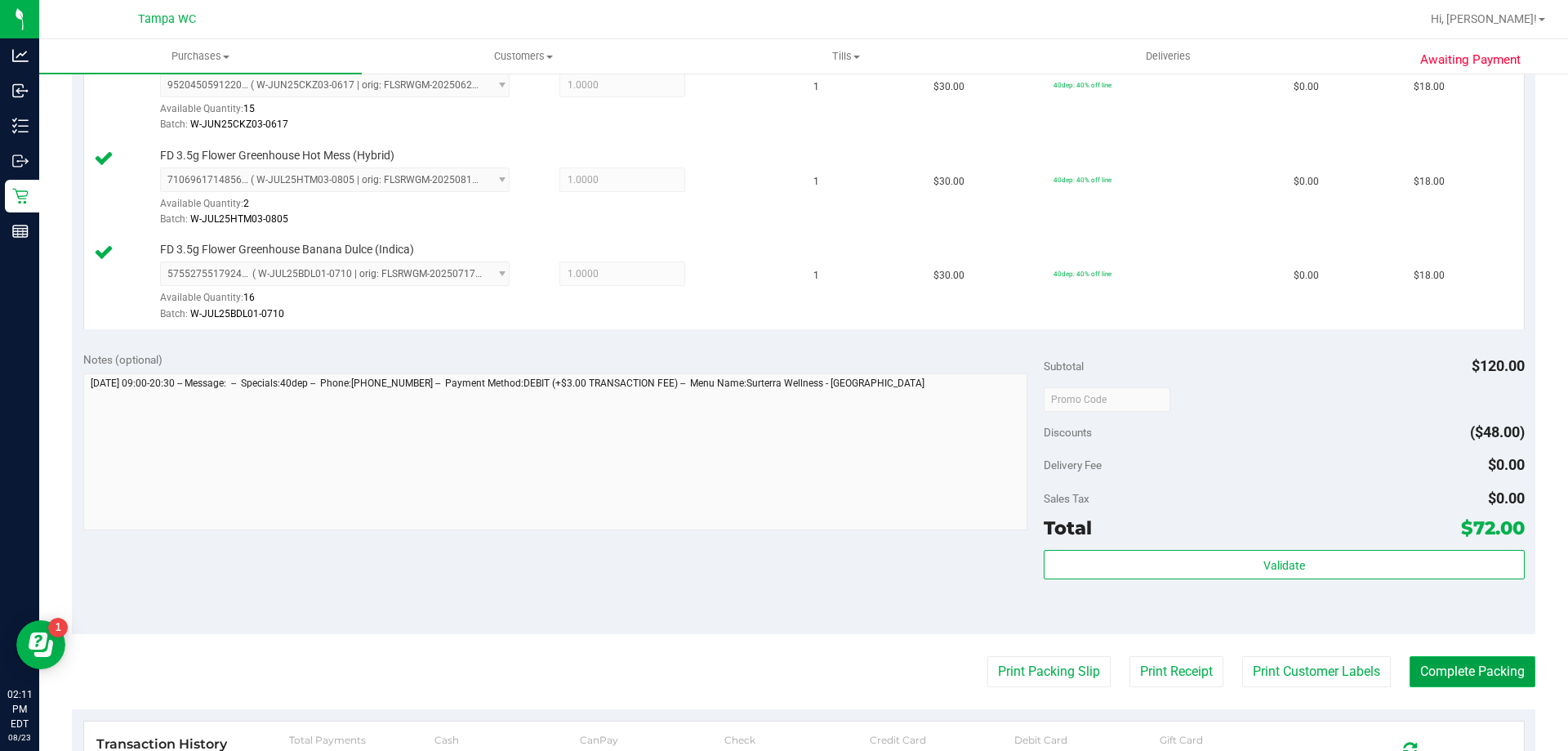
click at [1445, 671] on button "Complete Packing" at bounding box center [1472, 671] width 126 height 31
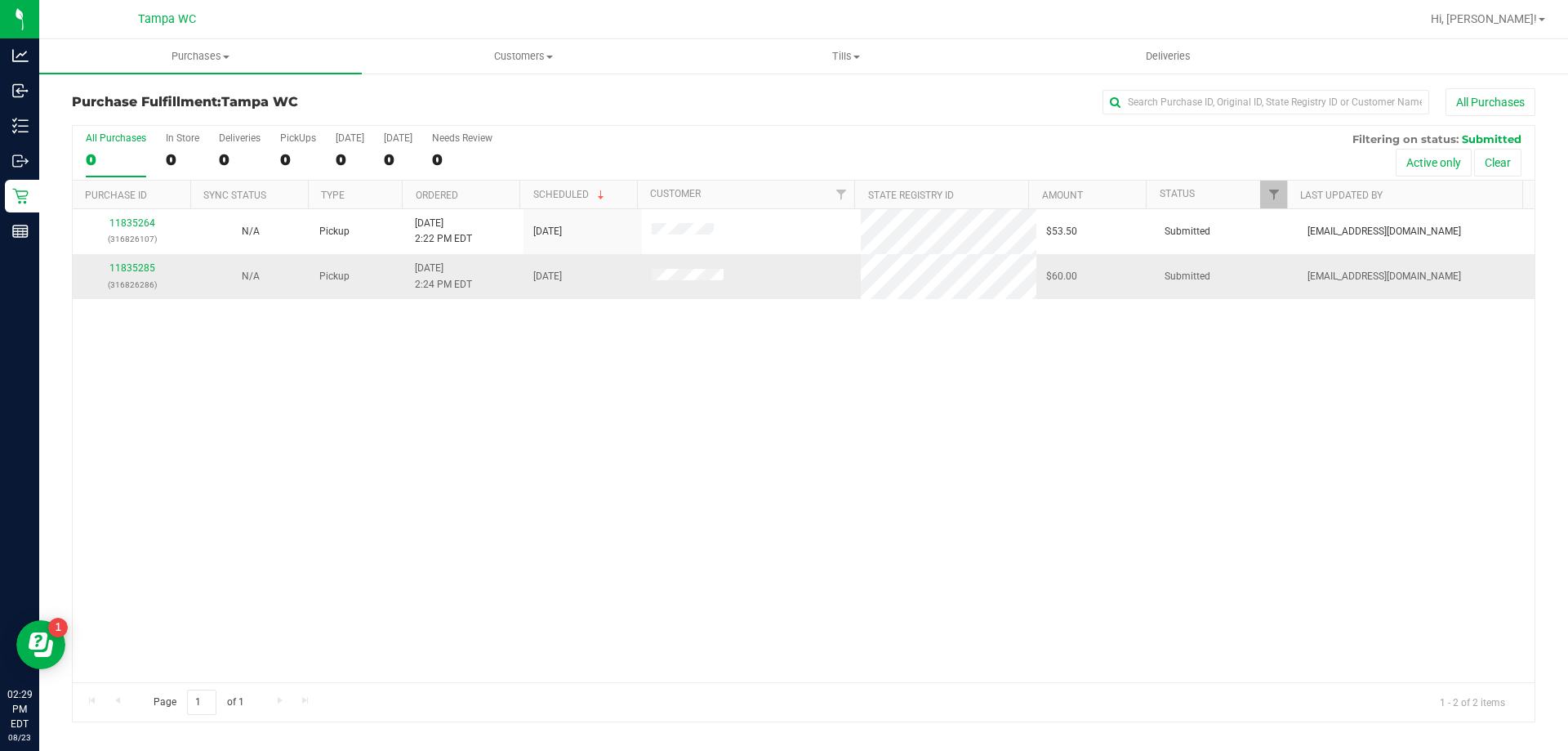
click at [138, 277] on p "(316826286)" at bounding box center [132, 285] width 99 height 16
click at [139, 264] on link "11835285" at bounding box center [132, 268] width 46 height 11
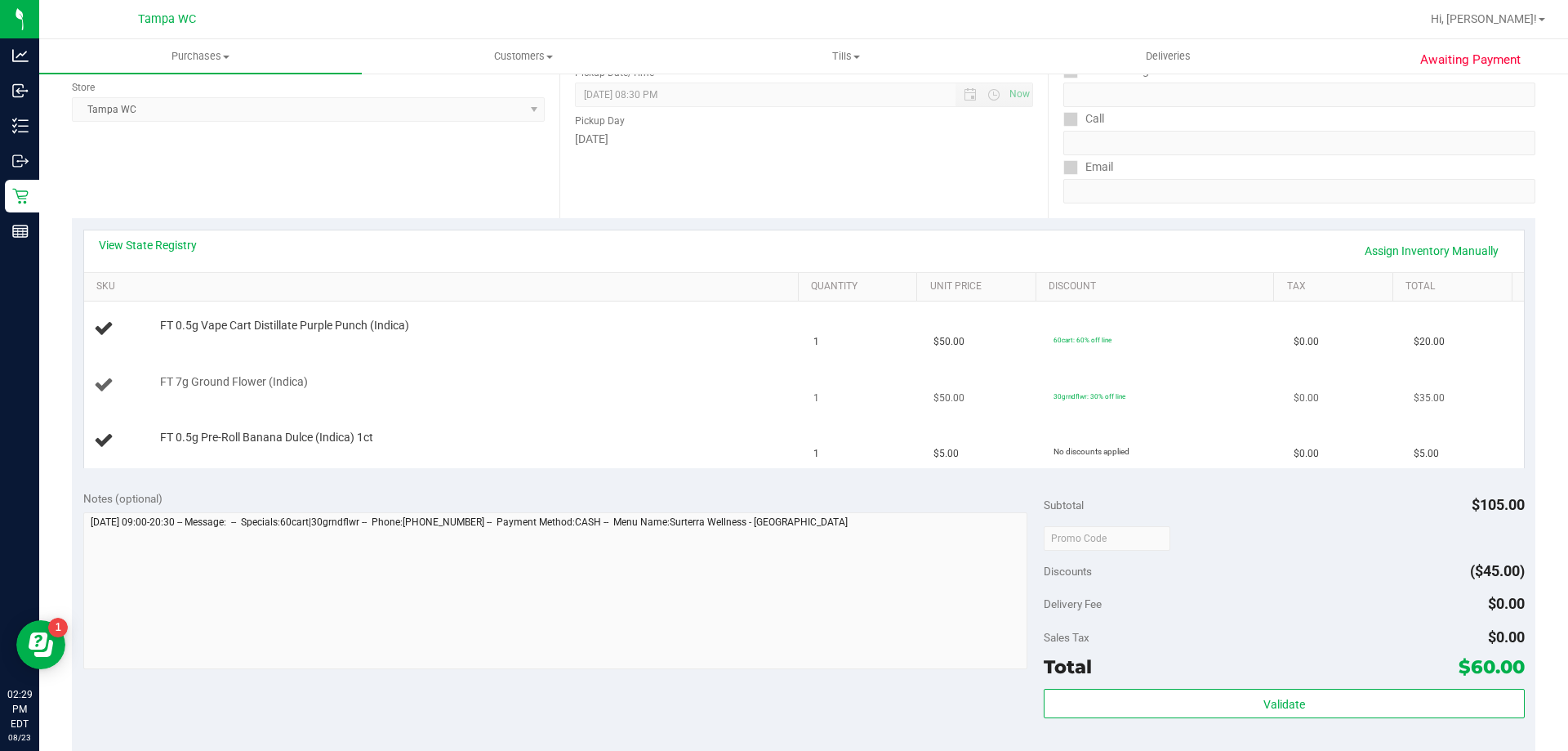
scroll to position [245, 0]
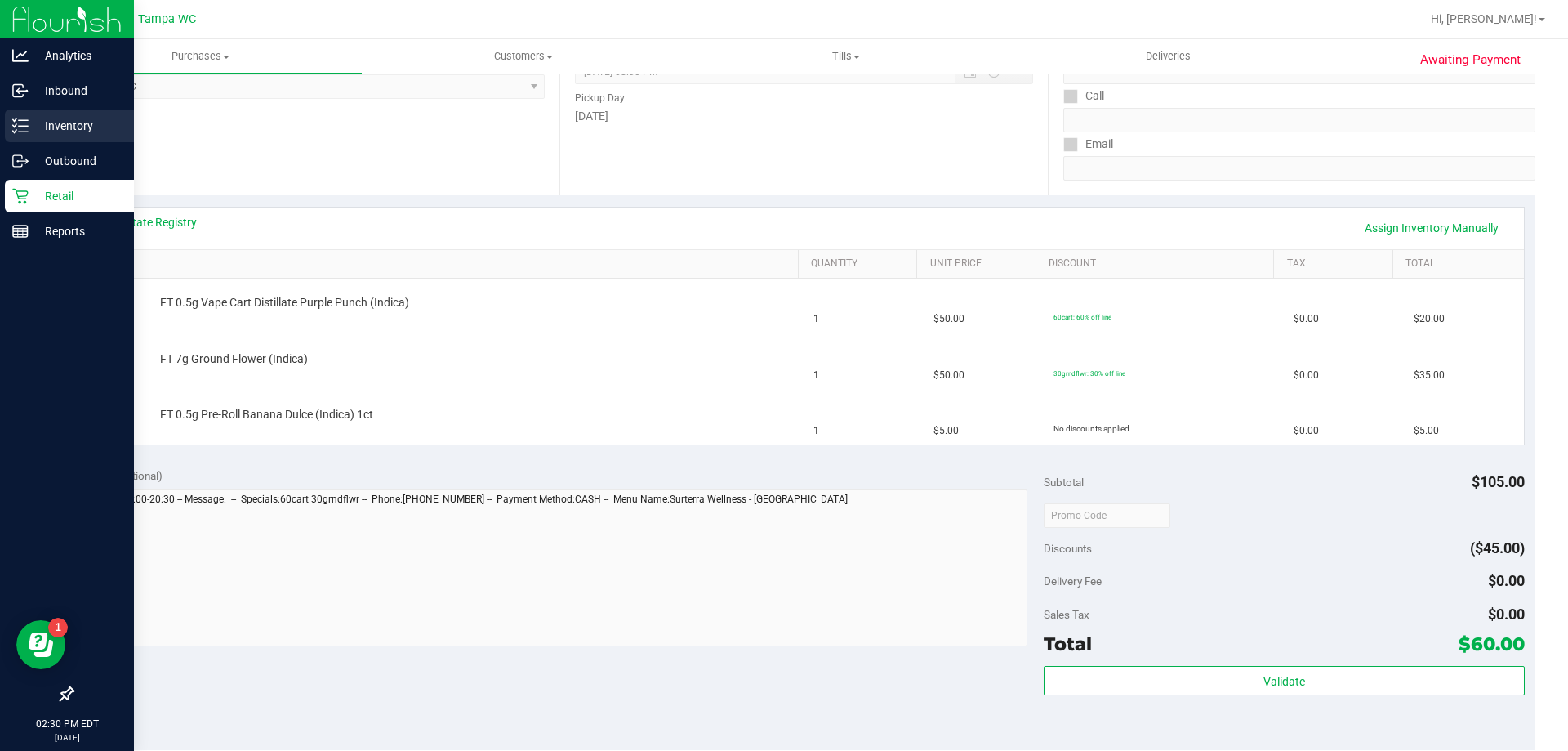
click at [21, 126] on line at bounding box center [23, 126] width 9 height 0
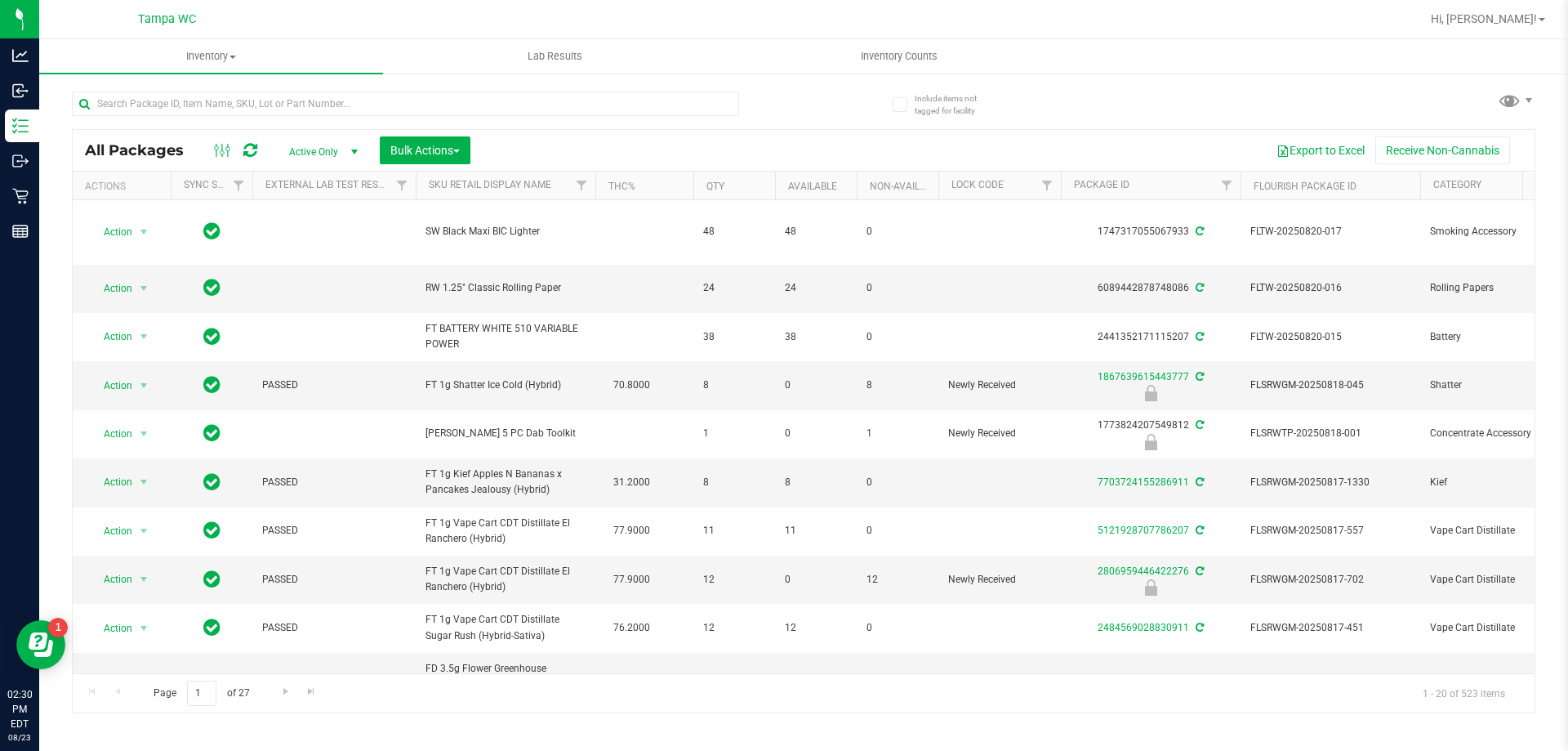
drag, startPoint x: 266, startPoint y: 137, endPoint x: 259, endPoint y: 99, distance: 38.6
click at [259, 99] on input "text" at bounding box center [405, 104] width 667 height 24
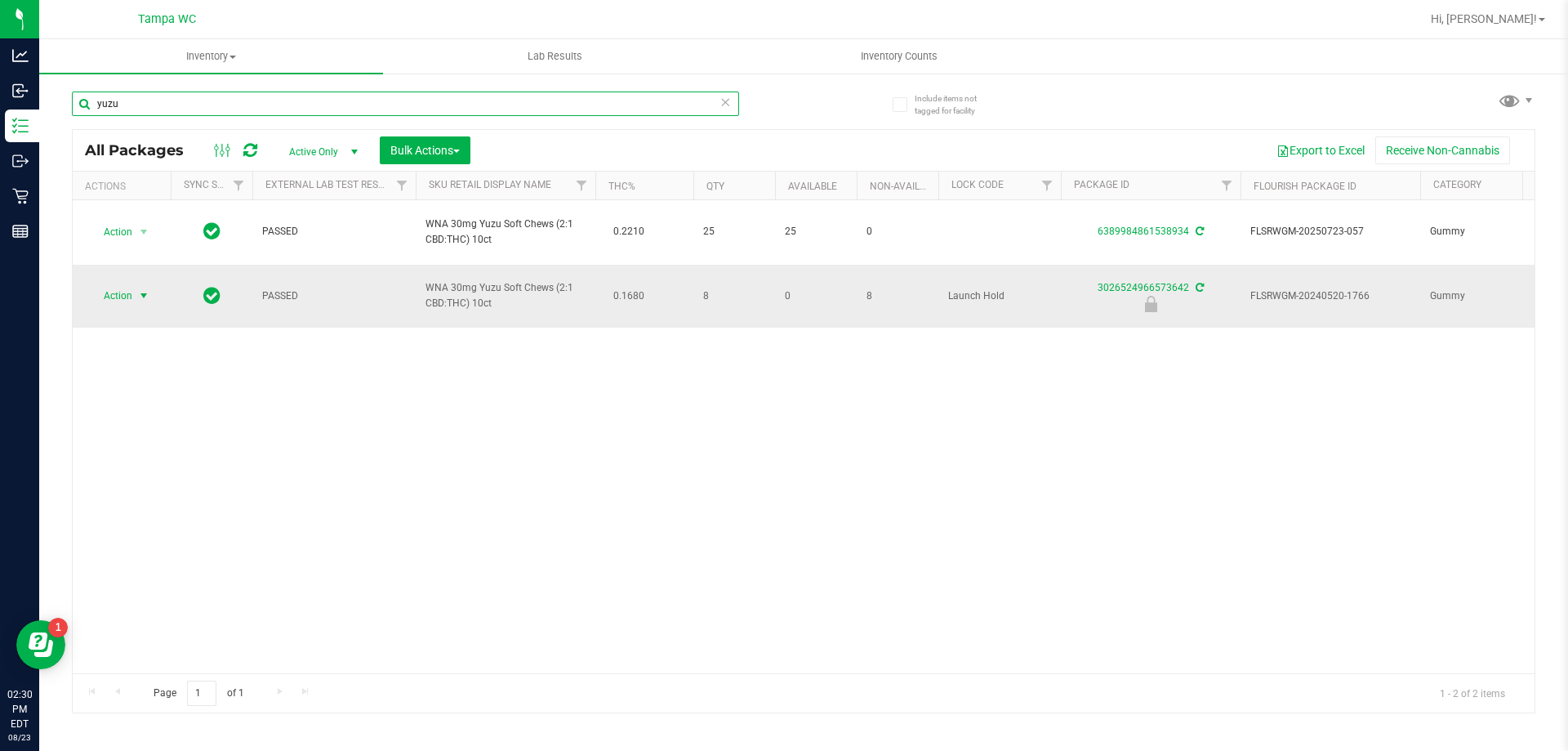
type input "yuzu"
click at [141, 299] on span "select" at bounding box center [144, 296] width 13 height 13
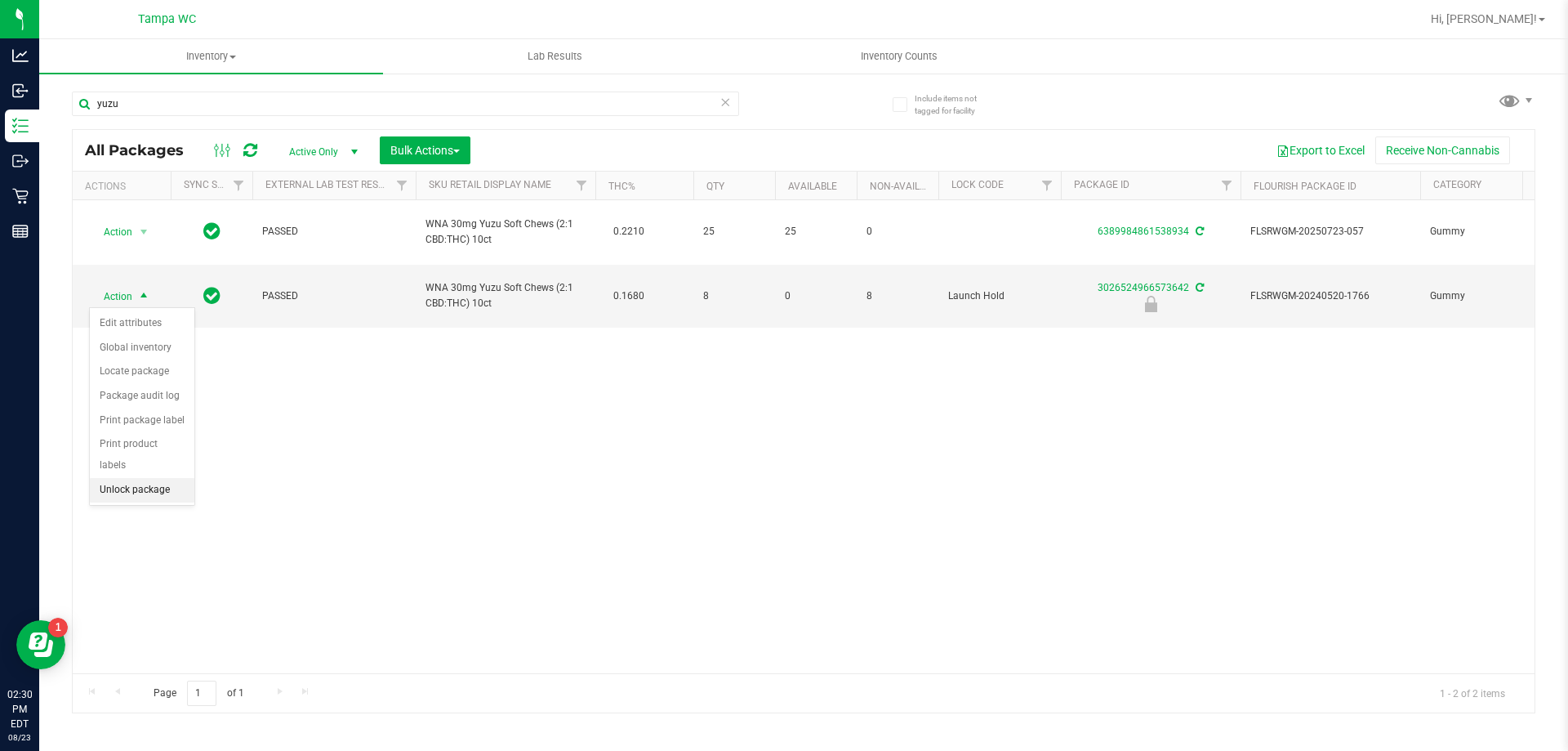
click at [150, 478] on li "Unlock package" at bounding box center [142, 490] width 104 height 24
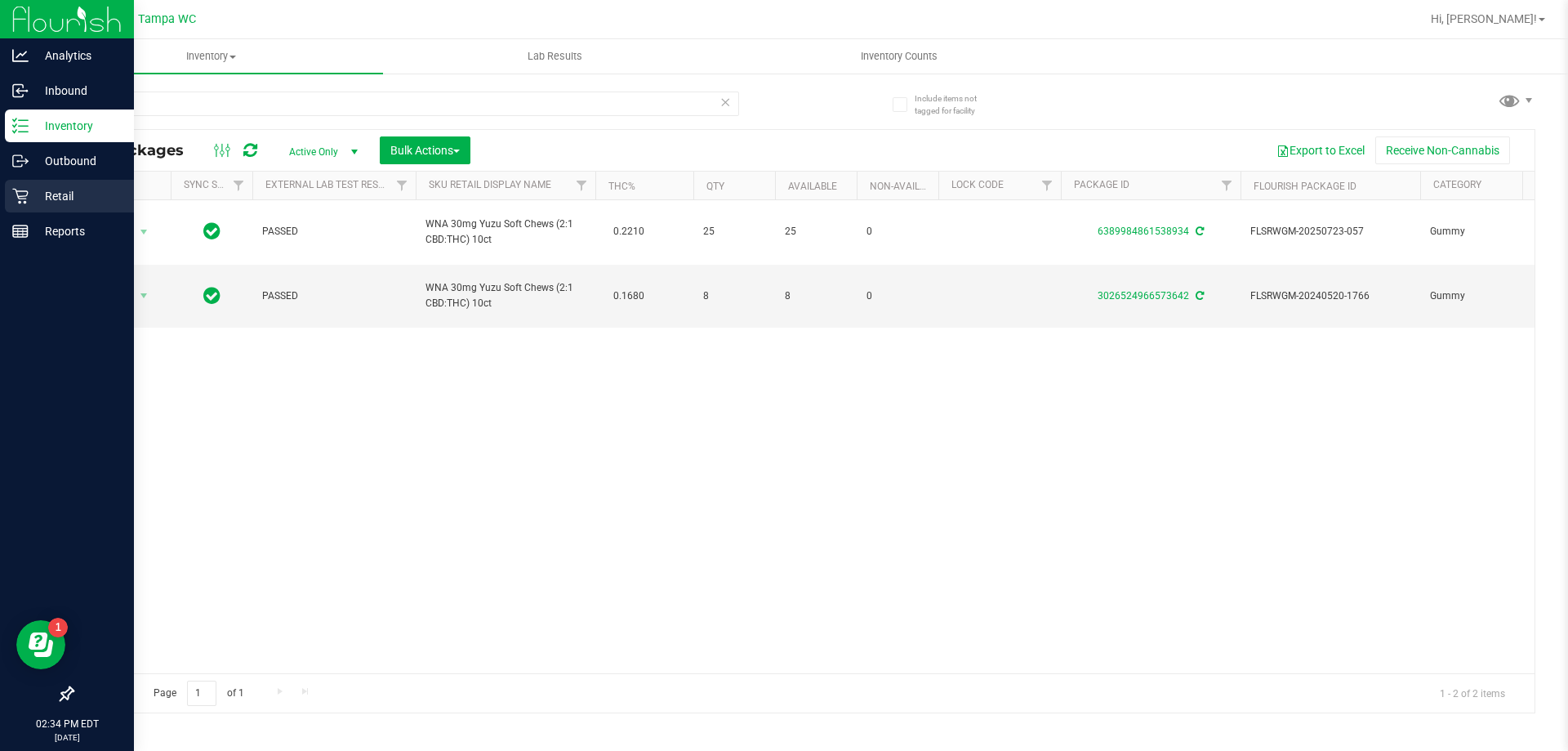
click at [27, 189] on icon at bounding box center [21, 196] width 17 height 17
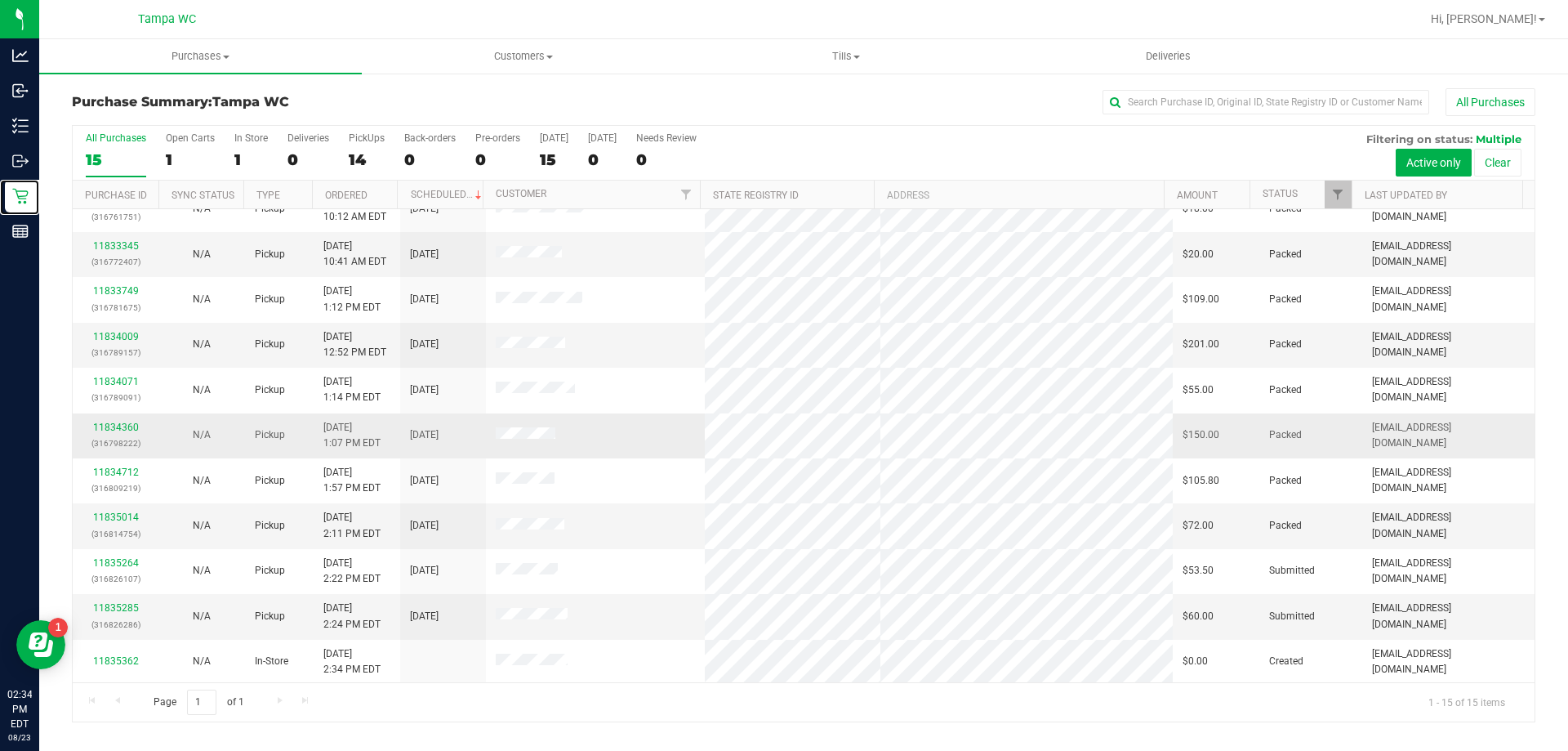
scroll to position [205, 0]
click at [121, 607] on link "11835285" at bounding box center [116, 605] width 46 height 11
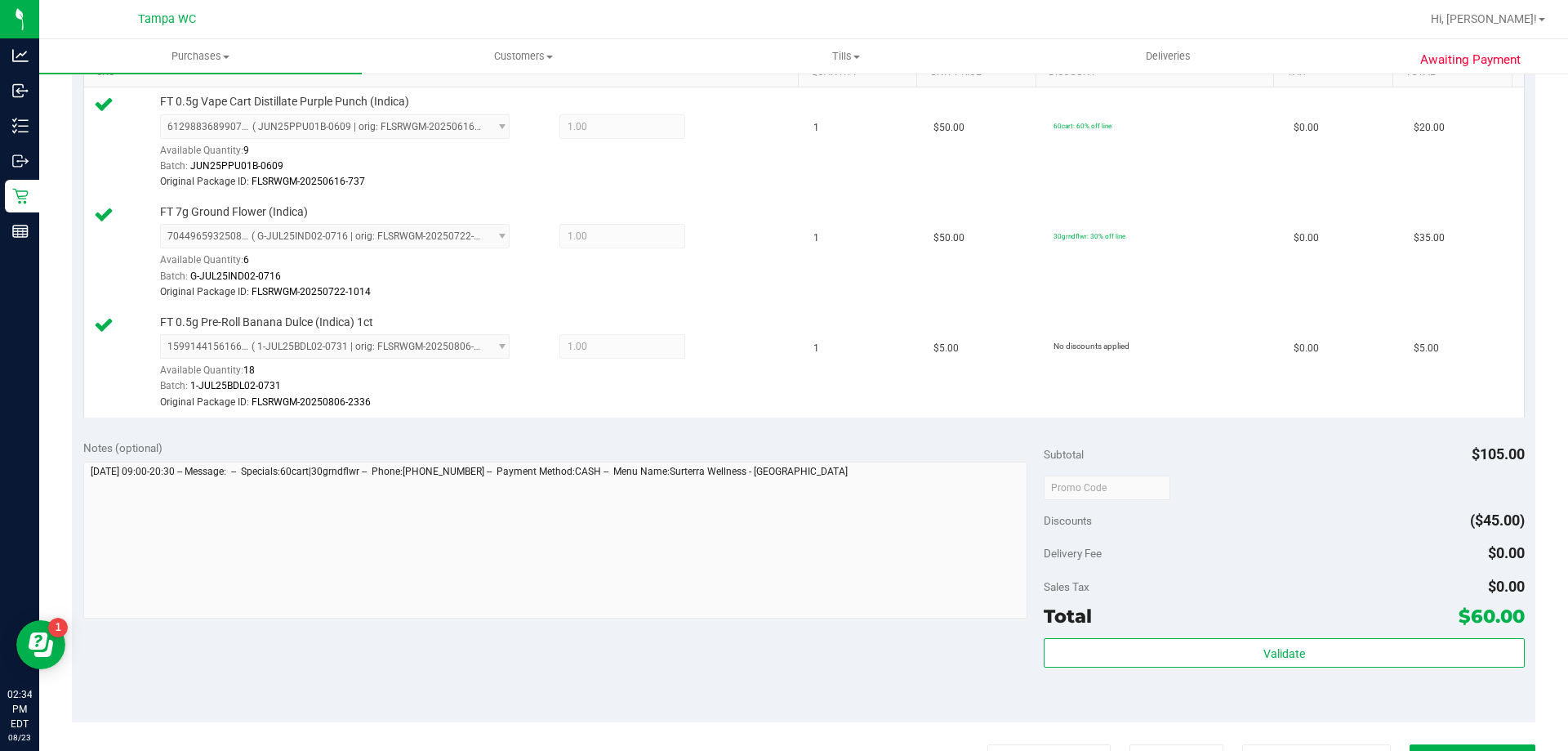
scroll to position [490, 0]
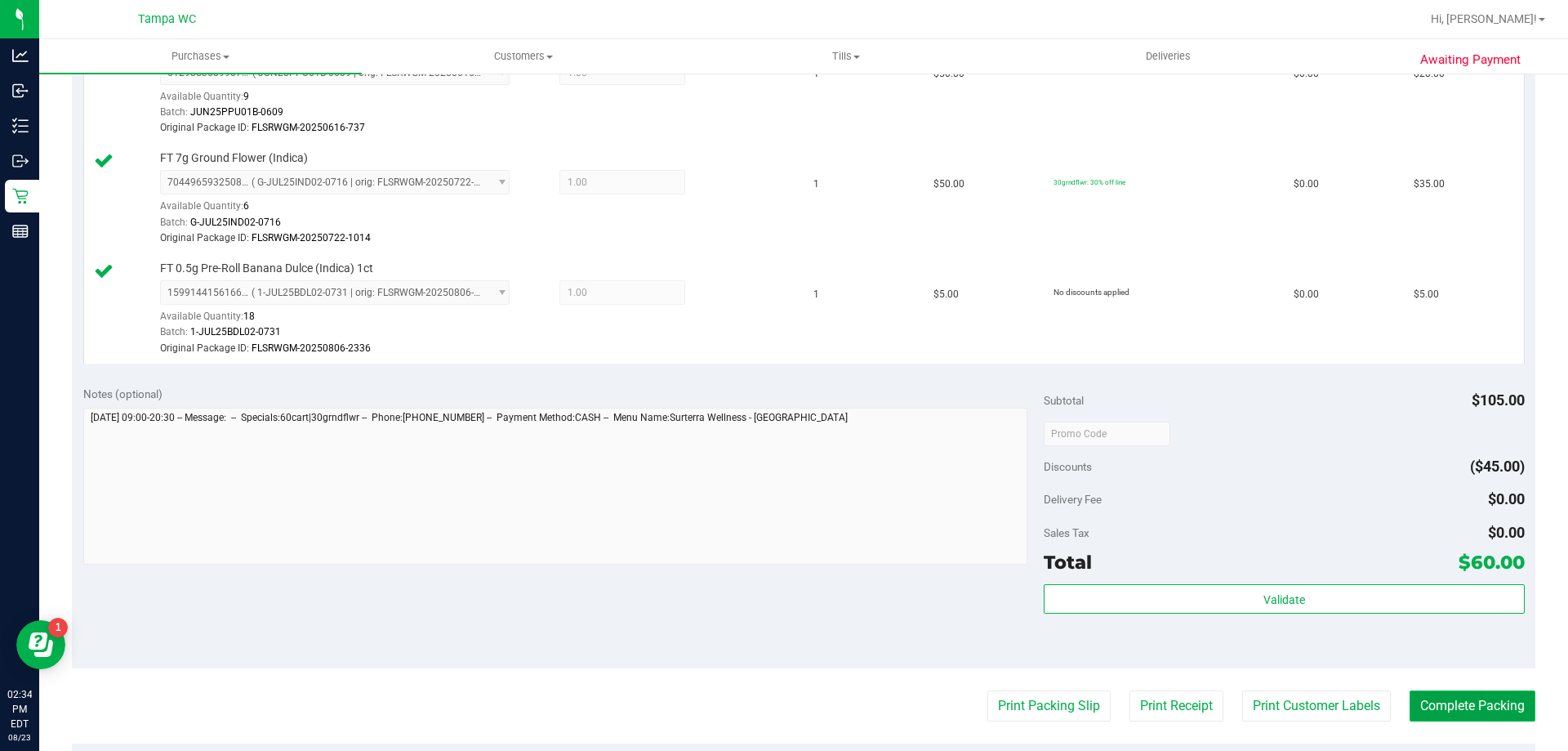
click at [1459, 705] on button "Complete Packing" at bounding box center [1472, 705] width 126 height 31
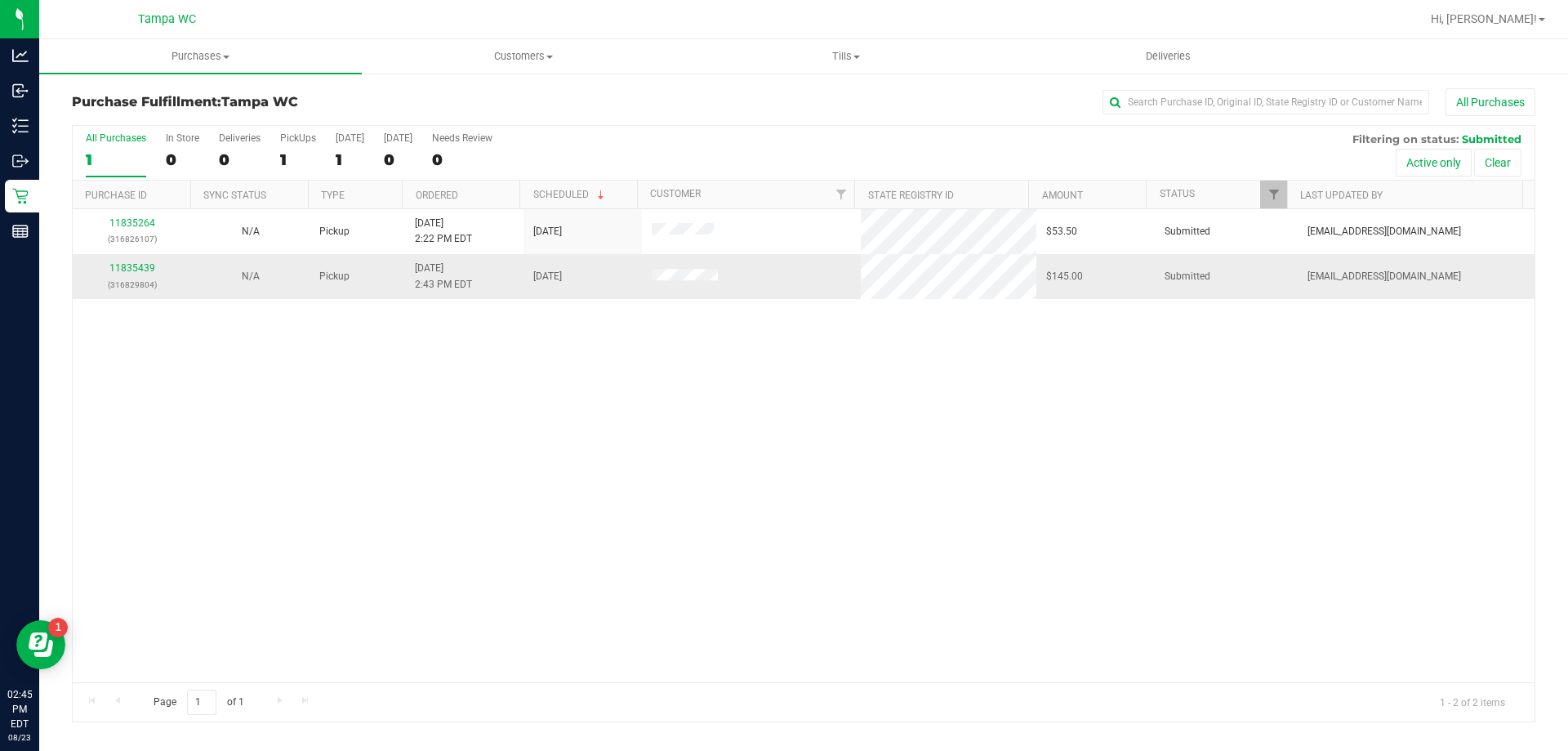
click at [154, 271] on div "11835439 (316829804)" at bounding box center [132, 275] width 99 height 31
click at [150, 270] on link "11835439" at bounding box center [132, 268] width 46 height 11
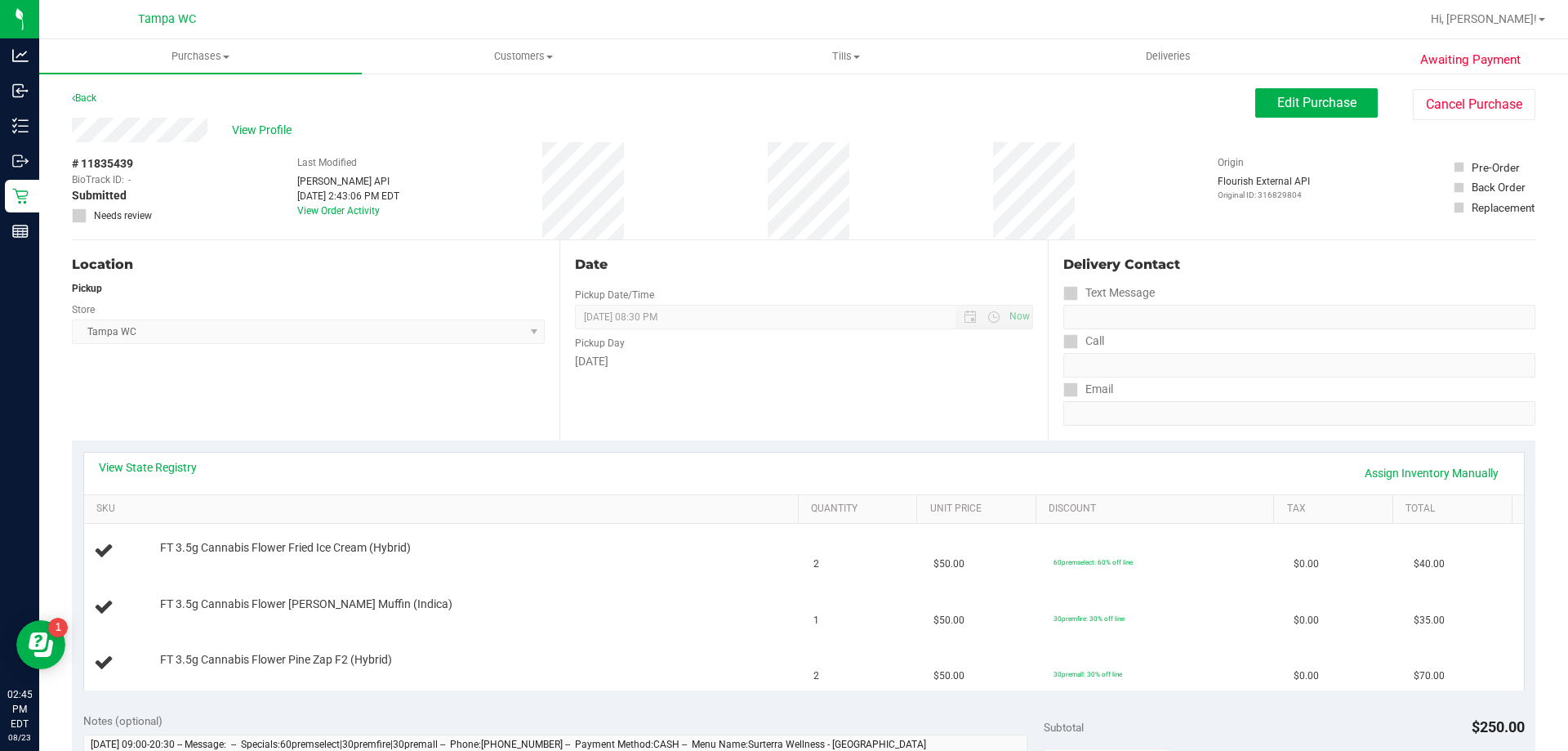
scroll to position [82, 0]
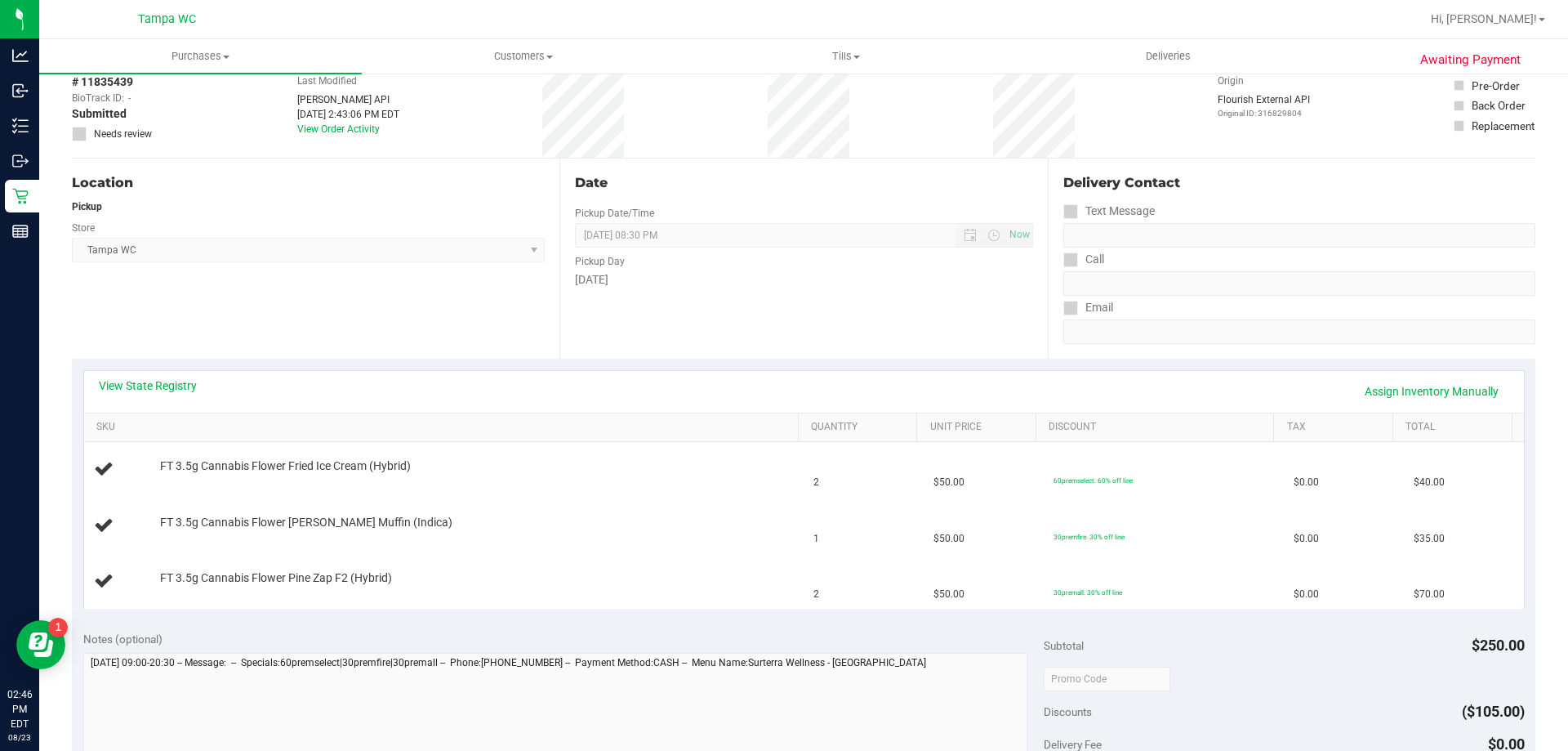
click at [377, 364] on div "View State Registry Assign Inventory Manually SKU Quantity Unit Price Discount …" at bounding box center [803, 488] width 1464 height 260
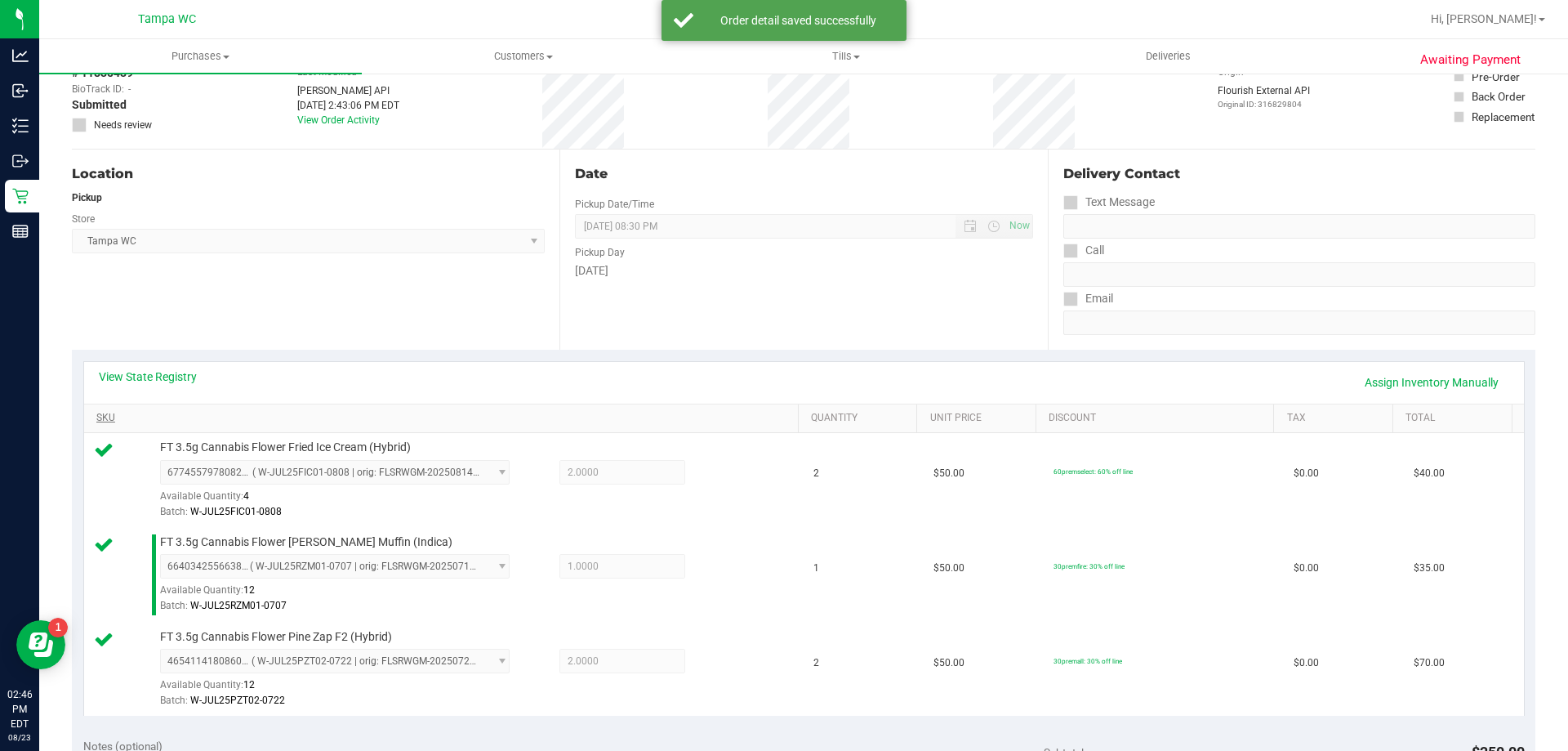
scroll to position [409, 0]
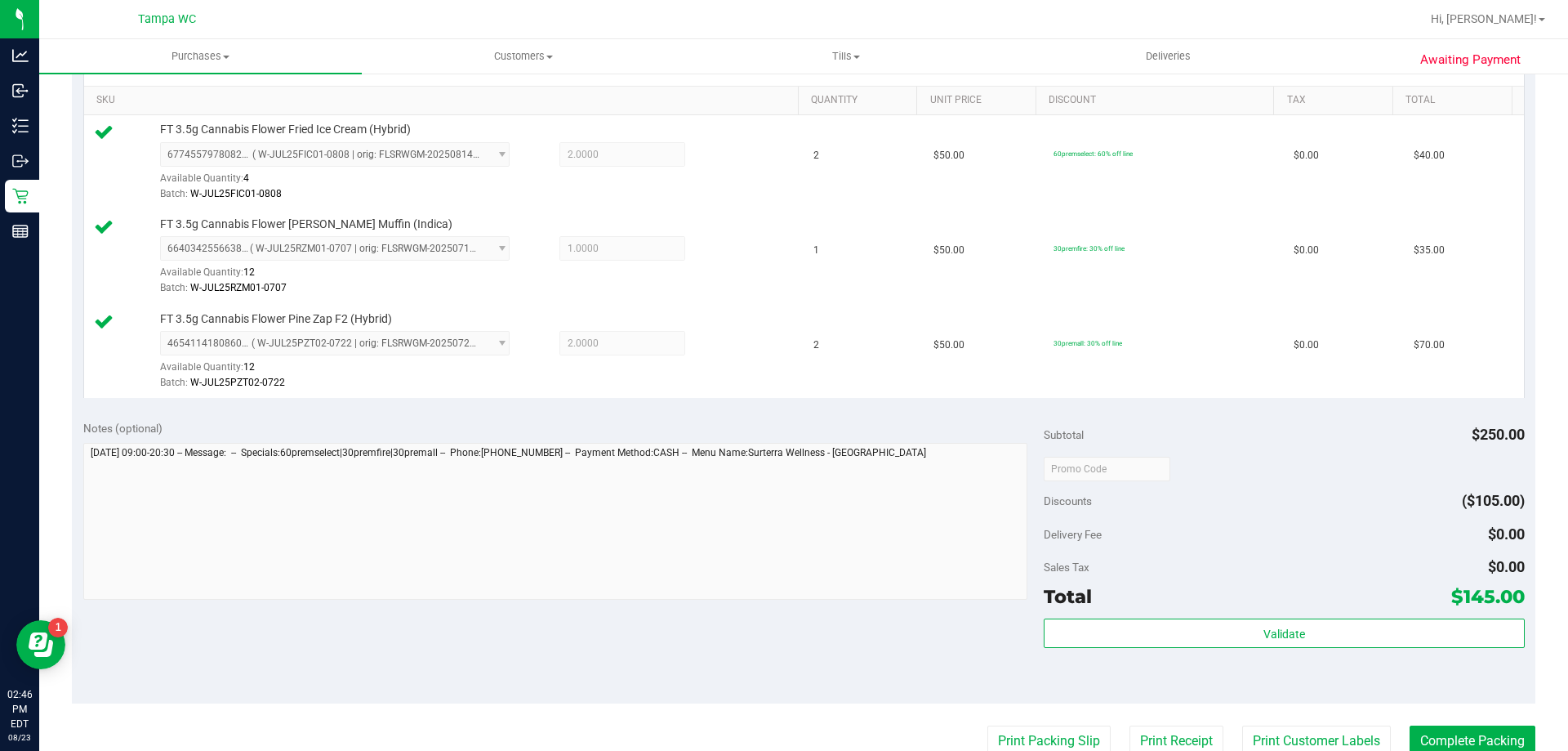
click at [1395, 614] on div "Subtotal $250.00 Discounts ($105.00) Delivery Fee $0.00 Sales Tax $0.00 Total $…" at bounding box center [1284, 556] width 480 height 272
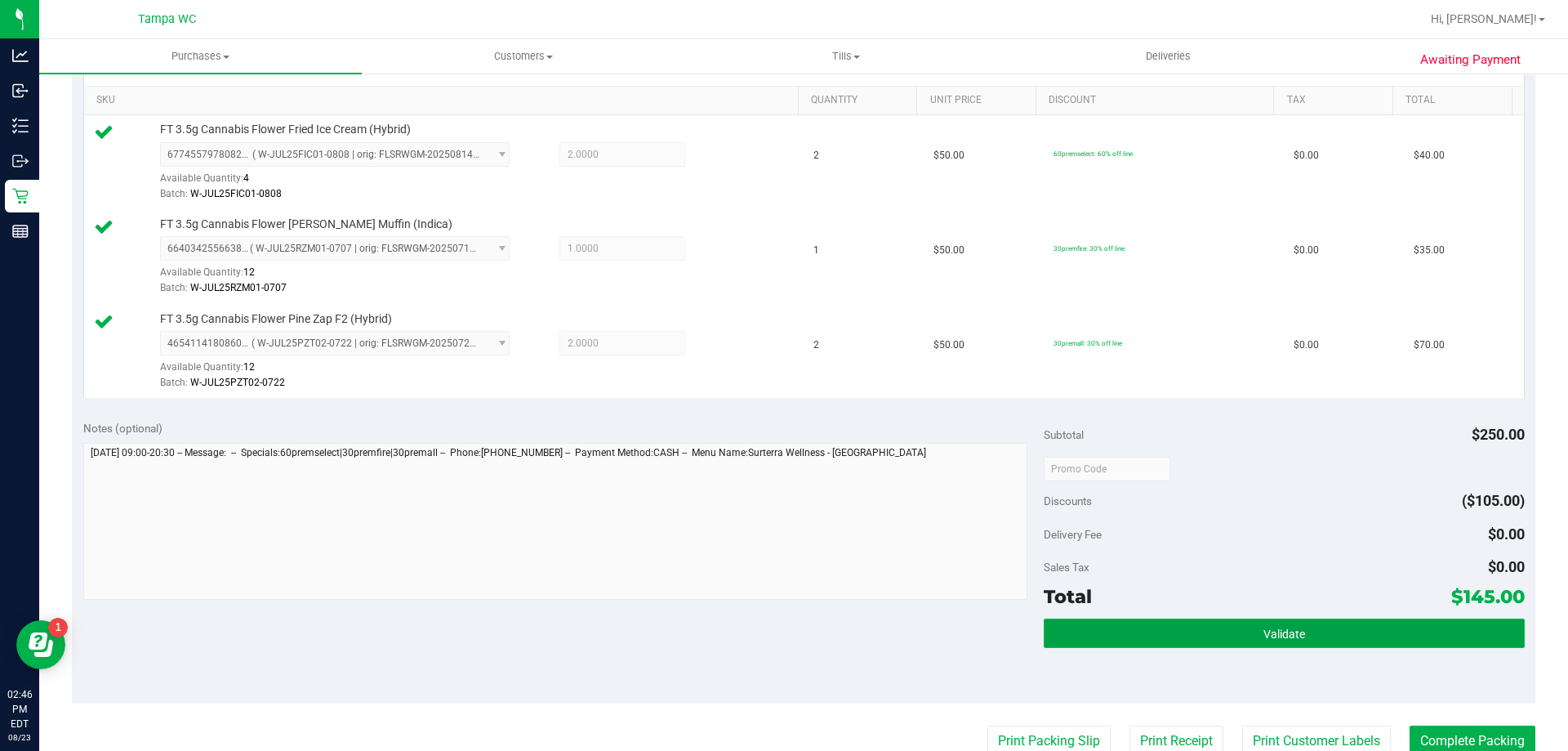
click at [1388, 623] on button "Validate" at bounding box center [1284, 633] width 480 height 30
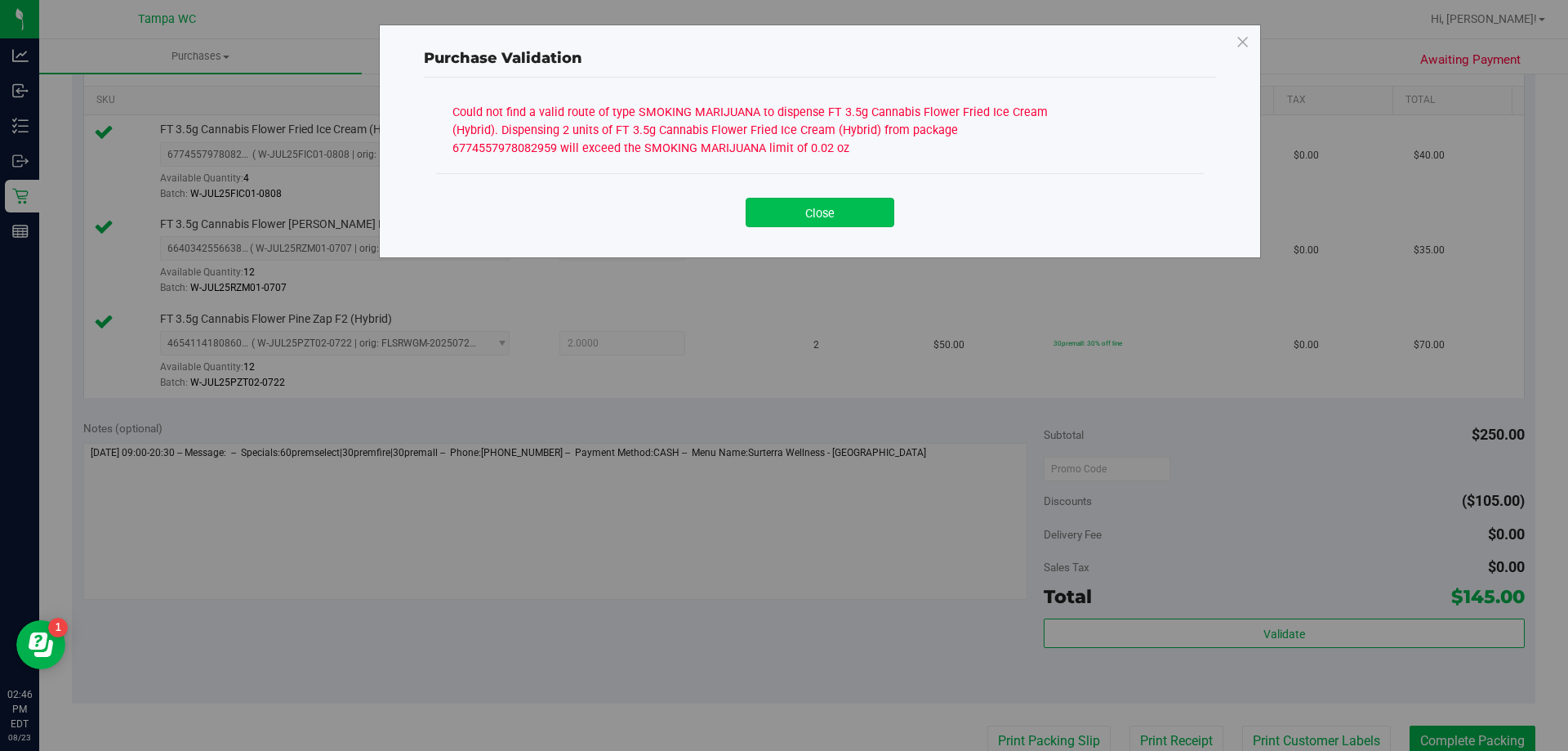
click at [803, 211] on button "Close" at bounding box center [819, 213] width 148 height 30
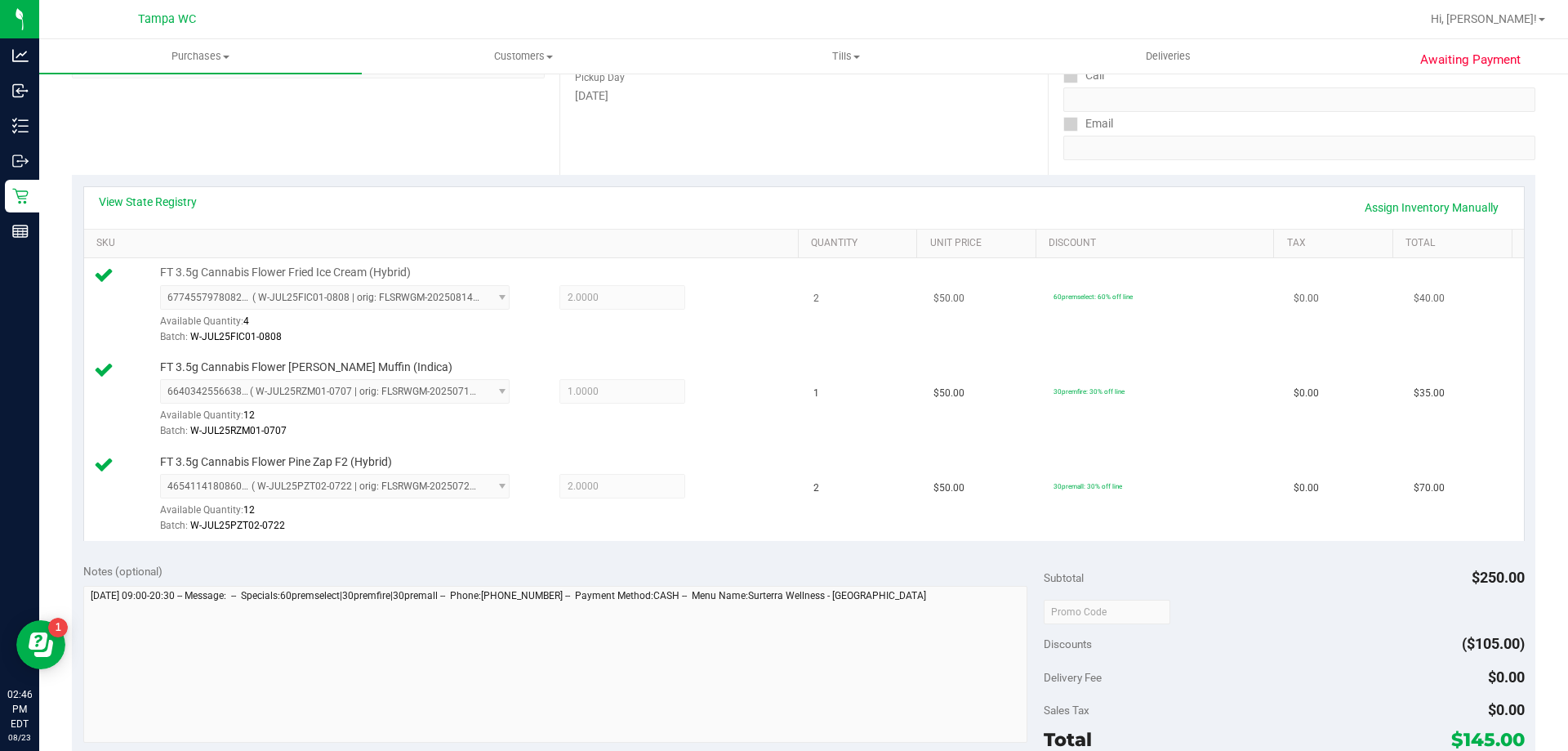
scroll to position [163, 0]
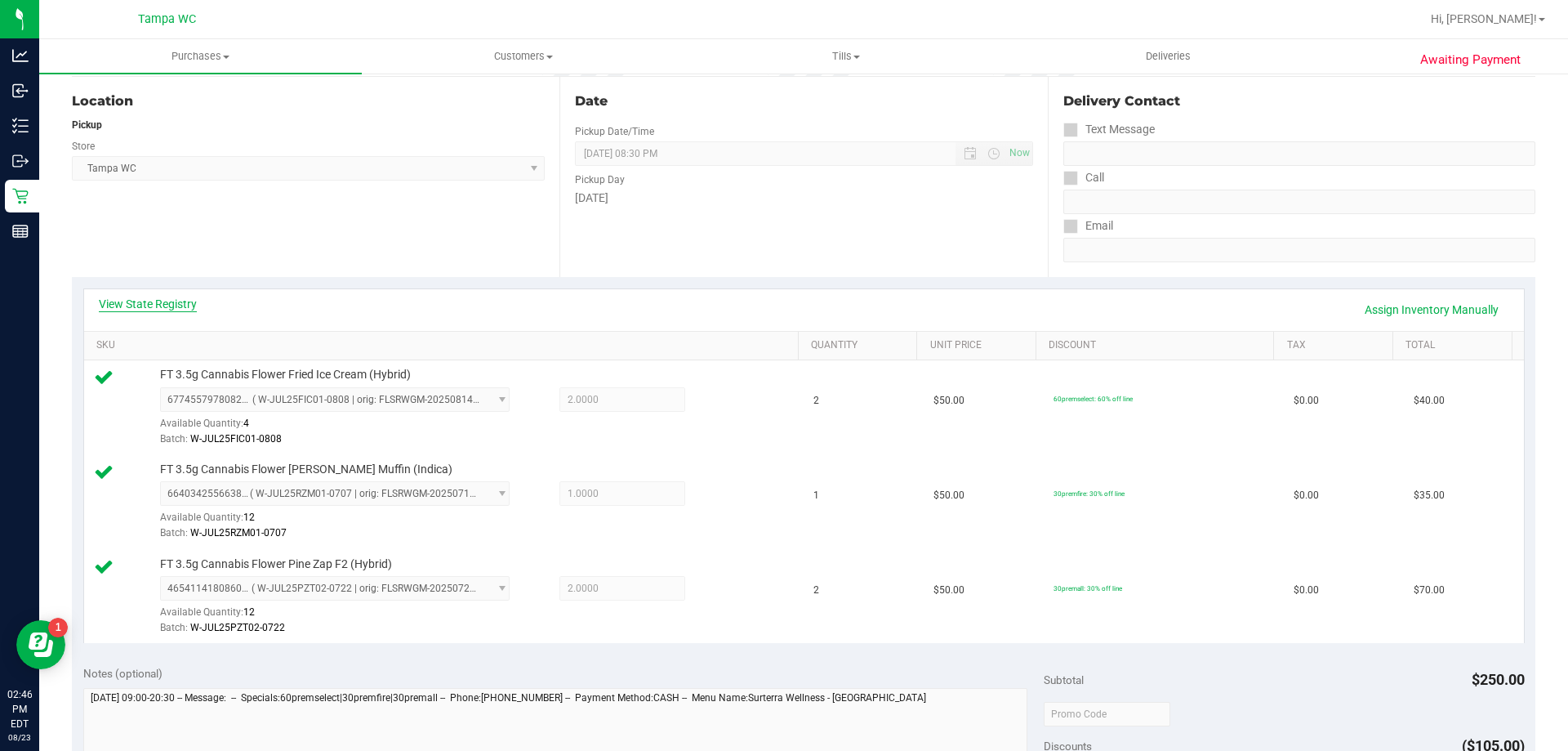
click at [154, 296] on link "View State Registry" at bounding box center [147, 304] width 98 height 17
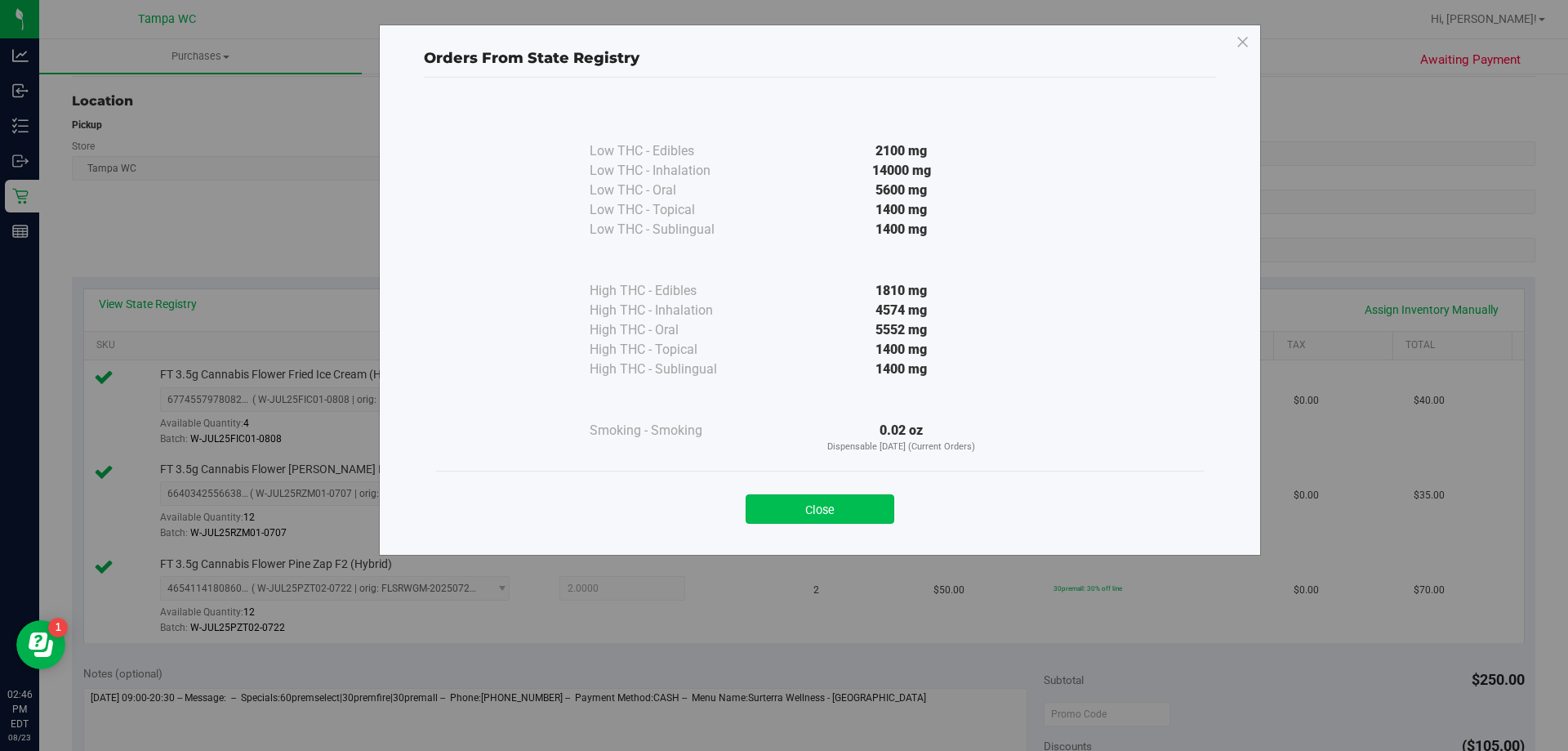
click at [835, 510] on button "Close" at bounding box center [819, 509] width 148 height 30
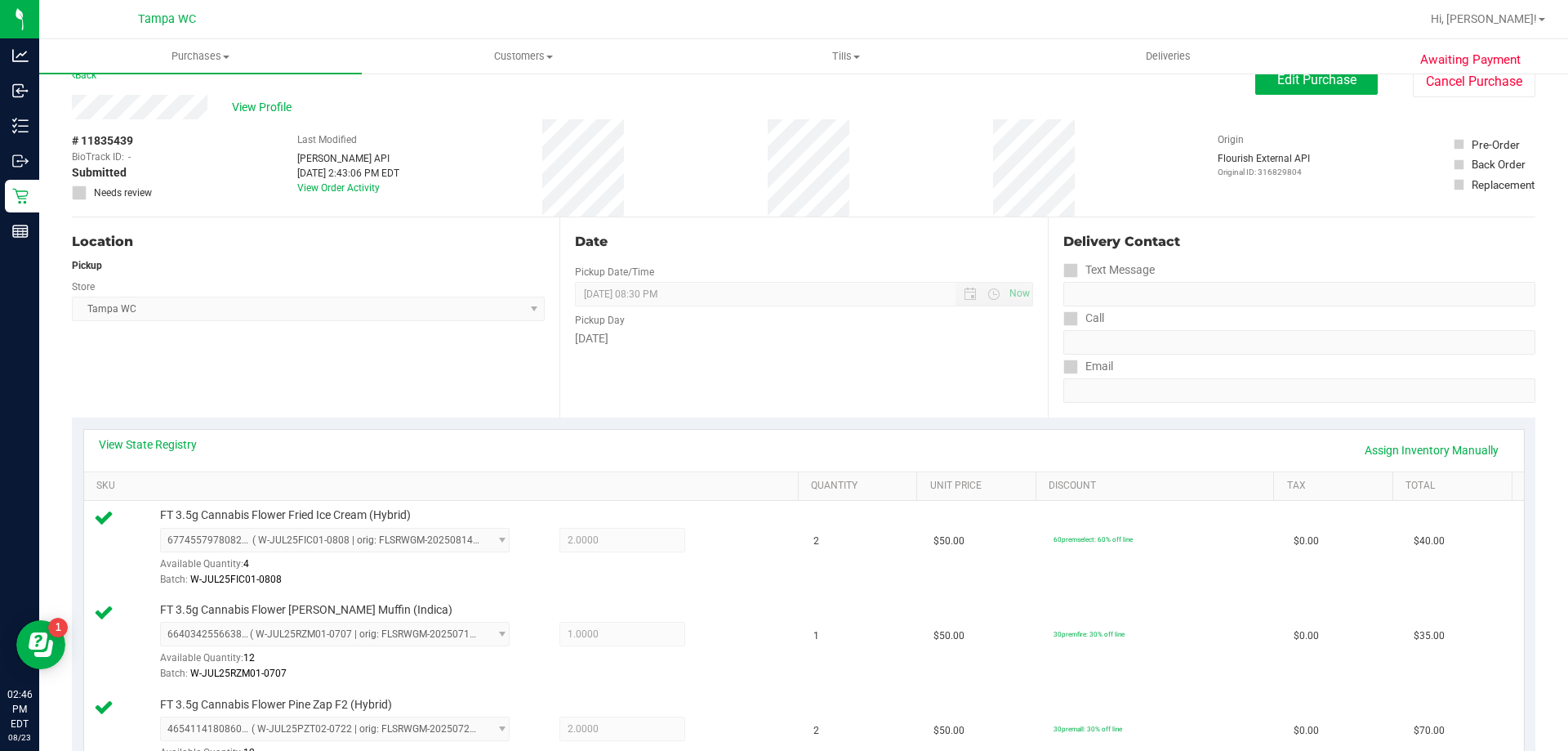
scroll to position [0, 0]
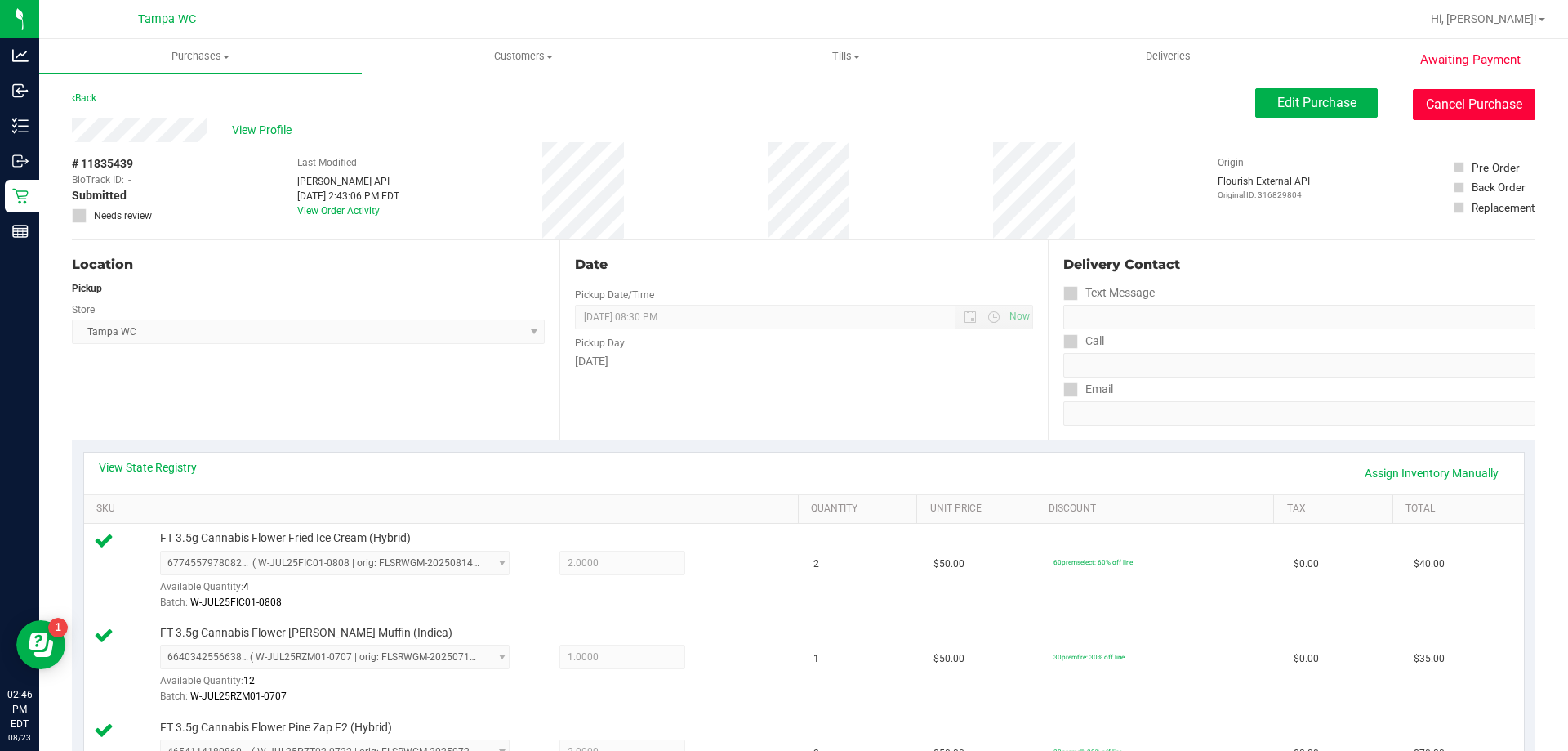
click at [1426, 108] on button "Cancel Purchase" at bounding box center [1474, 104] width 122 height 31
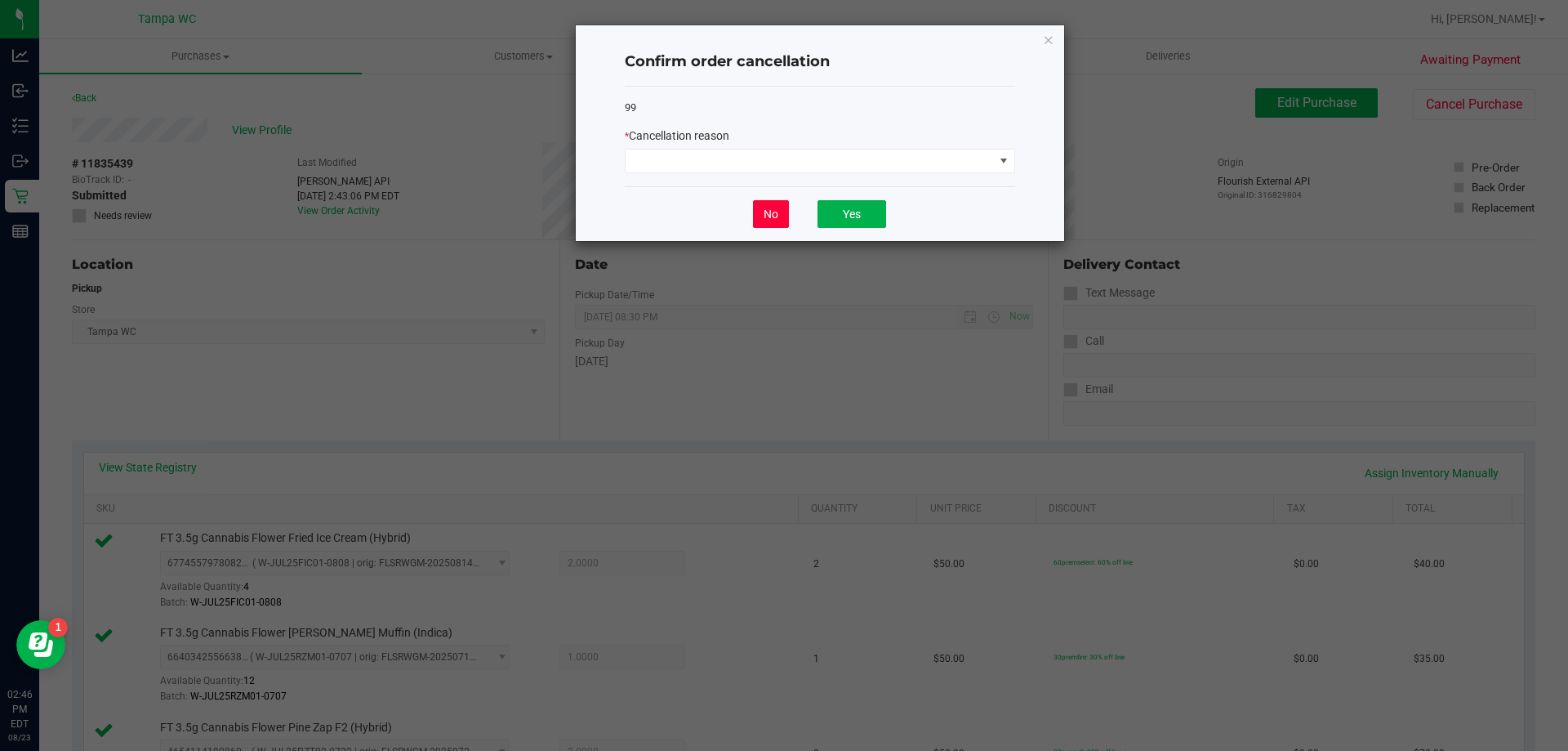
click at [765, 216] on button "No" at bounding box center [770, 214] width 36 height 28
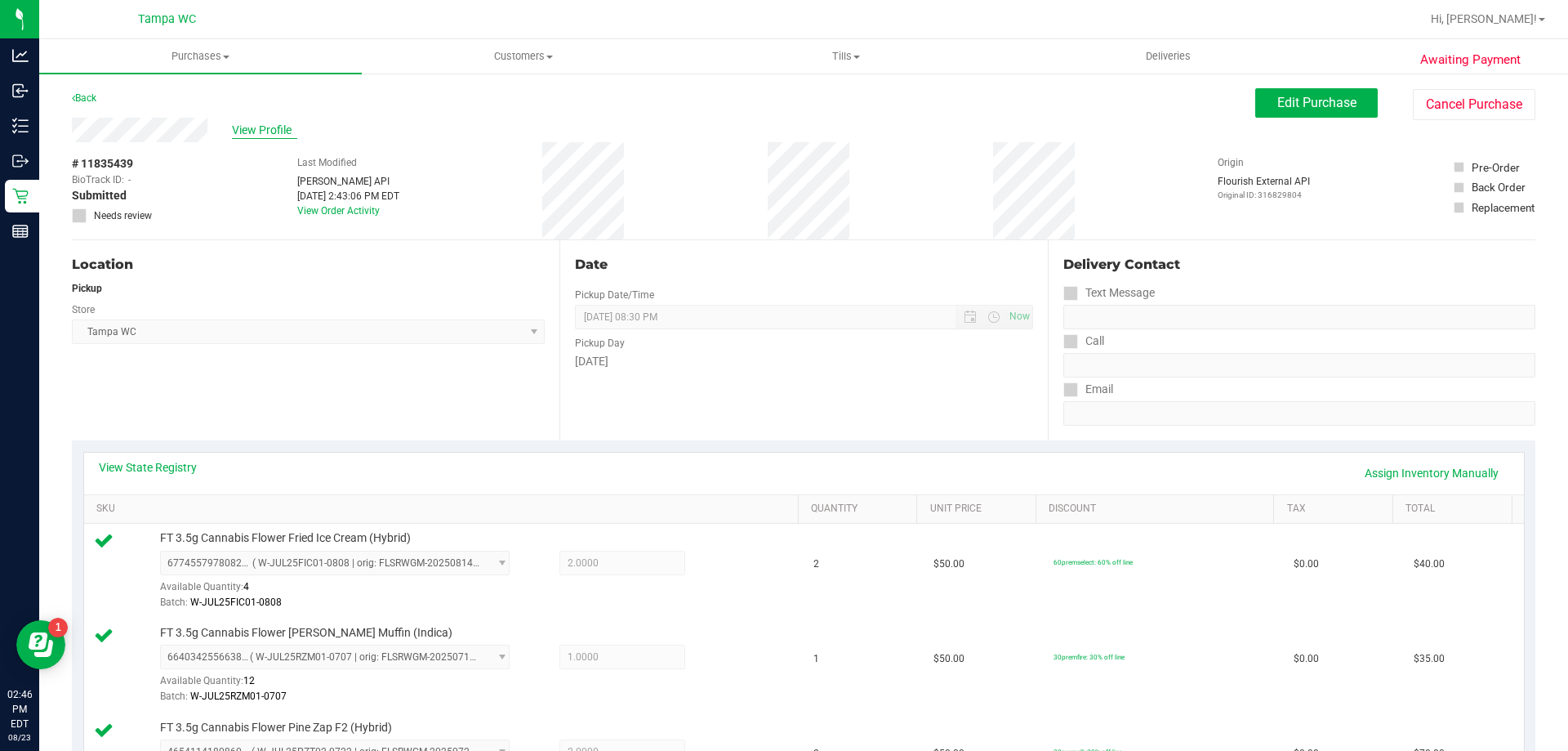
click at [263, 123] on span "View Profile" at bounding box center [265, 130] width 65 height 17
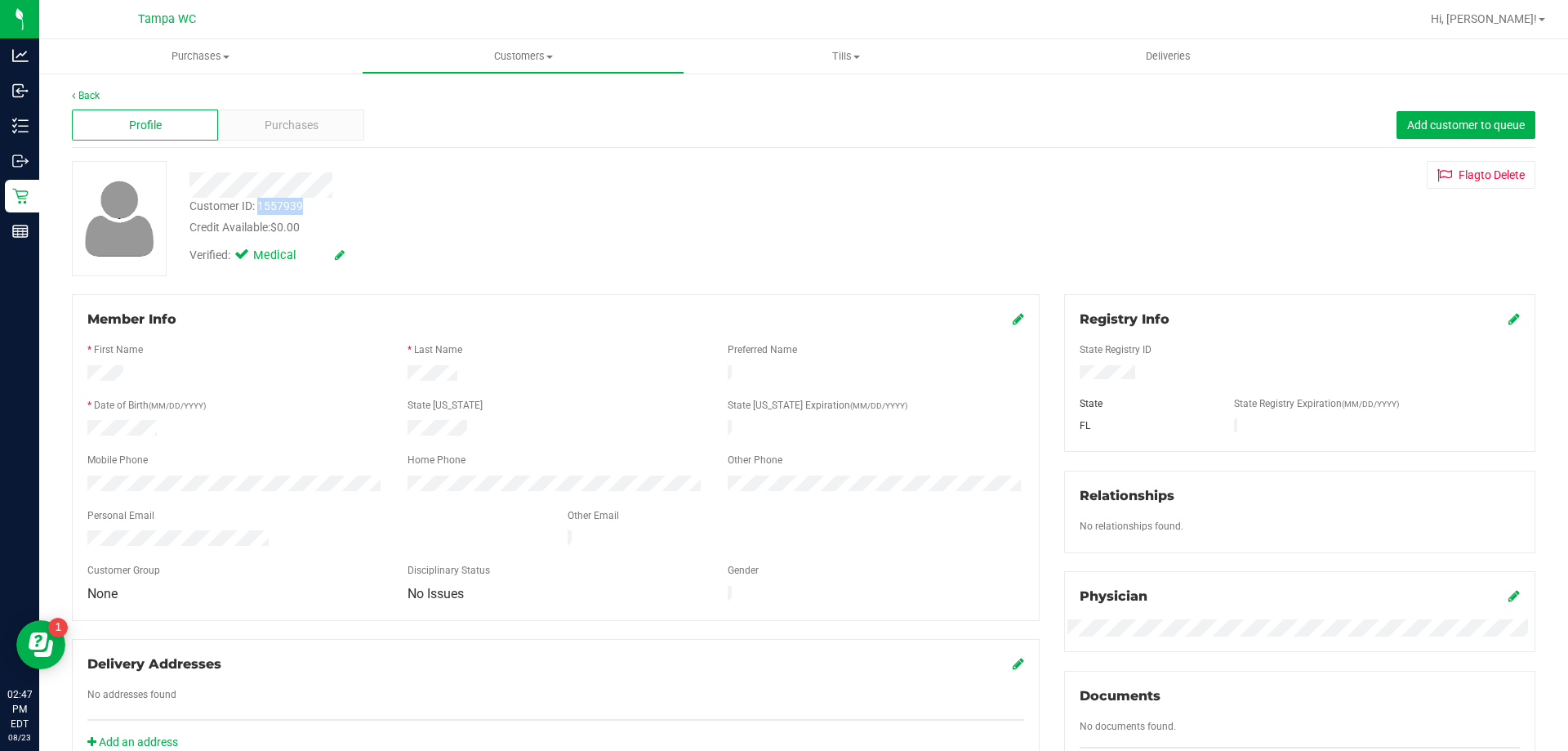
drag, startPoint x: 305, startPoint y: 206, endPoint x: 259, endPoint y: 207, distance: 46.0
click at [259, 207] on div "Customer ID: 1557939 Credit Available: $0.00" at bounding box center [549, 216] width 744 height 38
copy div "1557939"
click at [521, 267] on div "Verified: Medical" at bounding box center [549, 254] width 744 height 36
click at [531, 229] on div "Credit Available: $0.00" at bounding box center [548, 228] width 719 height 17
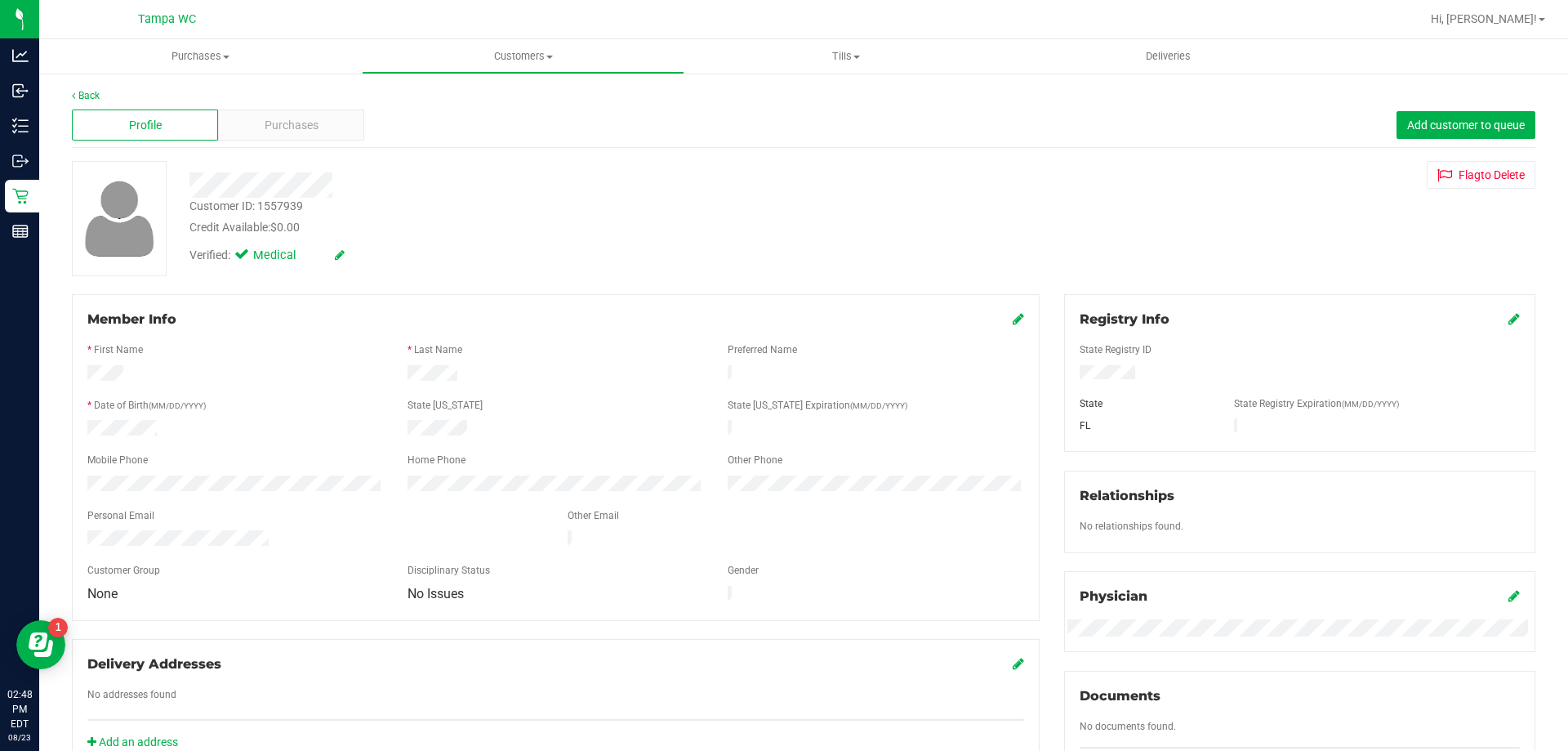
click at [298, 102] on div "Back" at bounding box center [803, 96] width 1464 height 15
click at [298, 115] on div "Purchases" at bounding box center [291, 124] width 146 height 31
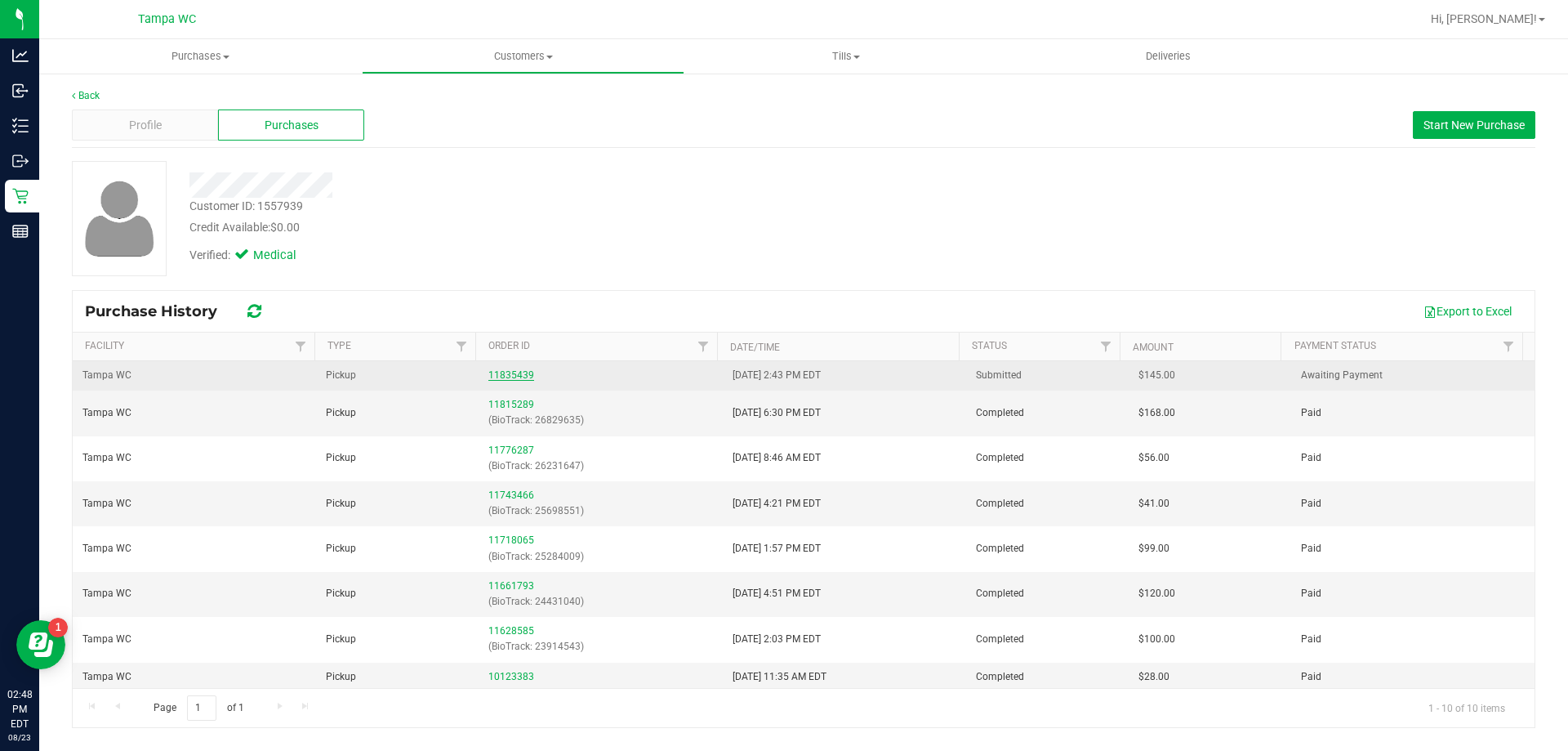
click at [511, 377] on link "11835439" at bounding box center [511, 375] width 46 height 11
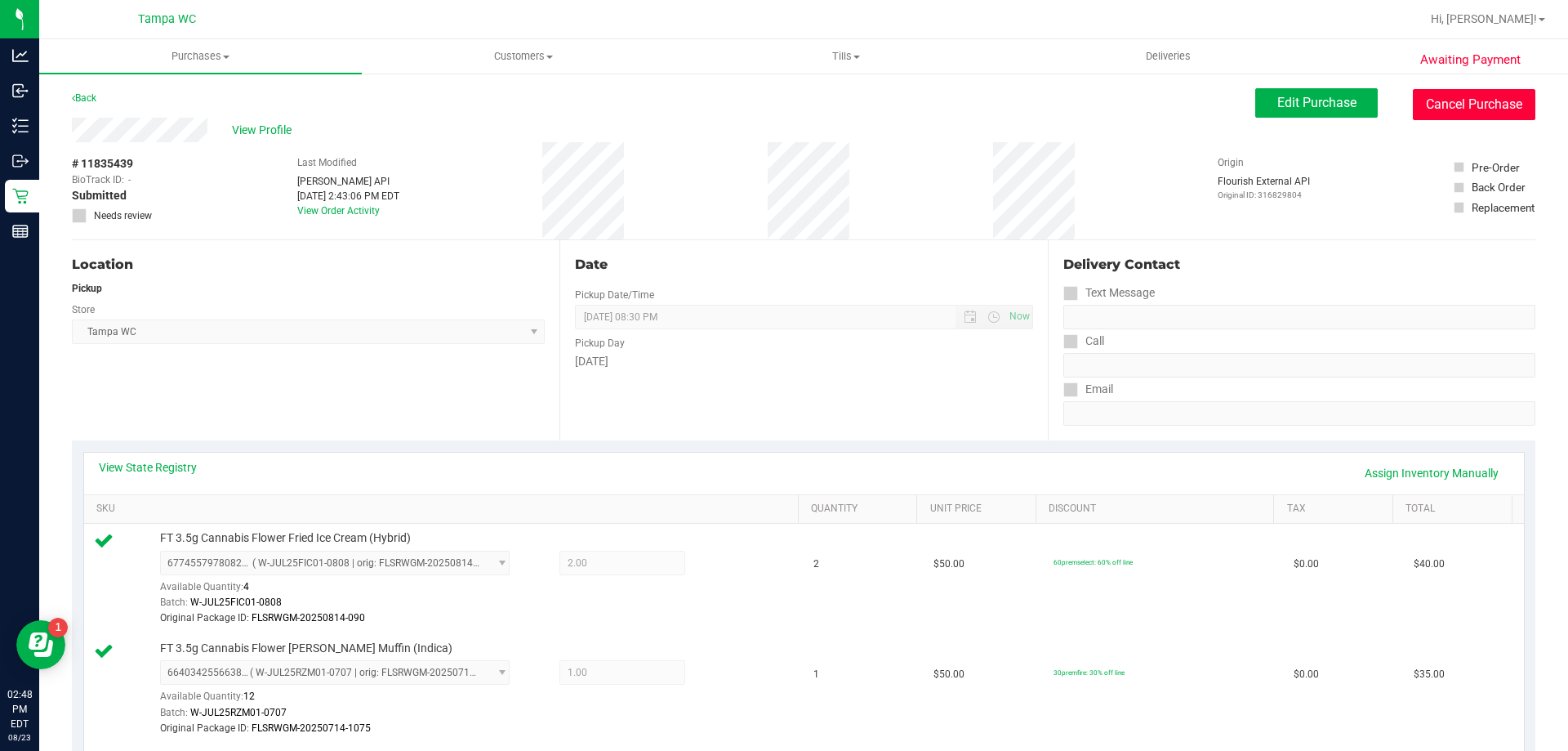
click at [1431, 104] on button "Cancel Purchase" at bounding box center [1474, 104] width 122 height 31
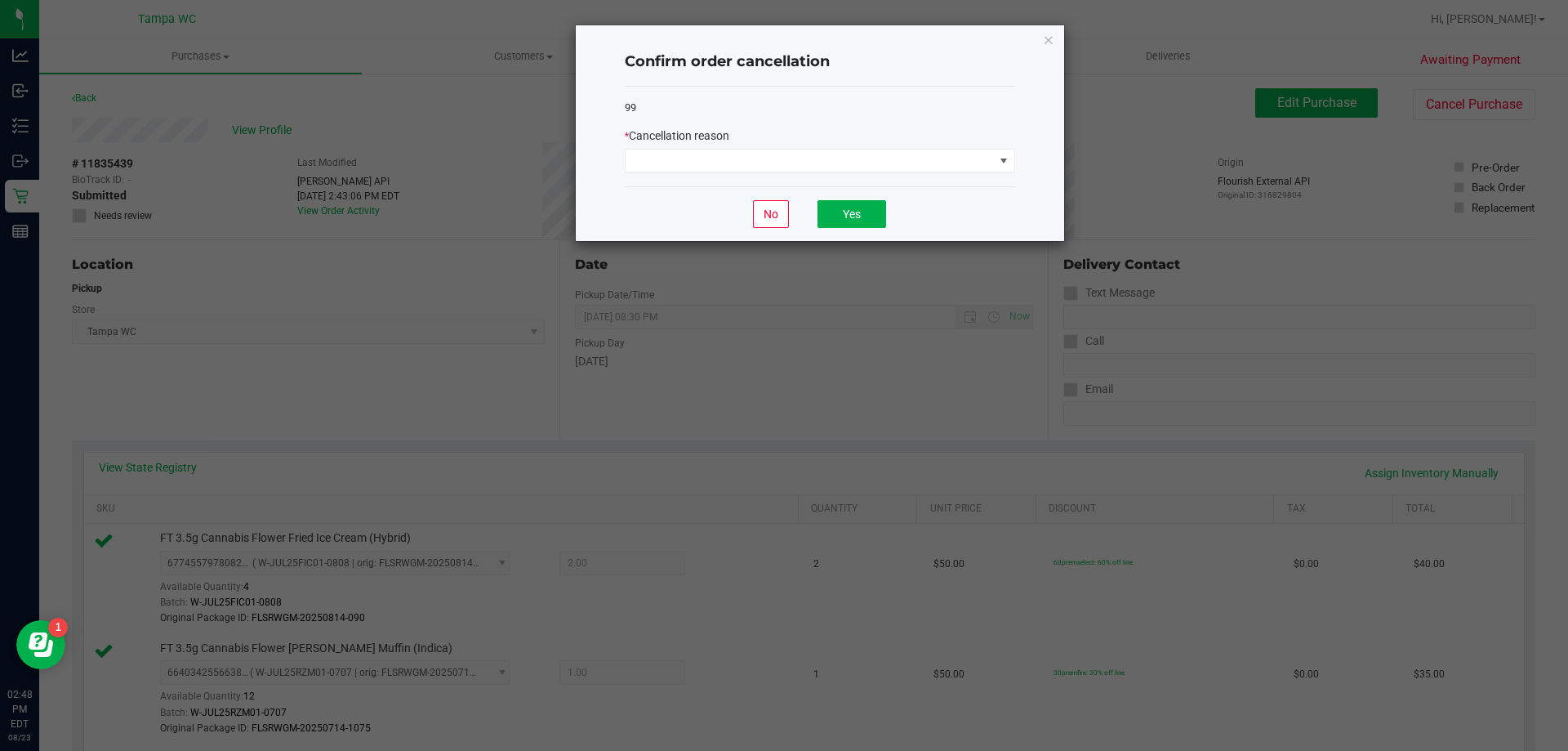
click at [917, 137] on div "* Cancellation reason" at bounding box center [820, 136] width 390 height 17
click at [917, 151] on span at bounding box center [810, 160] width 368 height 23
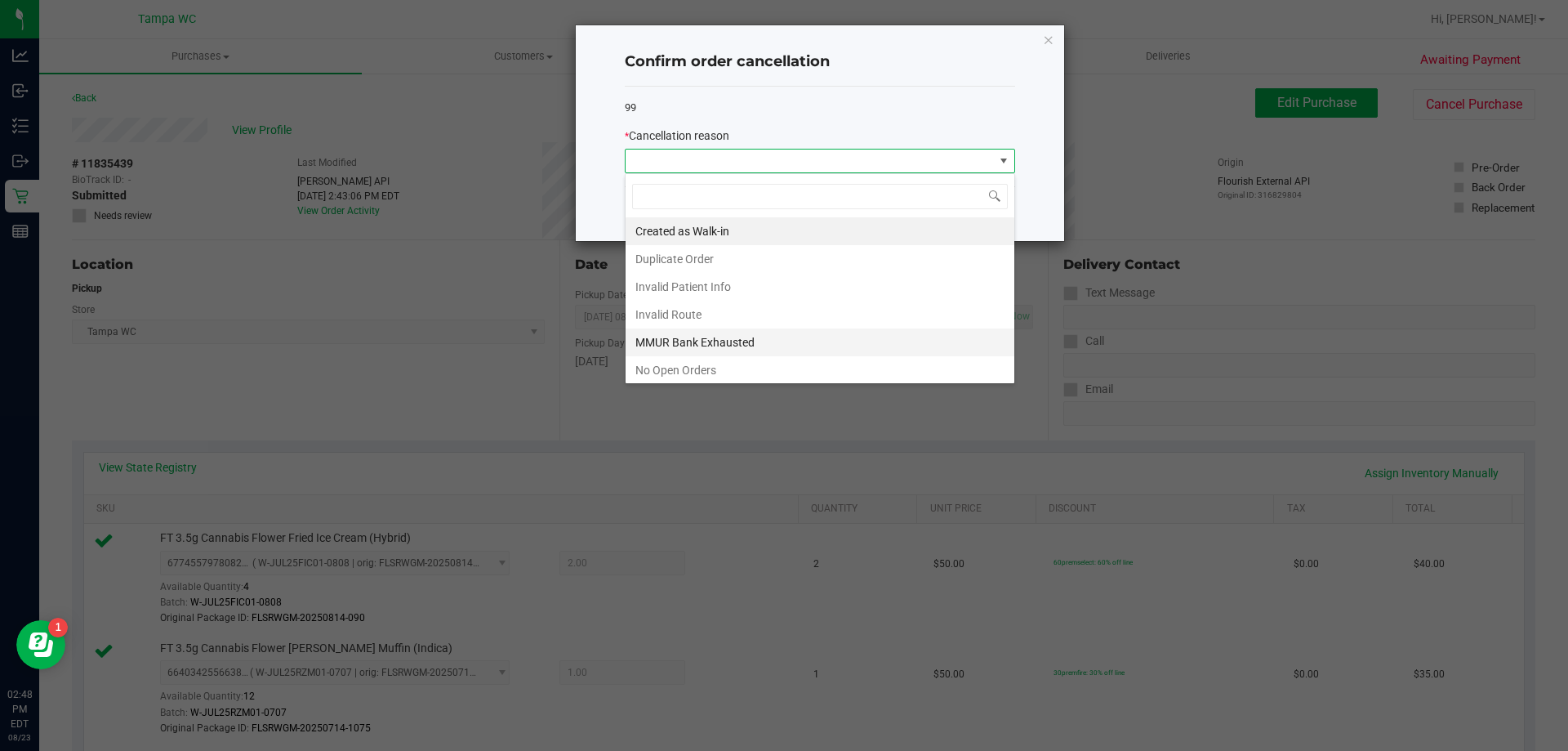
click at [788, 349] on li "MMUR Bank Exhausted" at bounding box center [820, 342] width 389 height 28
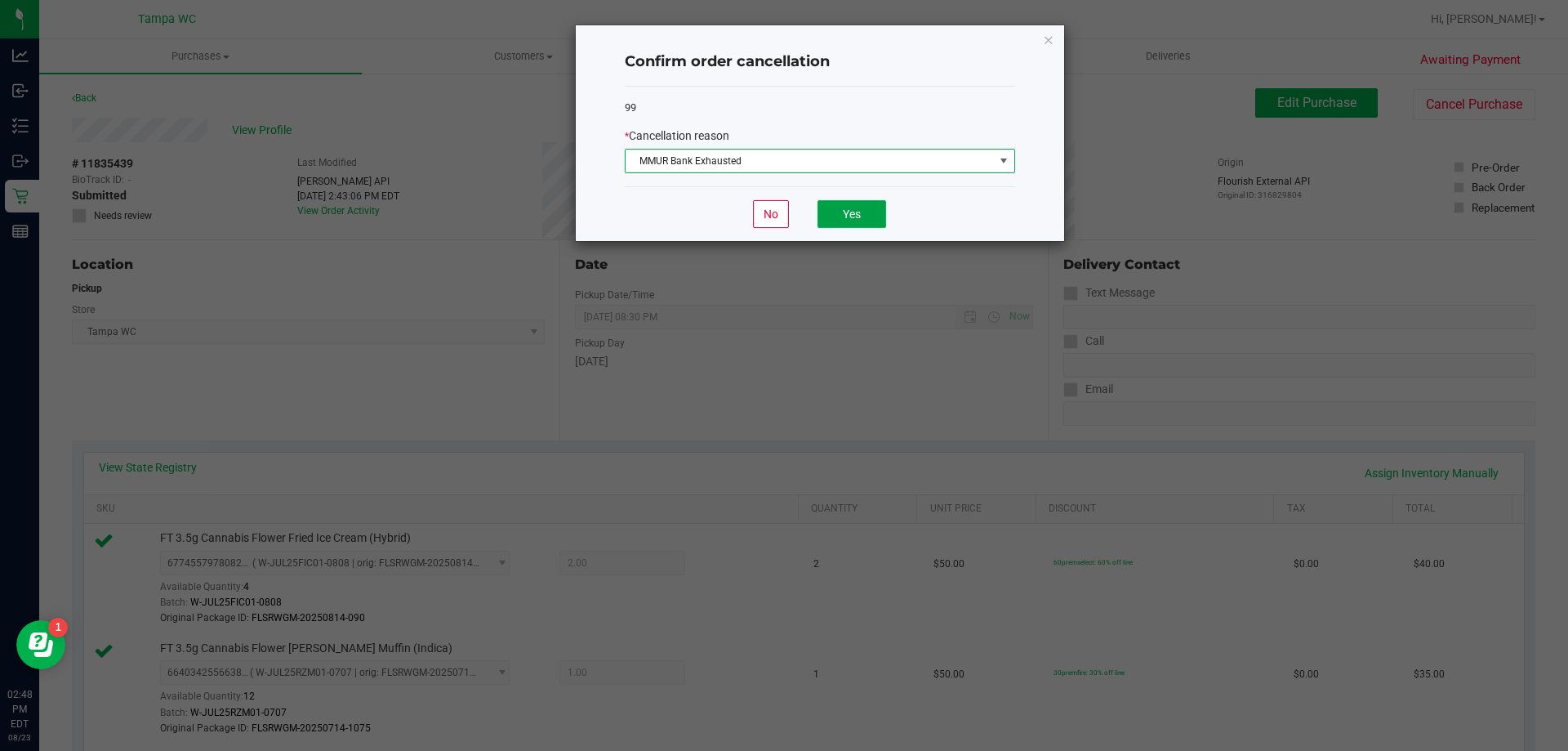
click at [856, 211] on button "Yes" at bounding box center [852, 214] width 69 height 28
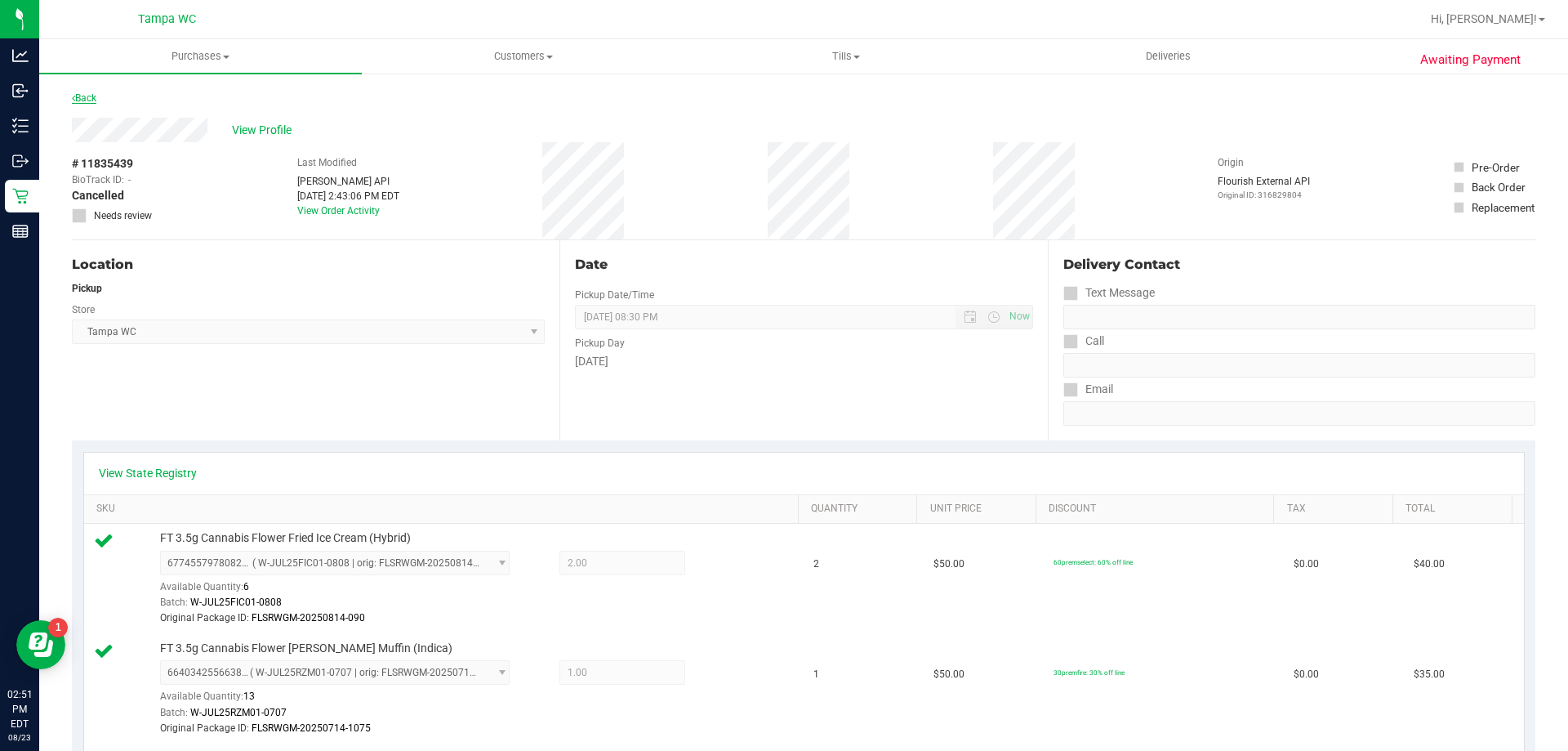
click at [82, 93] on link "Back" at bounding box center [84, 98] width 24 height 11
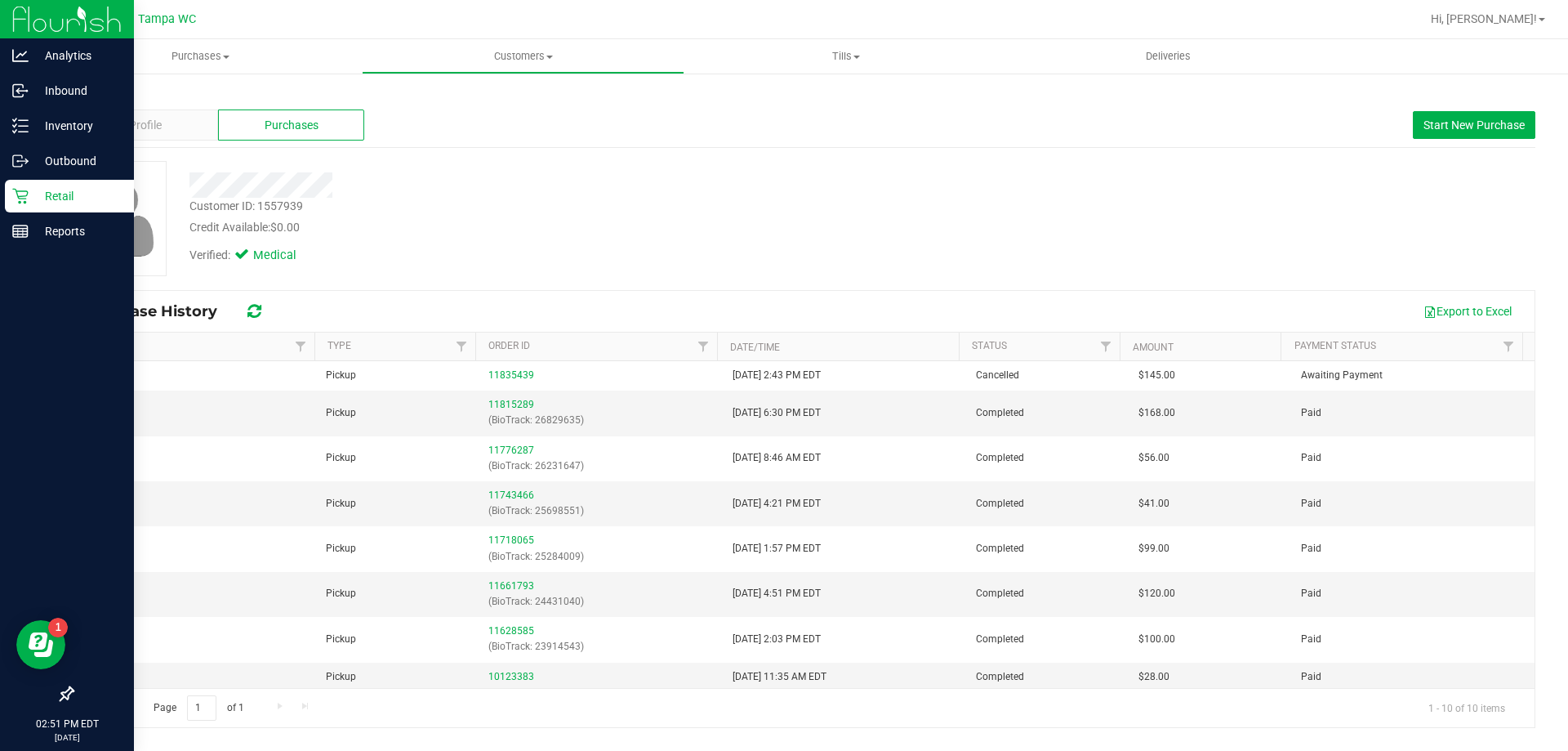
click at [23, 193] on icon at bounding box center [21, 196] width 17 height 17
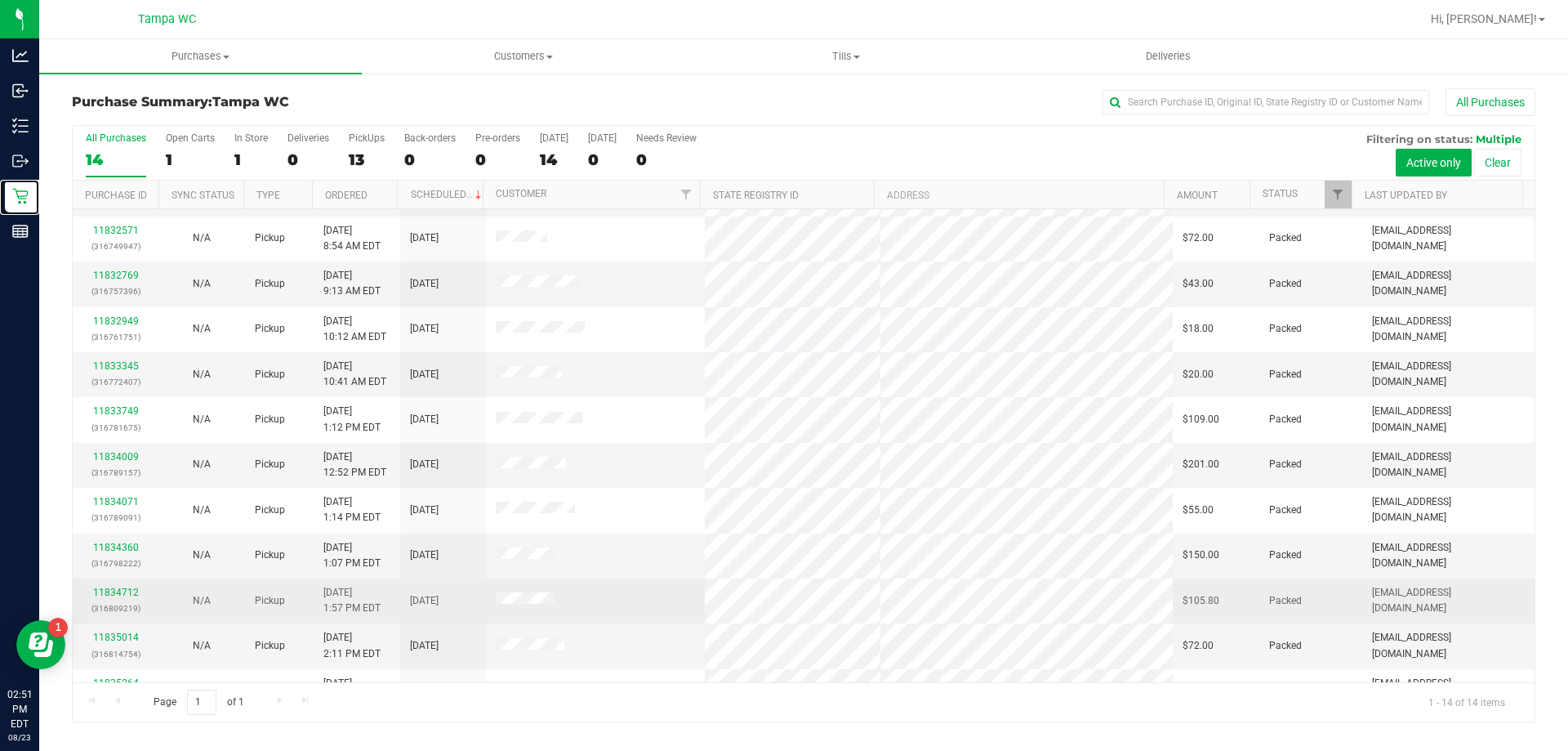
scroll to position [160, 0]
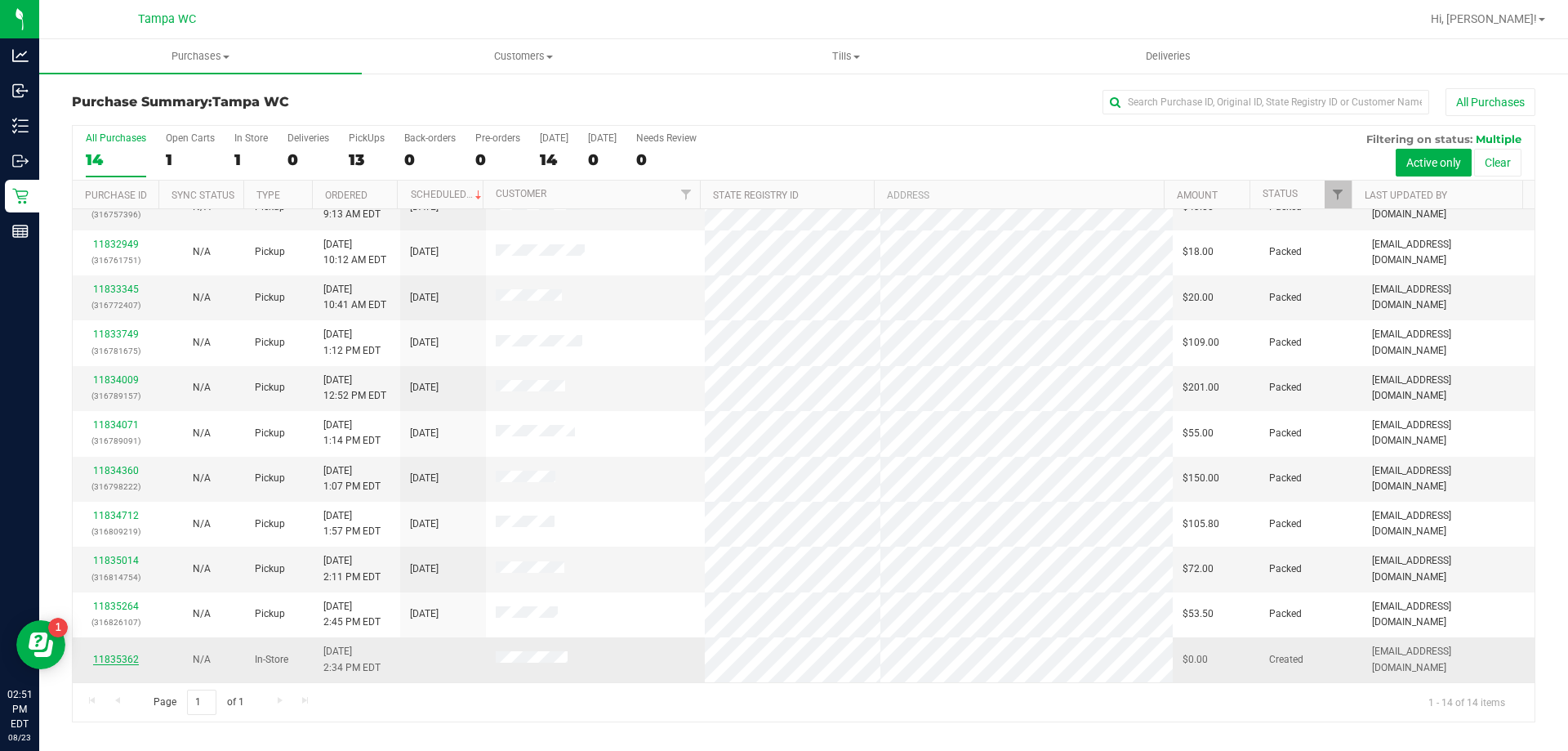
click at [132, 658] on link "11835362" at bounding box center [116, 659] width 46 height 11
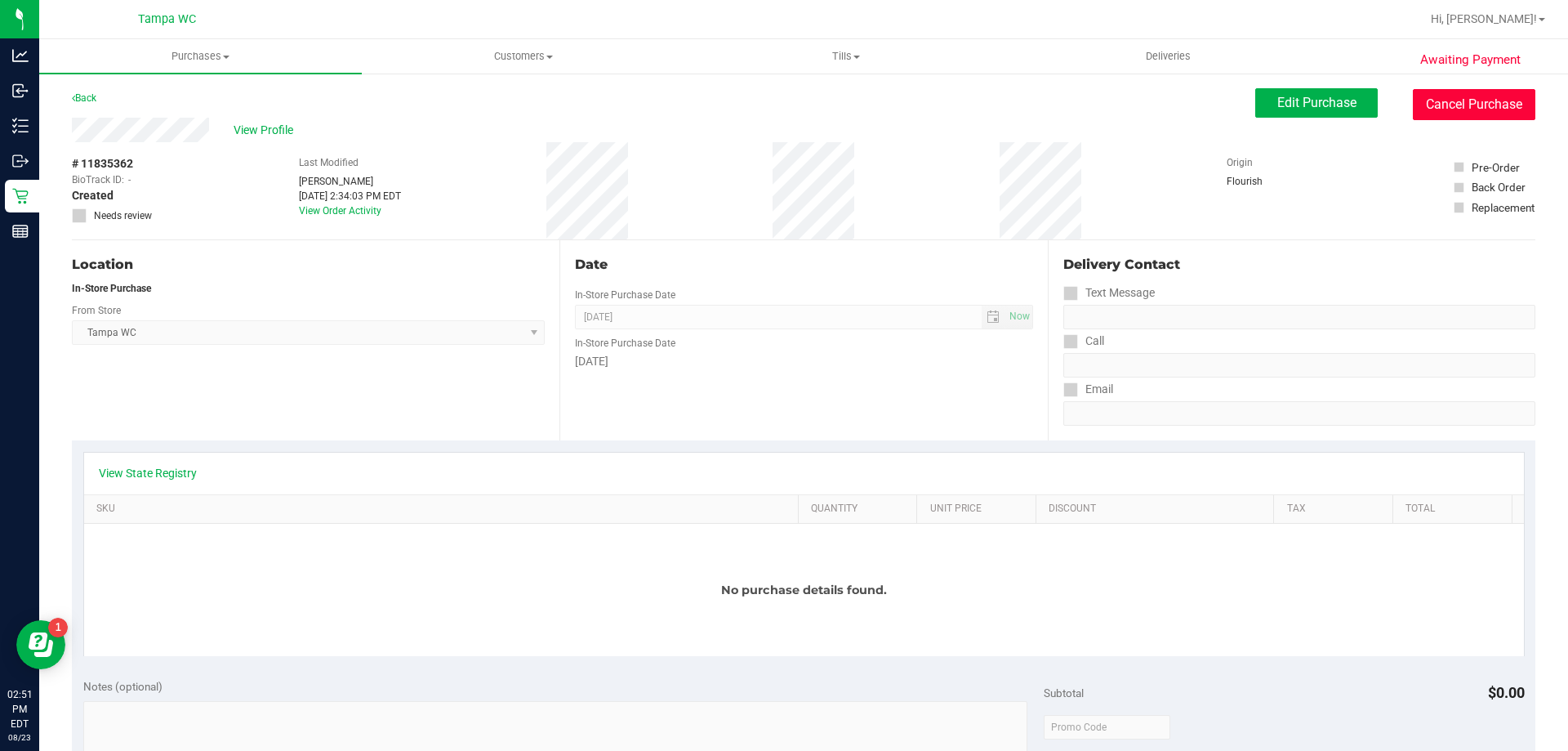
click at [1478, 108] on button "Cancel Purchase" at bounding box center [1474, 104] width 122 height 31
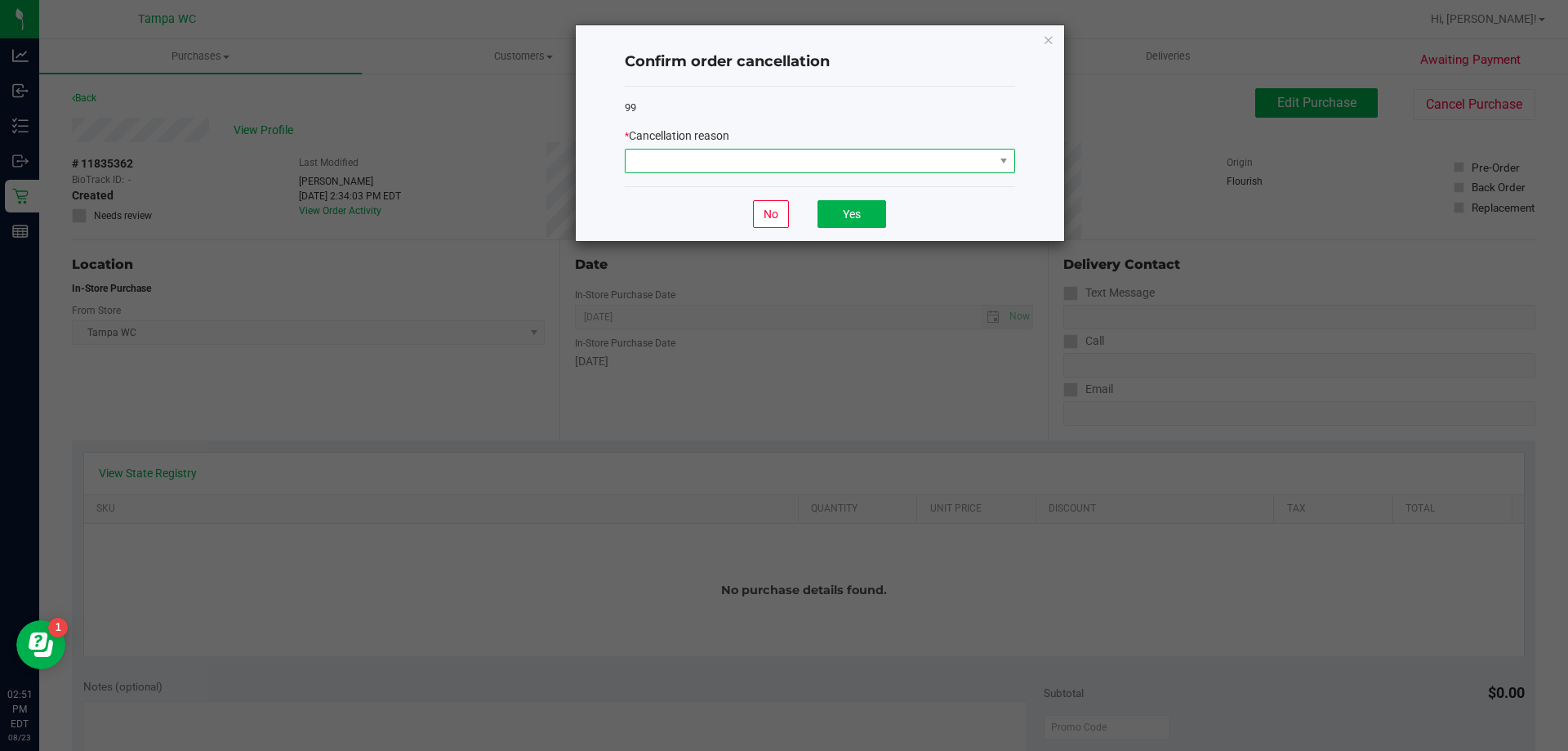
click at [853, 160] on span at bounding box center [810, 160] width 368 height 23
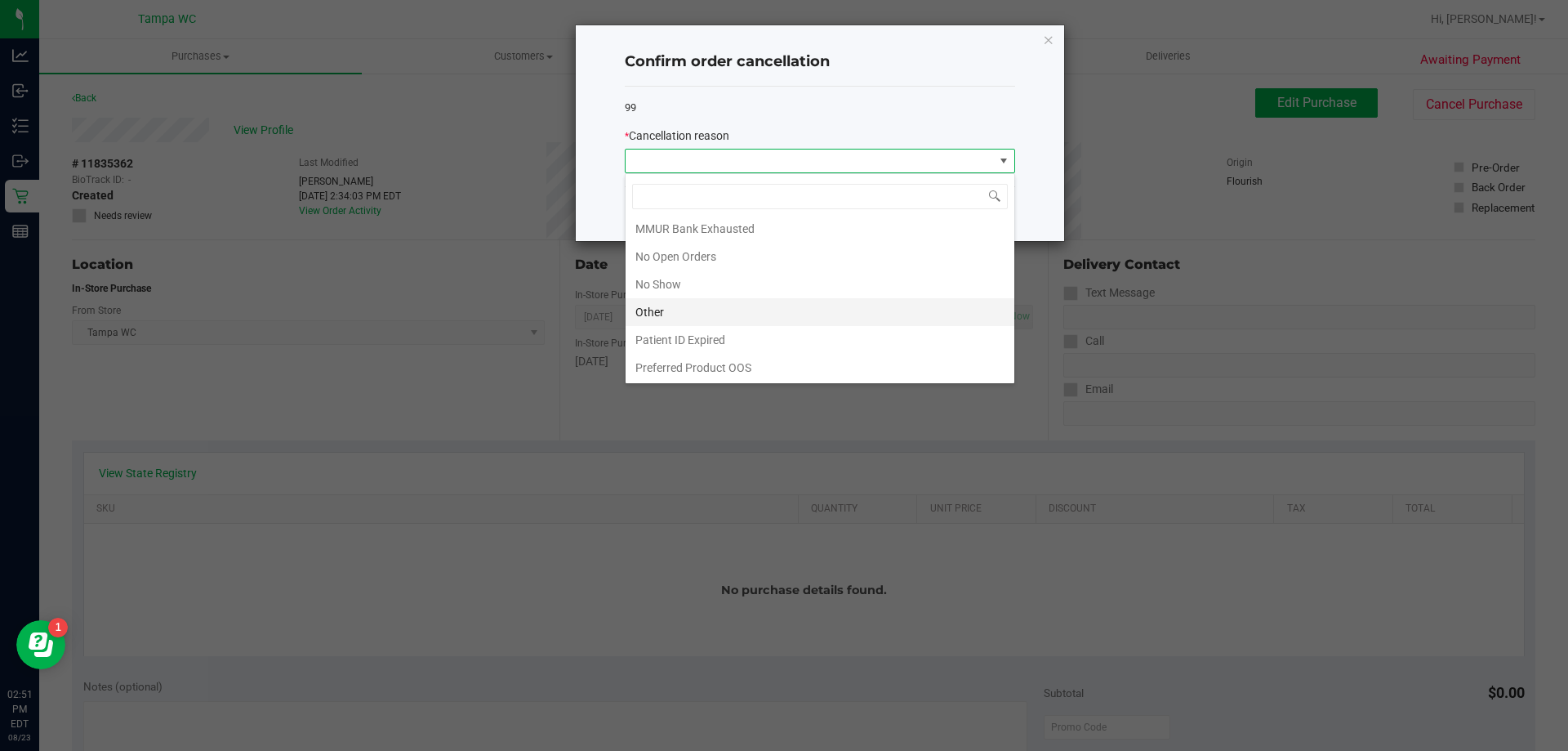
scroll to position [115, 0]
click at [682, 285] on li "No Show" at bounding box center [820, 284] width 389 height 28
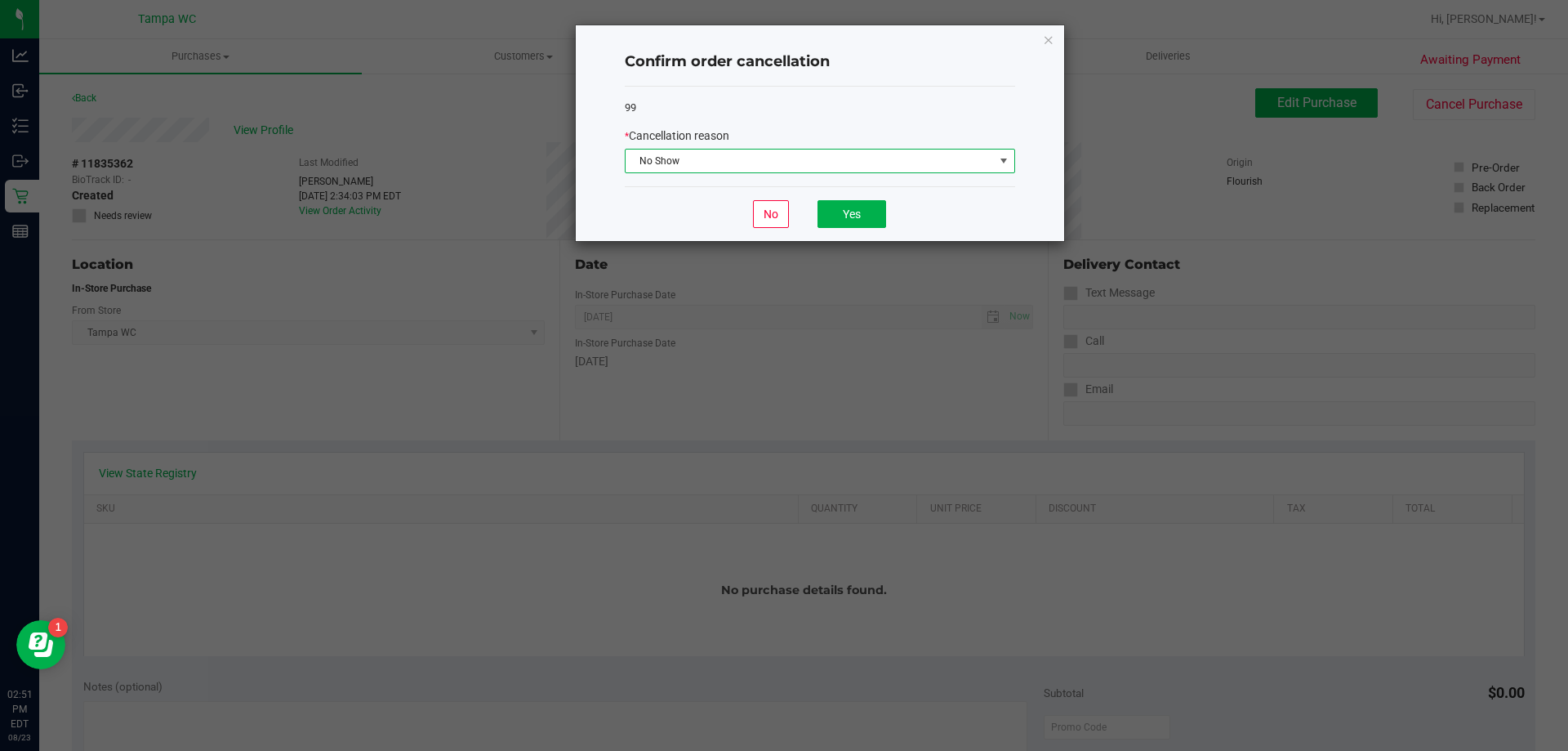
click at [850, 189] on div "No Yes" at bounding box center [820, 214] width 390 height 55
click at [850, 205] on button "Yes" at bounding box center [852, 214] width 69 height 28
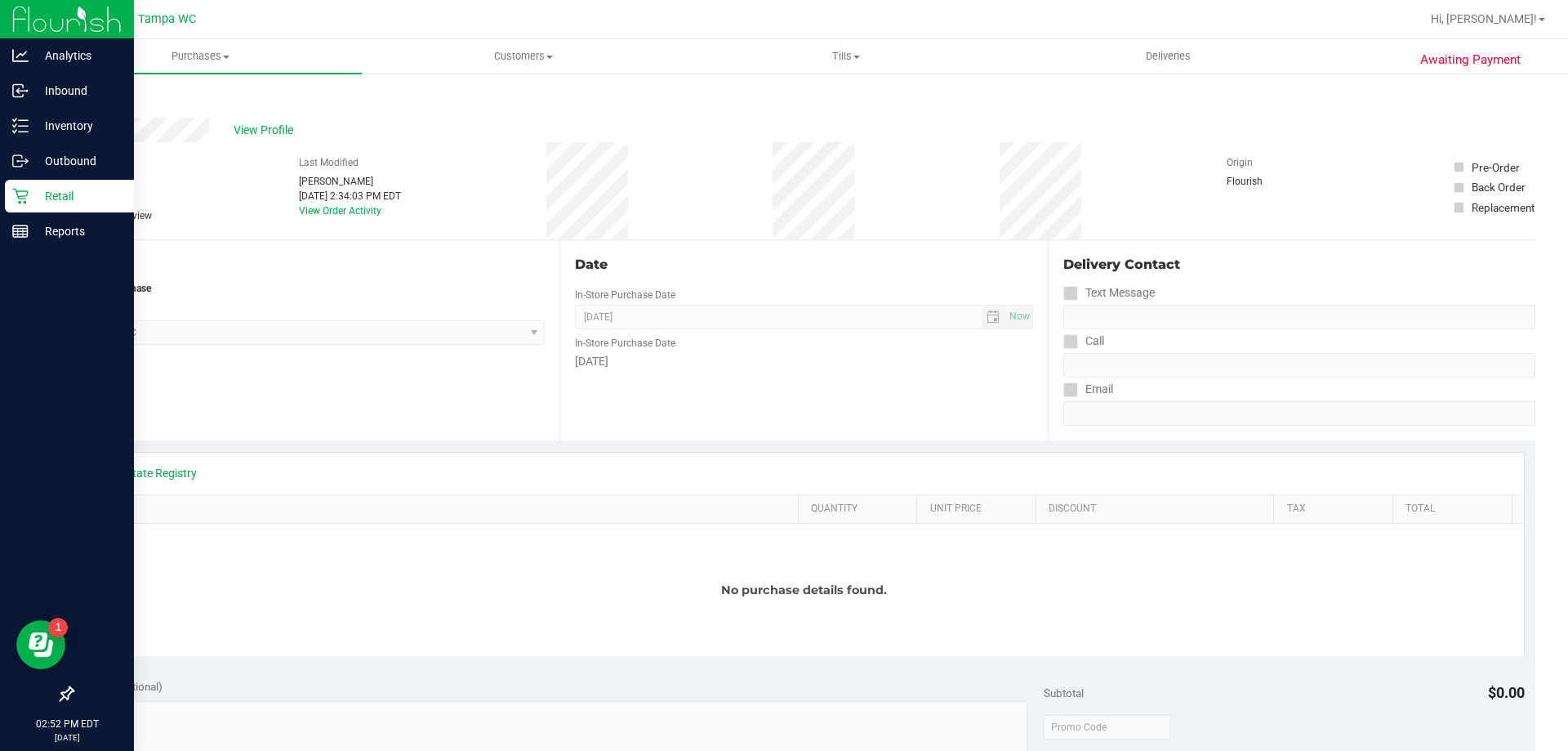
click at [31, 187] on p "Retail" at bounding box center [77, 196] width 98 height 20
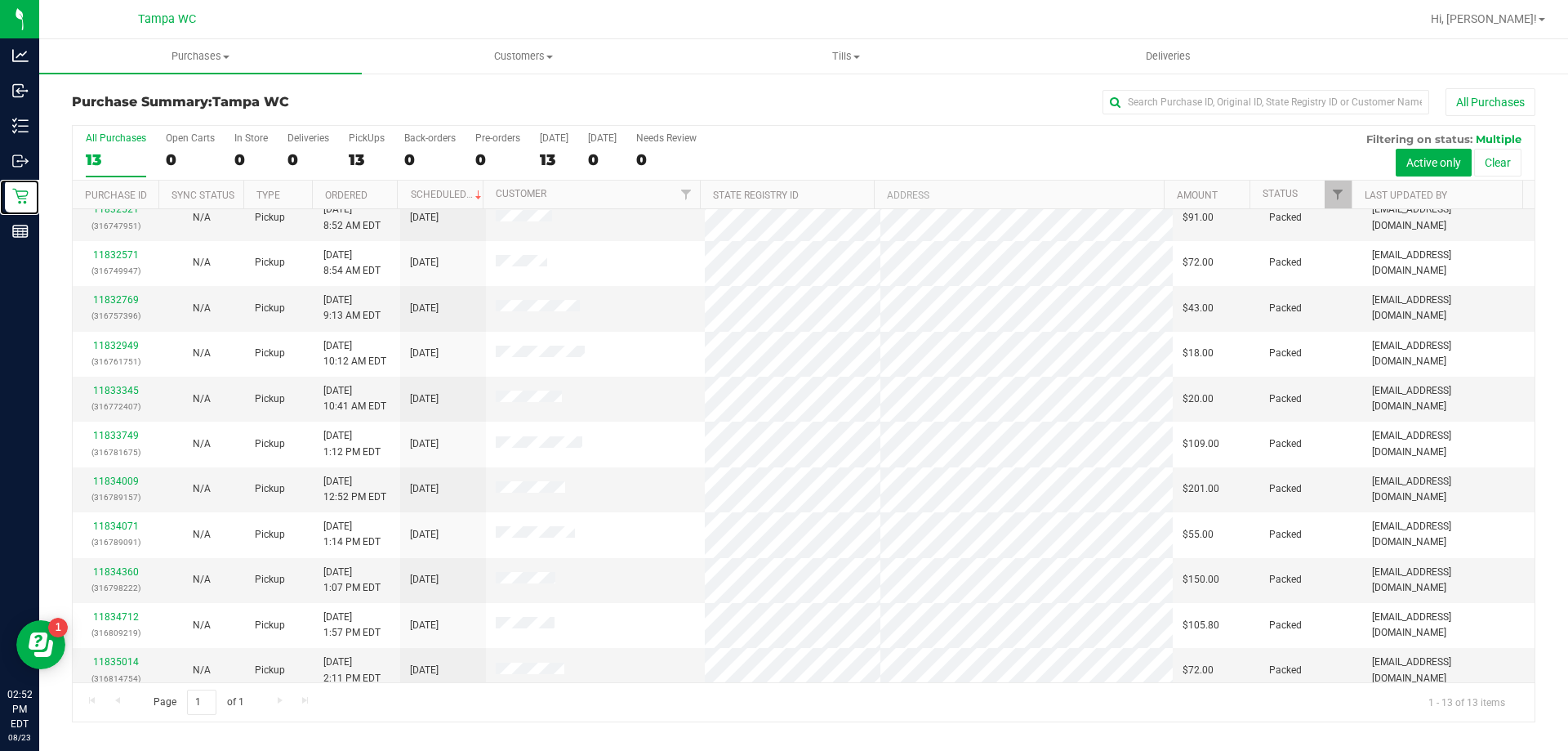
scroll to position [115, 0]
